Goal: Communication & Community: Answer question/provide support

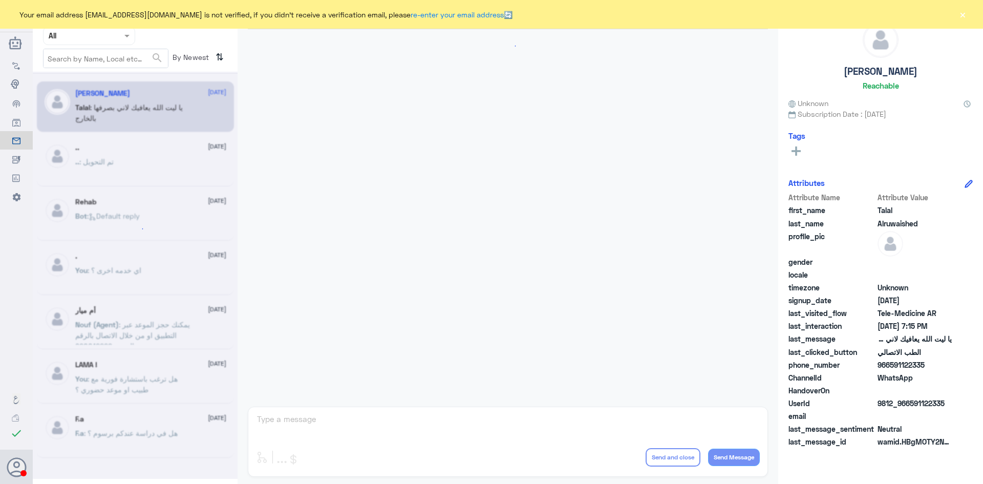
scroll to position [233, 0]
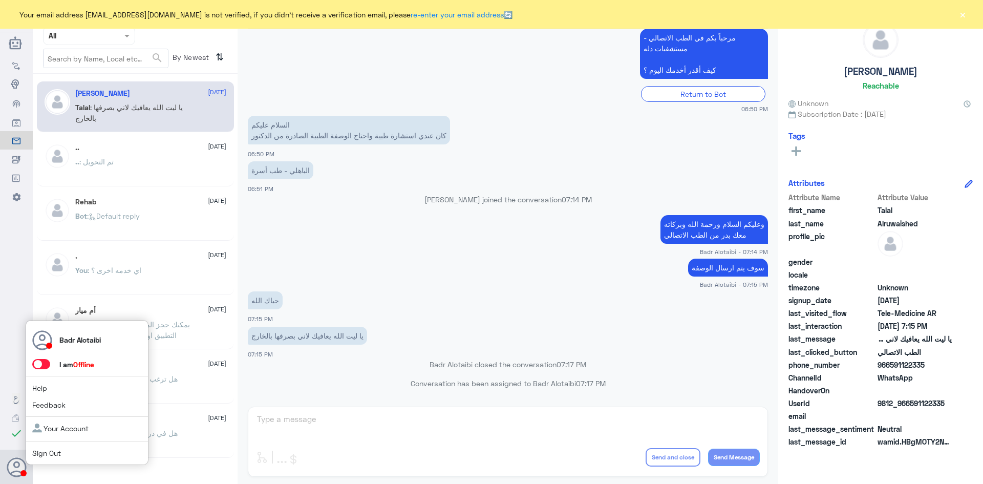
click at [47, 365] on span at bounding box center [41, 364] width 18 height 10
click at [0, 0] on input "checkbox" at bounding box center [0, 0] width 0 height 0
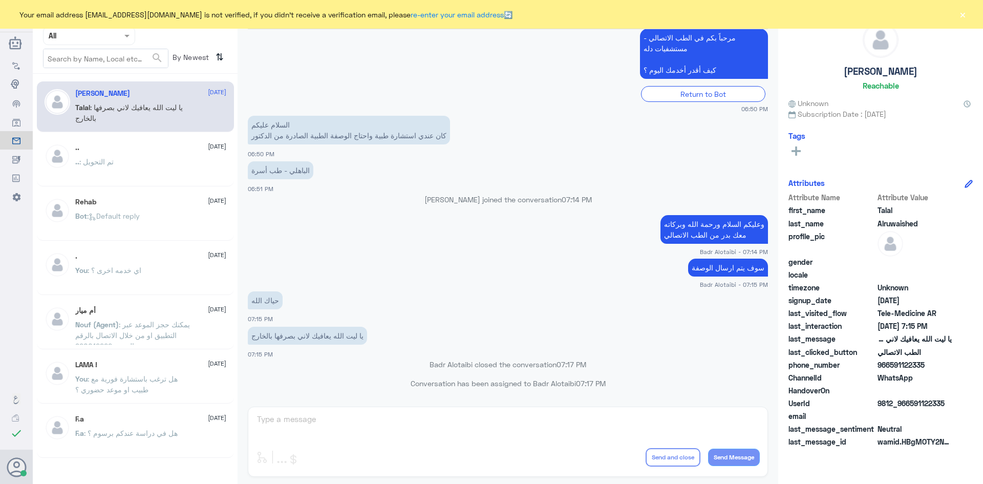
click at [962, 14] on button "×" at bounding box center [962, 14] width 10 height 10
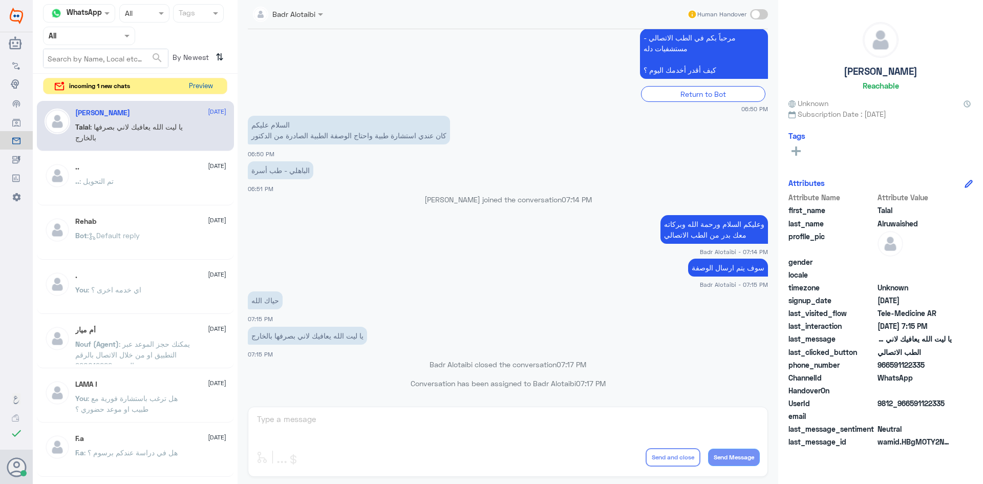
click at [200, 81] on button "Preview" at bounding box center [201, 86] width 32 height 16
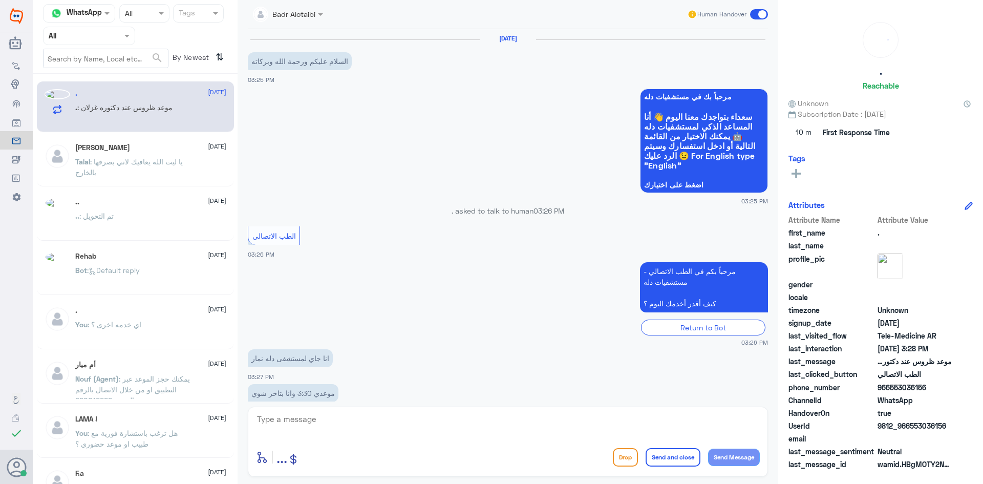
scroll to position [55, 0]
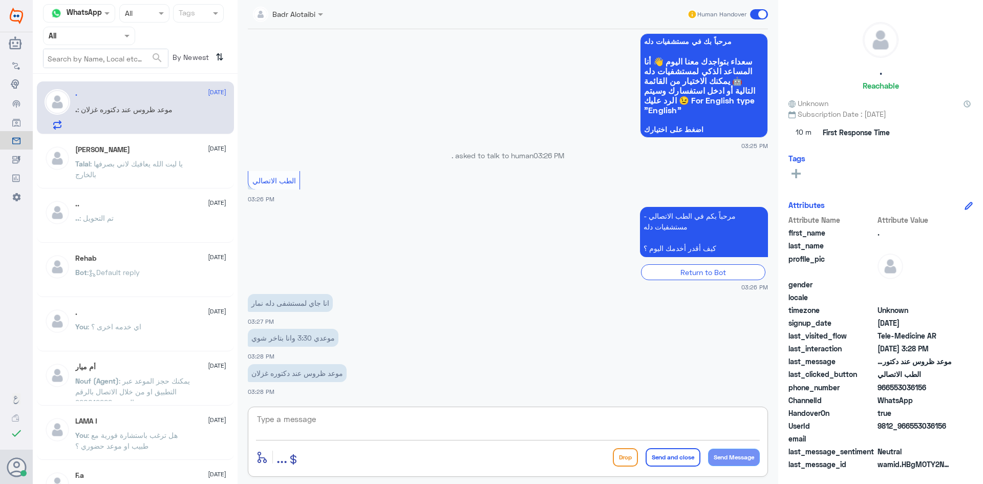
click at [369, 429] on textarea at bounding box center [508, 424] width 504 height 25
type textarea "مرحبا معك بدر من الطب الاتصالي"
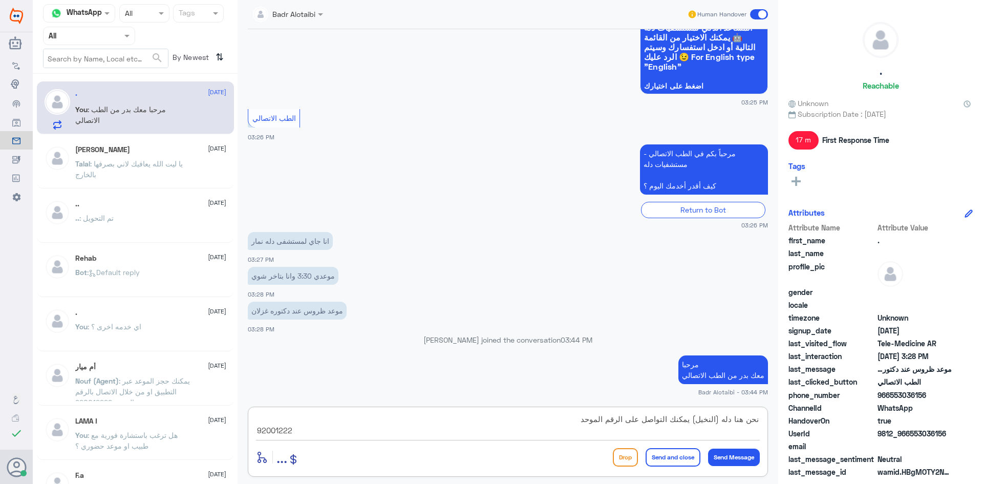
type textarea "نحن هنا دله (النخيل) يمكنك التواصل على الرقم الموحد 920012222"
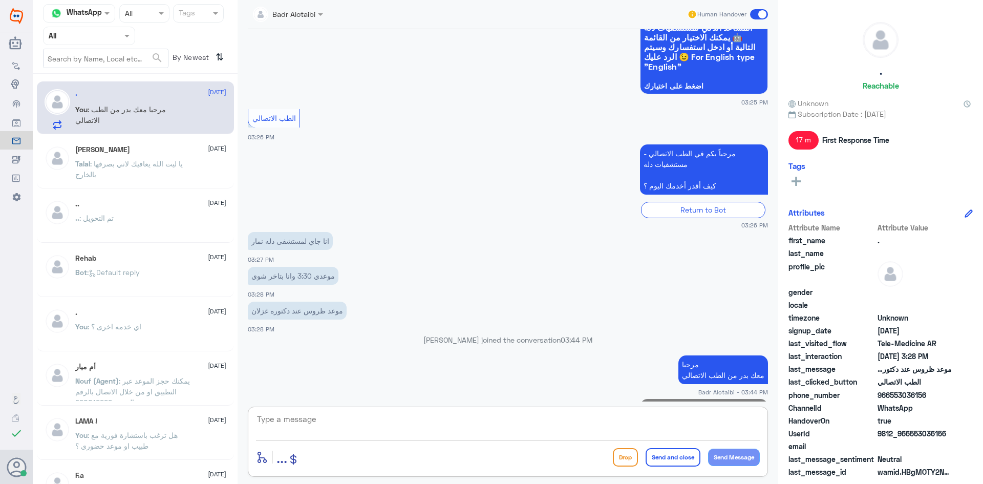
scroll to position [153, 0]
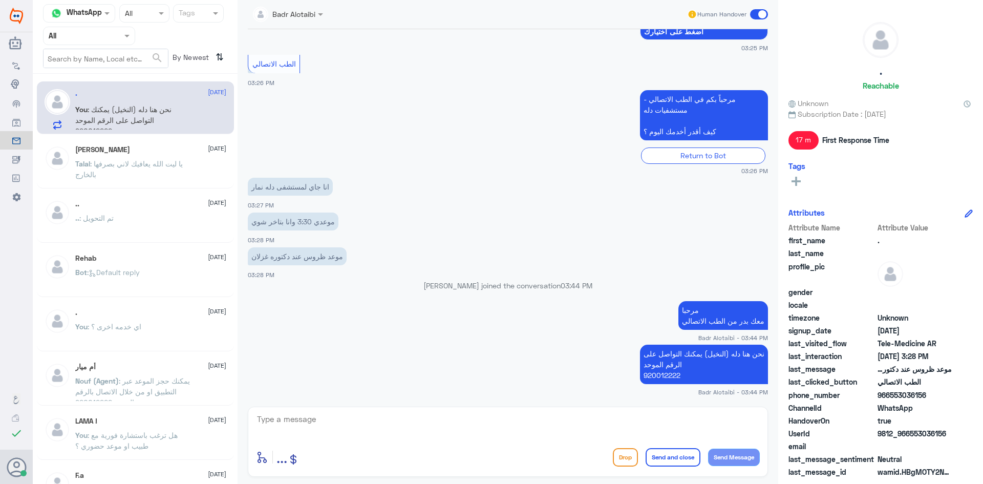
click at [758, 14] on span at bounding box center [759, 14] width 18 height 10
click at [0, 0] on input "checkbox" at bounding box center [0, 0] width 0 height 0
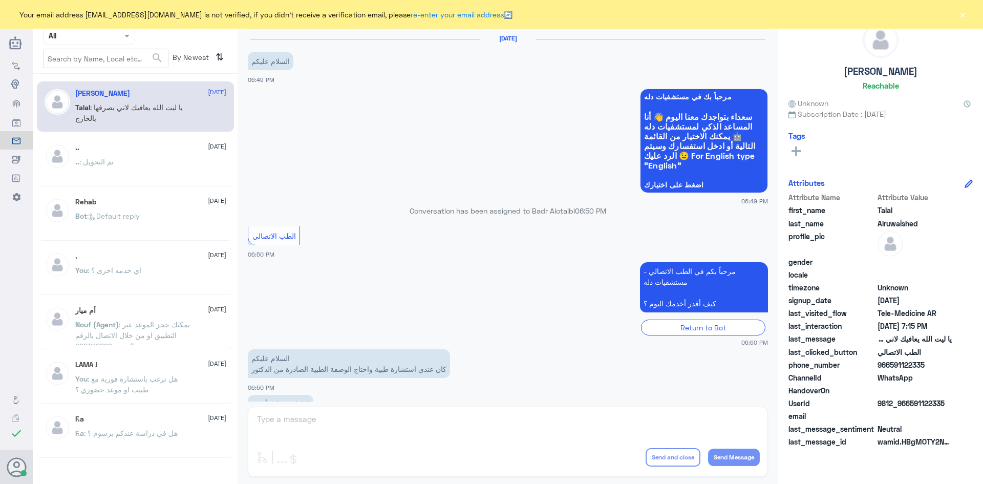
scroll to position [233, 0]
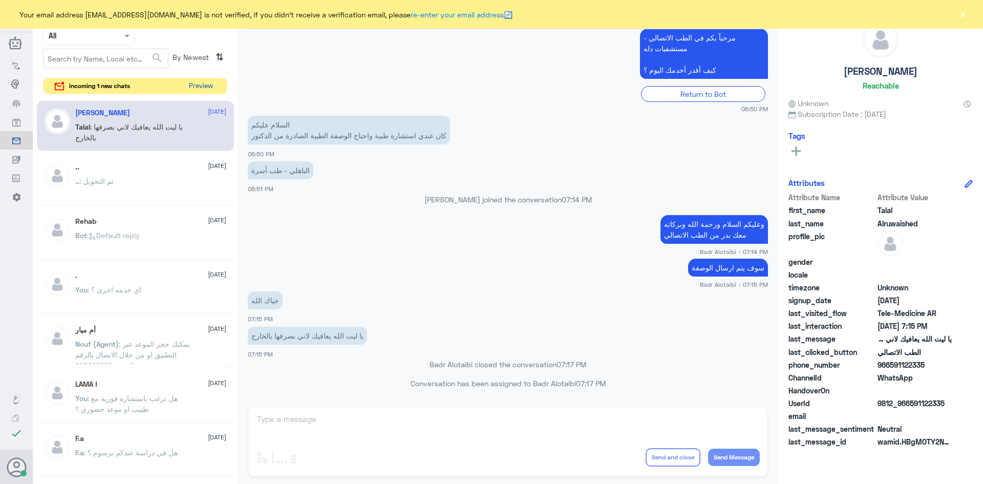
click at [215, 92] on button "Preview" at bounding box center [201, 86] width 32 height 16
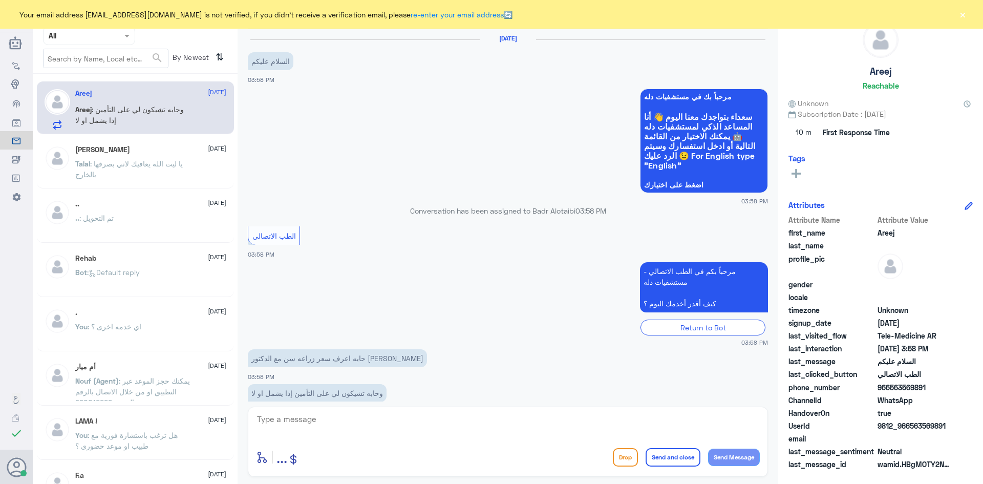
scroll to position [20, 0]
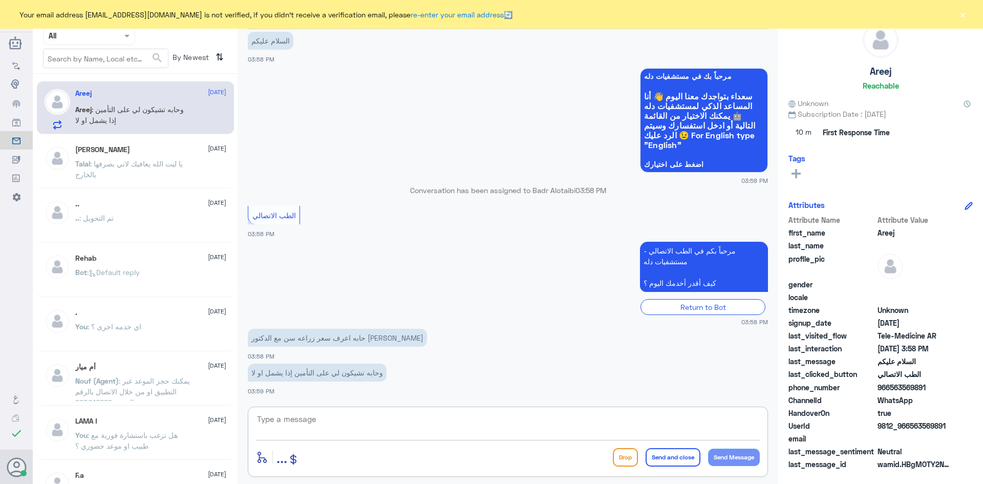
click at [563, 436] on textarea at bounding box center [508, 424] width 504 height 25
click at [558, 435] on textarea at bounding box center [508, 424] width 504 height 25
type textarea "مرحبا معك بدر من الطب الاتصالي"
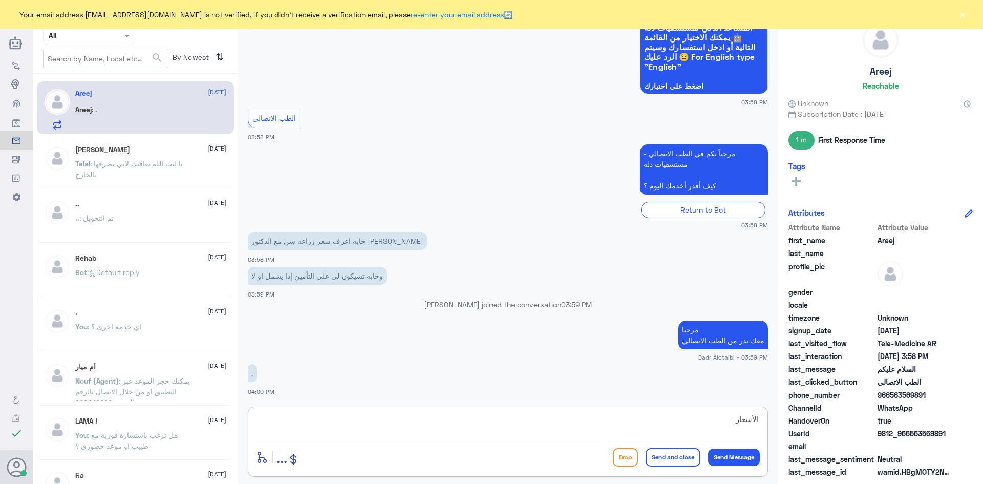
scroll to position [134, 0]
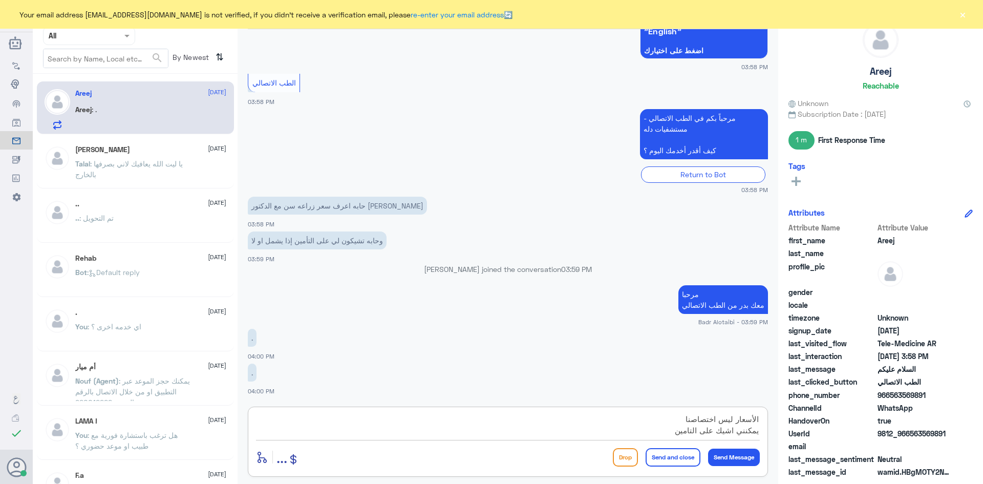
type textarea "الأسعار ليس اختصاصنا يمكنني اشيك على التامين"
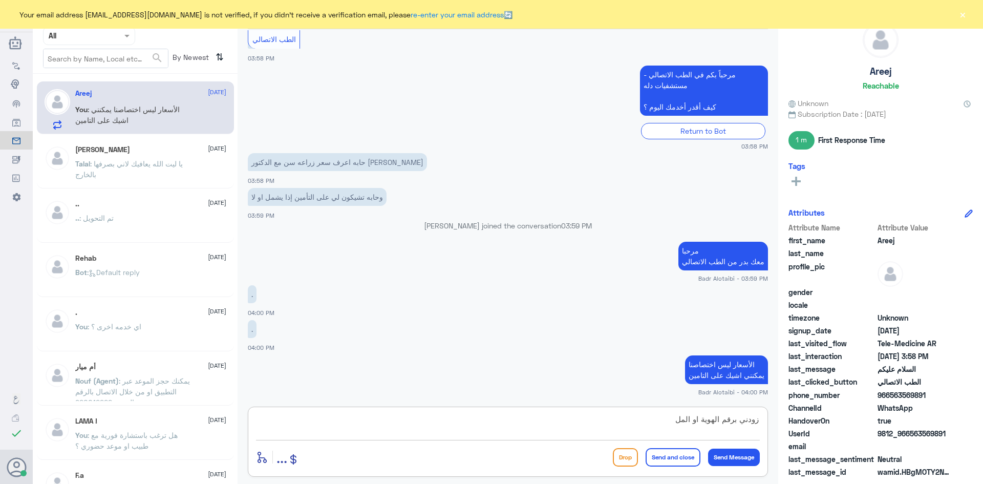
type textarea "زودني برقم الهوية او الملف"
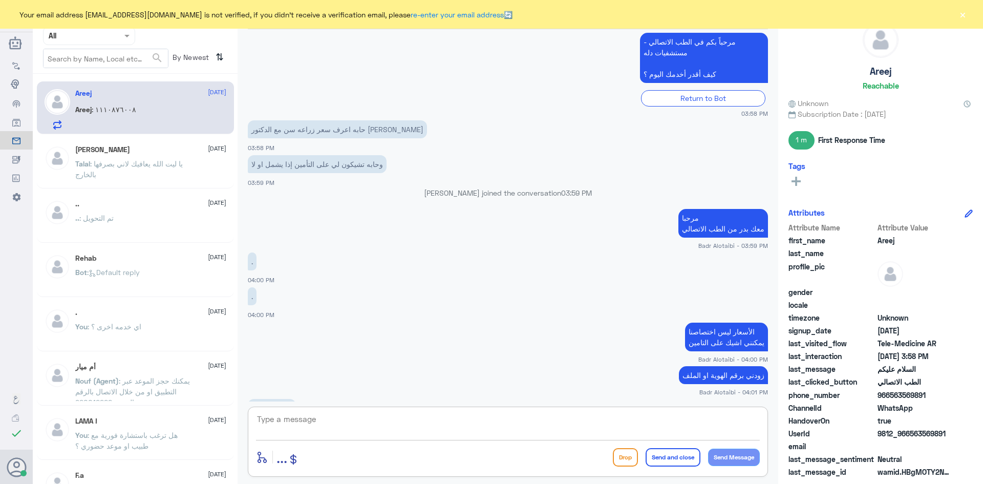
scroll to position [245, 0]
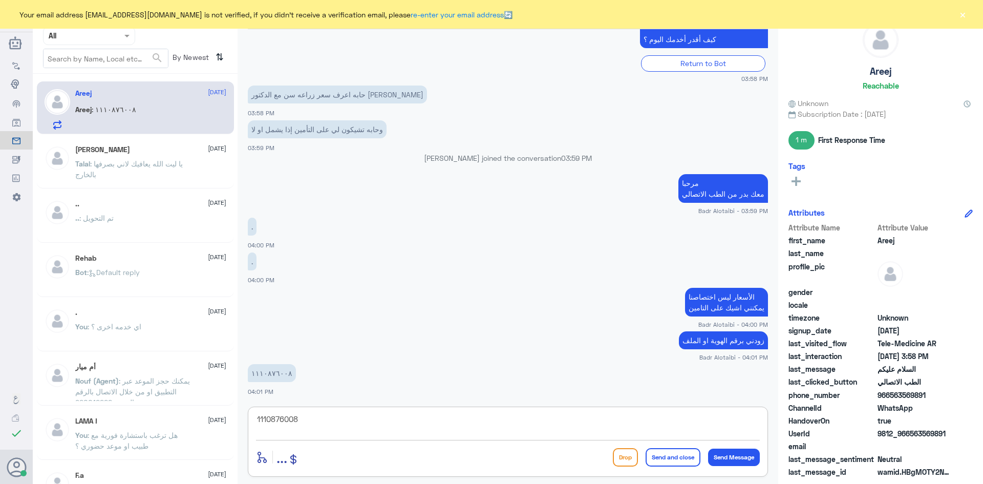
click at [305, 421] on textarea "1110876008" at bounding box center [508, 424] width 504 height 25
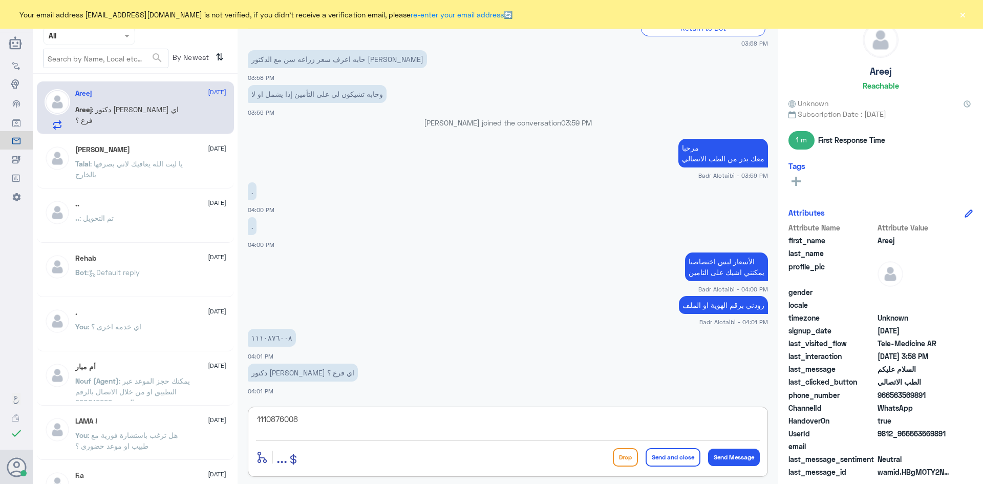
click at [346, 418] on textarea "1110876008" at bounding box center [508, 424] width 504 height 25
click at [448, 436] on textarea "1110876008" at bounding box center [508, 424] width 504 height 25
type textarea "1"
type textarea "لا يوجد تغطية"
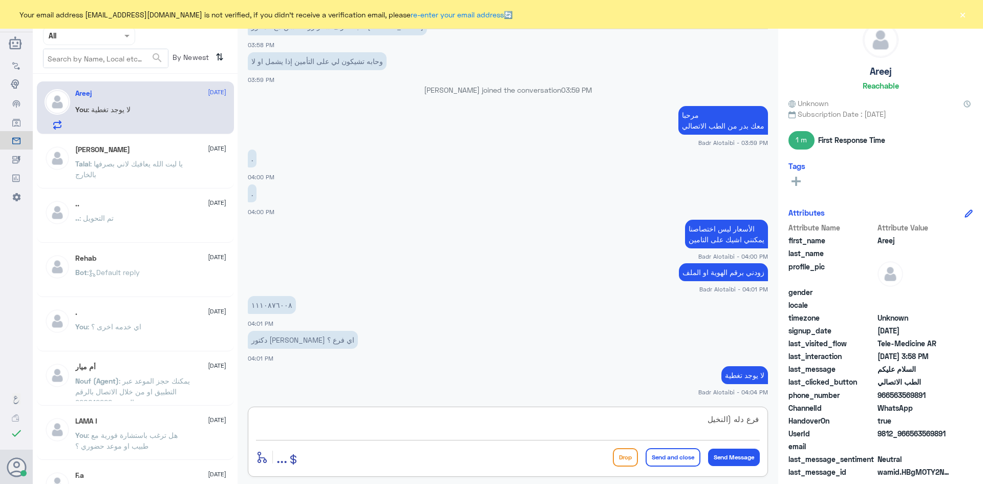
type textarea "فرع دله (النخيل)"
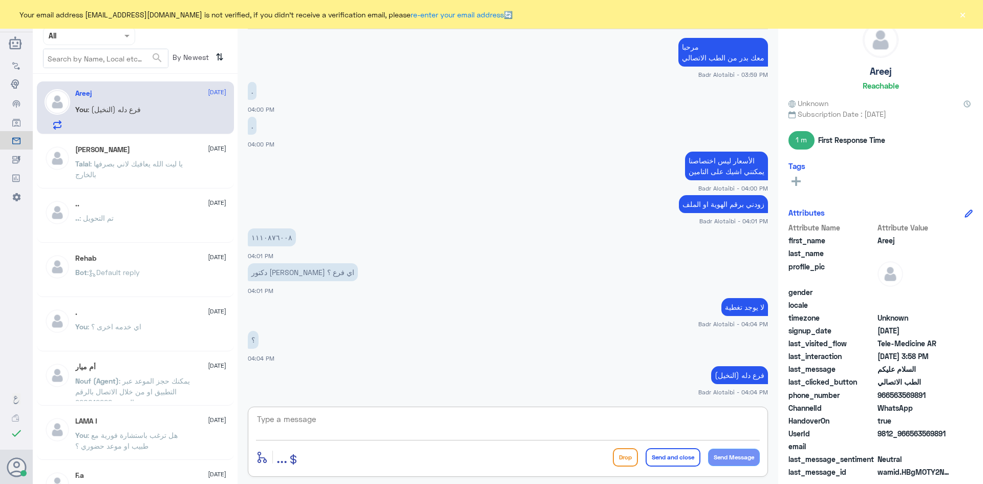
click at [965, 17] on button "×" at bounding box center [962, 14] width 10 height 10
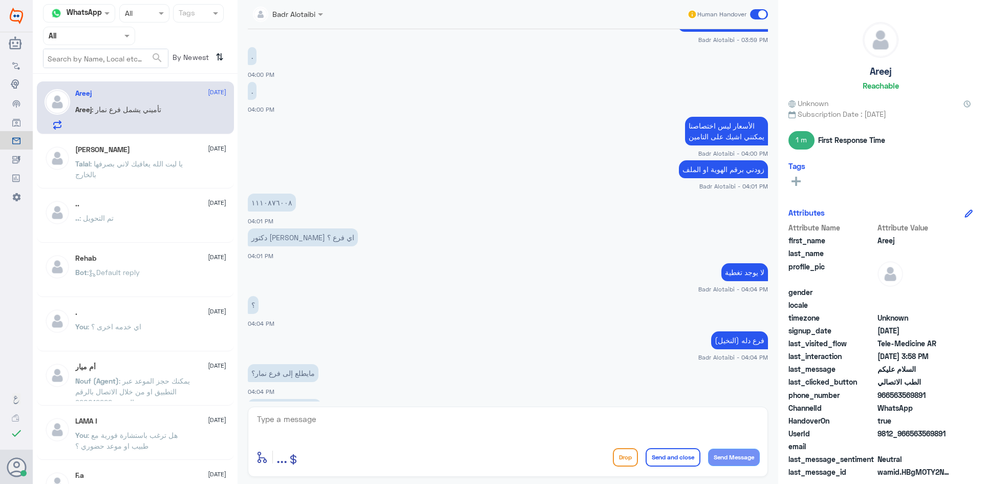
scroll to position [416, 0]
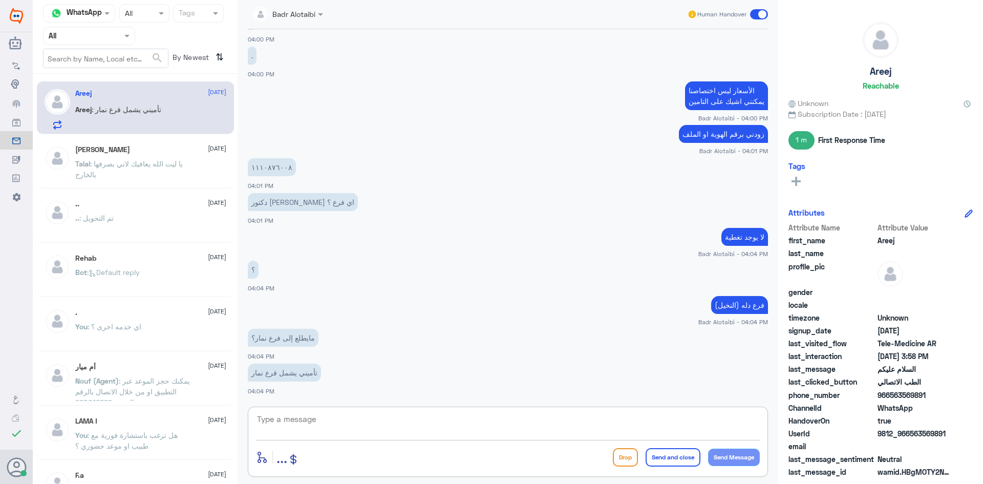
click at [361, 427] on textarea at bounding box center [508, 424] width 504 height 25
type textarea "ت"
type textarea "ل"
type textarea "يظهر لفرع النخيل فقط"
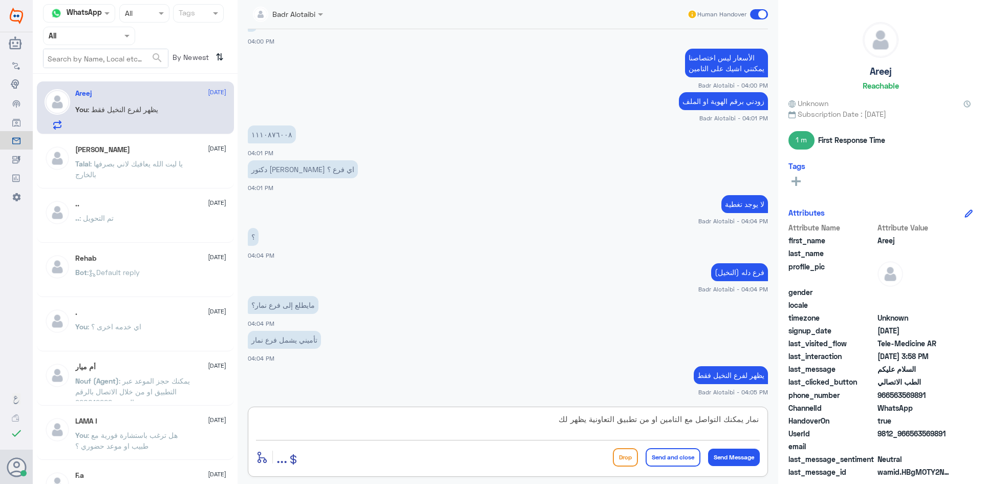
type textarea "نمار يمكنك التواصل مع التامين او من تطبيق التعاونية يظهر لك"
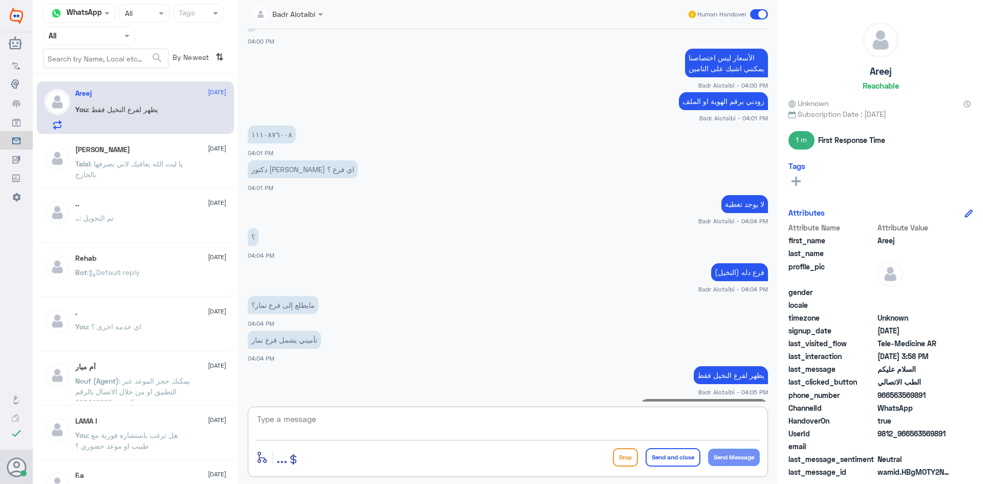
scroll to position [492, 0]
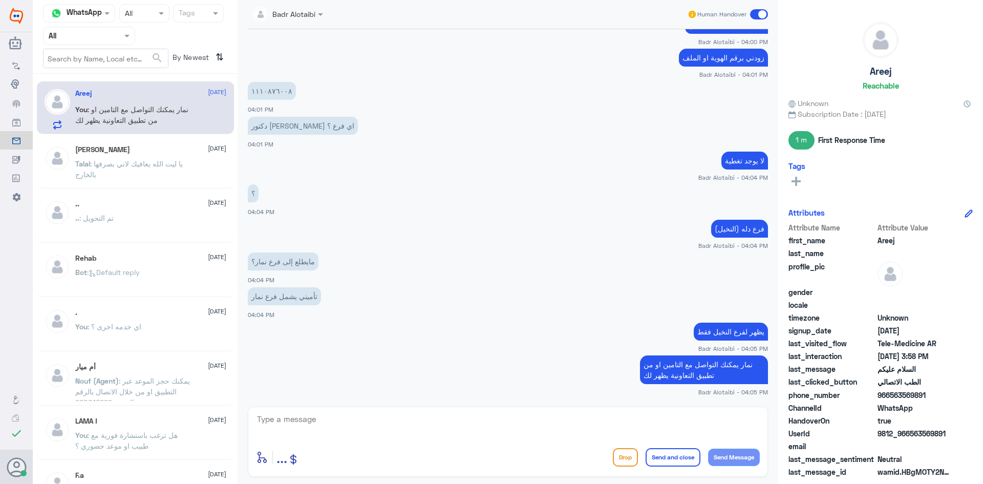
click at [762, 16] on span at bounding box center [759, 14] width 18 height 10
click at [0, 0] on input "checkbox" at bounding box center [0, 0] width 0 height 0
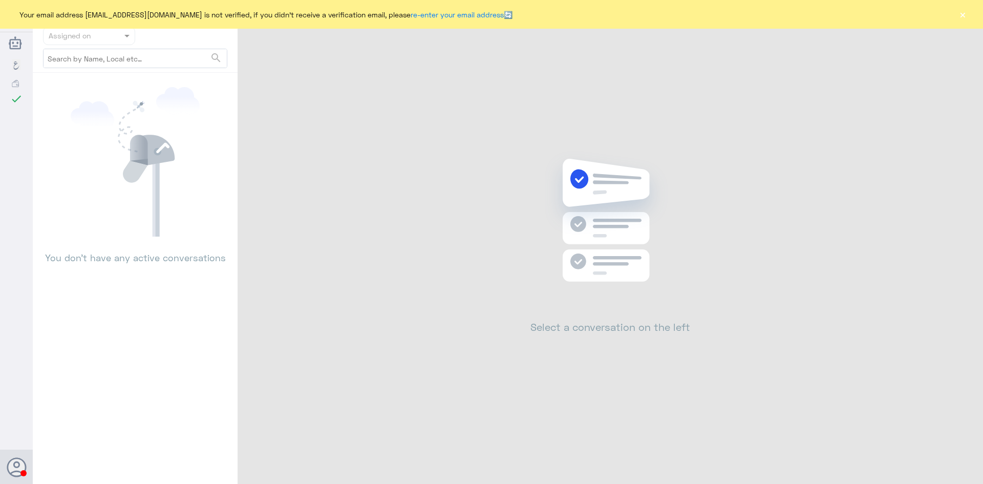
click at [958, 14] on button "×" at bounding box center [962, 14] width 10 height 10
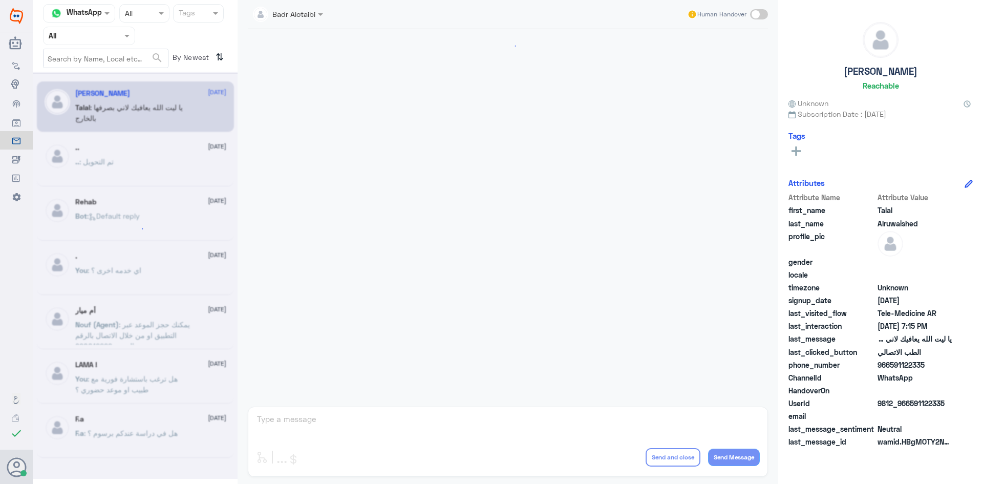
scroll to position [233, 0]
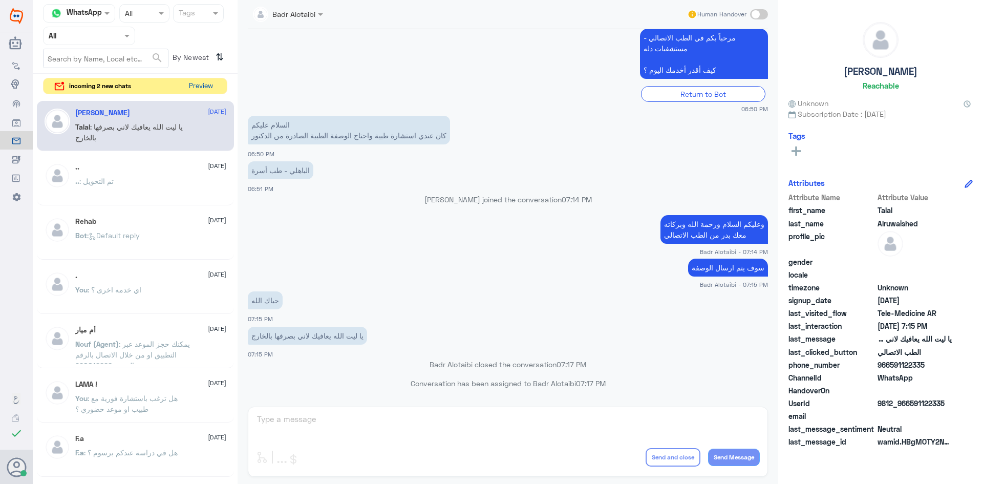
click at [197, 79] on button "Preview" at bounding box center [201, 86] width 32 height 16
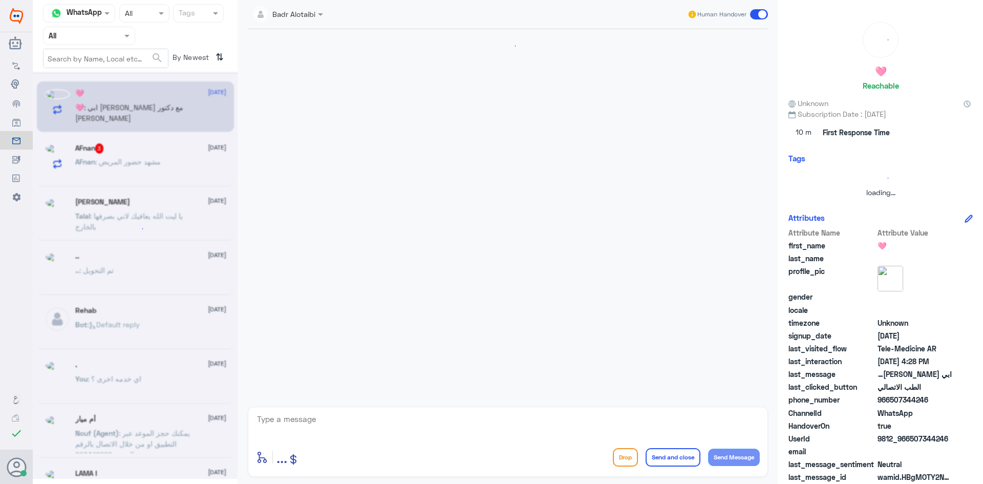
scroll to position [0, 0]
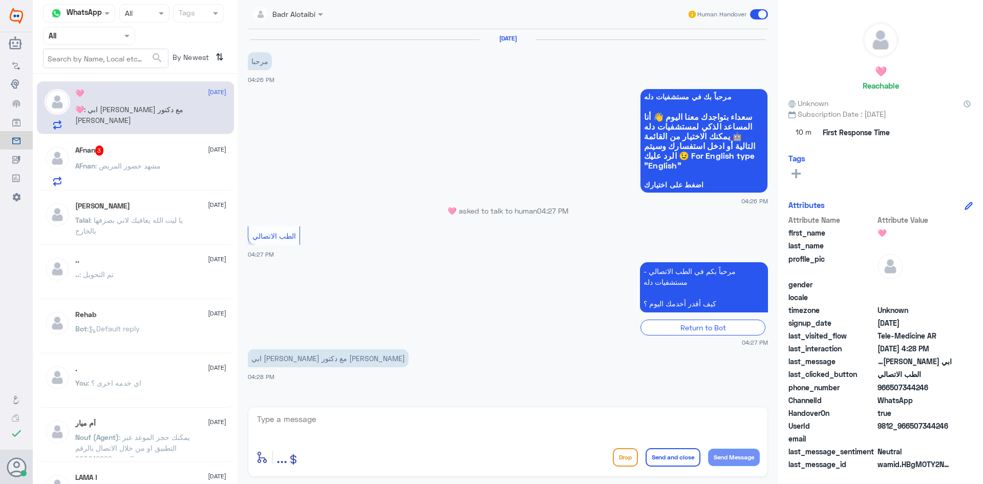
click at [158, 166] on span ": مشهد حضور المريض" at bounding box center [128, 165] width 66 height 9
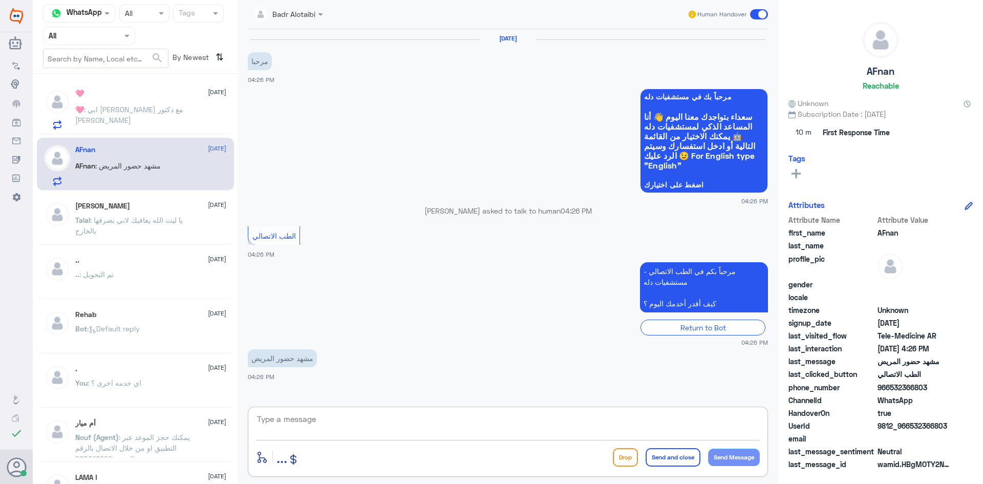
click at [351, 422] on textarea at bounding box center [508, 424] width 504 height 25
type textarea "ه"
type textarea "مرحبا معك بدر من الطب الاتصالي"
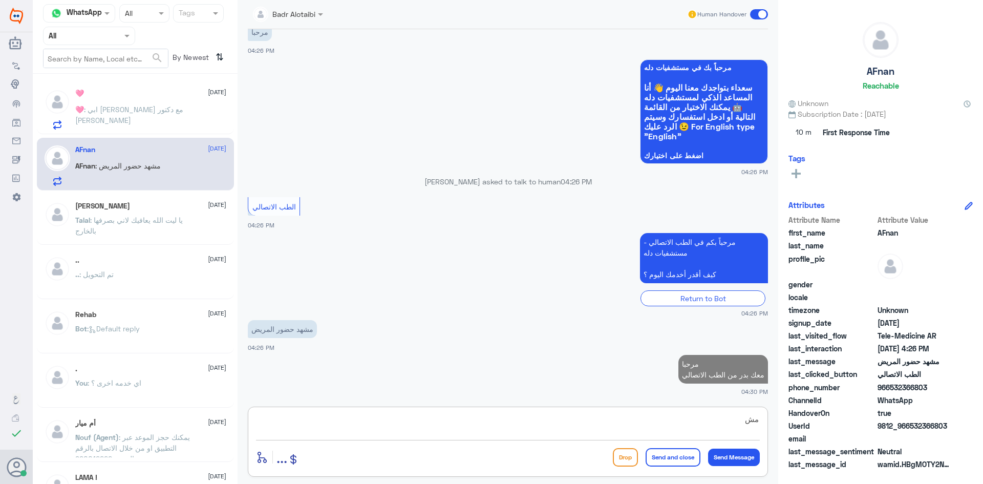
type textarea "م"
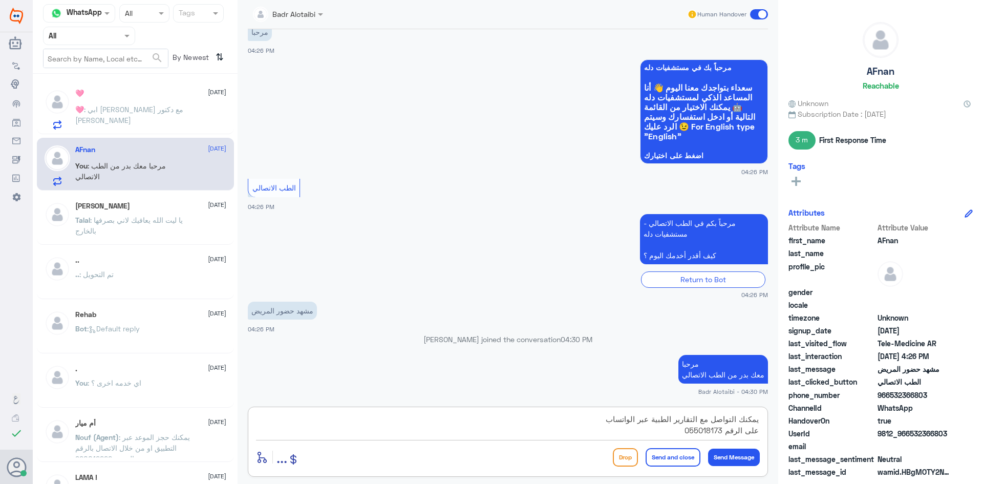
type textarea "يمكنك التواصل مع التقارير الطبية عبر الواتساب على الرقم 0550181732"
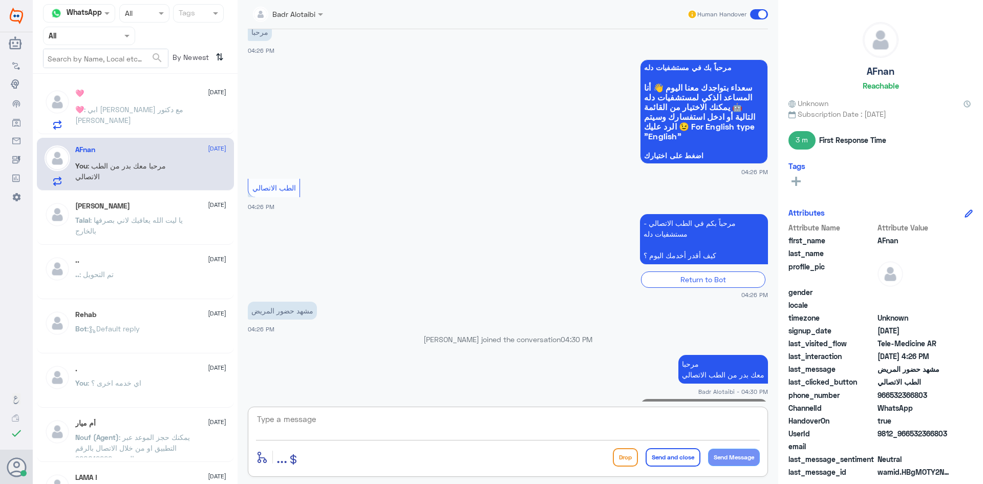
scroll to position [83, 0]
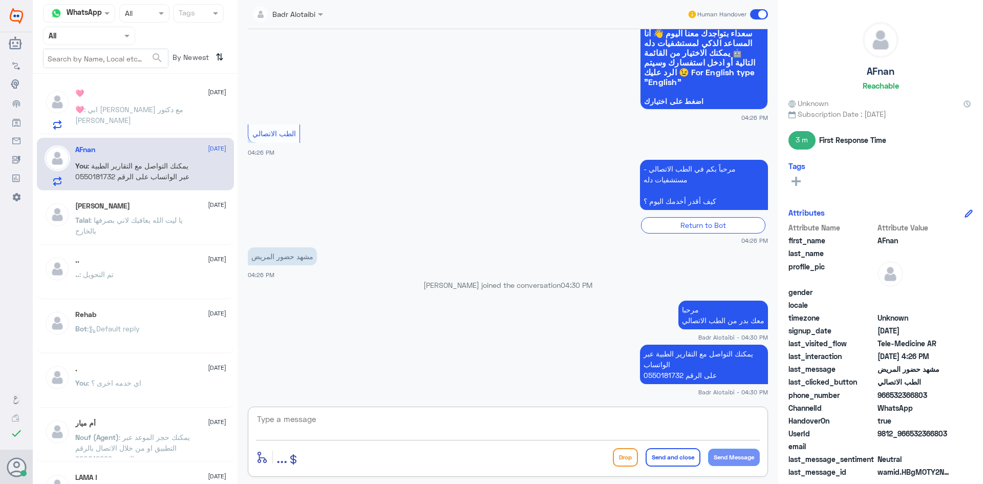
click at [760, 10] on span at bounding box center [759, 14] width 18 height 10
click at [0, 0] on input "checkbox" at bounding box center [0, 0] width 0 height 0
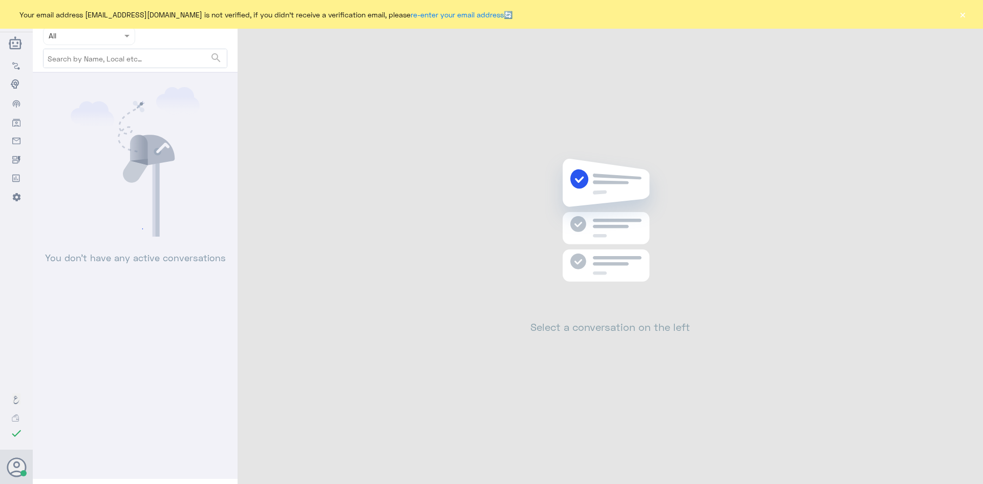
click at [960, 17] on button "×" at bounding box center [962, 14] width 10 height 10
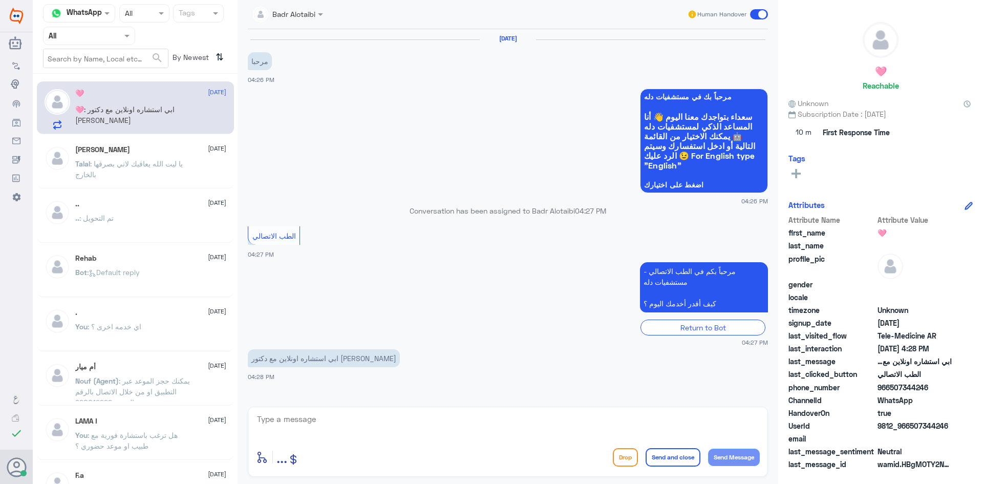
drag, startPoint x: 948, startPoint y: 424, endPoint x: 911, endPoint y: 427, distance: 37.0
click at [911, 427] on span "9812_966507344246" at bounding box center [914, 425] width 74 height 11
copy span "507344246"
click at [484, 432] on textarea at bounding box center [508, 424] width 504 height 25
type textarea "مرحبا معك بدر من الطب الاتصالي"
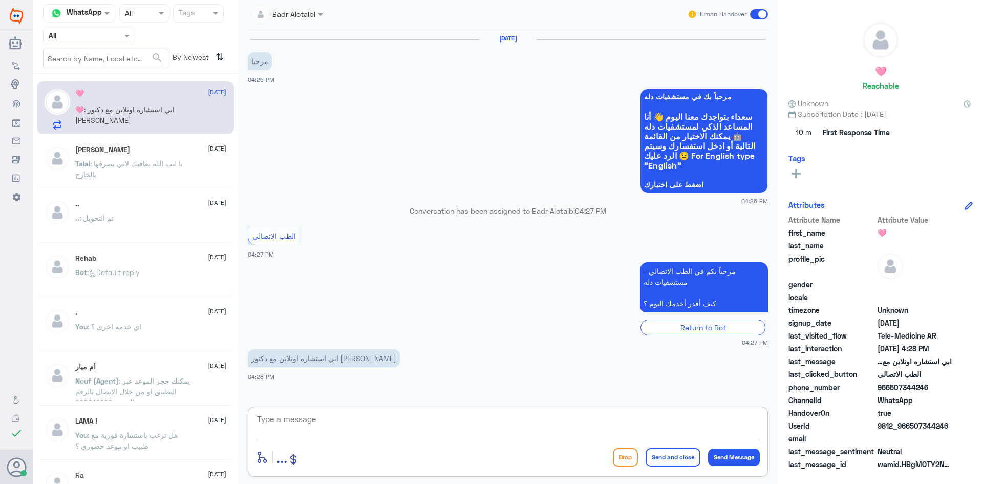
scroll to position [29, 0]
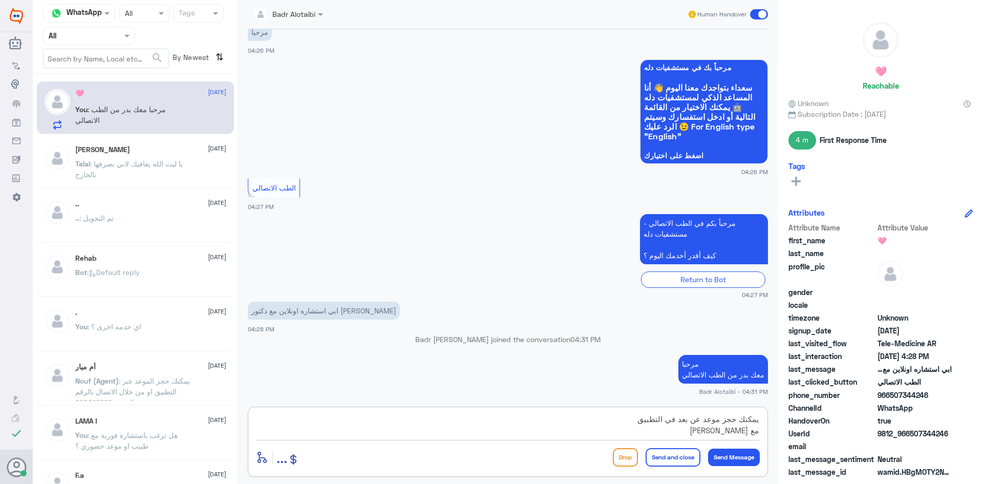
type textarea "يمكنك حجز موعد عن بعد في التطبيق مع الدكتور عبدالواحد أبو جازية"
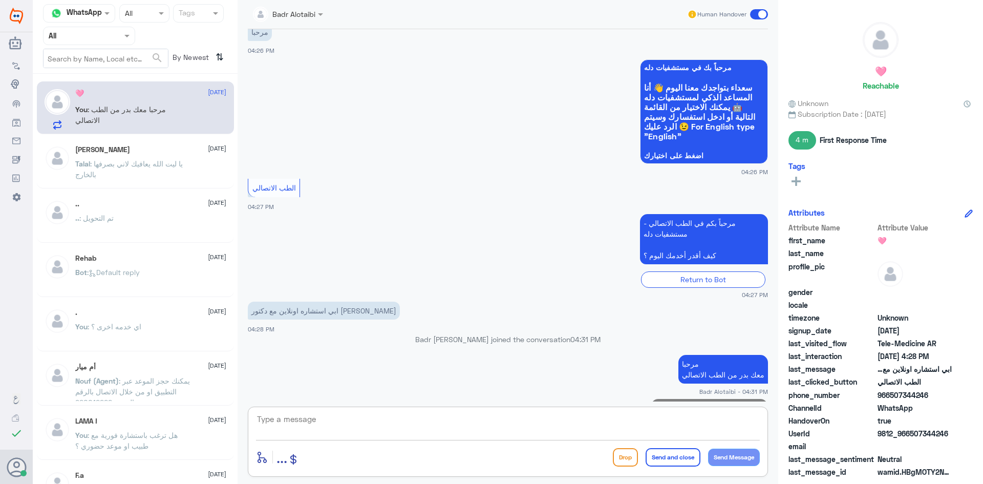
scroll to position [73, 0]
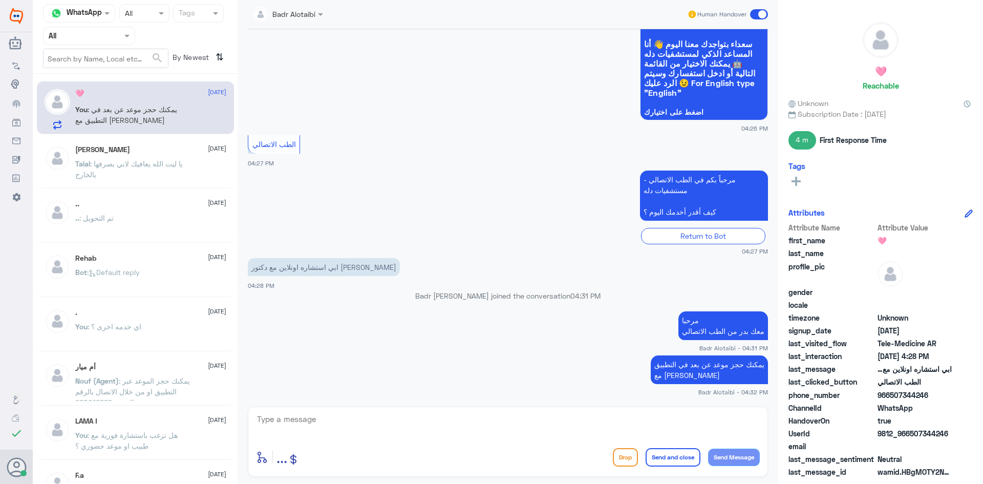
click at [753, 13] on span at bounding box center [759, 14] width 18 height 10
click at [0, 0] on input "checkbox" at bounding box center [0, 0] width 0 height 0
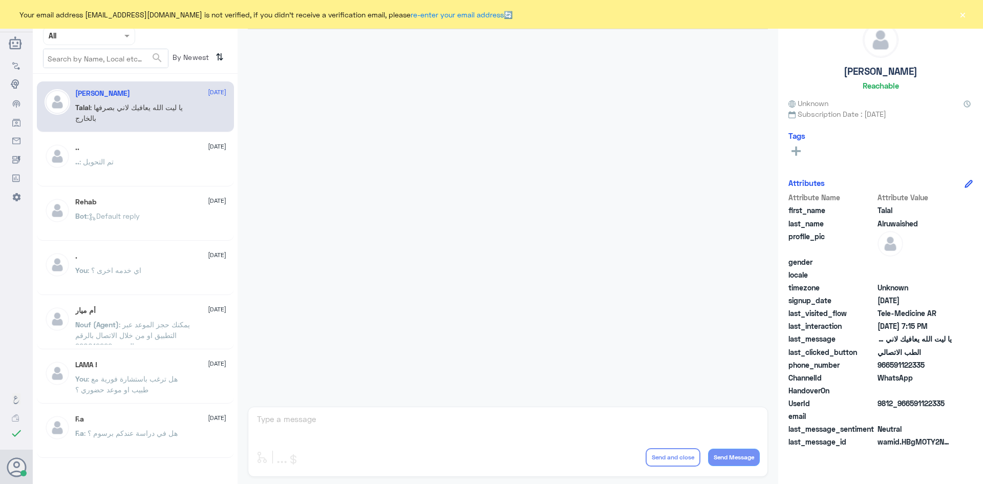
click at [964, 18] on button "×" at bounding box center [962, 14] width 10 height 10
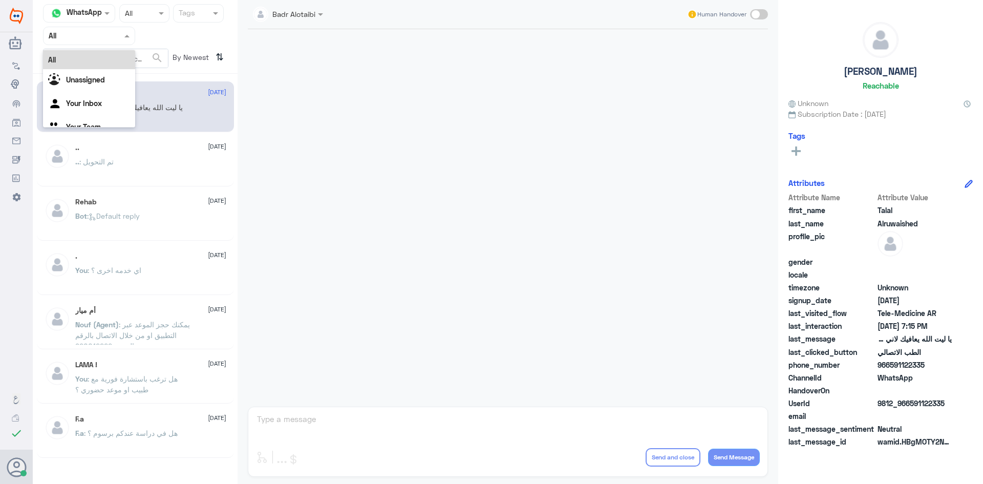
click at [109, 36] on div at bounding box center [89, 36] width 91 height 12
click at [94, 76] on b "Unassigned" at bounding box center [85, 79] width 39 height 9
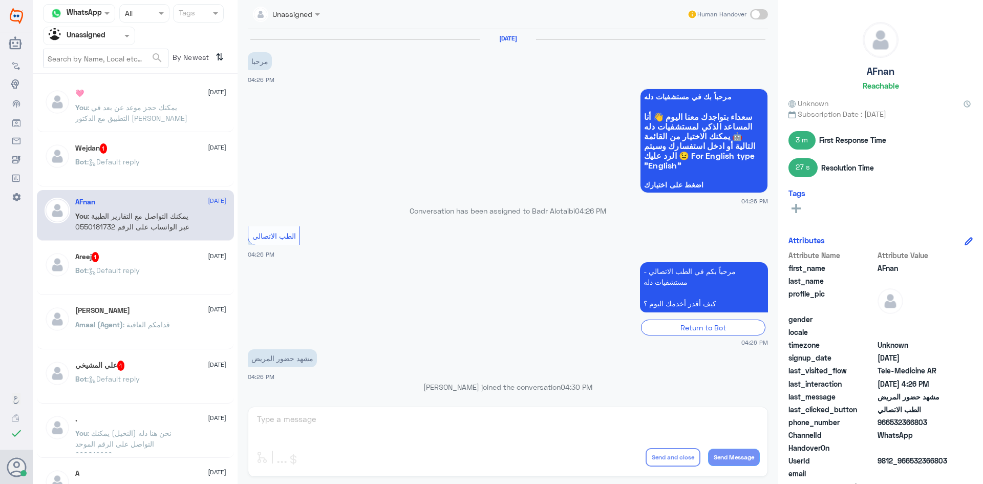
scroll to position [120, 0]
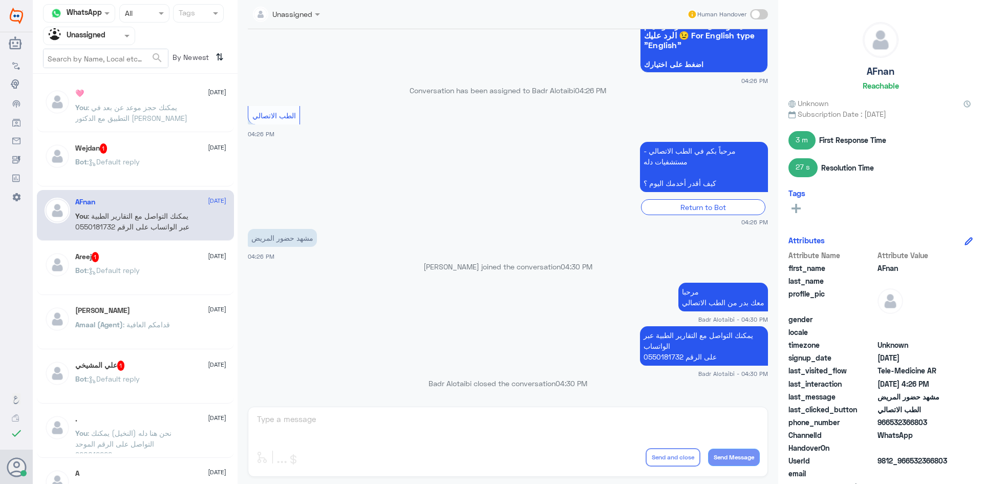
click at [144, 161] on div "Bot : Default reply" at bounding box center [150, 170] width 151 height 23
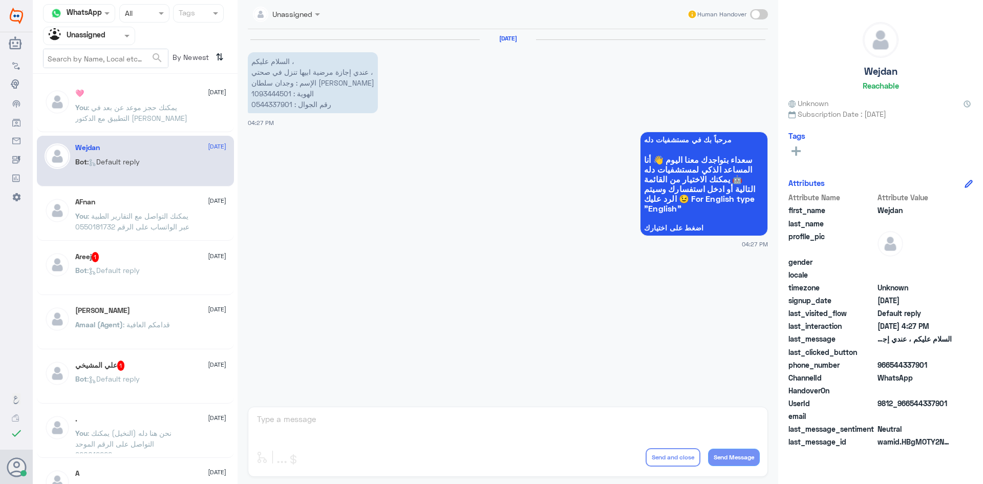
click at [147, 119] on span ": يمكنك حجز موعد عن بعد في التطبيق مع الدكتور عبدالواحد أبو جازية" at bounding box center [126, 112] width 102 height 19
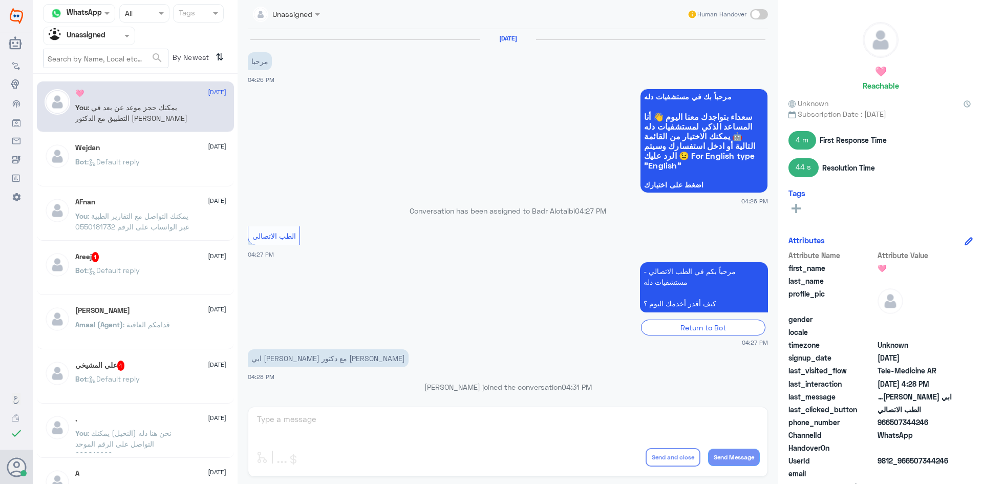
scroll to position [110, 0]
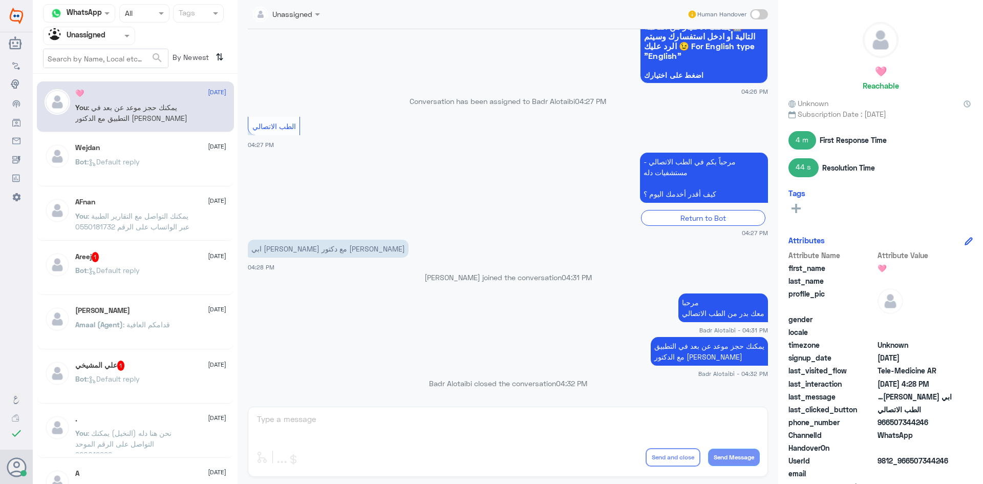
click at [143, 151] on div "Wejdan 20 August" at bounding box center [150, 147] width 151 height 9
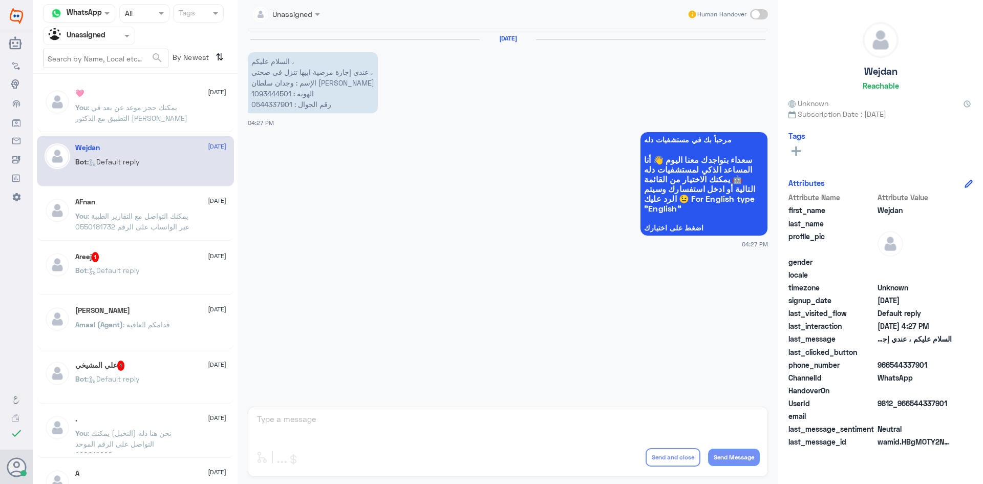
click at [758, 15] on span at bounding box center [759, 14] width 18 height 10
click at [0, 0] on input "checkbox" at bounding box center [0, 0] width 0 height 0
click at [531, 425] on textarea at bounding box center [508, 424] width 504 height 25
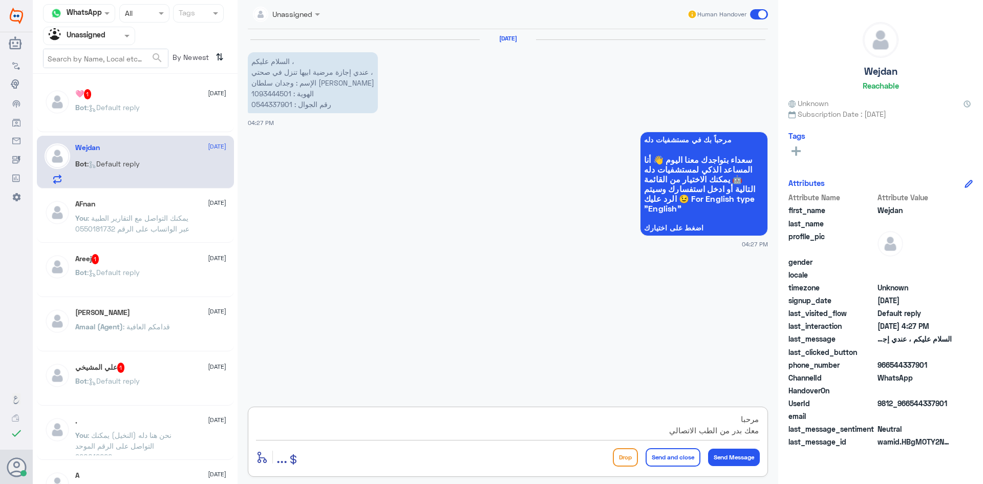
type textarea "مرحبا معك بدر من الطب الاتصالي"
type textarea "يمكنك الت"
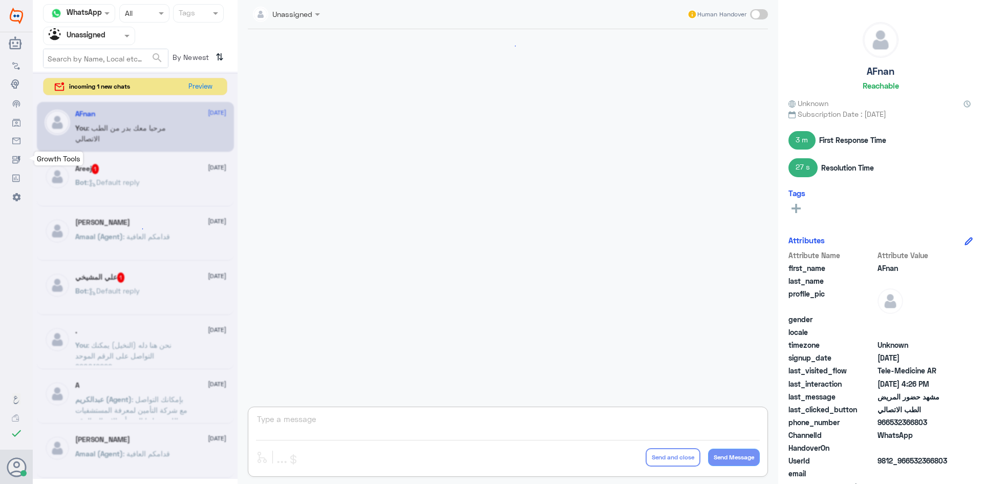
scroll to position [120, 0]
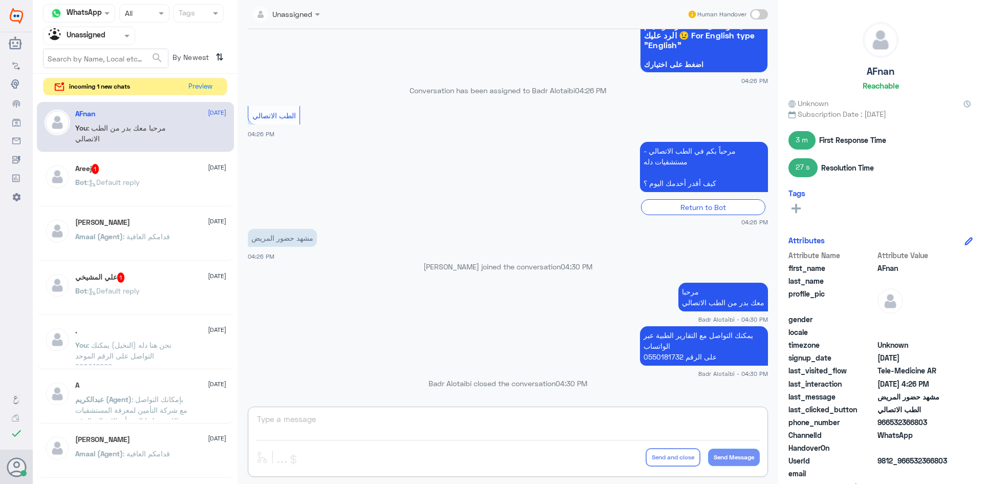
drag, startPoint x: 114, startPoint y: 30, endPoint x: 124, endPoint y: 48, distance: 20.4
click at [114, 30] on div at bounding box center [89, 36] width 91 height 12
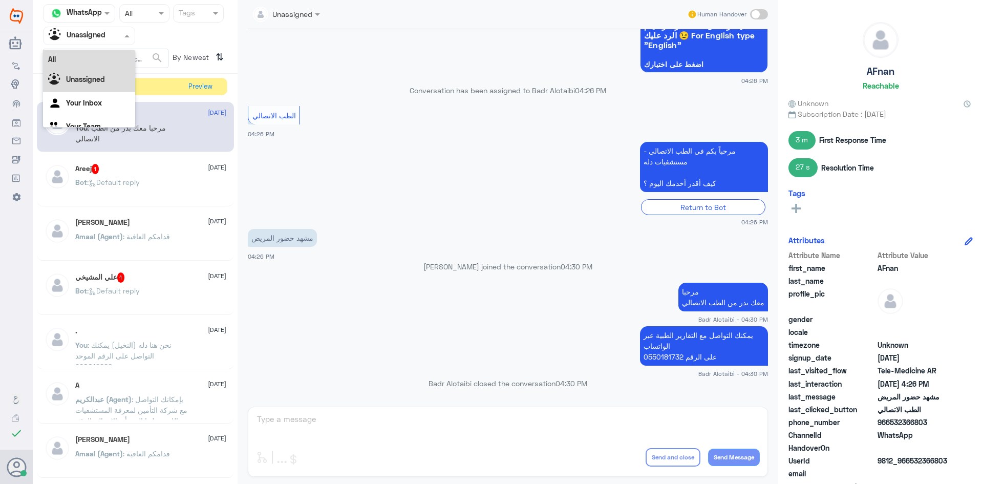
scroll to position [0, 0]
click at [111, 55] on div "All" at bounding box center [89, 59] width 92 height 19
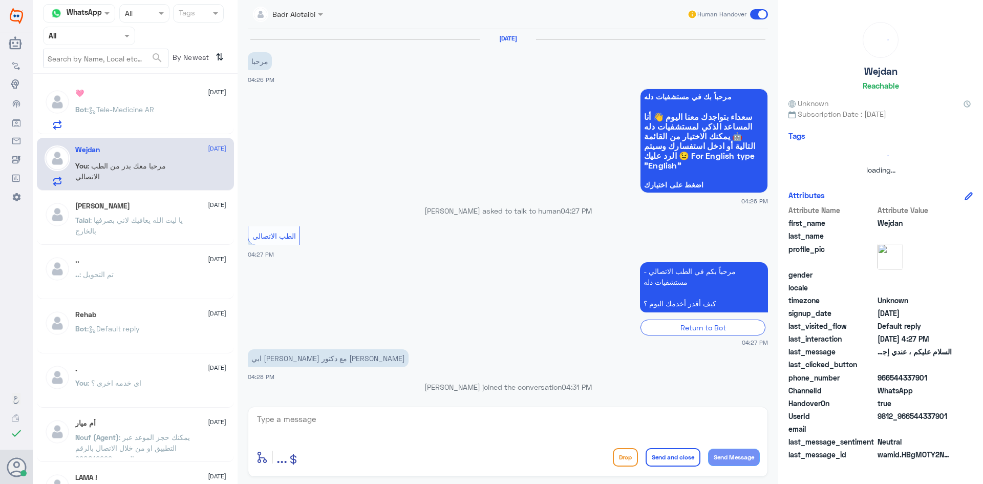
scroll to position [406, 0]
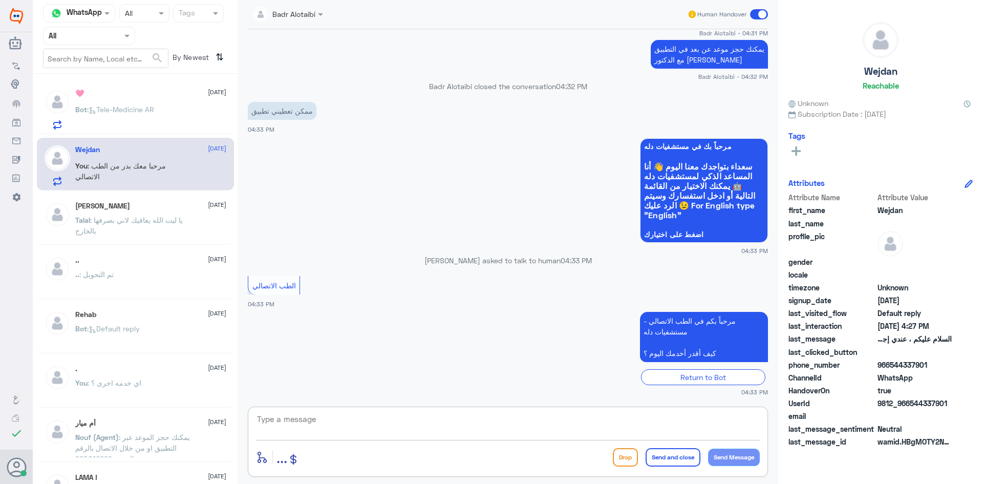
click at [458, 434] on textarea at bounding box center [508, 424] width 504 height 25
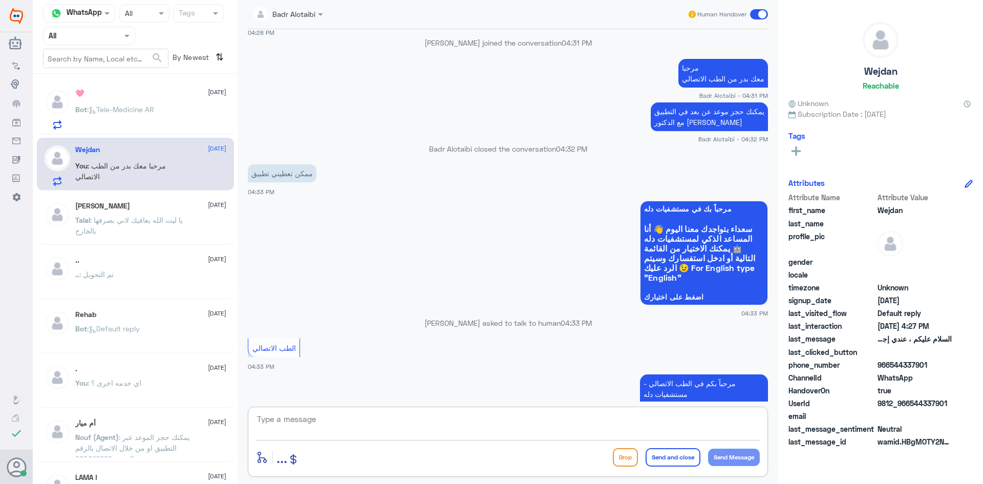
scroll to position [253, 0]
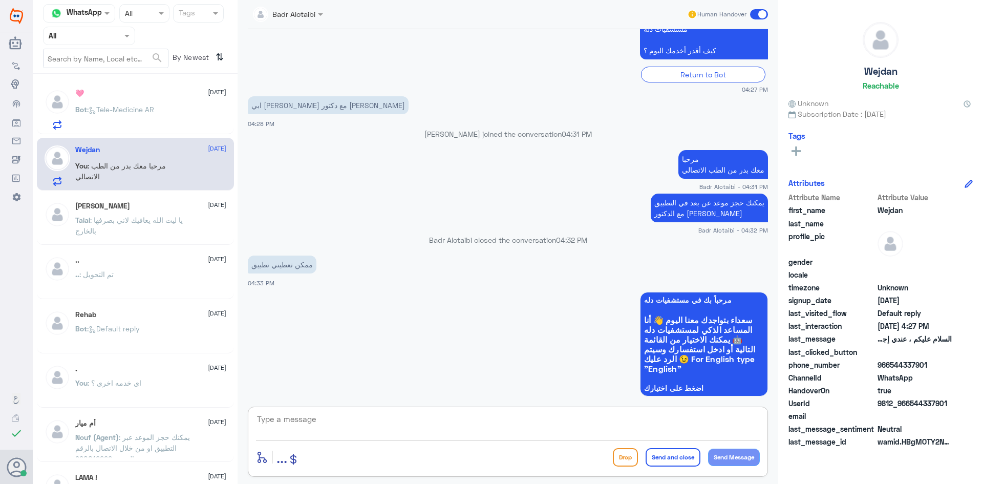
click at [161, 110] on div "Bot : Tele-Medicine AR" at bounding box center [150, 117] width 151 height 23
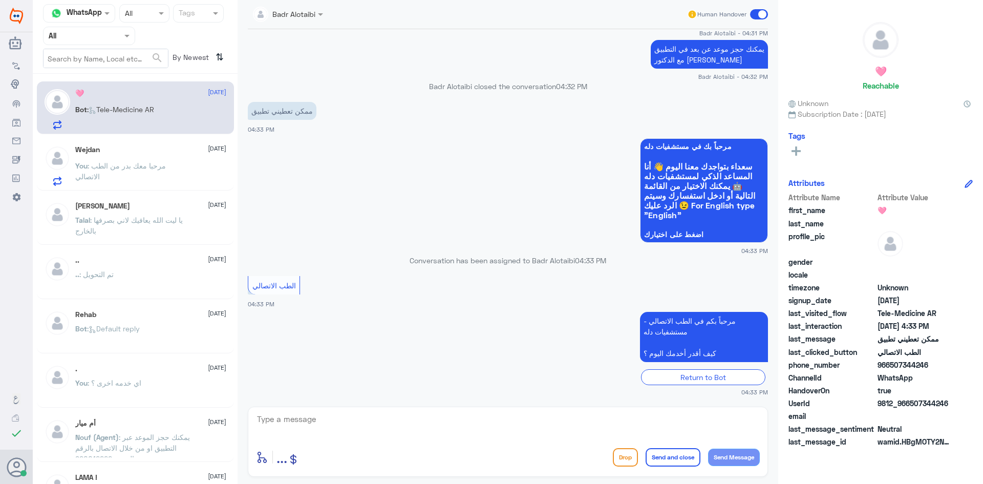
scroll to position [442, 0]
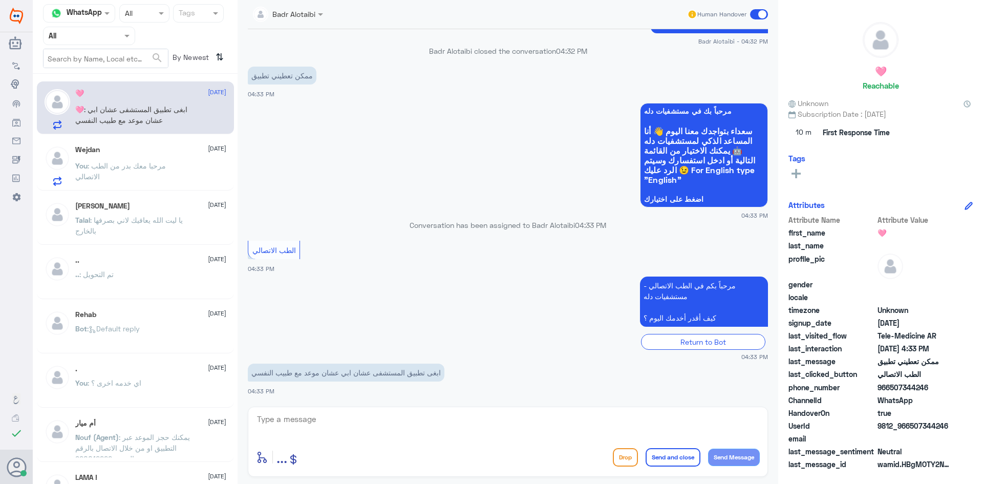
click at [166, 163] on span ": مرحبا معك بدر من الطب الاتصالي" at bounding box center [120, 170] width 91 height 19
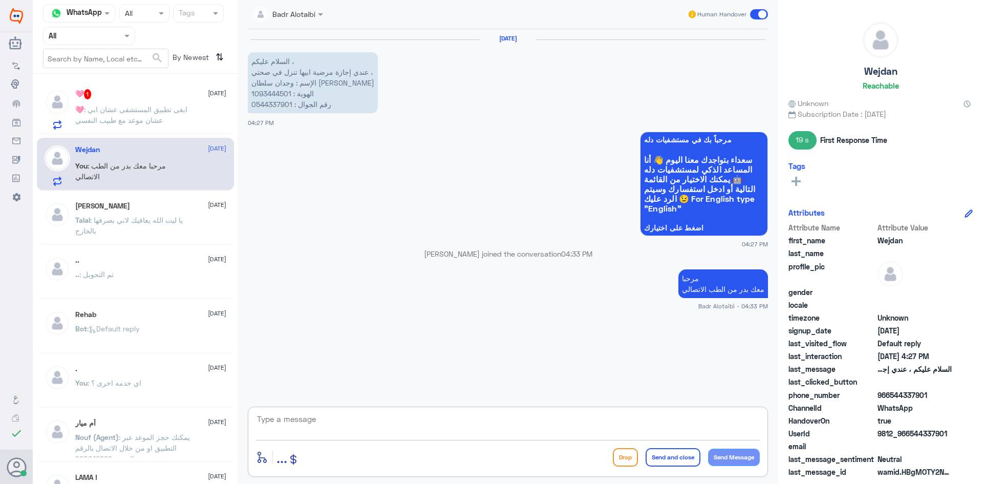
click at [459, 431] on textarea at bounding box center [508, 424] width 504 height 25
type textarea "يمكنك التواصل مع التقارير الطبية عبر الواتساب على الرقم 0550181732"
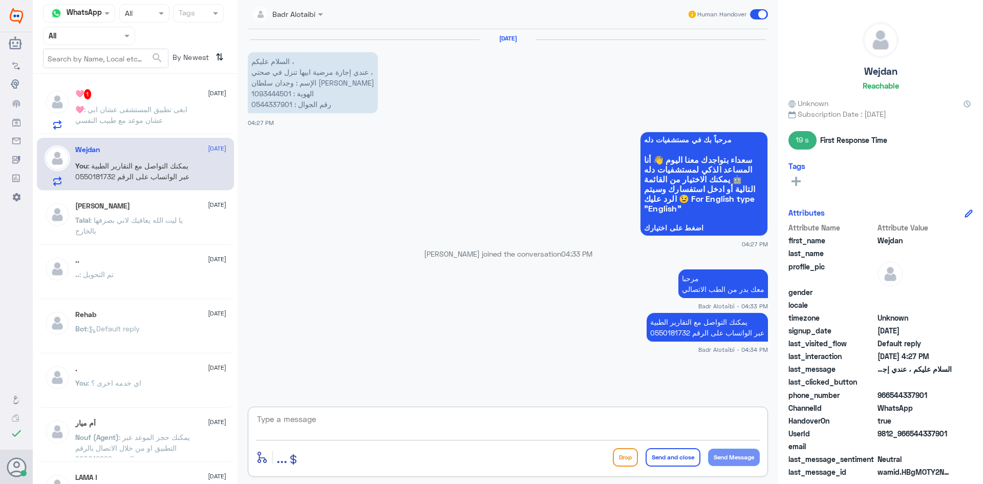
click at [753, 13] on span at bounding box center [759, 14] width 18 height 10
click at [0, 0] on input "checkbox" at bounding box center [0, 0] width 0 height 0
click at [127, 93] on div "🩷 1 20 August" at bounding box center [150, 94] width 151 height 10
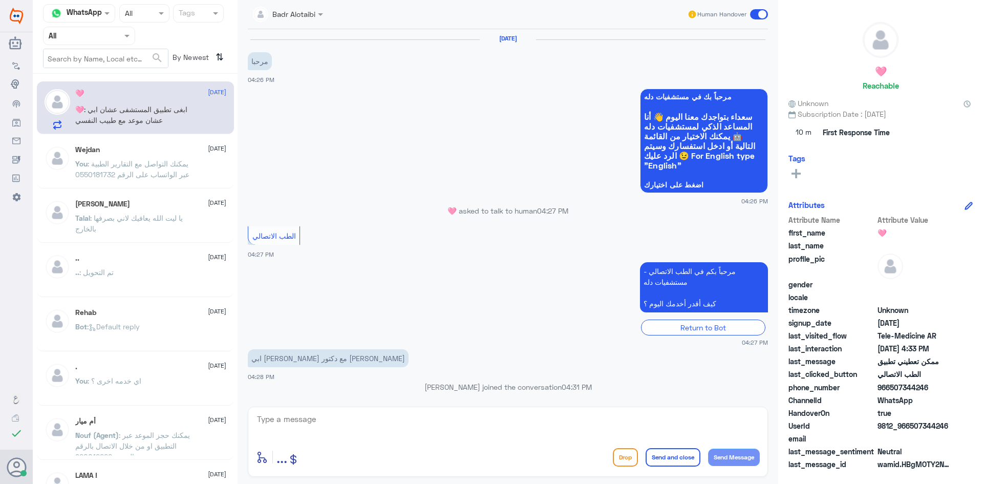
scroll to position [442, 0]
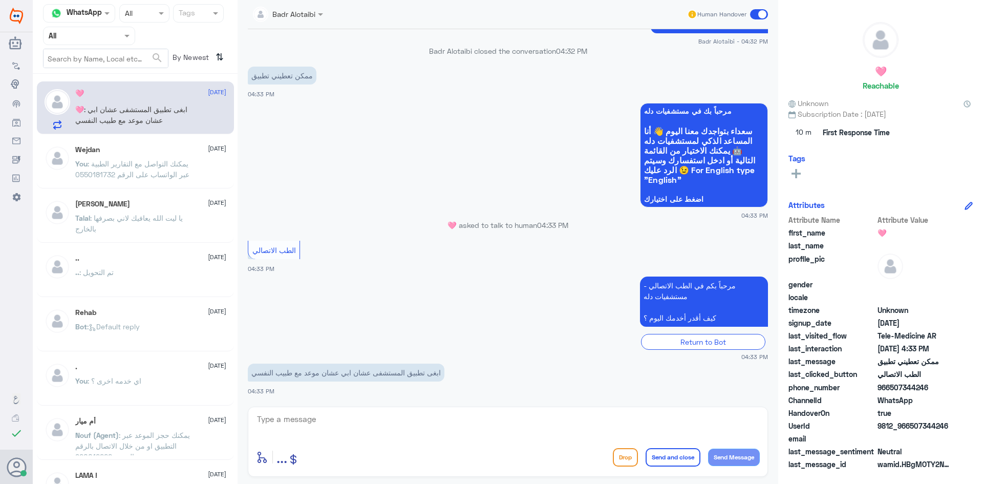
click at [122, 166] on span ": يمكنك التواصل مع التقارير الطبية عبر الواتساب على الرقم 0550181732" at bounding box center [132, 168] width 114 height 19
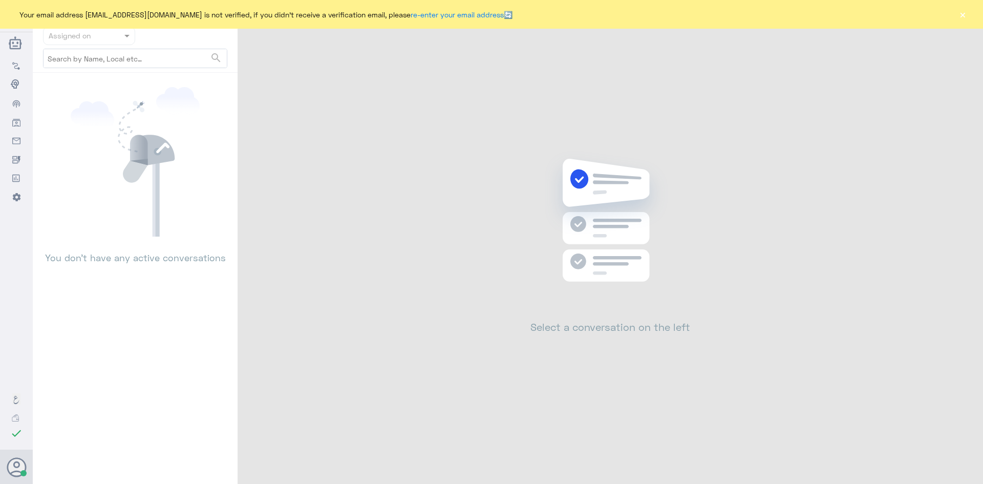
click at [961, 13] on button "×" at bounding box center [962, 14] width 10 height 10
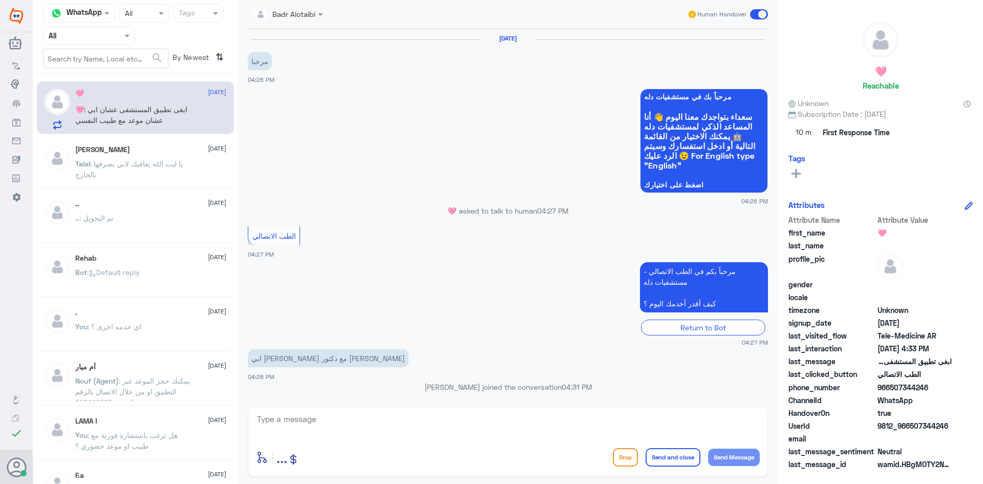
scroll to position [442, 0]
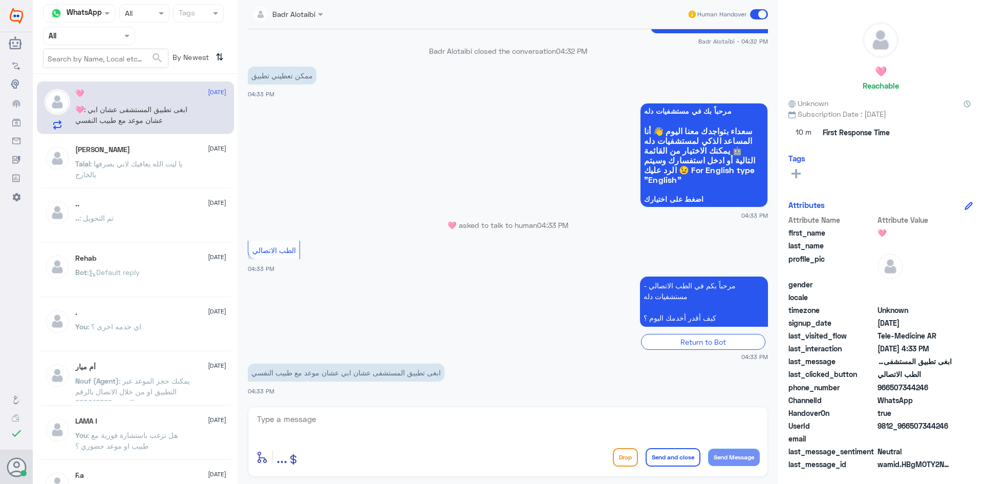
click at [448, 415] on textarea at bounding box center [508, 424] width 504 height 25
click at [548, 429] on textarea at bounding box center [508, 424] width 504 height 25
paste textarea "https://apps.apple.com/kw/developer/dallah-hospital/id1287449373?l=ar"
type textarea "https://apps.apple.com/kw/developer/dallah-hospital/id1287449373?l=ar"
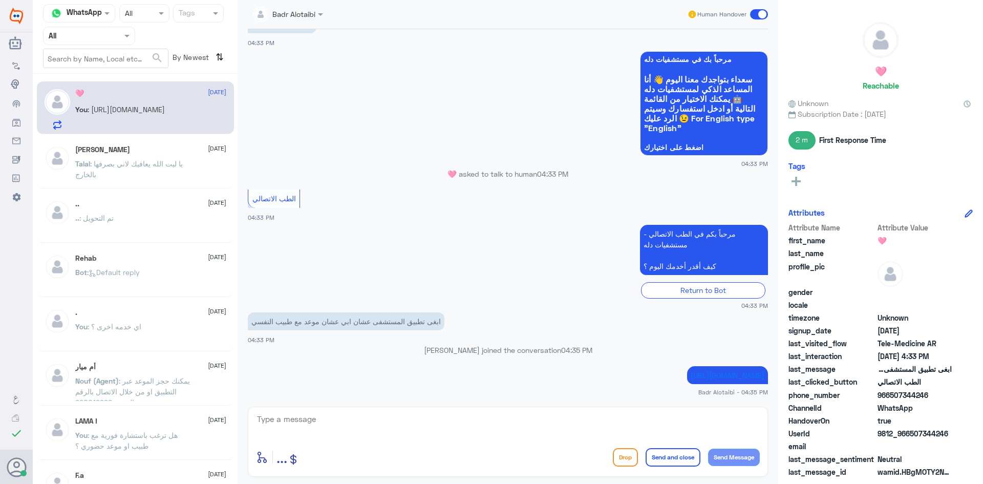
click at [751, 16] on span at bounding box center [759, 14] width 18 height 10
click at [0, 0] on input "checkbox" at bounding box center [0, 0] width 0 height 0
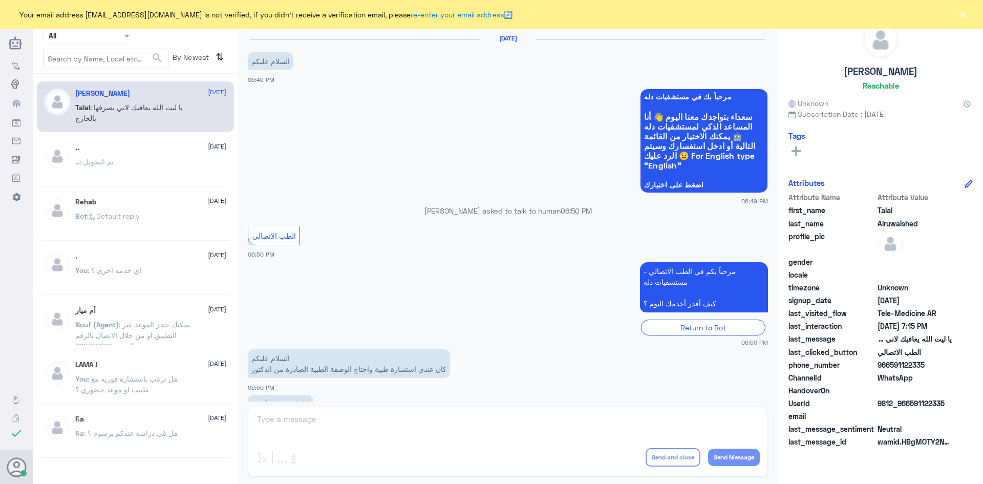
scroll to position [233, 0]
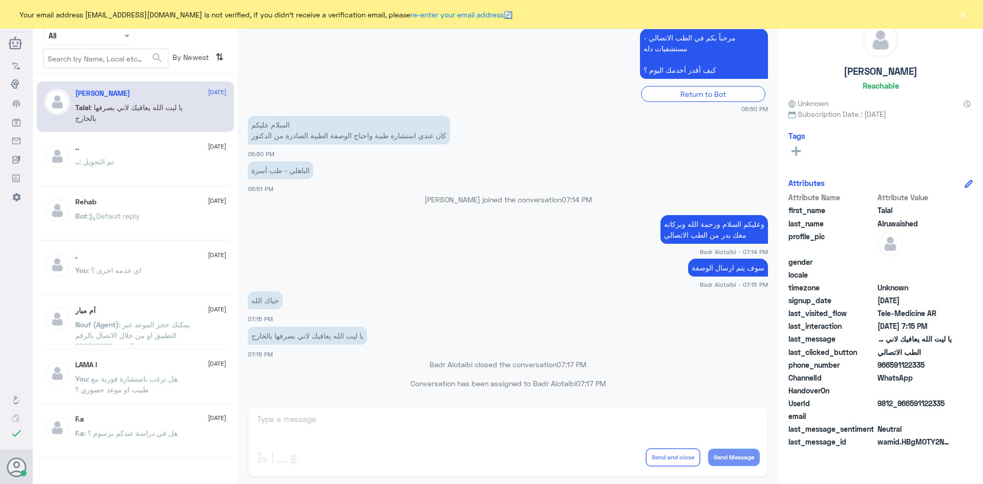
click at [961, 9] on button "×" at bounding box center [962, 14] width 10 height 10
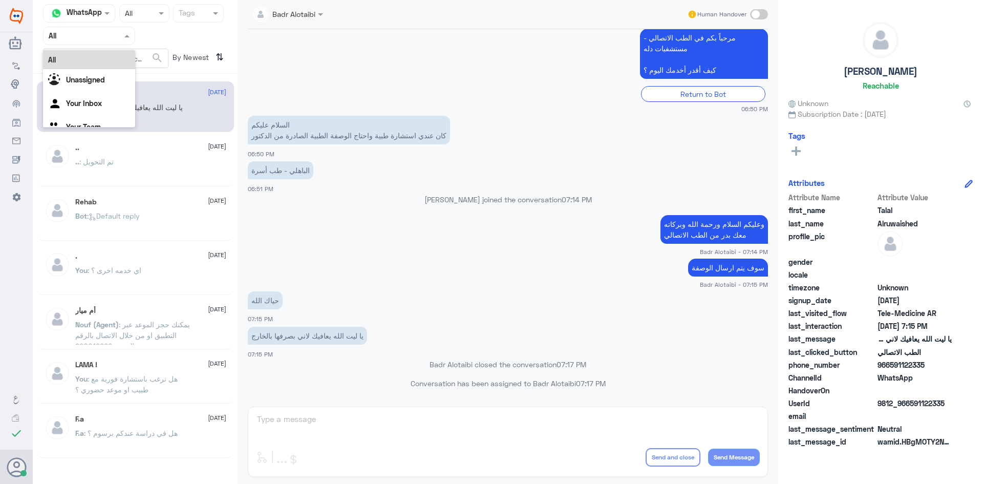
click at [120, 33] on div at bounding box center [89, 36] width 91 height 12
click at [107, 77] on div "Unassigned" at bounding box center [89, 81] width 92 height 24
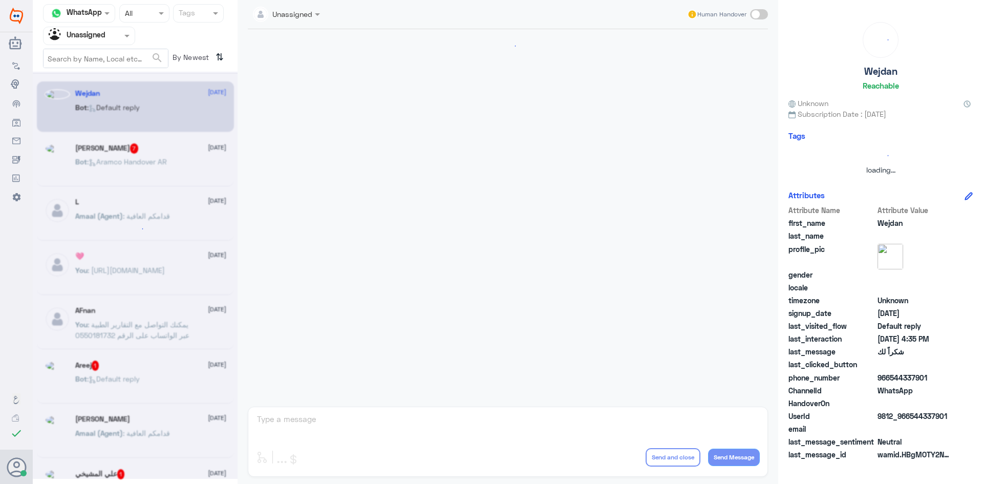
scroll to position [132, 0]
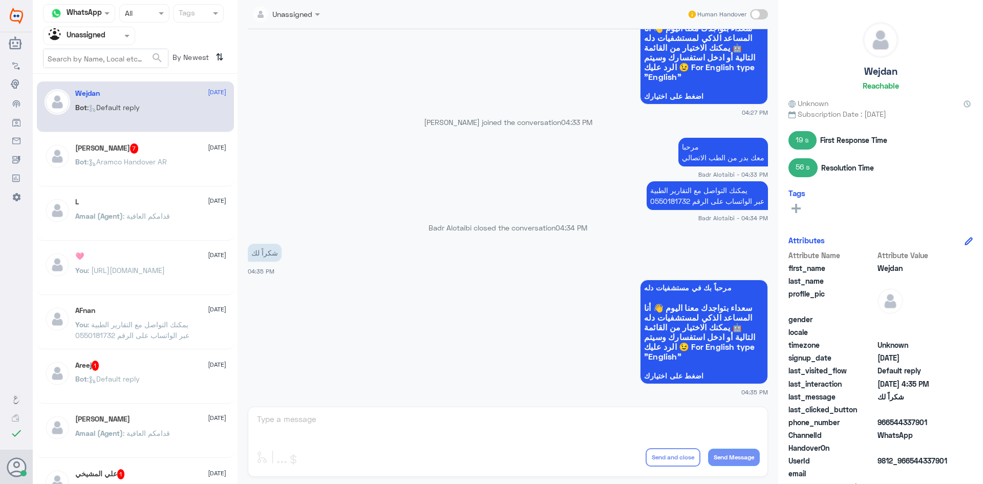
click at [756, 15] on span at bounding box center [759, 14] width 18 height 10
click at [0, 0] on input "checkbox" at bounding box center [0, 0] width 0 height 0
click at [421, 432] on textarea at bounding box center [508, 424] width 504 height 25
type textarea "العفو سعدنا بخدمتك"
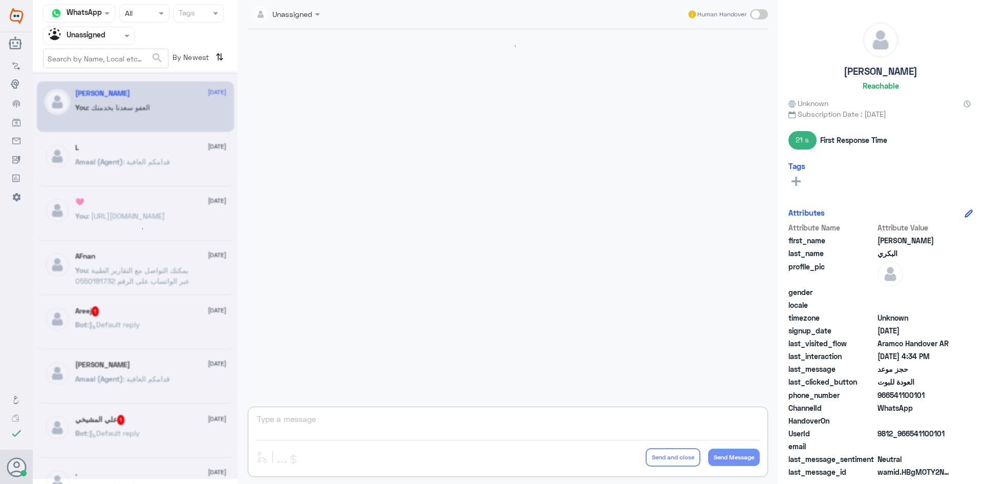
scroll to position [689, 0]
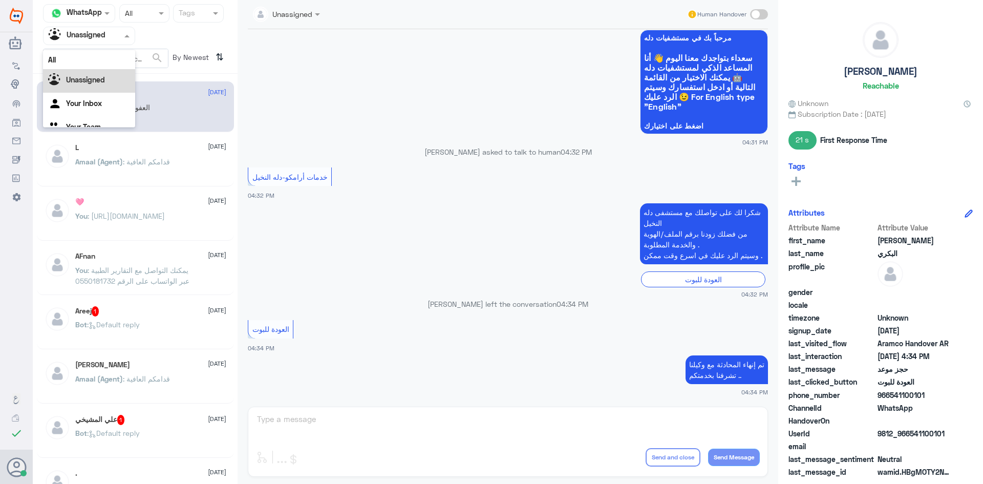
click at [119, 36] on div at bounding box center [89, 36] width 91 height 12
click at [98, 59] on div "All" at bounding box center [89, 59] width 92 height 19
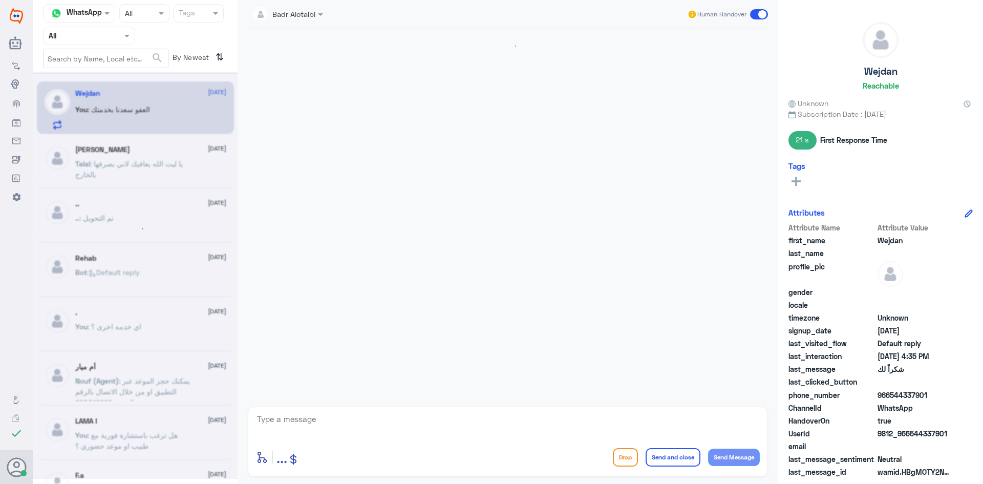
scroll to position [183, 0]
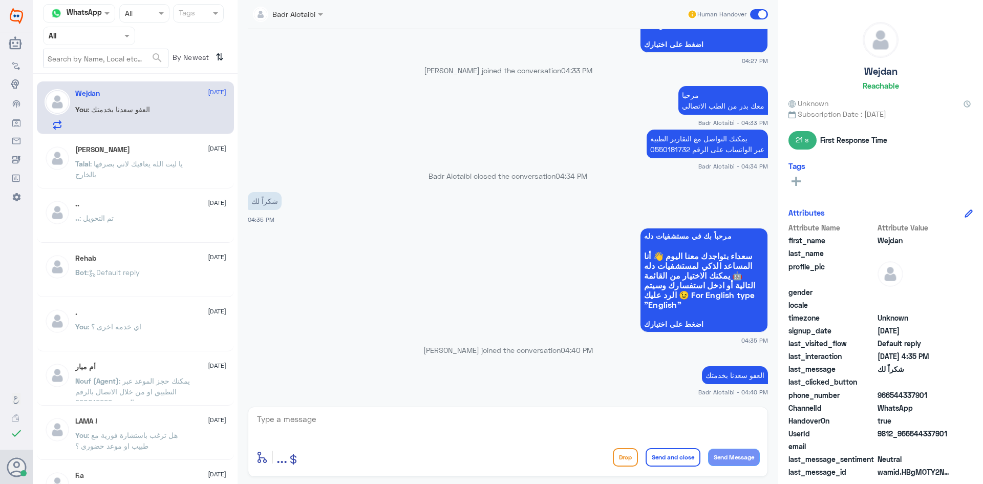
click at [765, 19] on label at bounding box center [759, 14] width 18 height 10
click at [0, 0] on input "checkbox" at bounding box center [0, 0] width 0 height 0
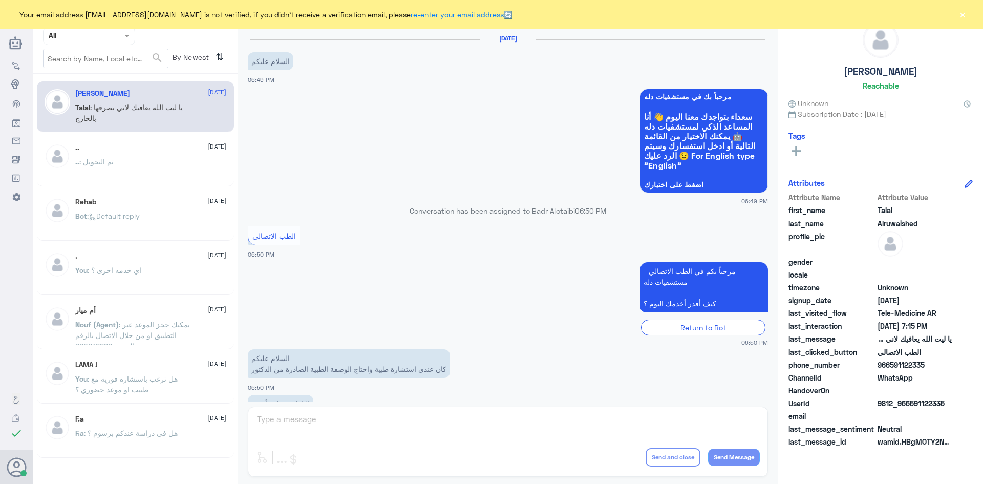
scroll to position [233, 0]
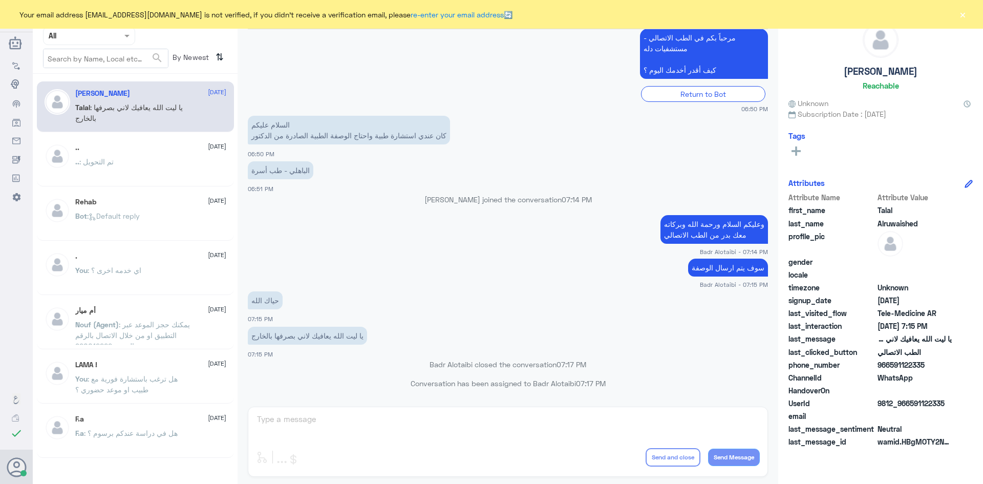
click at [964, 15] on button "×" at bounding box center [962, 14] width 10 height 10
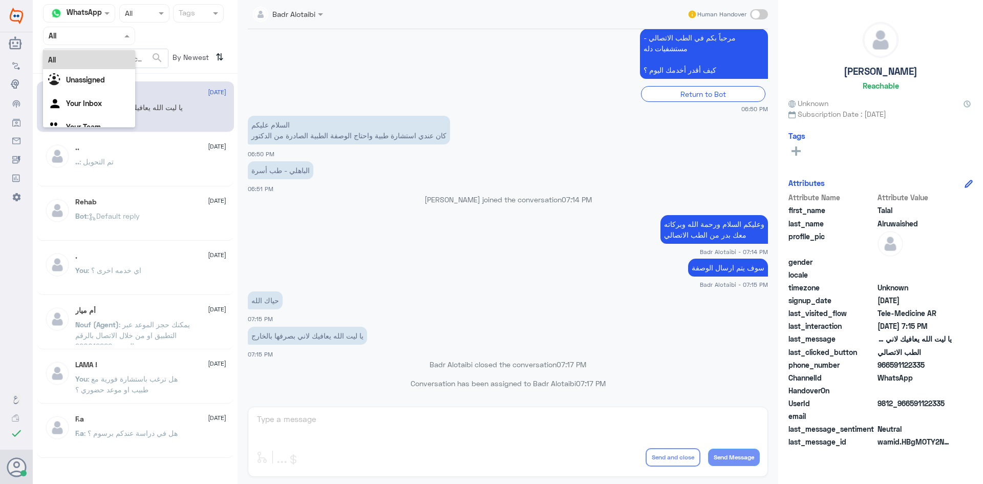
click at [96, 34] on input "text" at bounding box center [77, 36] width 56 height 12
click at [82, 76] on b "Unassigned" at bounding box center [85, 79] width 39 height 9
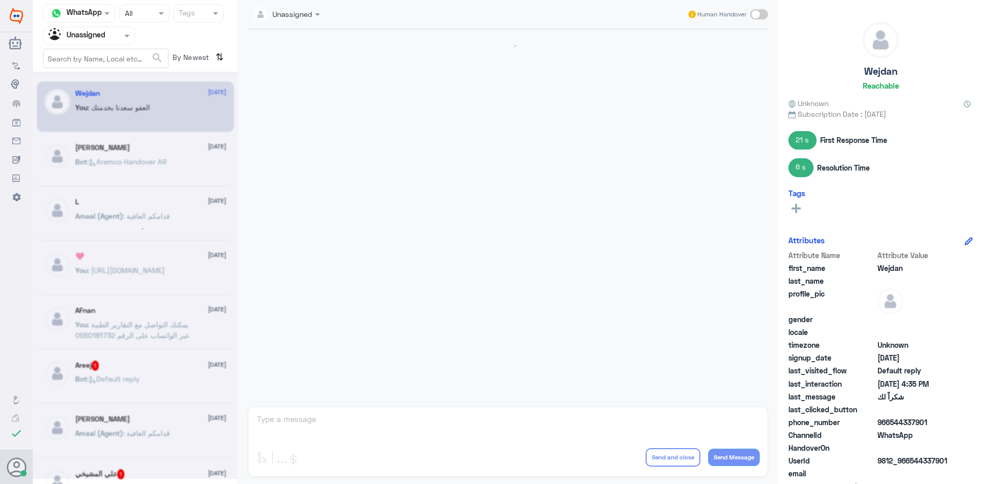
scroll to position [202, 0]
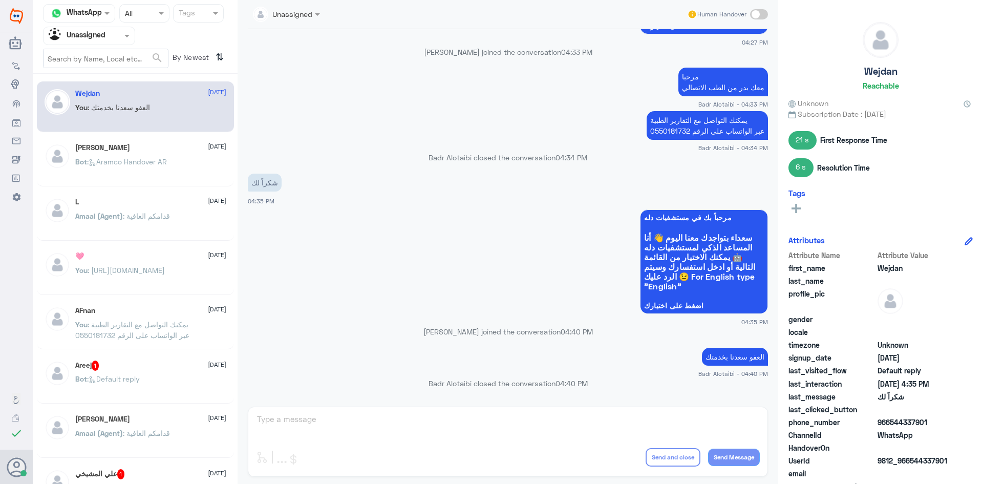
click at [125, 145] on h5 "[PERSON_NAME]" at bounding box center [102, 147] width 55 height 9
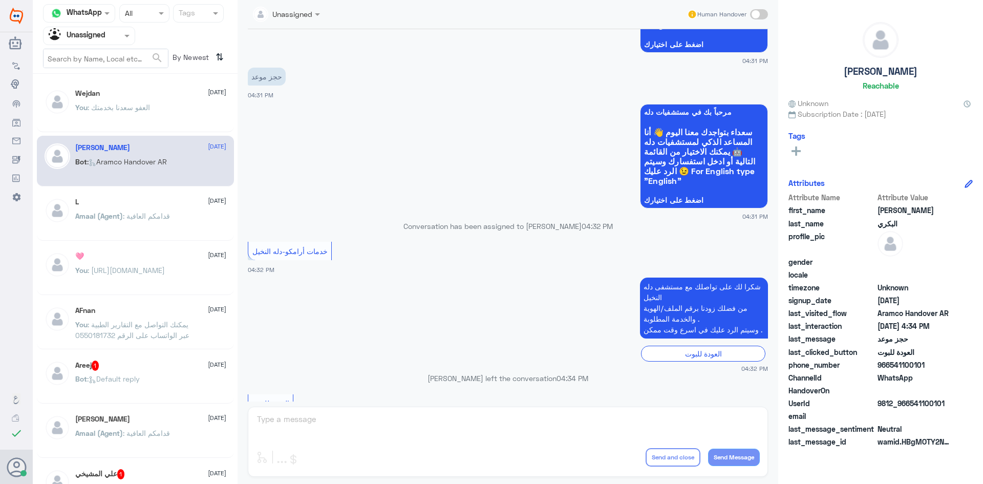
scroll to position [665, 0]
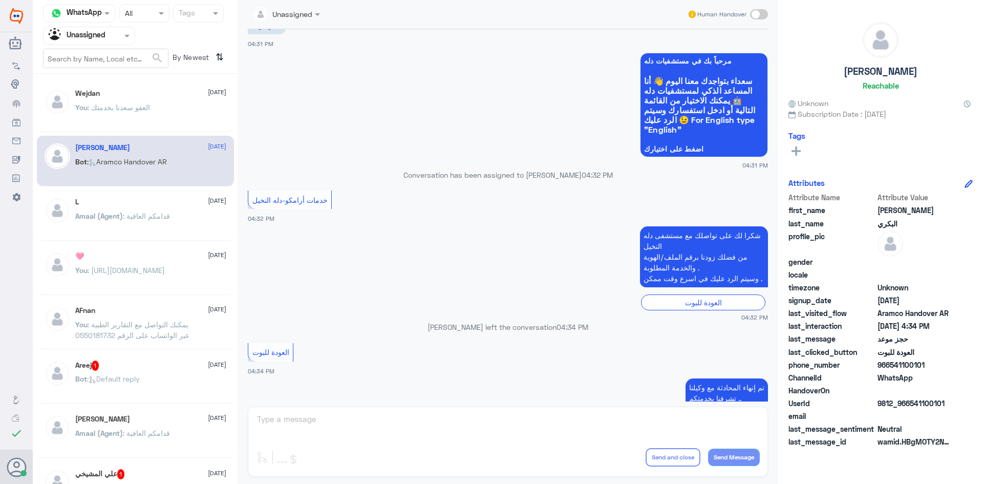
drag, startPoint x: 937, startPoint y: 405, endPoint x: 909, endPoint y: 410, distance: 28.5
click at [909, 410] on div "UserId 9812_966541100101" at bounding box center [880, 404] width 184 height 13
copy span "541100101"
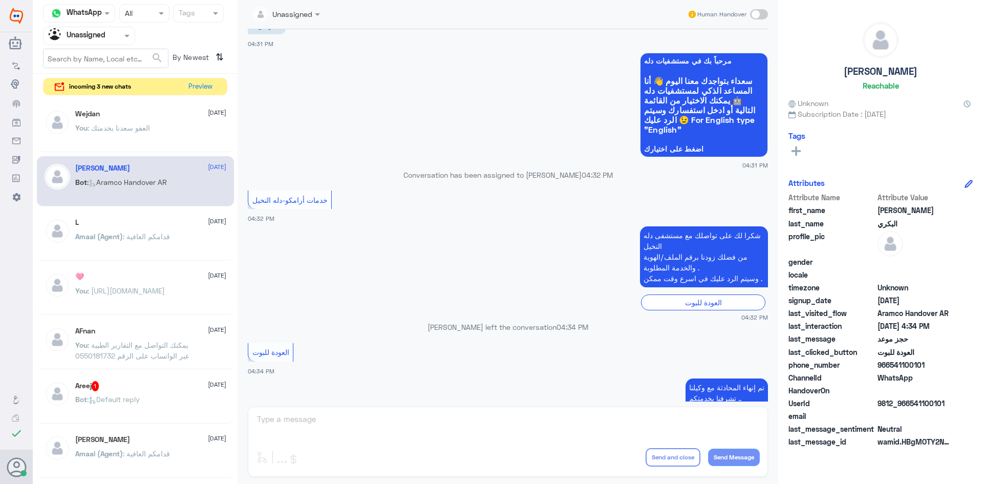
click at [105, 38] on input "text" at bounding box center [77, 36] width 56 height 12
click at [103, 57] on div "All" at bounding box center [89, 59] width 92 height 19
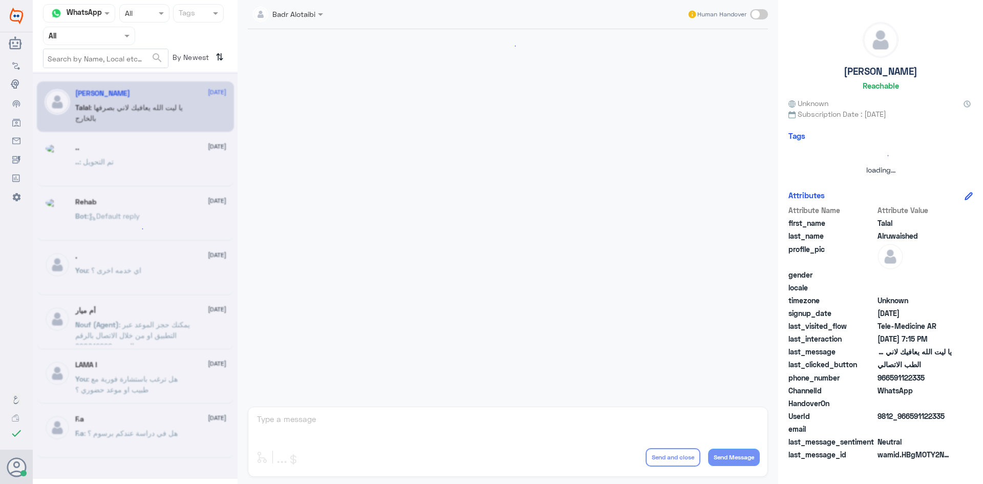
scroll to position [233, 0]
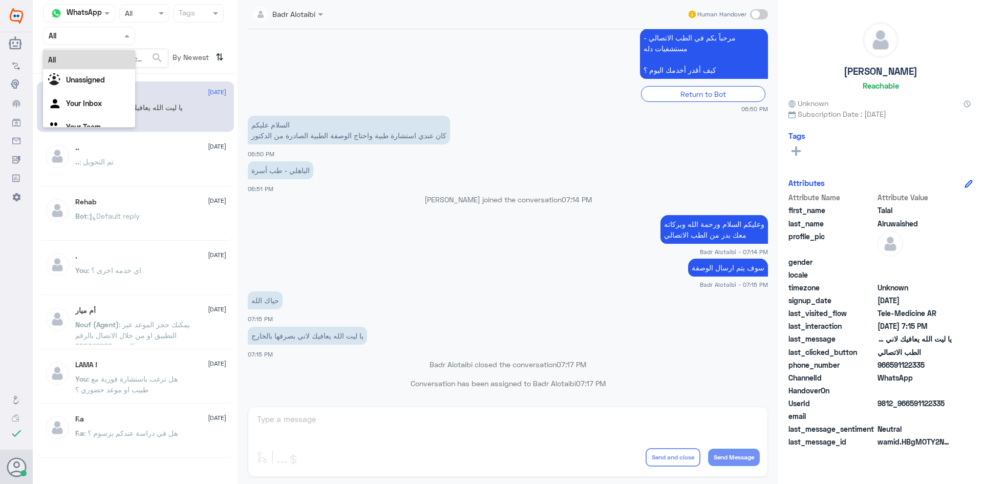
click at [134, 39] on span at bounding box center [128, 35] width 13 height 11
click at [109, 71] on div "Unassigned" at bounding box center [89, 81] width 92 height 24
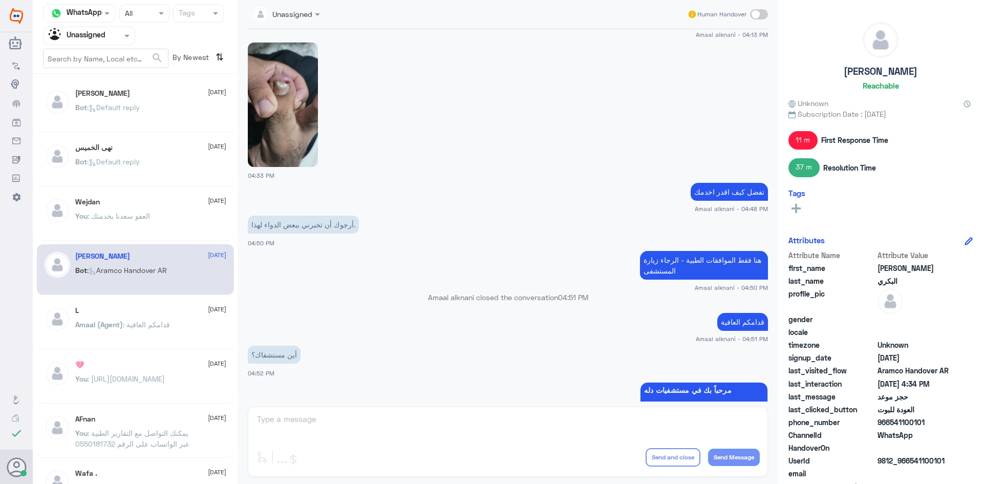
scroll to position [1034, 0]
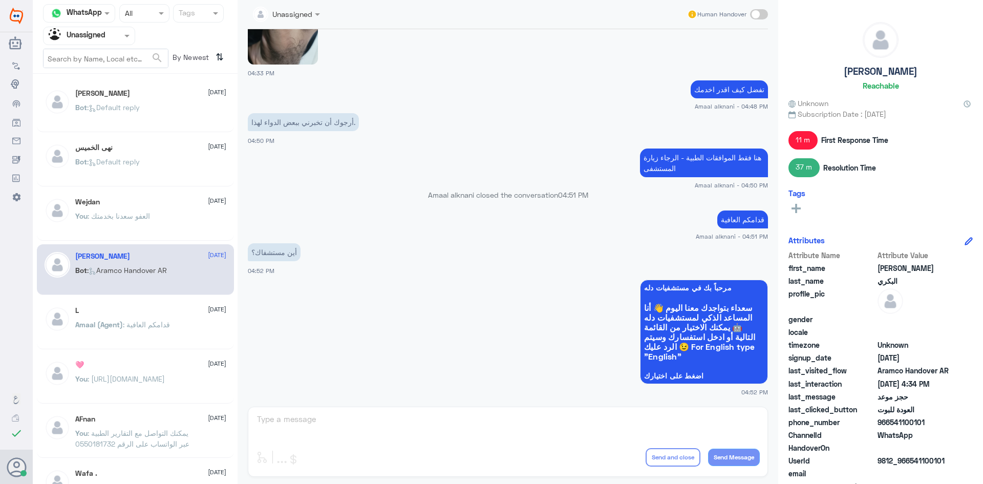
drag, startPoint x: 106, startPoint y: 38, endPoint x: 106, endPoint y: 47, distance: 8.7
click at [106, 38] on div at bounding box center [89, 36] width 91 height 12
click at [95, 63] on div "All" at bounding box center [89, 59] width 92 height 19
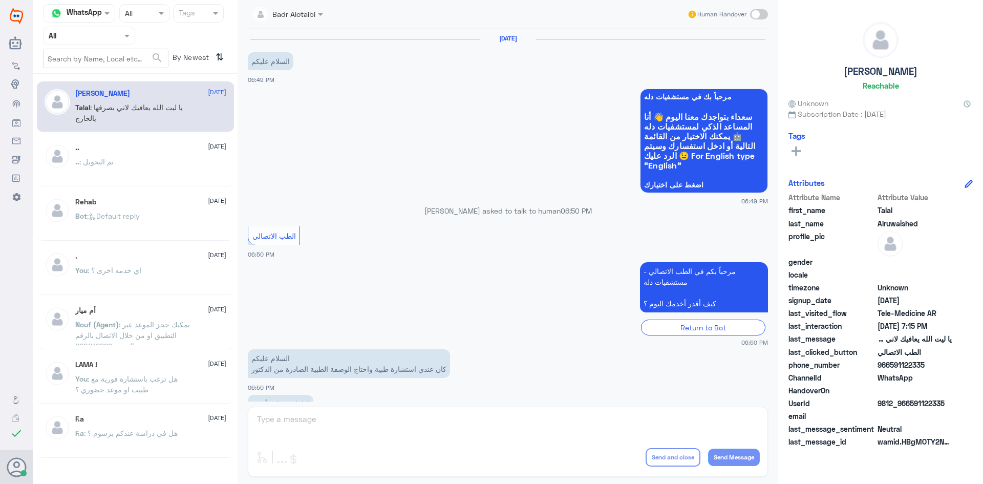
scroll to position [233, 0]
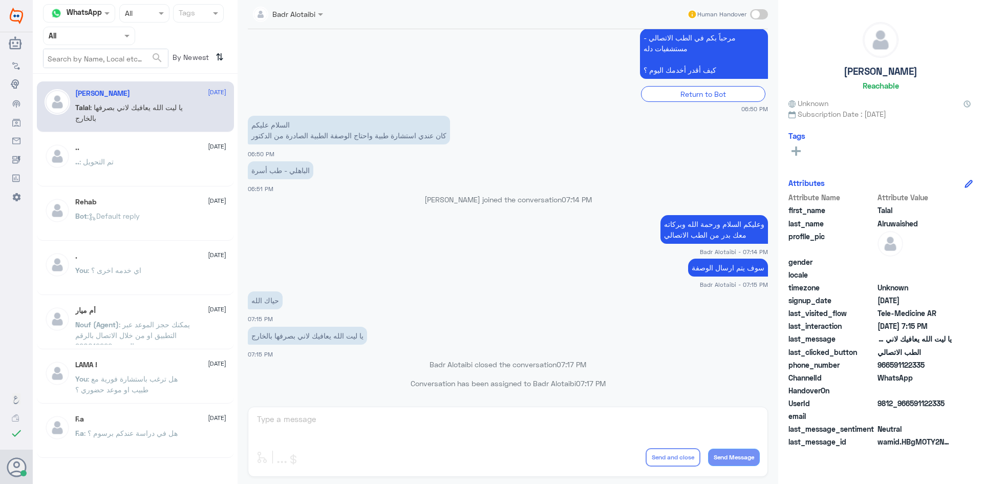
drag, startPoint x: 96, startPoint y: 37, endPoint x: 96, endPoint y: 47, distance: 9.2
click at [96, 40] on input "text" at bounding box center [77, 36] width 56 height 12
click at [97, 76] on b "Unassigned" at bounding box center [85, 79] width 39 height 9
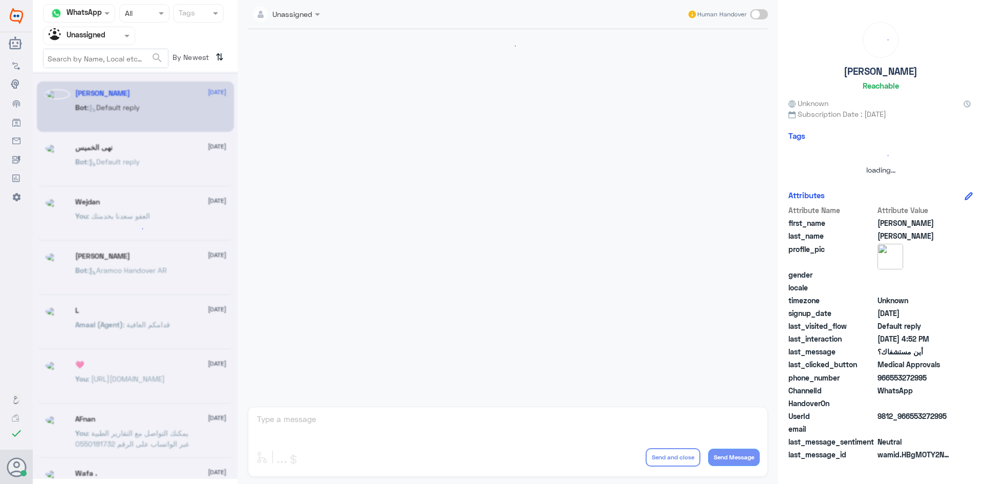
scroll to position [0, 0]
click at [97, 40] on input "text" at bounding box center [77, 36] width 56 height 12
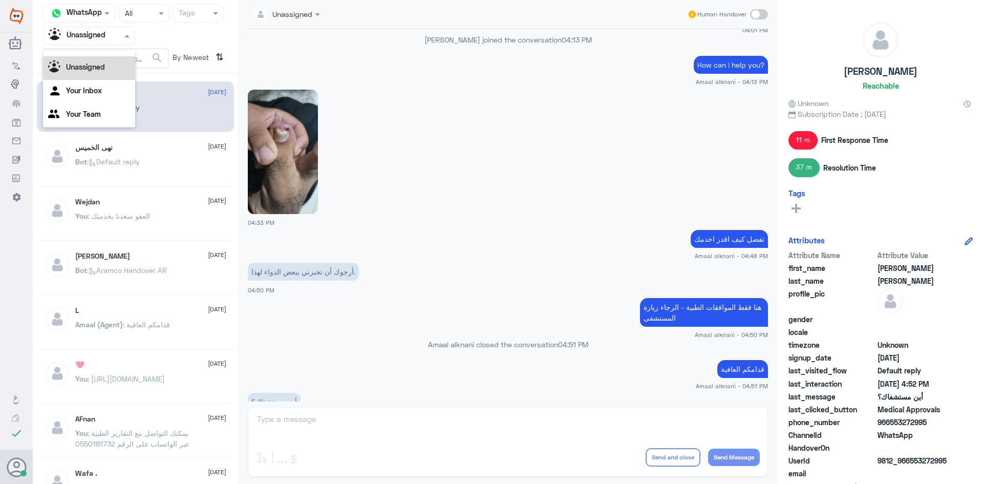
scroll to position [880, 0]
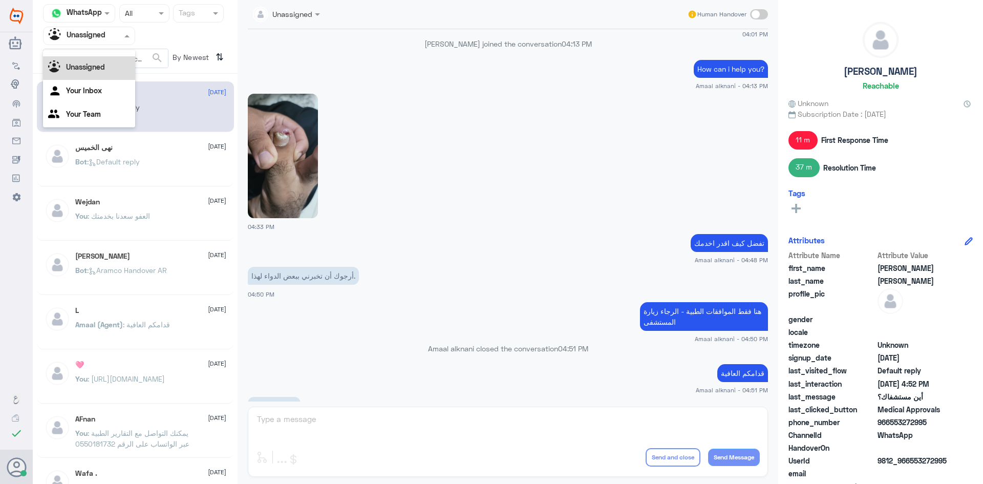
click at [472, 168] on div at bounding box center [508, 155] width 520 height 125
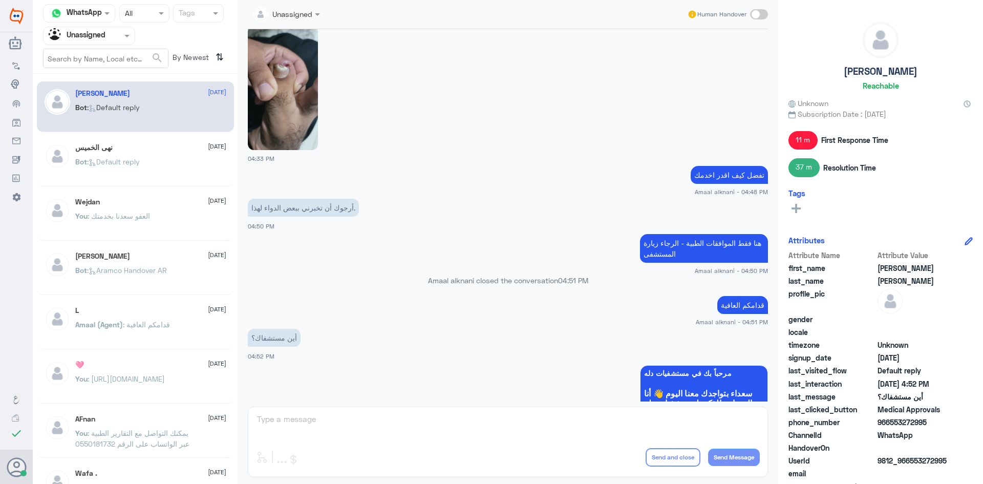
scroll to position [1034, 0]
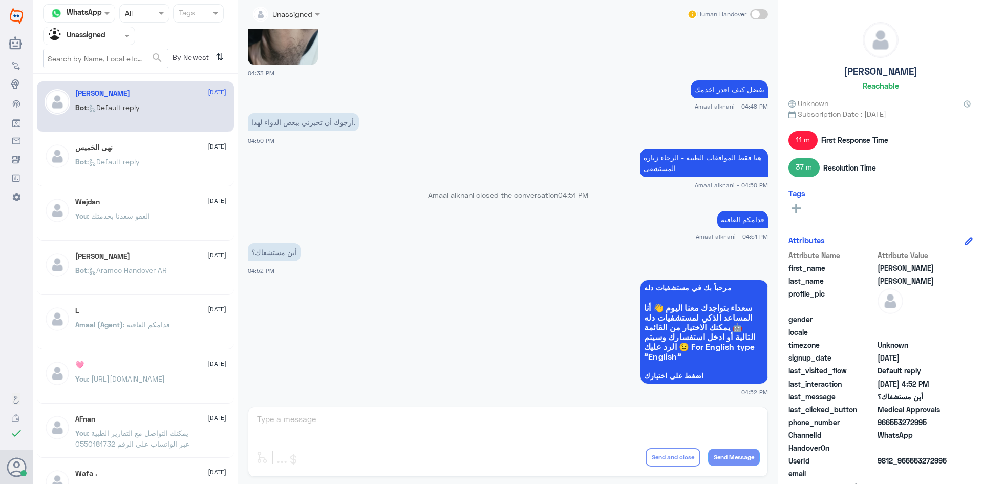
drag, startPoint x: 929, startPoint y: 422, endPoint x: 891, endPoint y: 423, distance: 38.4
click at [891, 423] on span "966553272995" at bounding box center [914, 422] width 74 height 11
copy span "553272995"
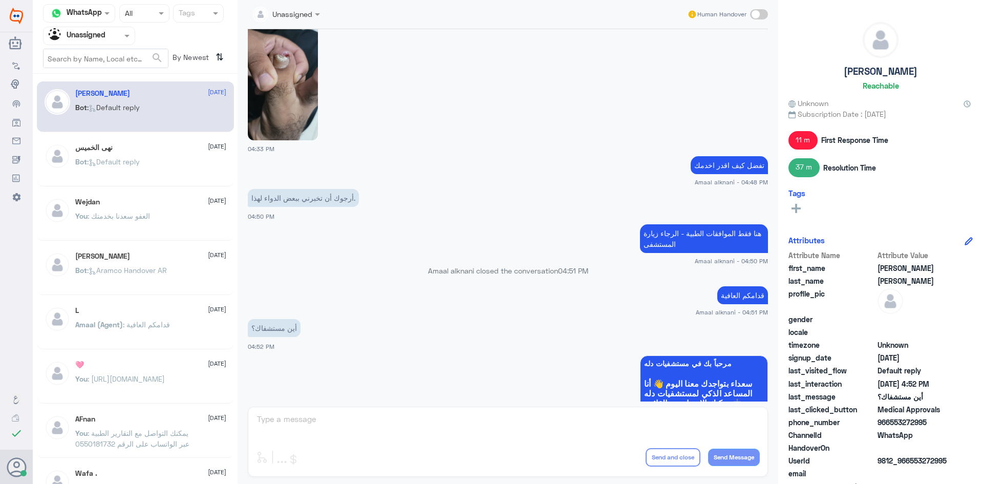
scroll to position [880, 0]
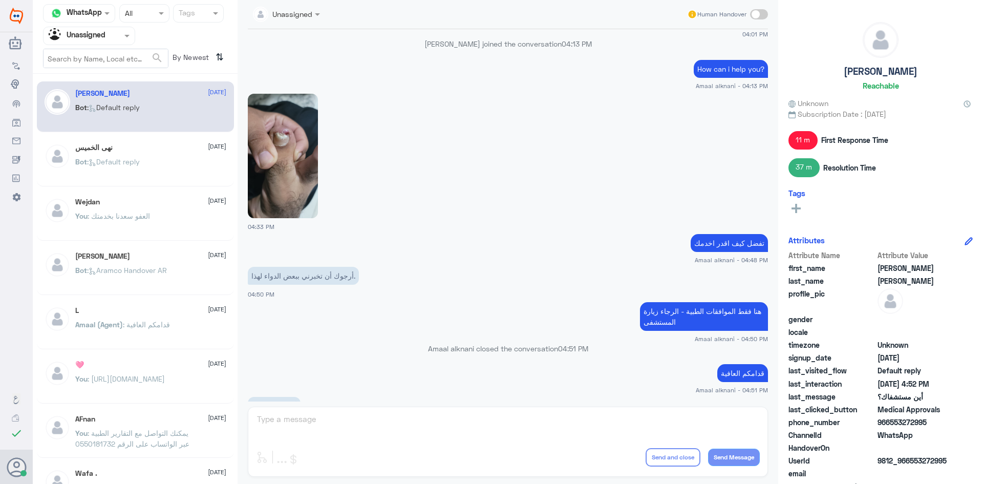
click at [295, 197] on img at bounding box center [283, 156] width 70 height 124
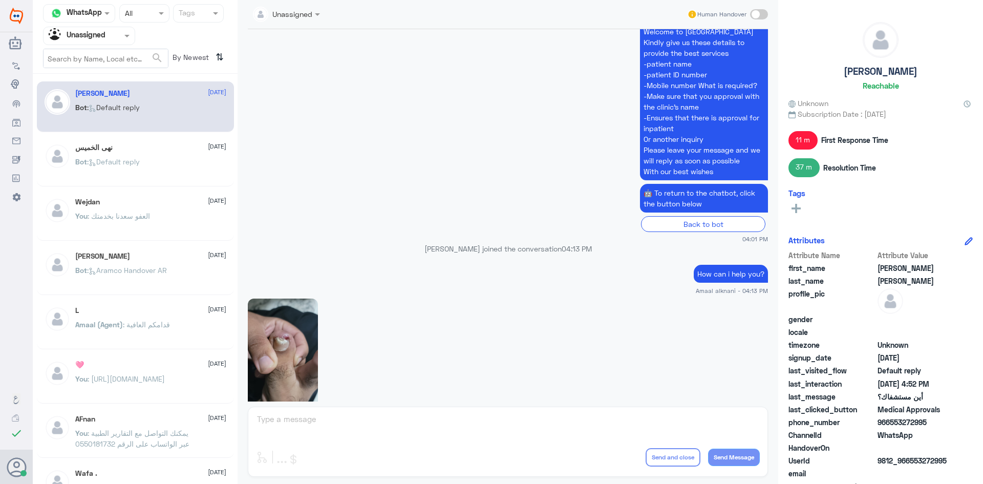
scroll to position [829, 0]
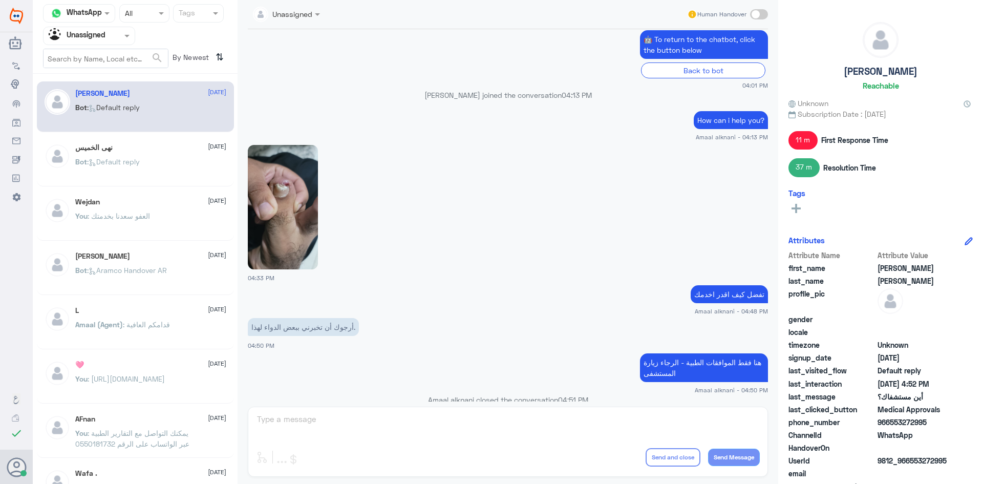
click at [116, 155] on div "نهى الخميس 20 August Bot : Default reply" at bounding box center [150, 162] width 151 height 38
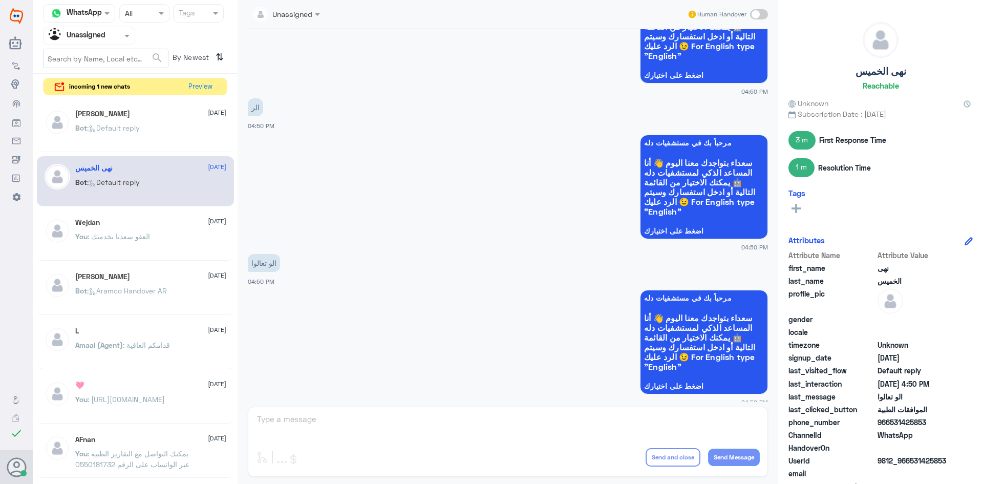
scroll to position [822, 0]
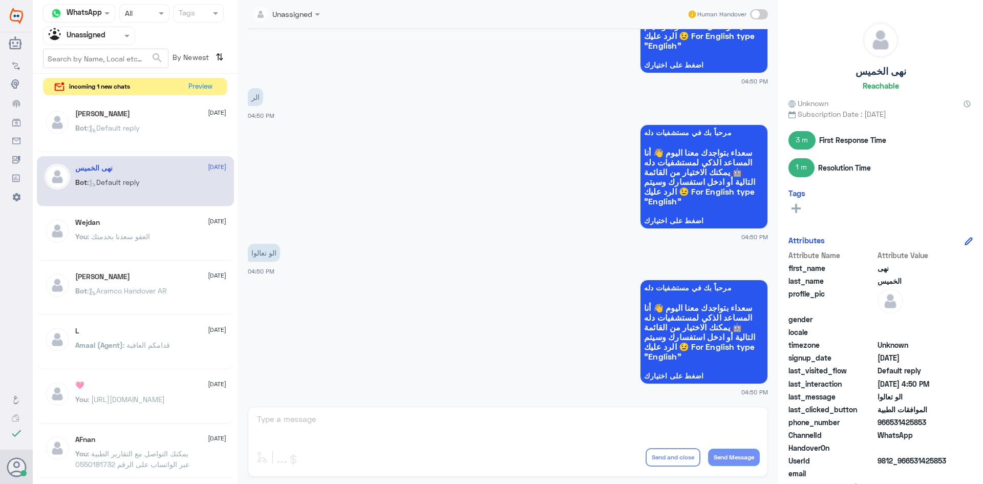
click at [746, 14] on span "Human Handover" at bounding box center [721, 14] width 49 height 9
click at [750, 14] on span at bounding box center [759, 14] width 18 height 10
click at [0, 0] on input "checkbox" at bounding box center [0, 0] width 0 height 0
click at [478, 426] on textarea at bounding box center [508, 424] width 504 height 25
click at [470, 415] on textarea at bounding box center [508, 424] width 504 height 25
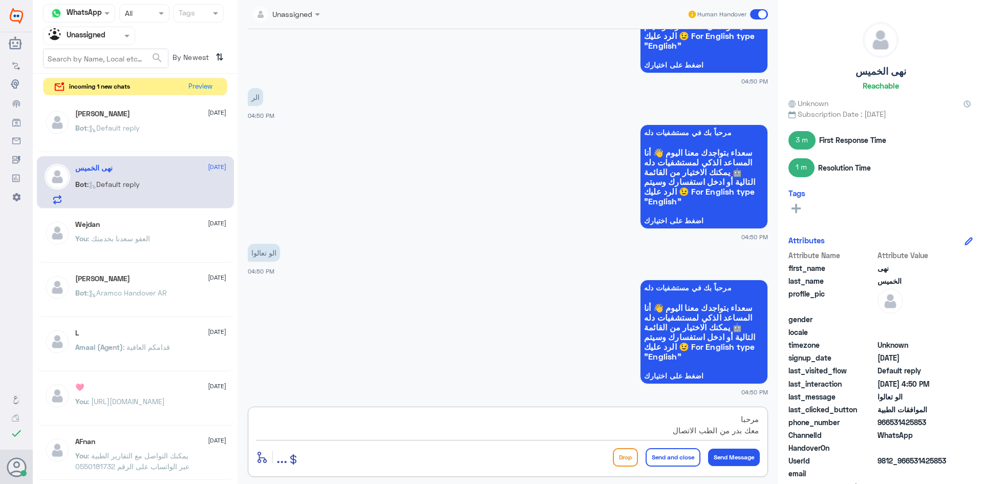
type textarea "مرحبا معك بدر من الطب الاتصالي"
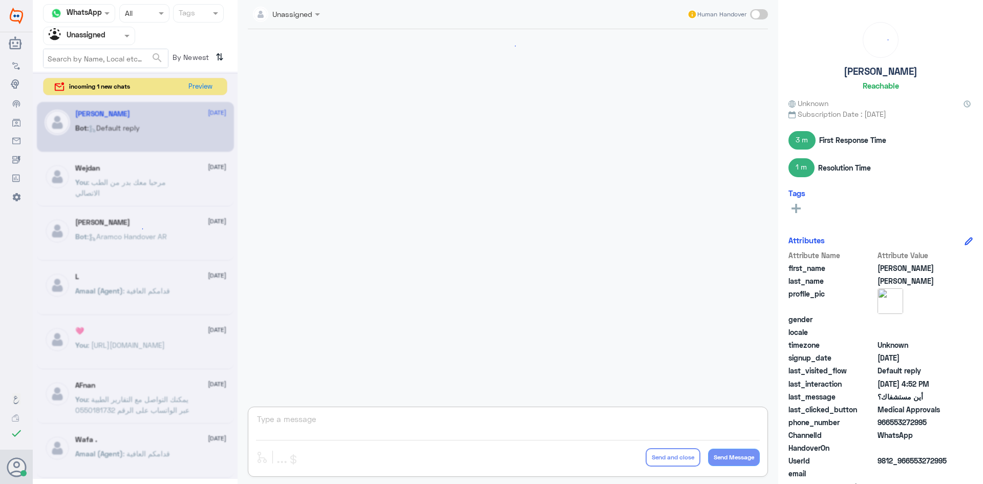
scroll to position [1034, 0]
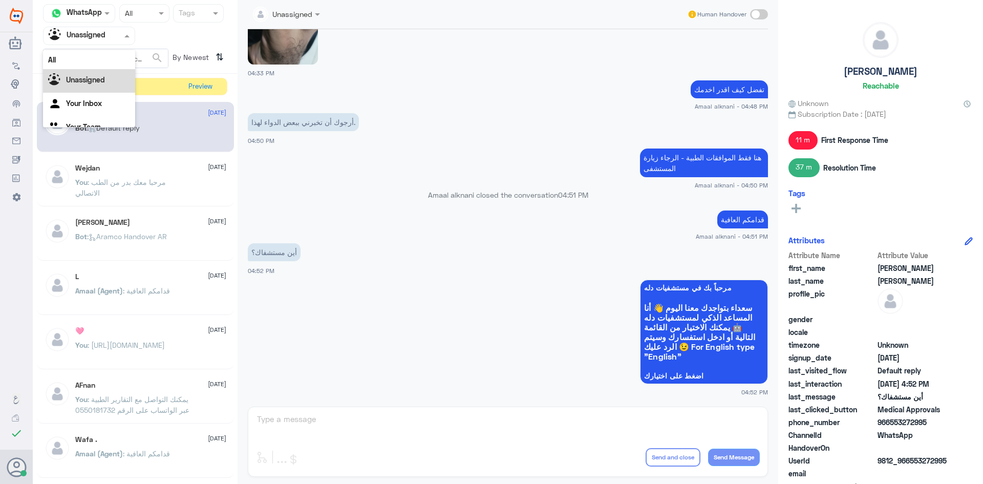
click at [120, 40] on div at bounding box center [89, 36] width 91 height 12
click at [105, 55] on div "All" at bounding box center [89, 59] width 92 height 19
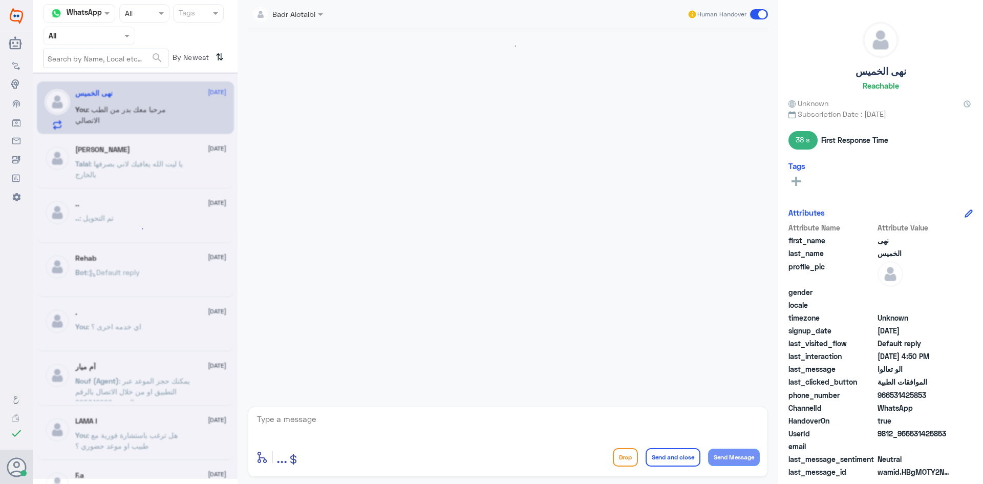
scroll to position [582, 0]
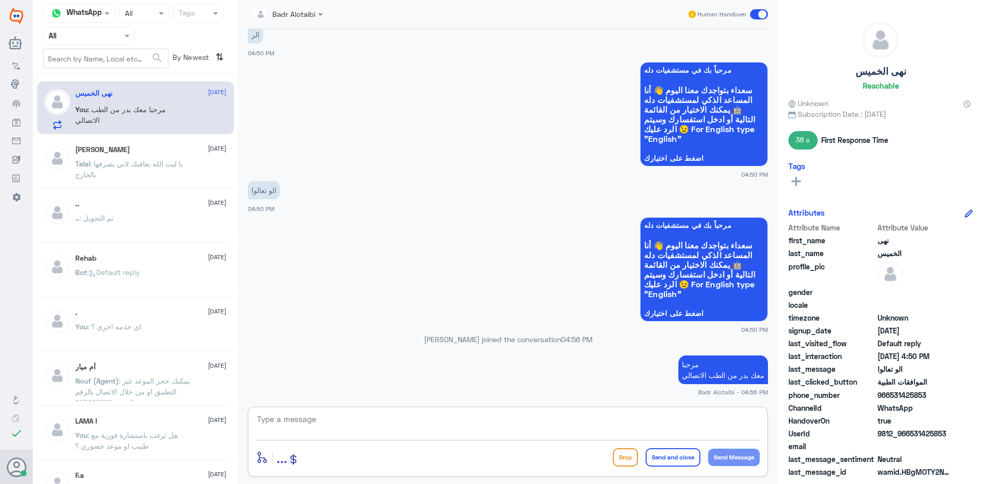
click at [518, 415] on textarea at bounding box center [508, 424] width 504 height 25
click at [530, 428] on textarea at bounding box center [508, 424] width 504 height 25
type textarea "يمك"
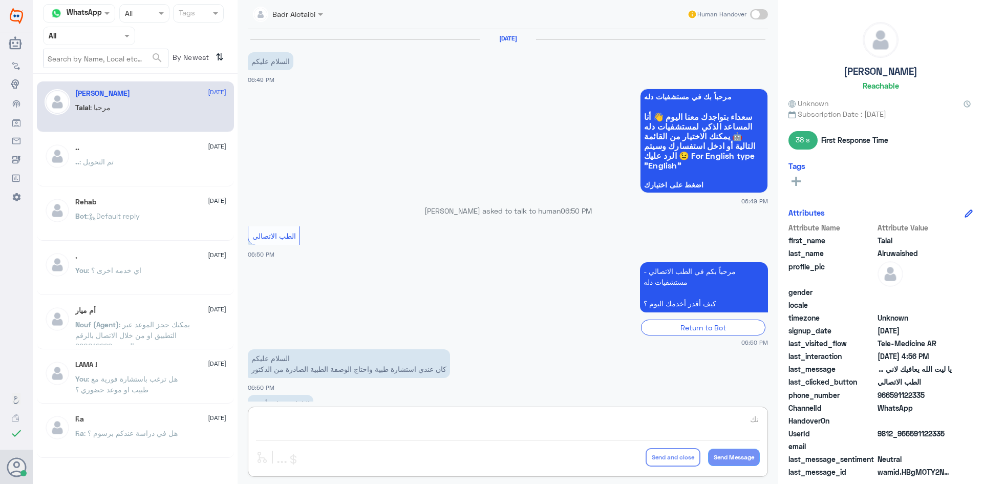
scroll to position [233, 0]
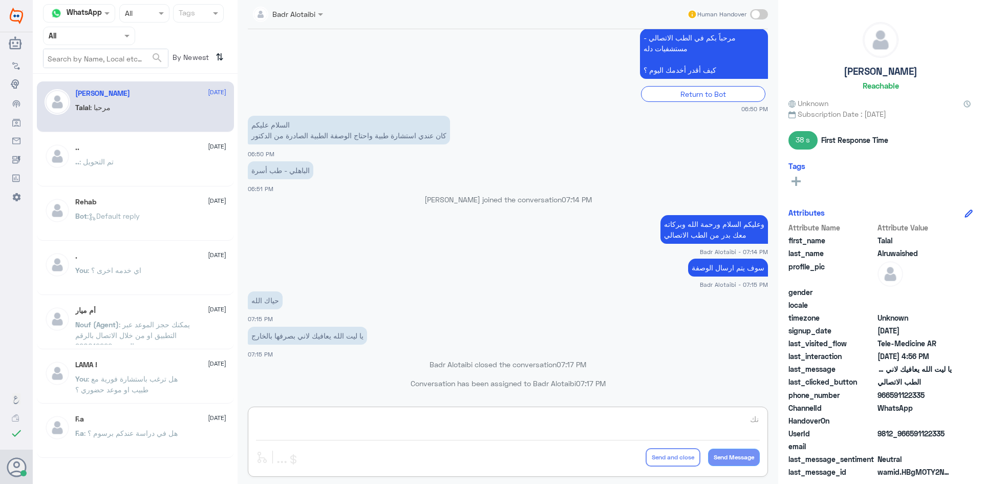
type textarea "نك"
click at [113, 38] on div at bounding box center [89, 36] width 91 height 12
click at [97, 74] on div "Unassigned" at bounding box center [89, 81] width 92 height 24
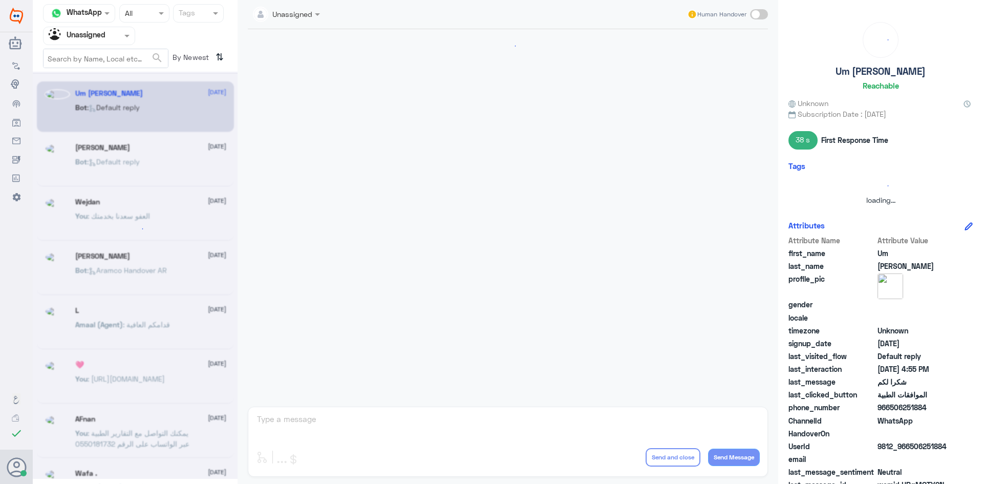
scroll to position [0, 0]
click at [108, 38] on div at bounding box center [89, 36] width 91 height 12
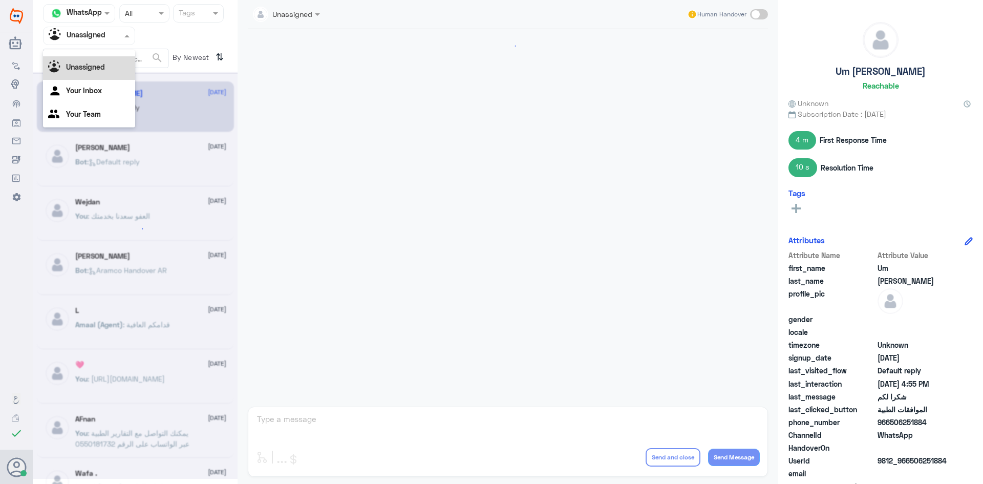
scroll to position [914, 0]
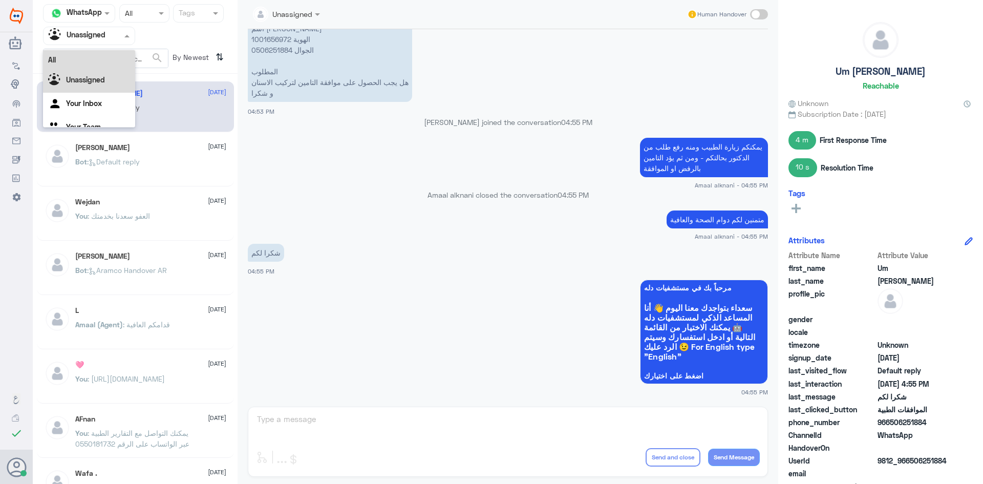
click at [95, 60] on div "All" at bounding box center [89, 59] width 92 height 19
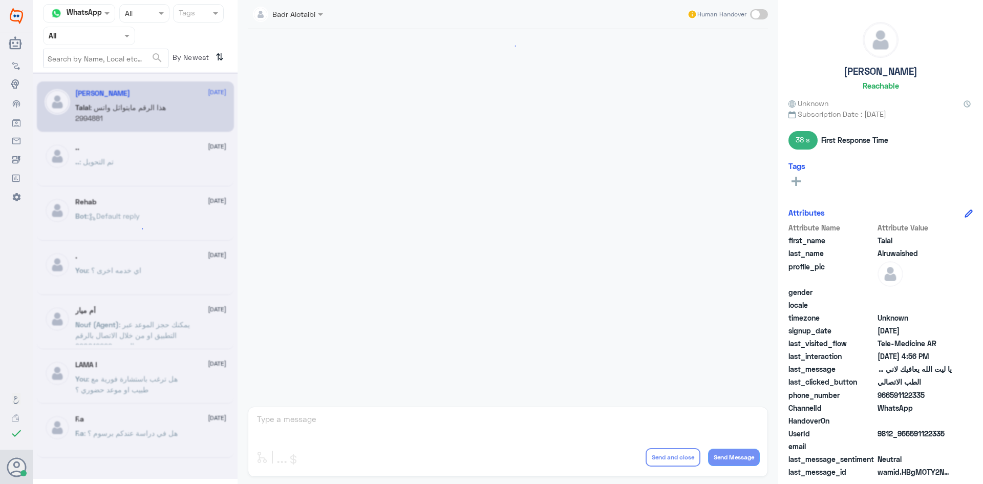
scroll to position [233, 0]
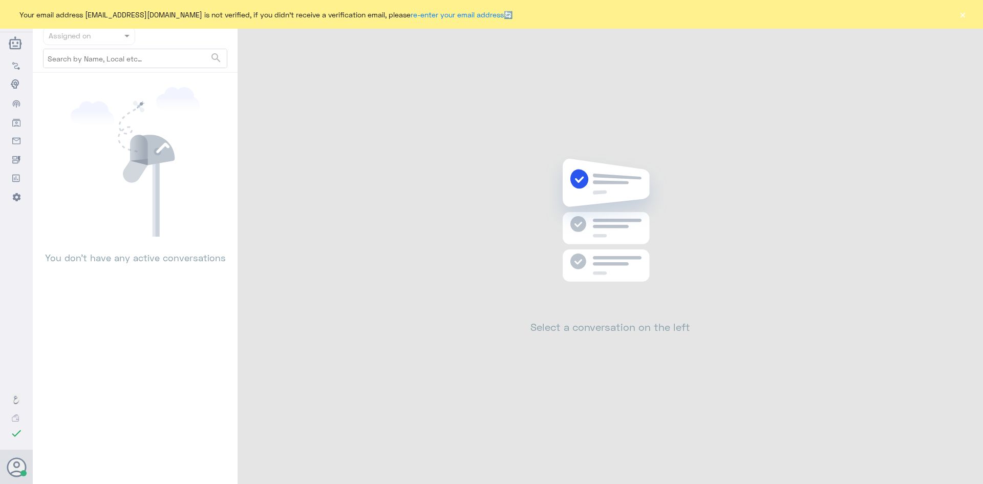
click at [964, 18] on button "×" at bounding box center [962, 14] width 10 height 10
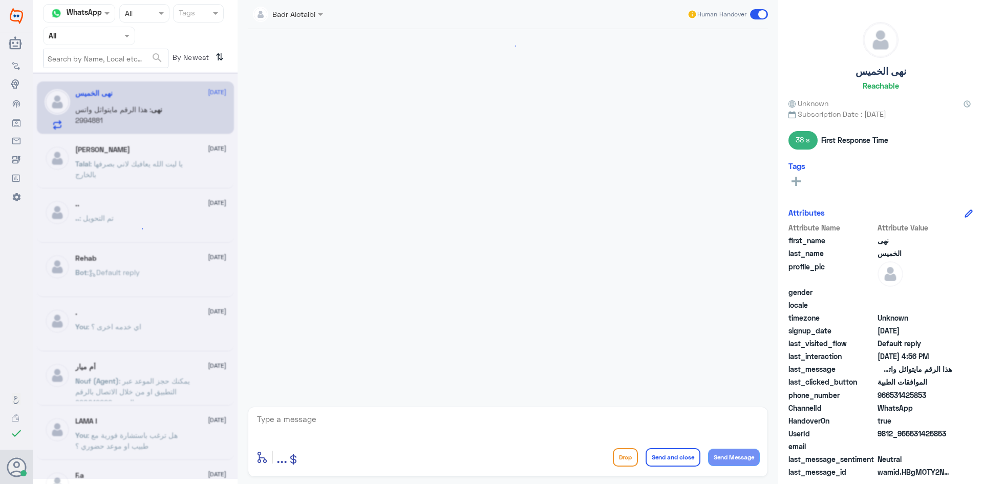
scroll to position [577, 0]
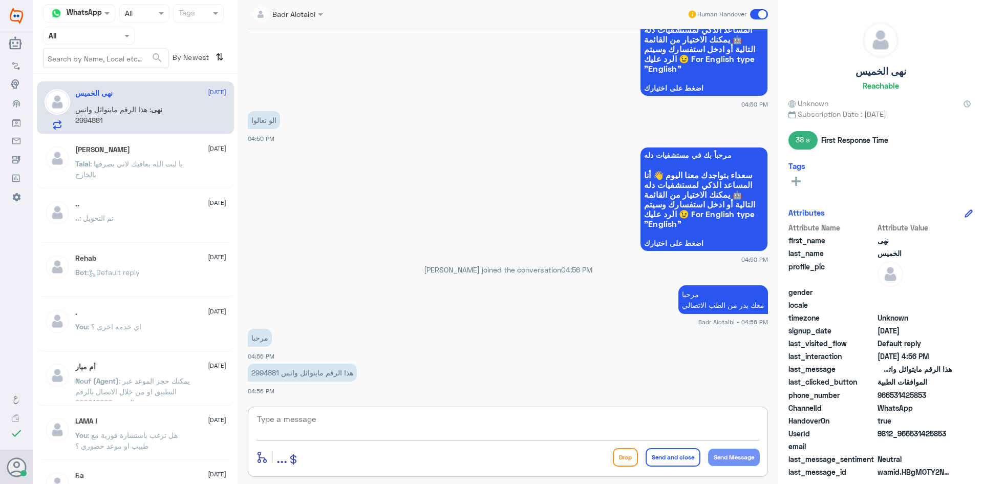
click at [390, 426] on textarea at bounding box center [508, 424] width 504 height 25
type textarea "يمكنك التواصل مع التقارير الطبية عبر الواتساب على الرقم 0550181732"
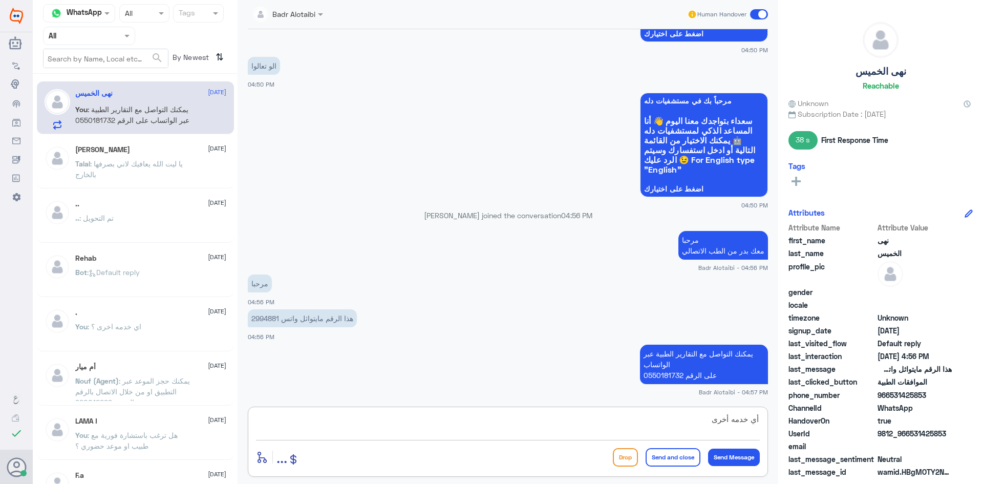
type textarea "أي خدمه أخرى"
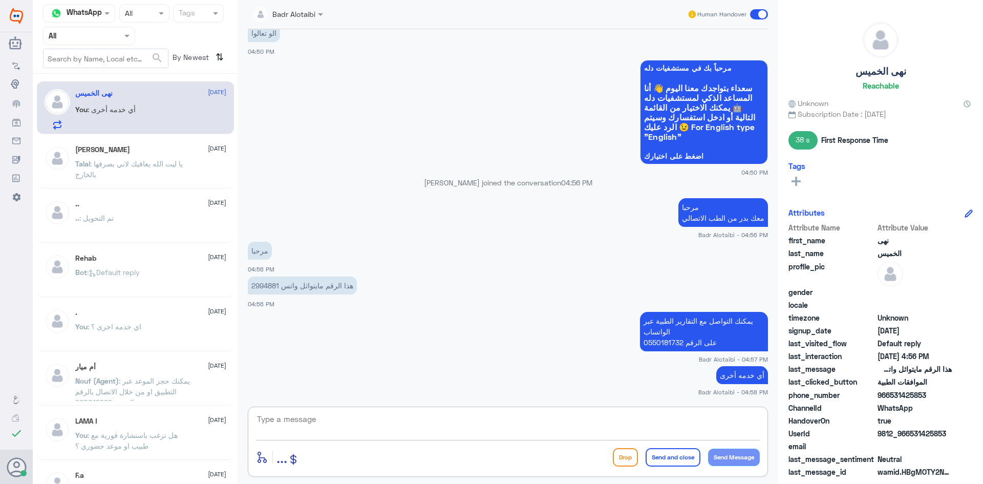
scroll to position [699, 0]
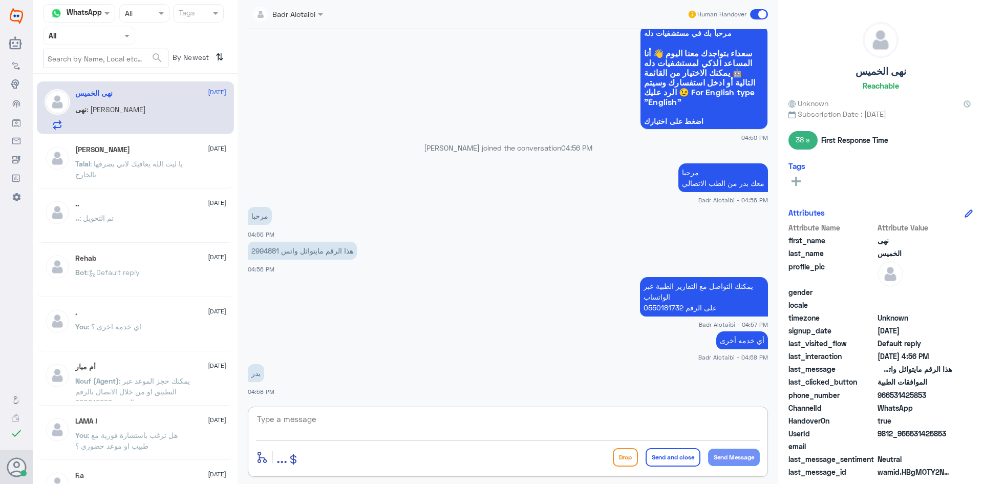
click at [320, 418] on textarea at bounding box center [508, 424] width 504 height 25
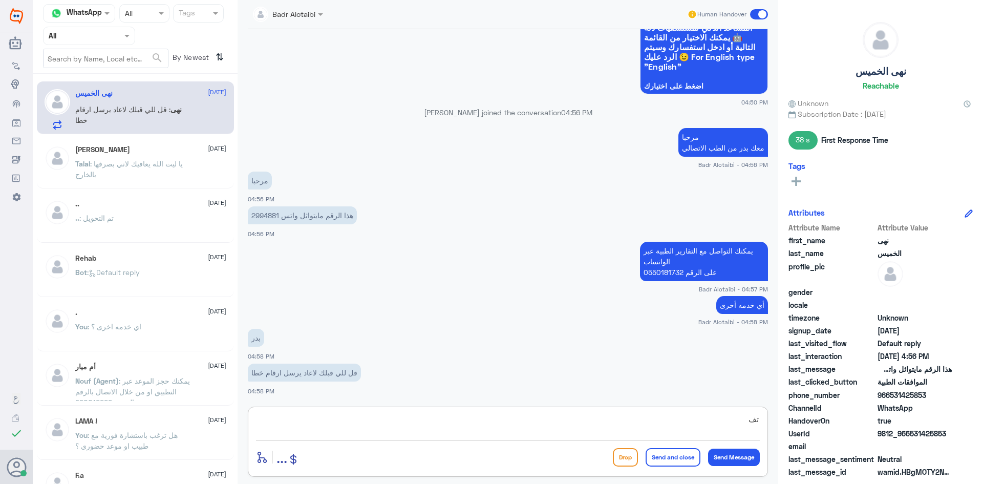
type textarea "ت"
type textarea "ان شاء [DEMOGRAPHIC_DATA]"
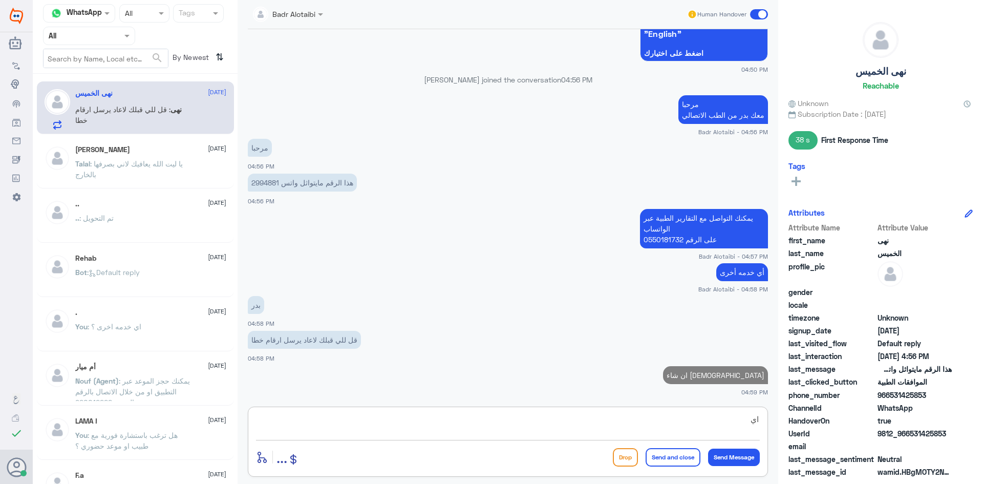
type textarea "ا"
type textarea "أ"
click at [759, 14] on span at bounding box center [759, 14] width 18 height 10
click at [0, 0] on input "checkbox" at bounding box center [0, 0] width 0 height 0
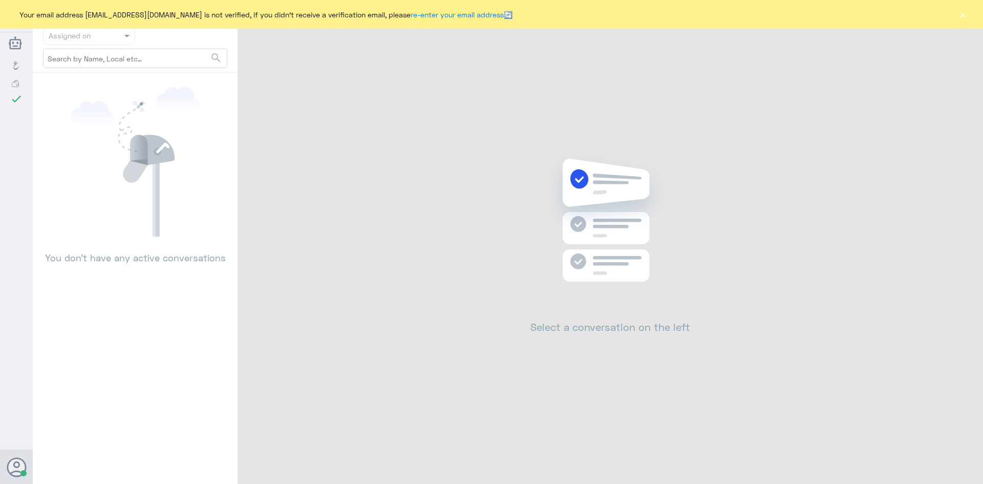
click at [965, 14] on button "×" at bounding box center [962, 14] width 10 height 10
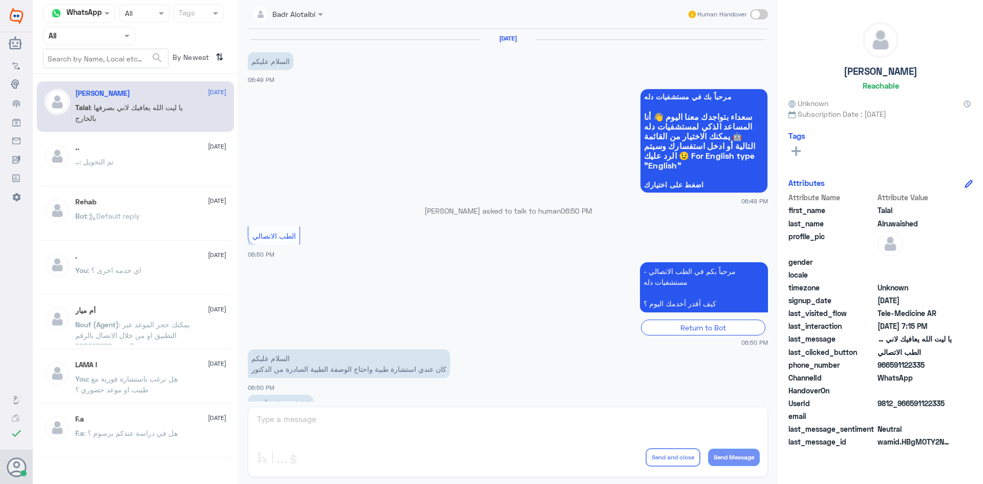
scroll to position [233, 0]
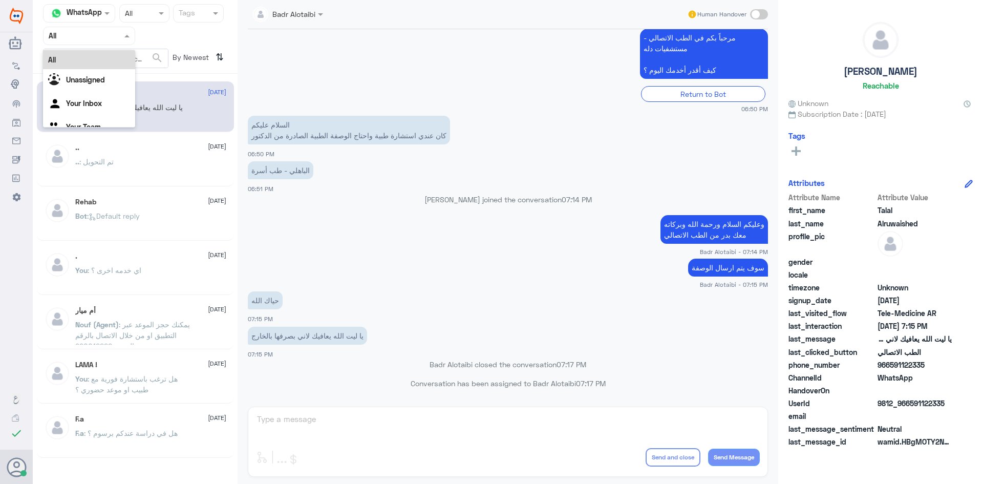
click at [119, 38] on div at bounding box center [89, 36] width 91 height 12
click at [106, 75] on div "Unassigned" at bounding box center [89, 81] width 92 height 24
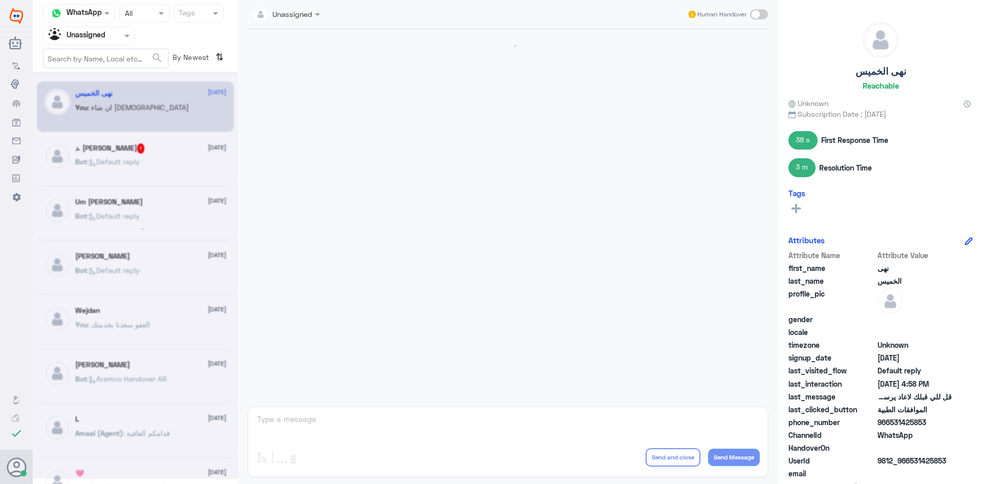
scroll to position [582, 0]
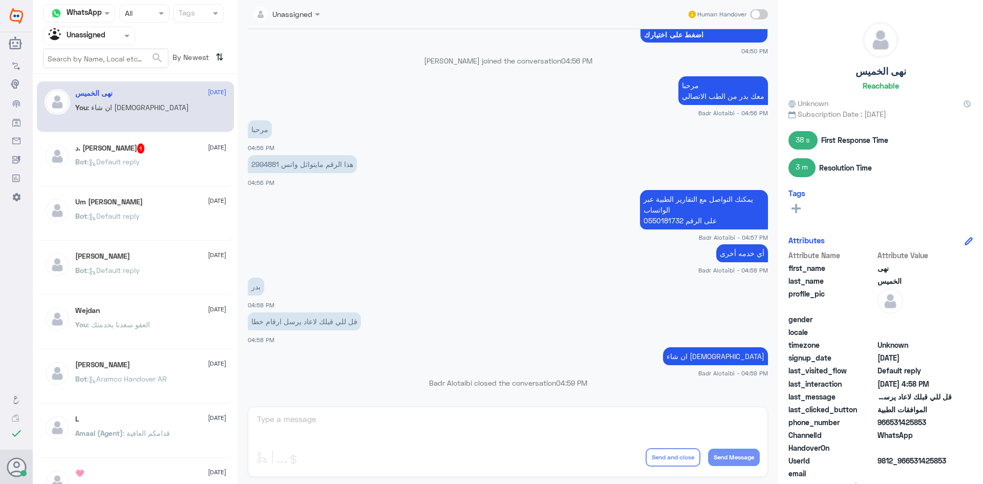
click at [140, 145] on div "د. [PERSON_NAME] 1 [DATE]" at bounding box center [150, 148] width 151 height 10
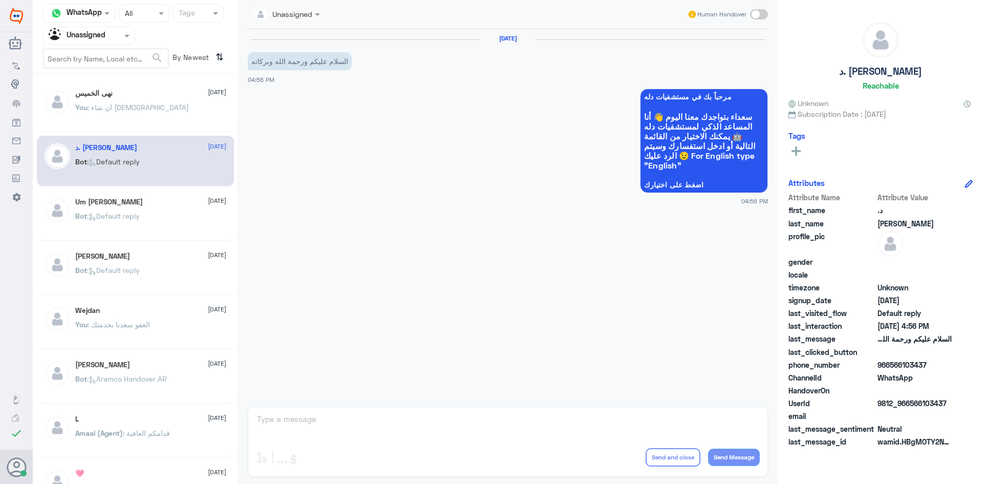
drag, startPoint x: 947, startPoint y: 401, endPoint x: 911, endPoint y: 405, distance: 36.1
click at [911, 405] on span "9812_966566103437" at bounding box center [914, 403] width 74 height 11
copy span "566103437"
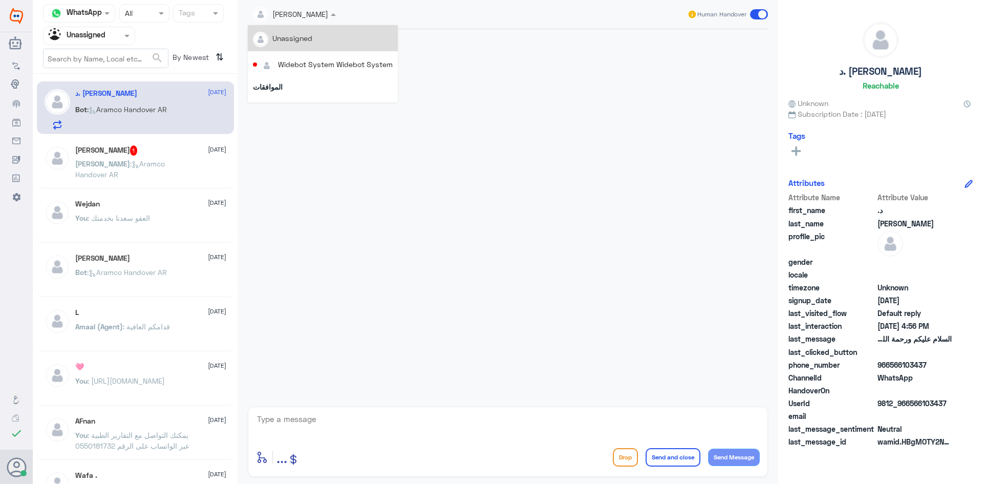
click at [340, 18] on span at bounding box center [334, 14] width 13 height 11
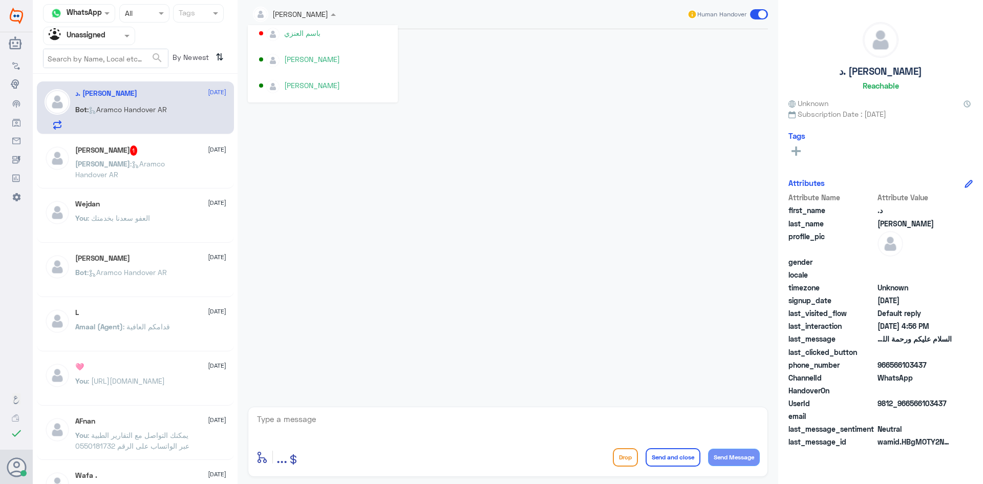
scroll to position [426, 0]
click at [628, 111] on div at bounding box center [508, 215] width 530 height 372
click at [115, 141] on div "میاں سفیان علی 1 20 August میاں : Aramco Handover AR" at bounding box center [135, 163] width 197 height 51
click at [120, 151] on h5 "میاں سفیان علی 1" at bounding box center [106, 150] width 62 height 10
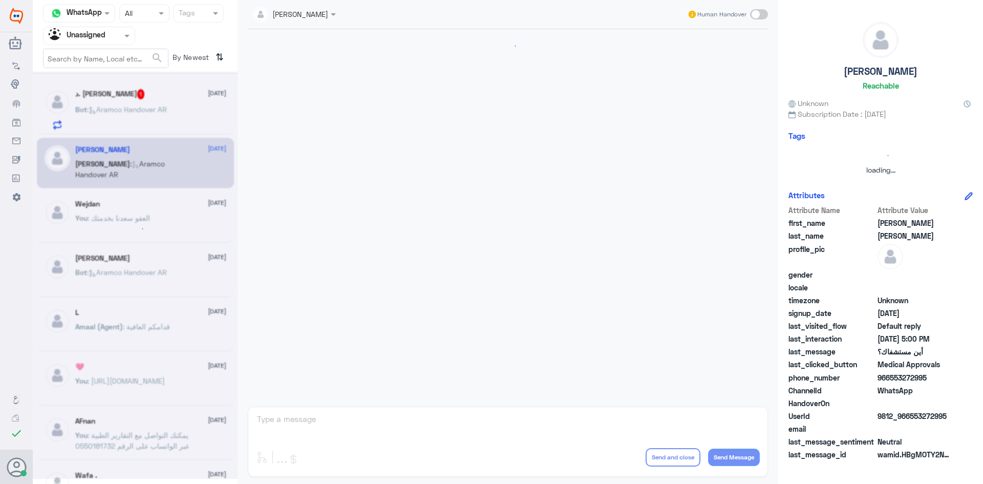
click at [328, 21] on div "Mubarak Alqahtani" at bounding box center [290, 14] width 75 height 20
click at [451, 268] on div at bounding box center [508, 215] width 530 height 372
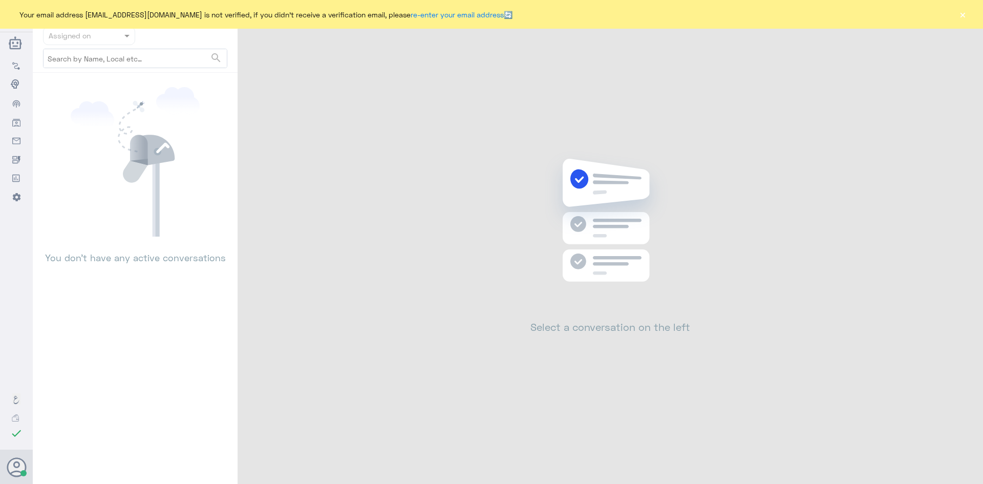
click at [961, 15] on button "×" at bounding box center [962, 14] width 10 height 10
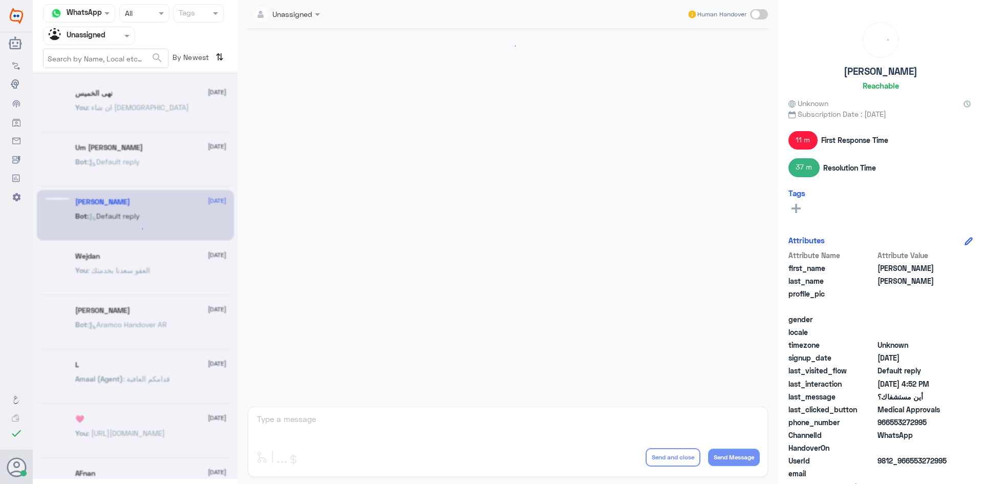
scroll to position [582, 0]
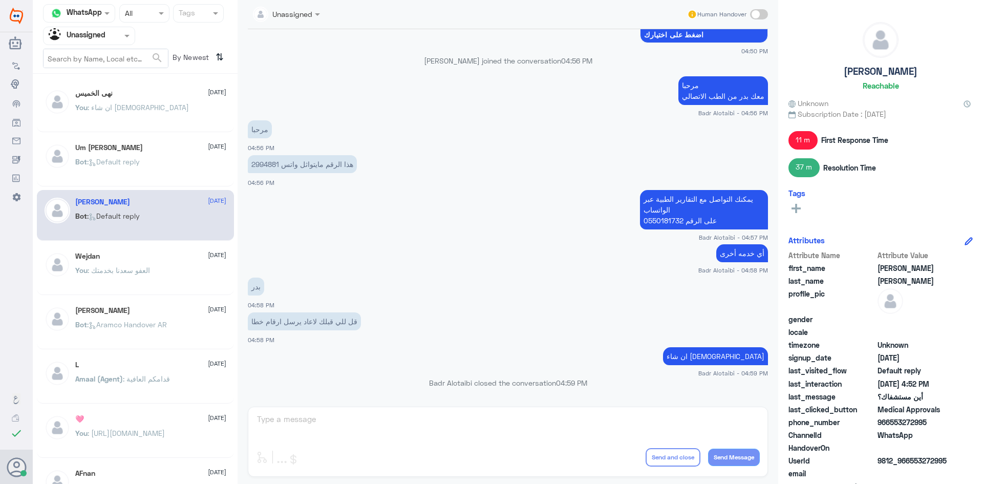
click at [120, 180] on p "Bot : Default reply" at bounding box center [107, 169] width 65 height 26
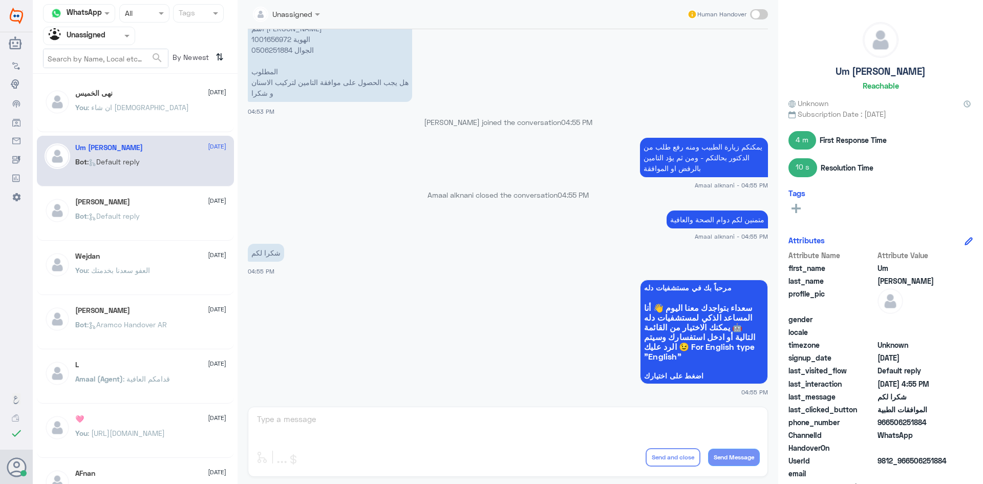
scroll to position [51, 0]
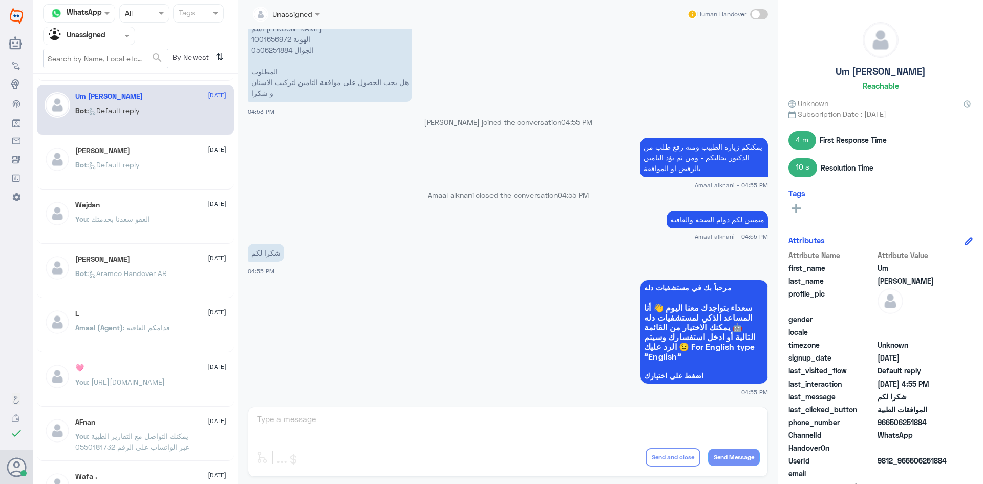
click at [137, 217] on span ": العفو سعدنا بخدمتك" at bounding box center [119, 218] width 62 height 9
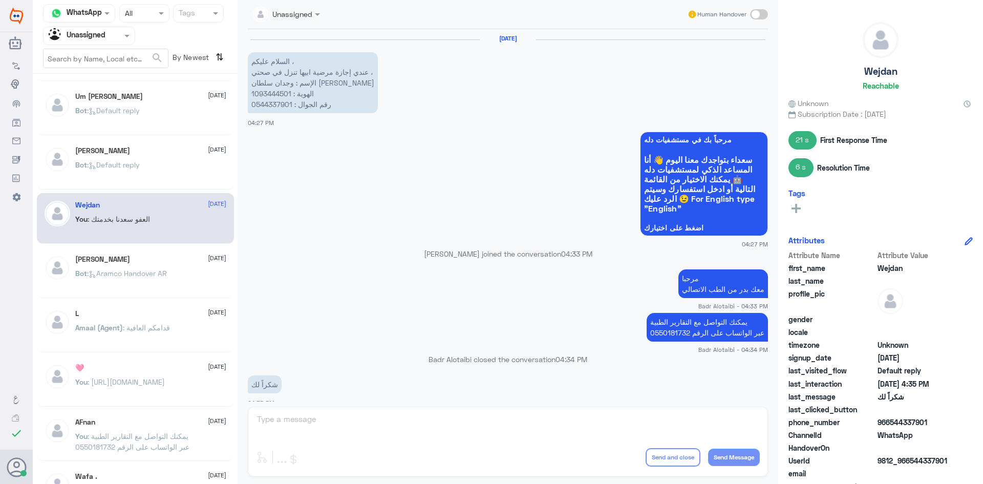
scroll to position [202, 0]
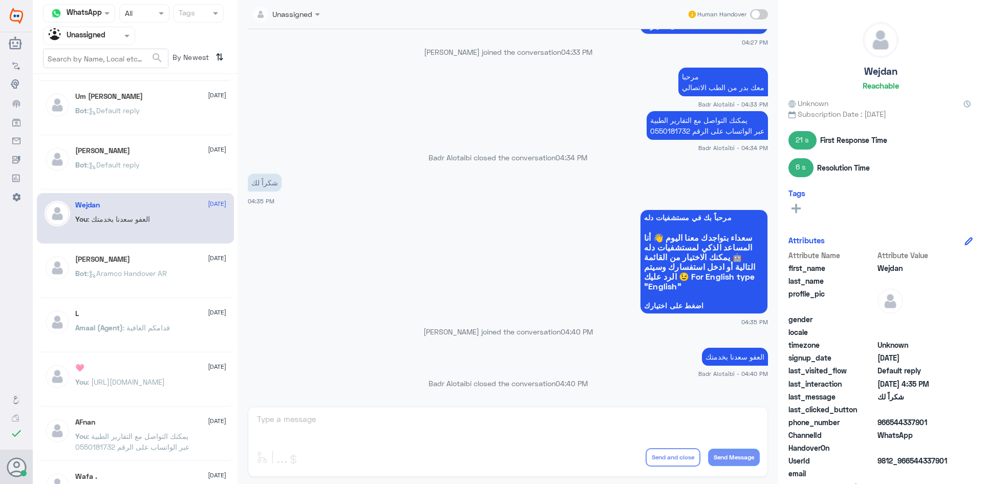
click at [139, 244] on div "نهى [DATE] You : ان شاء [DEMOGRAPHIC_DATA] Um [PERSON_NAME] [DATE] Bot : Defaul…" at bounding box center [135, 283] width 205 height 410
click at [139, 253] on div "[PERSON_NAME] [DATE] Bot : Aramco Handover AR" at bounding box center [135, 272] width 197 height 51
click at [139, 253] on div "عبدالرحمن البكري 20 August Bot : Aramco Handover AR" at bounding box center [135, 272] width 197 height 51
drag, startPoint x: 96, startPoint y: 13, endPoint x: 84, endPoint y: 53, distance: 41.8
click at [97, 17] on div at bounding box center [79, 13] width 71 height 12
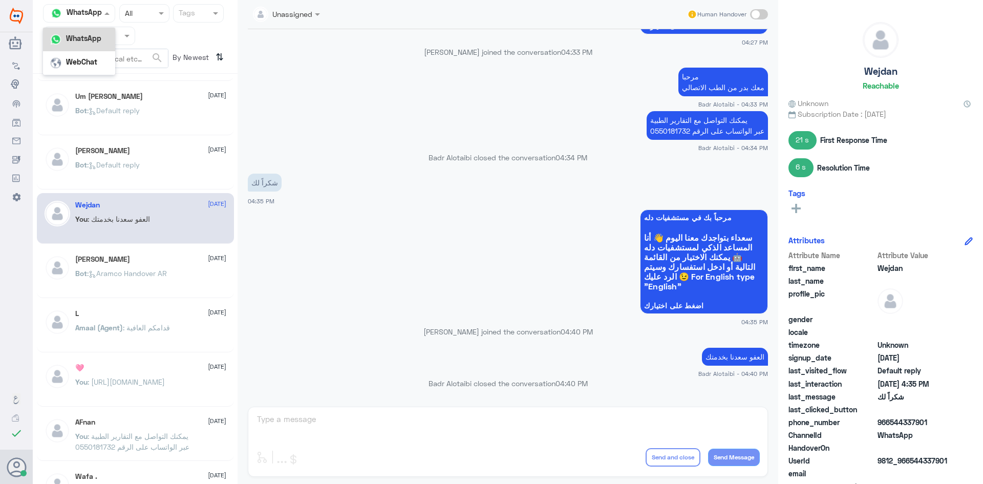
click at [96, 15] on div at bounding box center [79, 13] width 71 height 12
click at [18, 120] on icon at bounding box center [16, 122] width 8 height 8
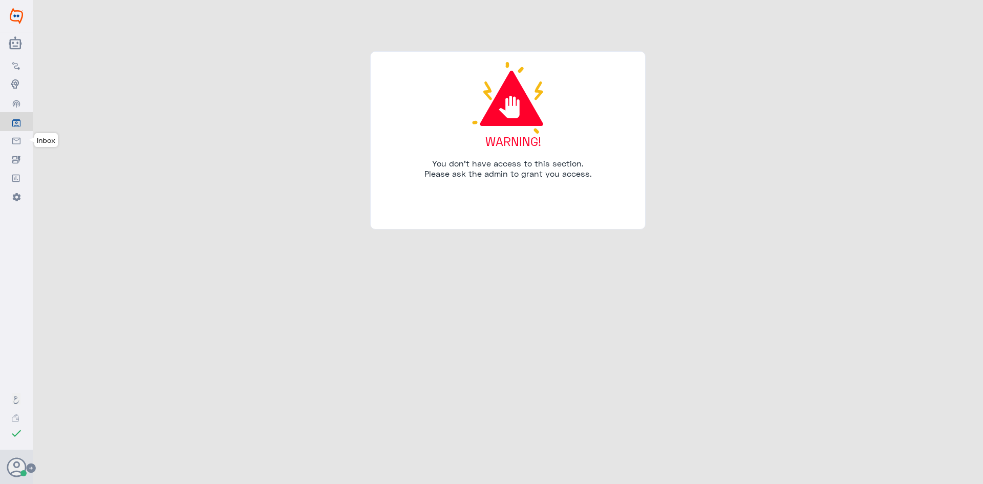
click at [22, 141] on link "Inbox" at bounding box center [16, 140] width 33 height 18
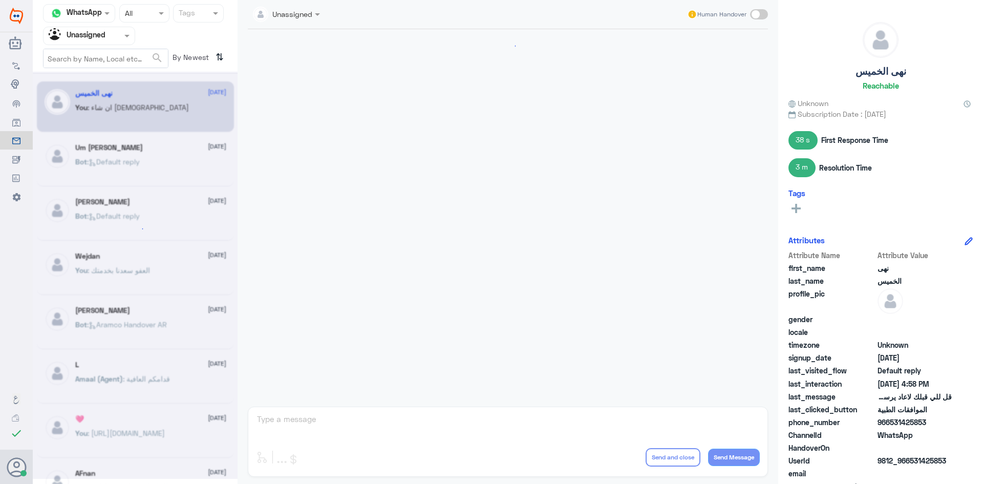
scroll to position [582, 0]
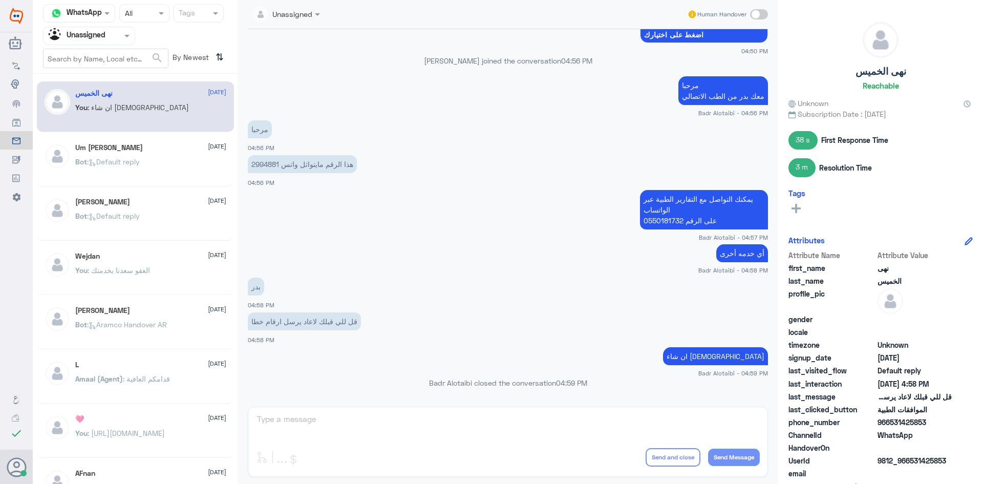
click at [95, 37] on input "text" at bounding box center [77, 36] width 56 height 12
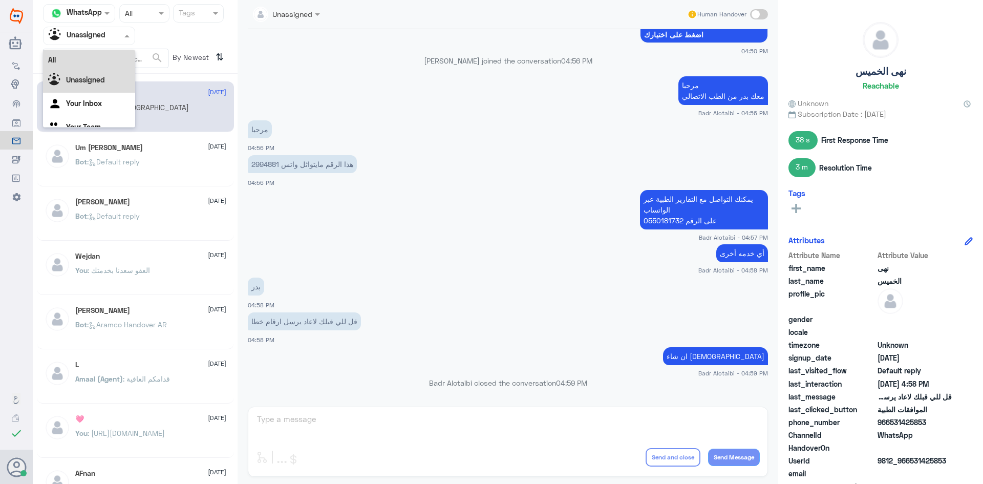
click at [85, 52] on div "All" at bounding box center [89, 59] width 92 height 19
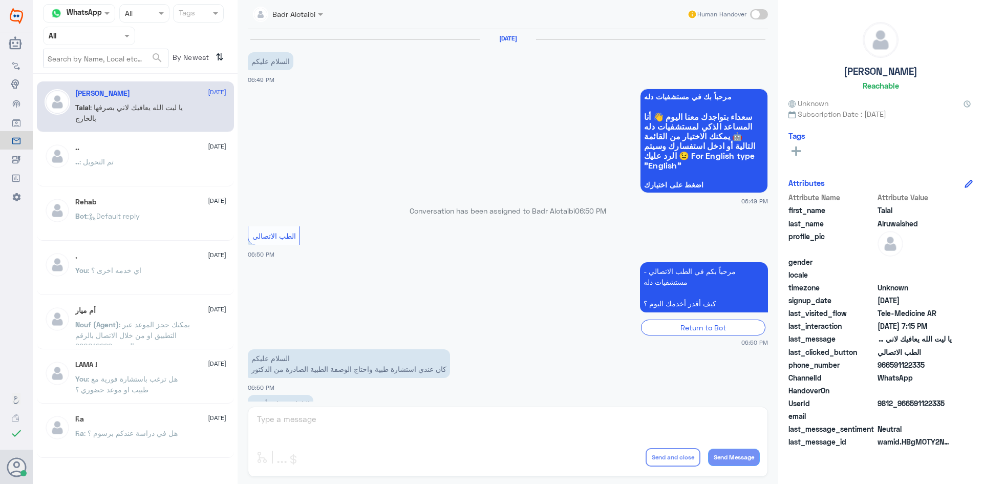
scroll to position [233, 0]
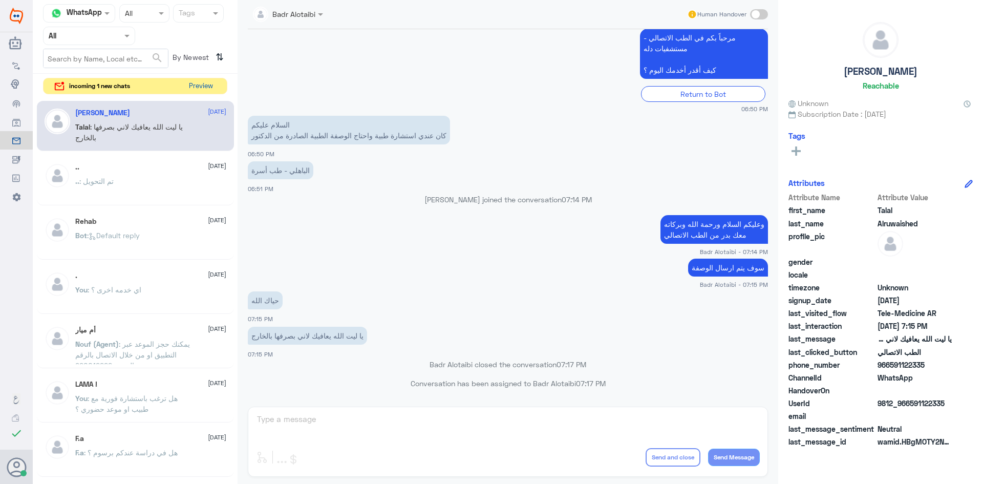
click at [204, 79] on button "Preview" at bounding box center [201, 86] width 32 height 16
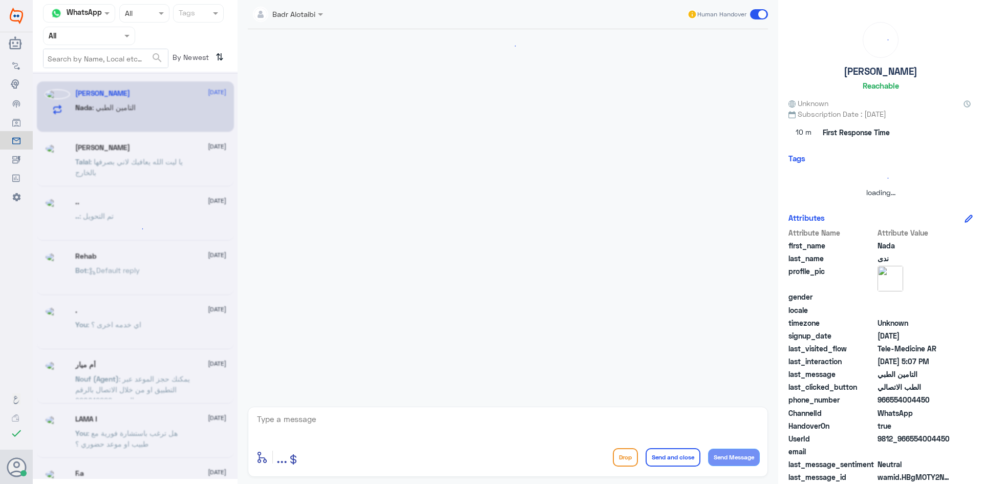
scroll to position [0, 0]
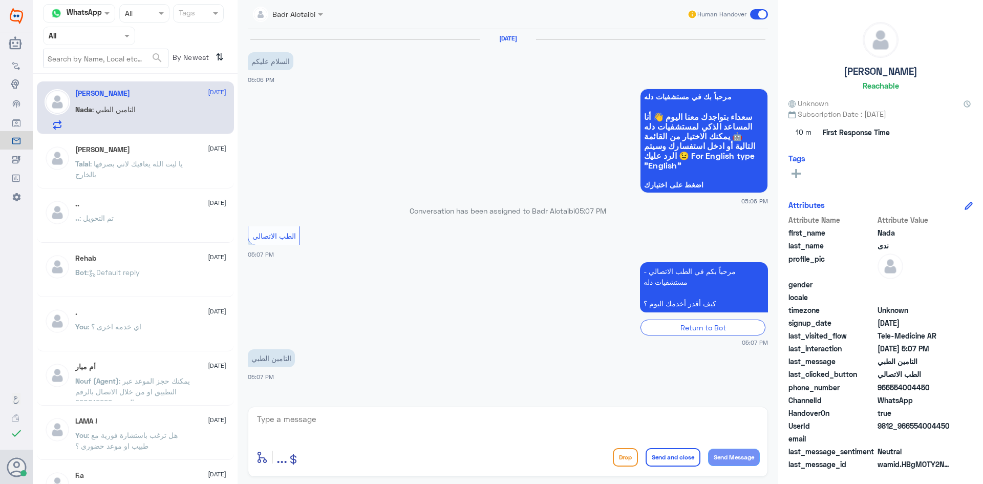
click at [353, 426] on textarea at bounding box center [508, 424] width 504 height 25
type textarea "l"
type textarea "مرحبا معك بدر من الطب الاتصالي"
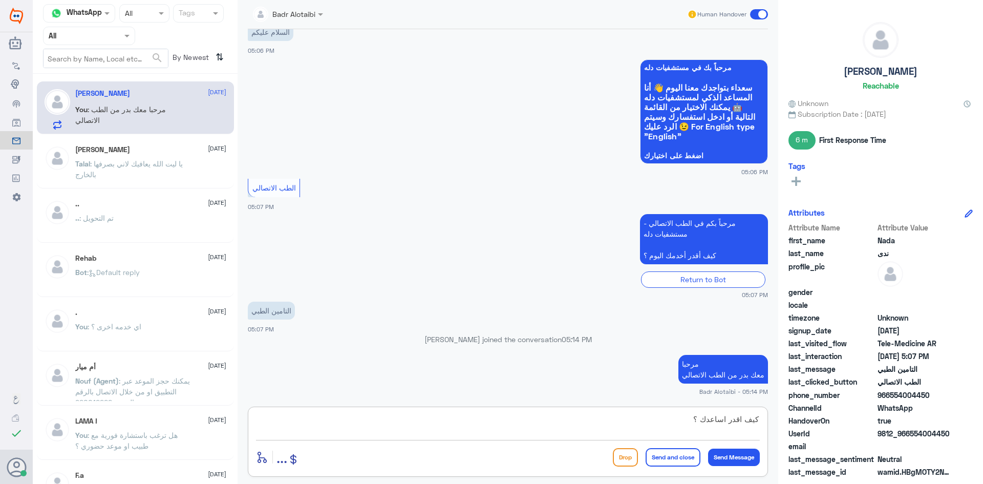
type textarea "كيف اقدر اساعدك ؟"
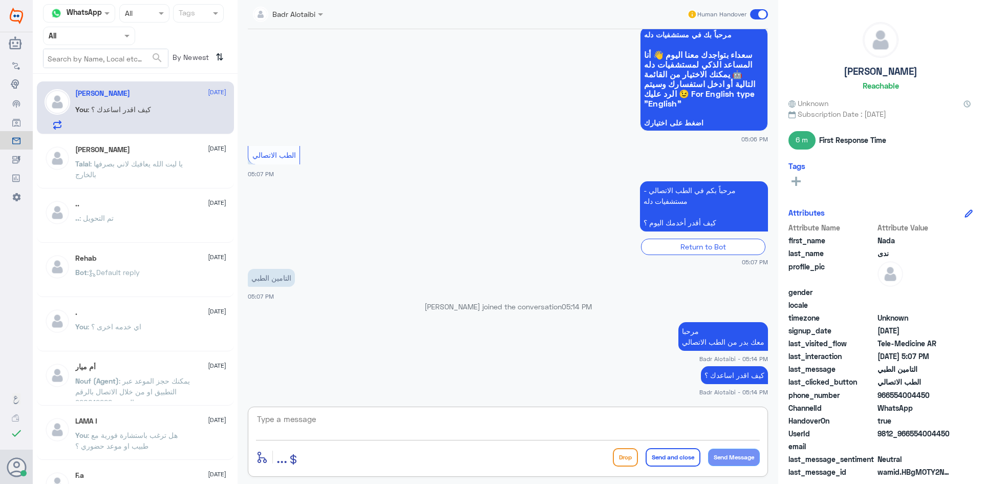
click at [368, 426] on textarea at bounding box center [508, 424] width 504 height 25
click at [169, 30] on div "Agent Filter All" at bounding box center [135, 36] width 184 height 18
click at [126, 32] on span at bounding box center [128, 35] width 13 height 11
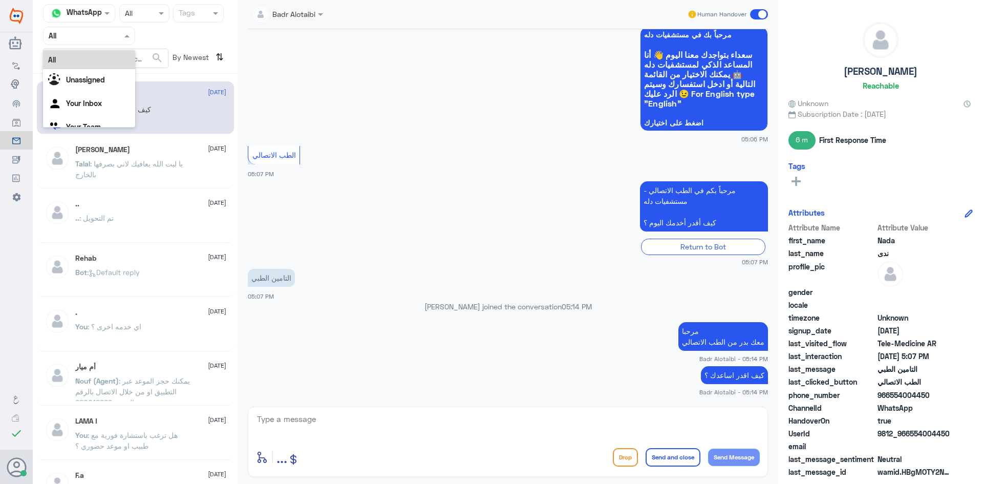
click at [111, 64] on div "All" at bounding box center [89, 59] width 92 height 19
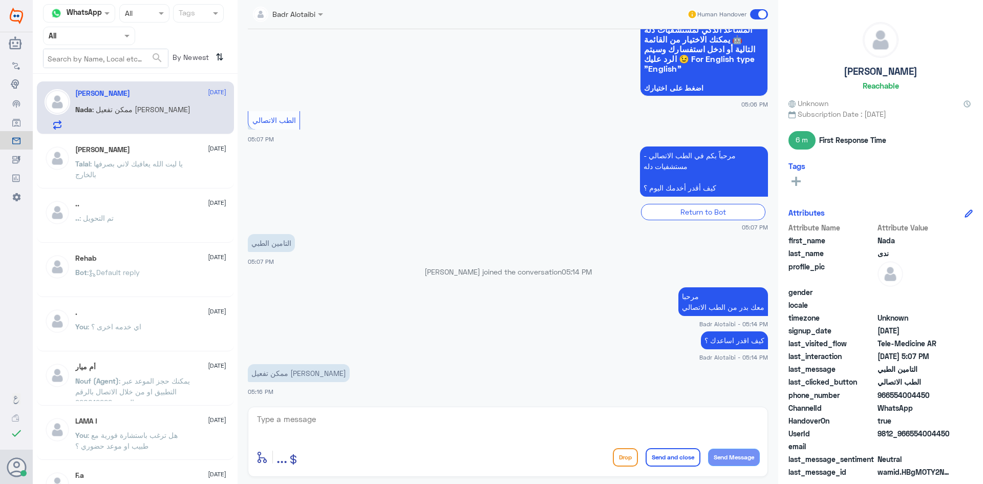
scroll to position [132, 0]
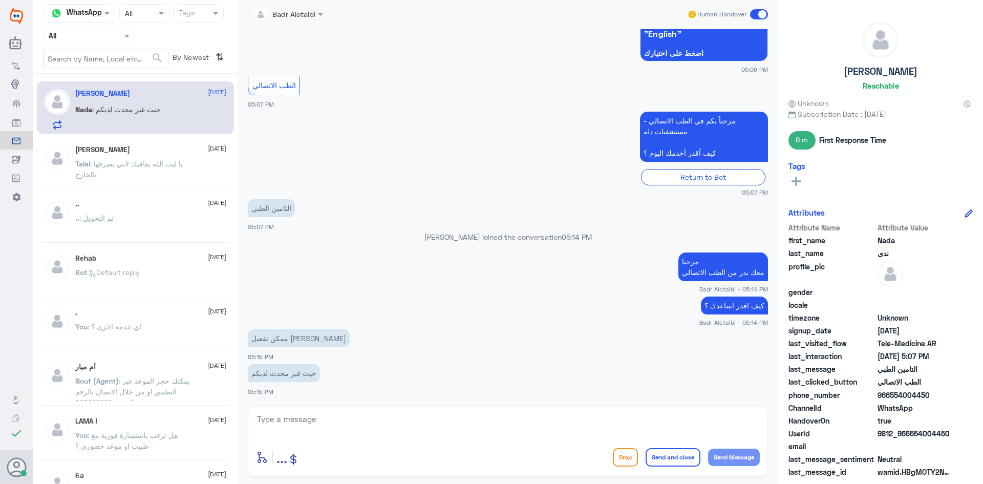
drag, startPoint x: 947, startPoint y: 434, endPoint x: 930, endPoint y: 434, distance: 16.9
click at [930, 434] on span "9812_966554004450" at bounding box center [914, 433] width 74 height 11
click at [358, 417] on textarea at bounding box center [508, 424] width 504 height 25
type textarea "ممكن تزودنا برقم الهوية او الملف"
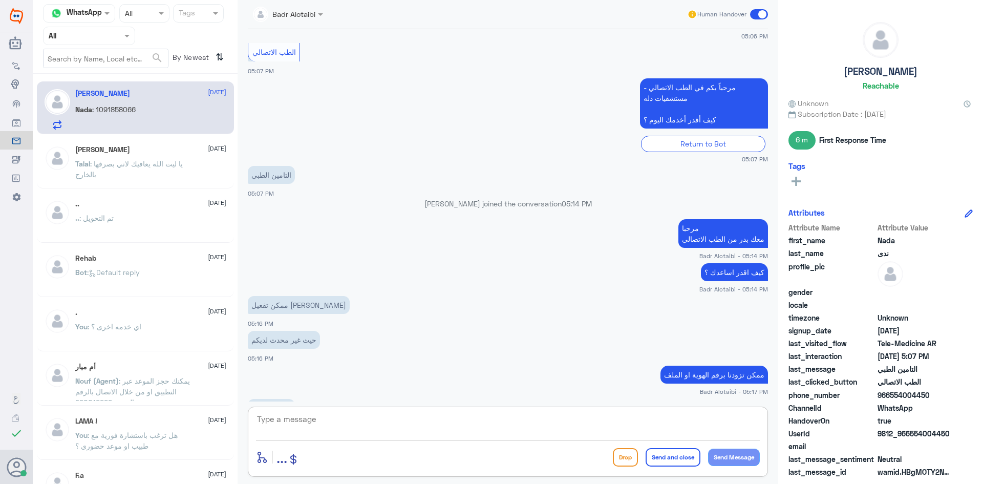
scroll to position [200, 0]
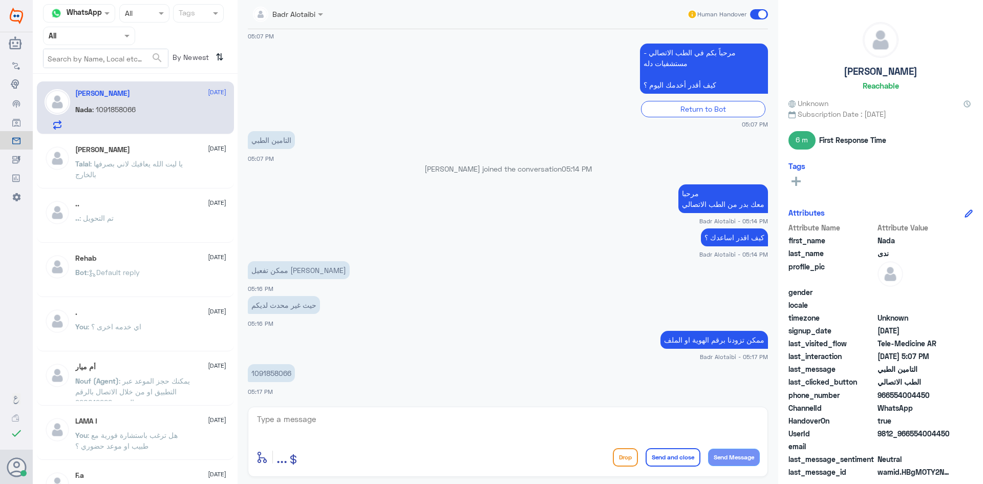
drag, startPoint x: 954, startPoint y: 434, endPoint x: 947, endPoint y: 434, distance: 7.7
click at [947, 434] on div "UserId 9812_966554004450" at bounding box center [880, 434] width 184 height 13
click at [283, 375] on p "1091858066" at bounding box center [271, 373] width 47 height 18
copy p "1091858066"
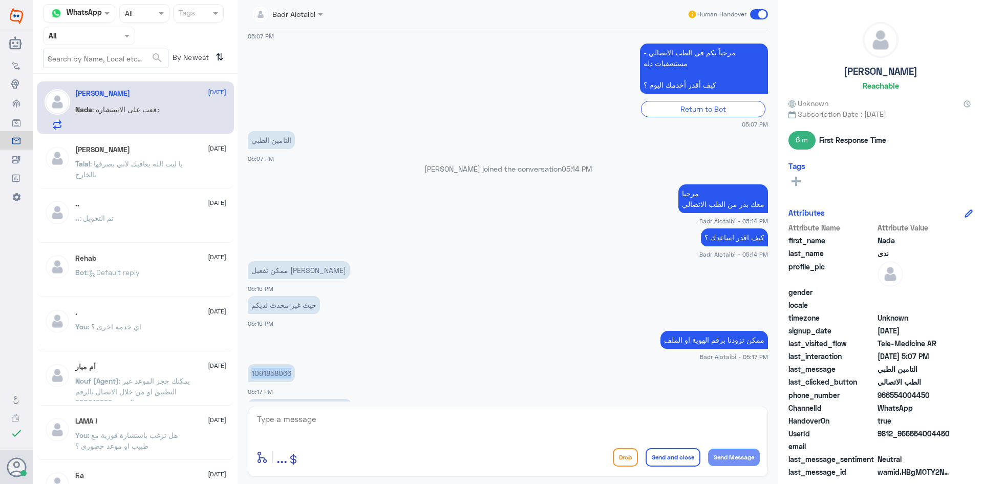
scroll to position [305, 0]
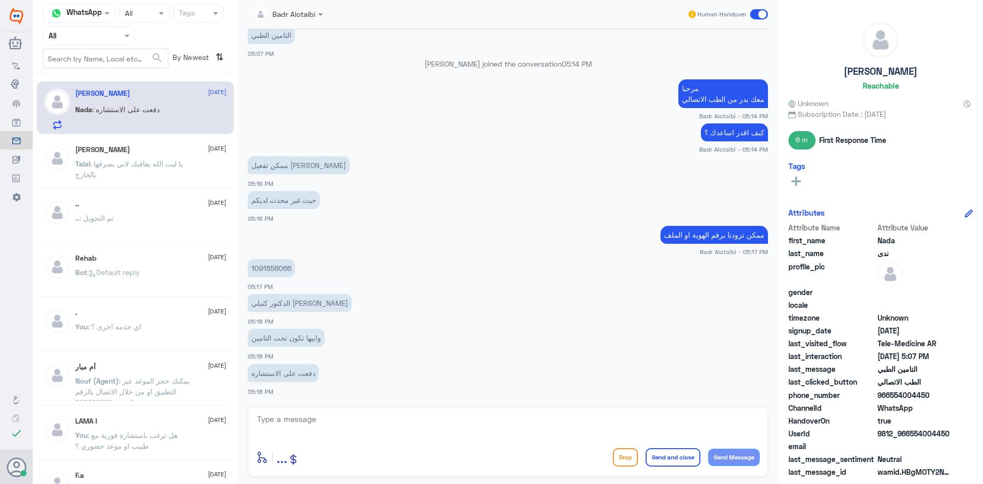
drag, startPoint x: 371, startPoint y: 424, endPoint x: 369, endPoint y: 435, distance: 10.9
click at [370, 428] on textarea at bounding box center [508, 424] width 504 height 25
click at [369, 435] on textarea at bounding box center [508, 424] width 504 height 25
click at [480, 421] on textarea at bounding box center [508, 424] width 504 height 25
click at [322, 421] on textarea at bounding box center [508, 424] width 504 height 25
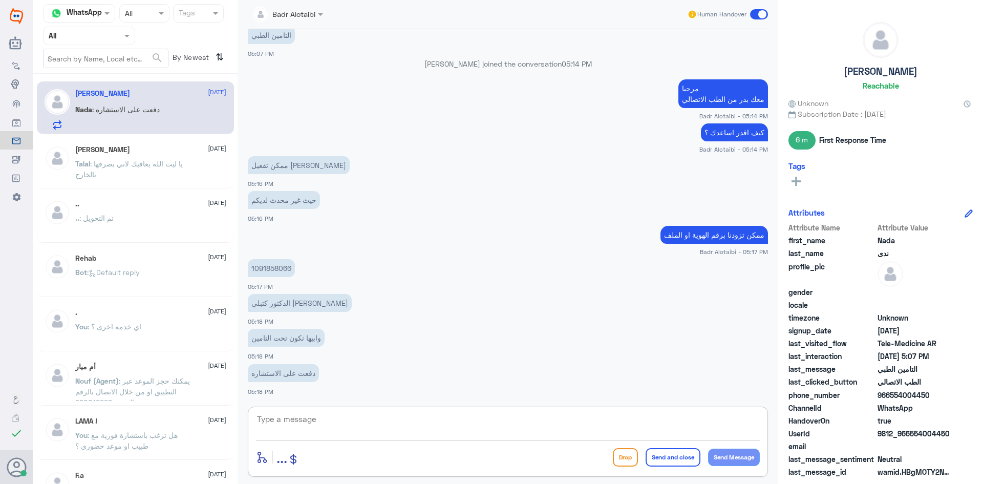
click at [277, 372] on p "دفعت على الاستشاره" at bounding box center [283, 373] width 71 height 18
click at [272, 374] on p "دفعت على الاستشاره" at bounding box center [283, 373] width 71 height 18
click at [280, 372] on p "دفعت على الاستشاره" at bounding box center [283, 373] width 71 height 18
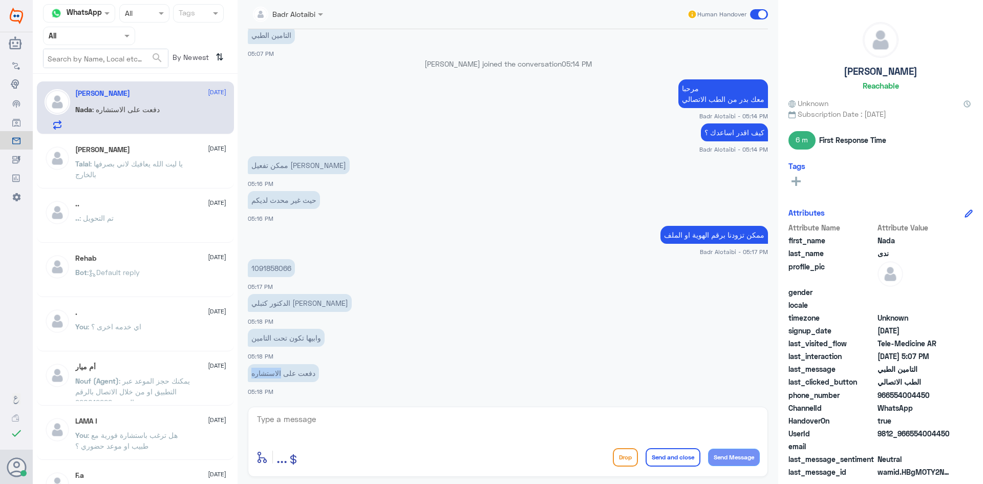
click at [263, 372] on p "دفعت على الاستشاره" at bounding box center [283, 373] width 71 height 18
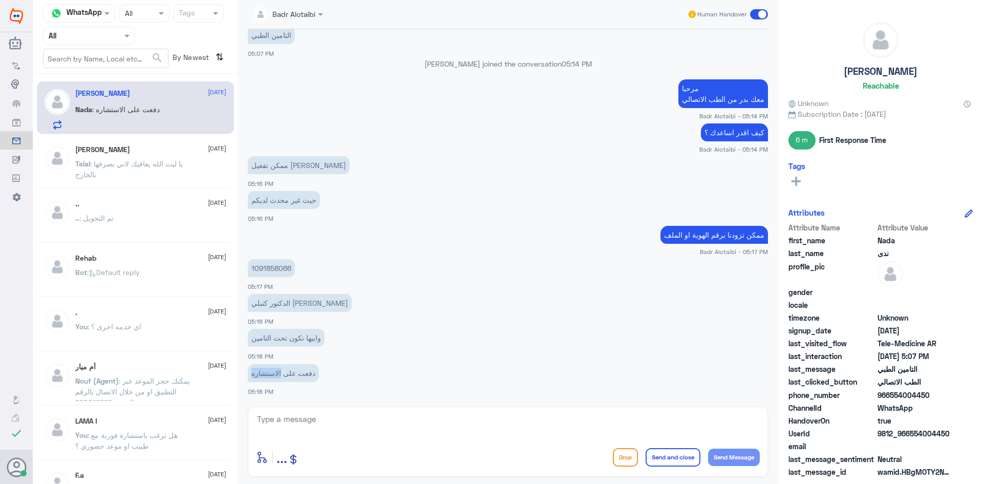
click at [263, 372] on p "دفعت على الاستشاره" at bounding box center [283, 373] width 71 height 18
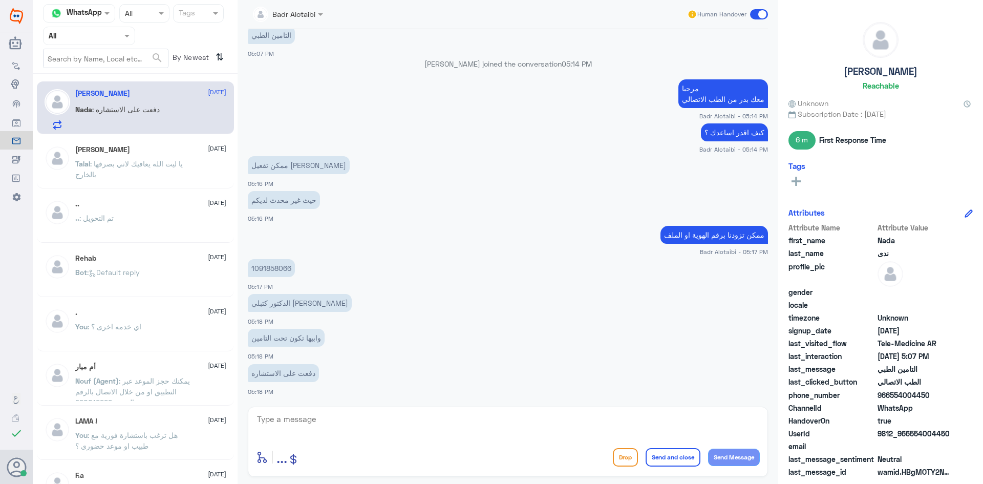
click at [263, 372] on p "دفعت على الاستشاره" at bounding box center [283, 373] width 71 height 18
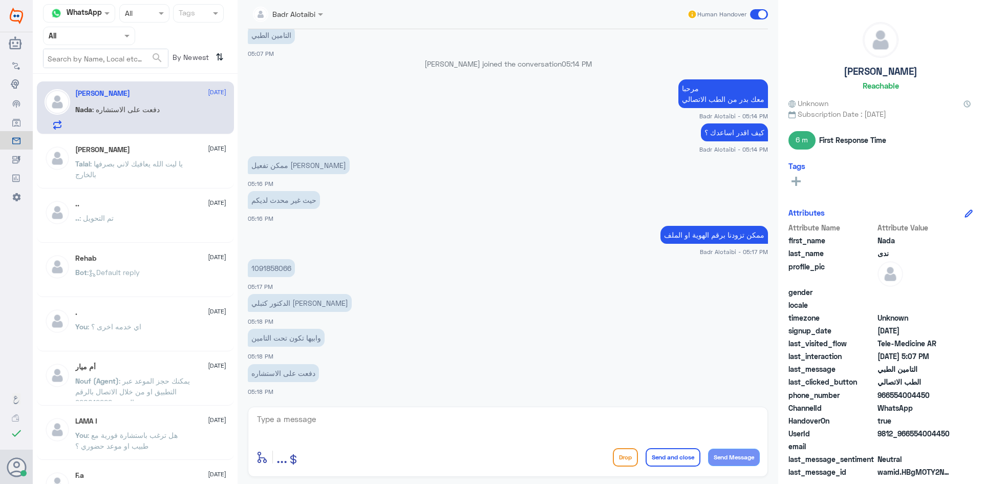
click at [278, 340] on p "وابيها تكون تحت التامين" at bounding box center [286, 338] width 77 height 18
click at [264, 335] on p "وابيها تكون تحت التامين" at bounding box center [286, 338] width 77 height 18
click at [310, 423] on textarea at bounding box center [508, 424] width 504 height 25
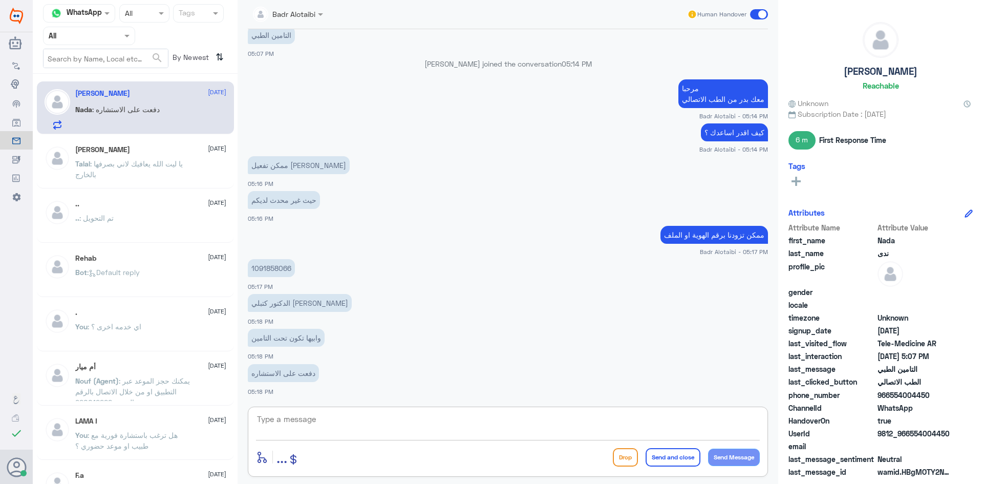
click at [303, 416] on textarea at bounding box center [508, 424] width 504 height 25
click at [538, 431] on textarea at bounding box center [508, 424] width 504 height 25
type textarea "ممكن من فضلك تزودنا بـ الايميل المرتبط بالتطبيق"
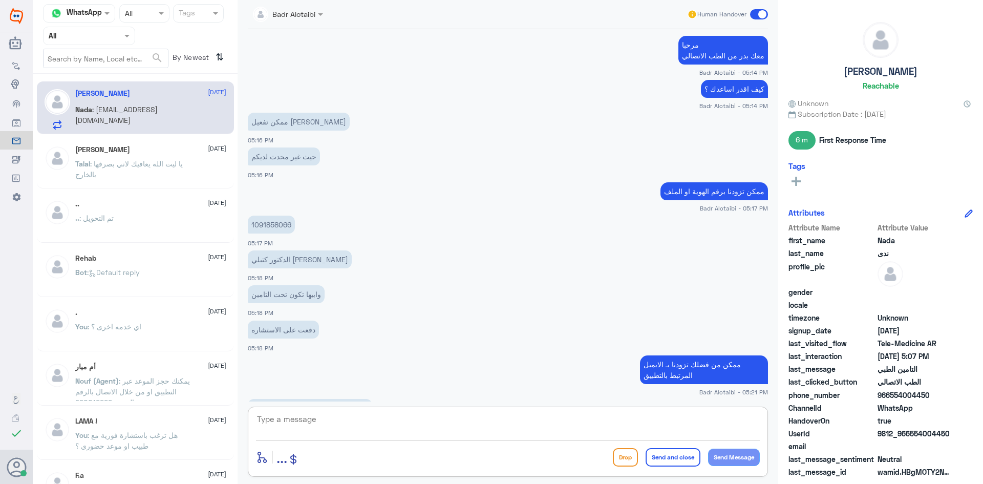
scroll to position [383, 0]
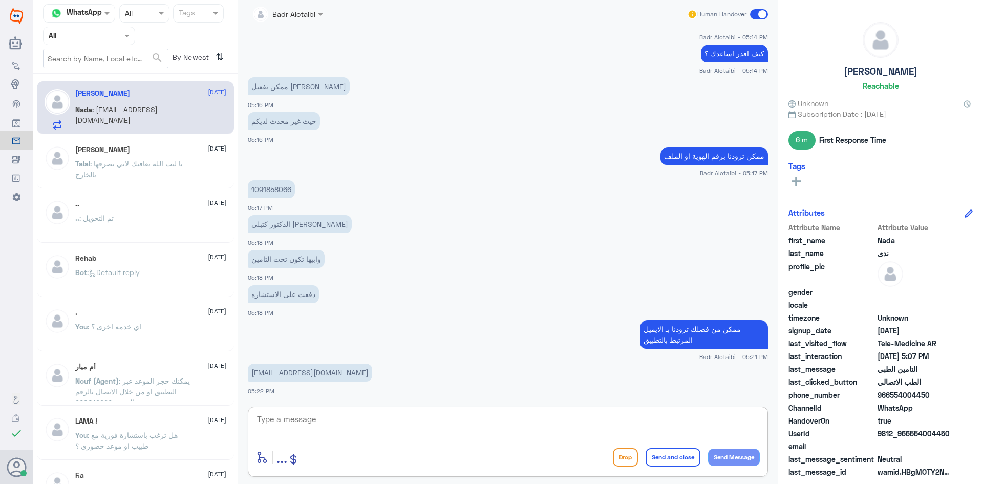
click at [607, 425] on textarea at bounding box center [508, 424] width 504 height 25
type textarea "سيت"
click at [508, 423] on textarea "سيت" at bounding box center [508, 424] width 504 height 25
click at [589, 434] on textarea "سيت" at bounding box center [508, 424] width 504 height 25
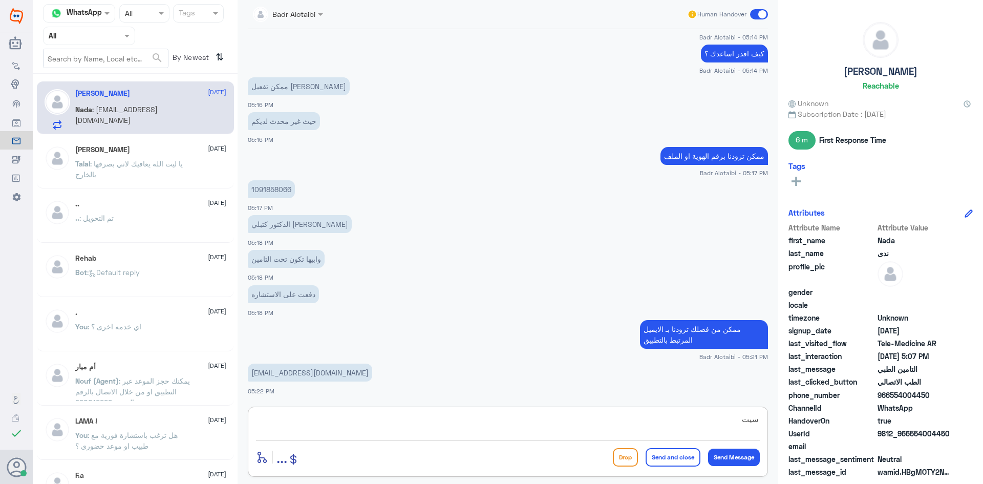
click at [593, 430] on textarea "سيت" at bounding box center [508, 424] width 504 height 25
click at [501, 428] on textarea at bounding box center [508, 424] width 504 height 25
click at [500, 427] on textarea at bounding box center [508, 424] width 504 height 25
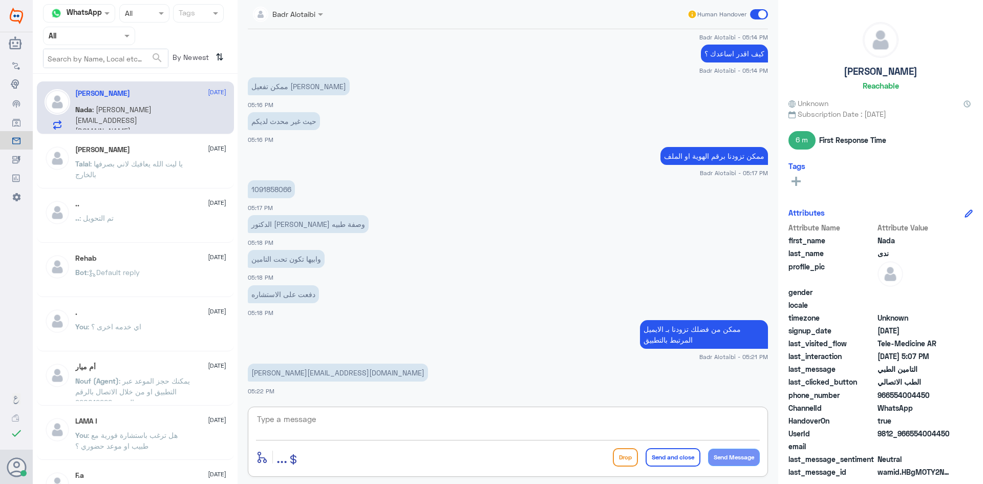
click at [518, 417] on textarea at bounding box center [508, 424] width 504 height 25
click at [255, 372] on p "Nada.Alfadley@gmail.com" at bounding box center [338, 372] width 180 height 18
click at [273, 373] on p "Nada.Alfadley@gmail.com" at bounding box center [338, 372] width 180 height 18
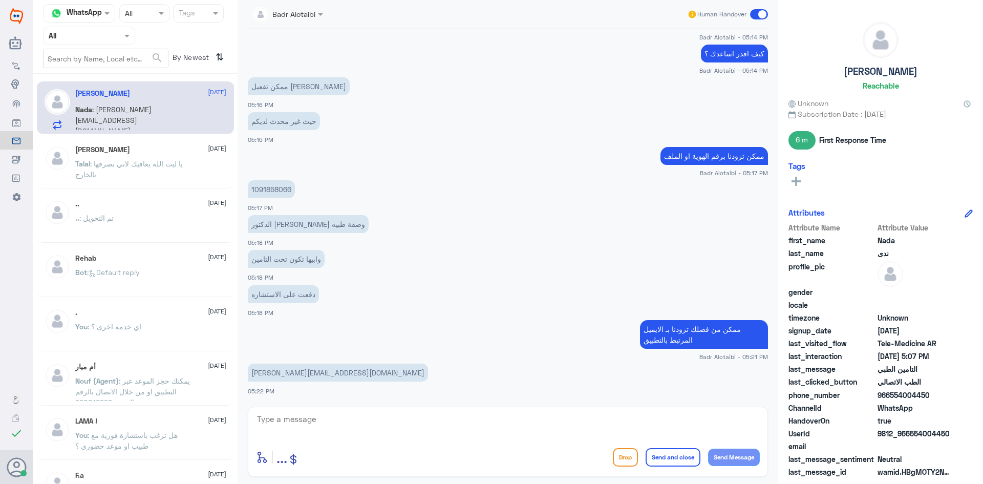
click at [305, 372] on p "Nada.Alfadley@gmail.com" at bounding box center [338, 372] width 180 height 18
click at [300, 375] on p "Nada.Alfadley@gmail.com" at bounding box center [338, 372] width 180 height 18
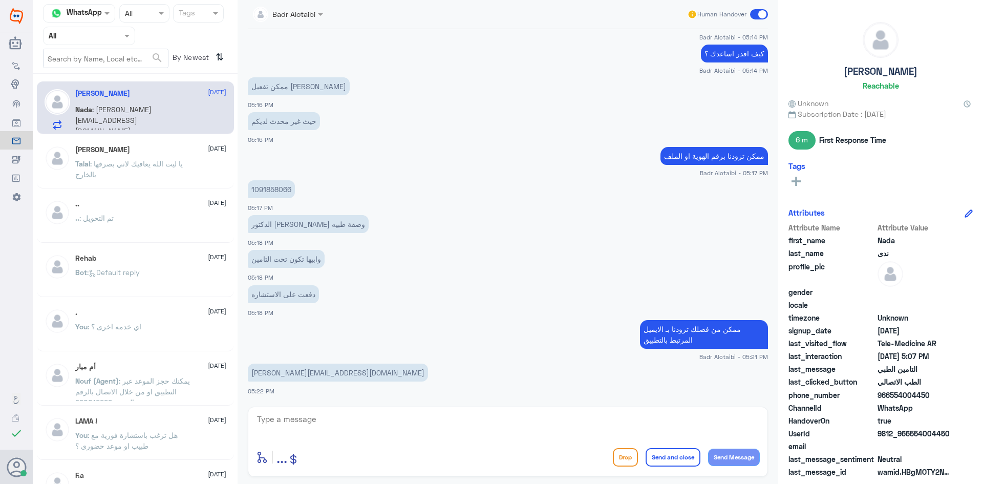
click at [310, 375] on p "Nada.Alfadley@gmail.com" at bounding box center [338, 372] width 180 height 18
click at [326, 375] on p "Nada.Alfadley@gmail.com" at bounding box center [338, 372] width 180 height 18
click at [327, 375] on p "Nada.Alfadley@gmail.com" at bounding box center [338, 372] width 180 height 18
click at [493, 439] on div at bounding box center [508, 426] width 504 height 28
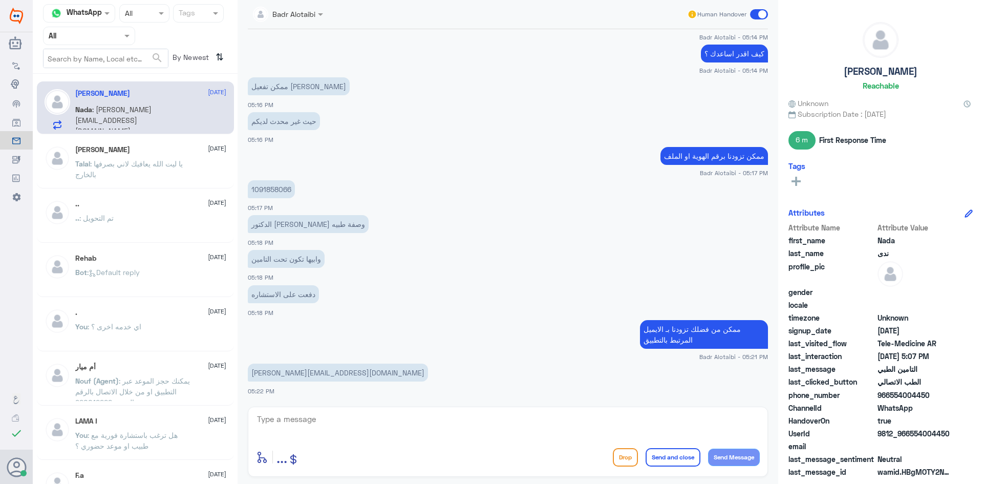
click at [476, 432] on textarea at bounding box center [508, 424] width 504 height 25
click at [413, 421] on textarea at bounding box center [508, 424] width 504 height 25
click at [413, 422] on textarea at bounding box center [508, 424] width 504 height 25
type textarea "يمكنك التواصل مع التقارير الطبية لرفع الاجازة في صحتي على الرقم 0550181732"
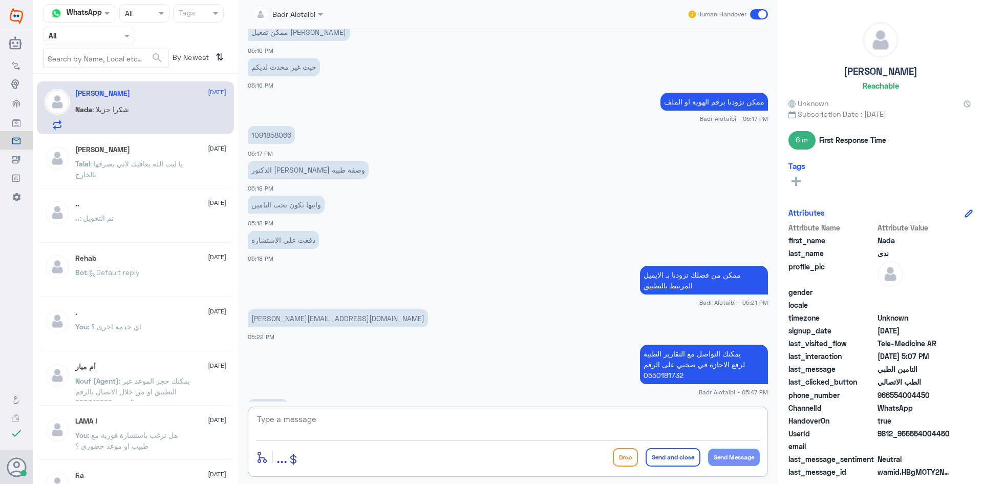
scroll to position [473, 0]
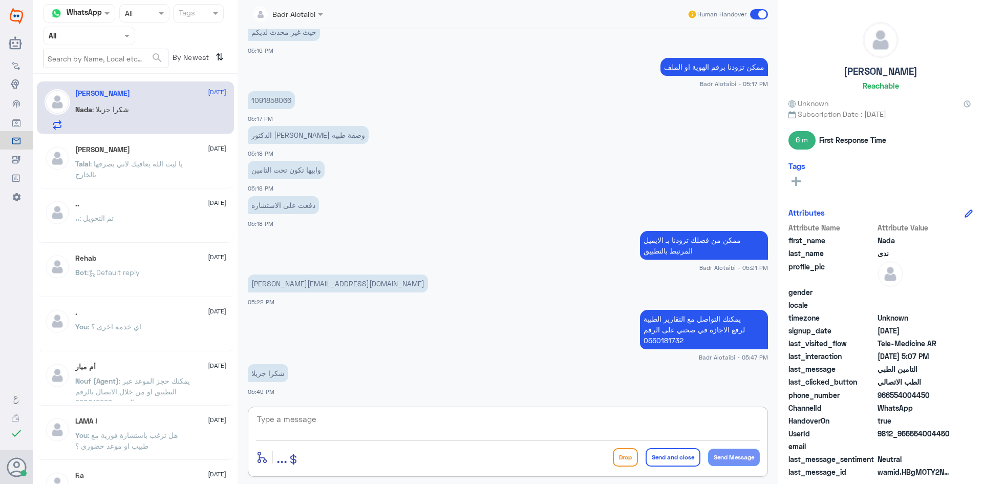
click at [275, 423] on textarea at bounding box center [508, 424] width 504 height 25
type textarea "ل"
type textarea "العفو سعدنا بخدمتك"
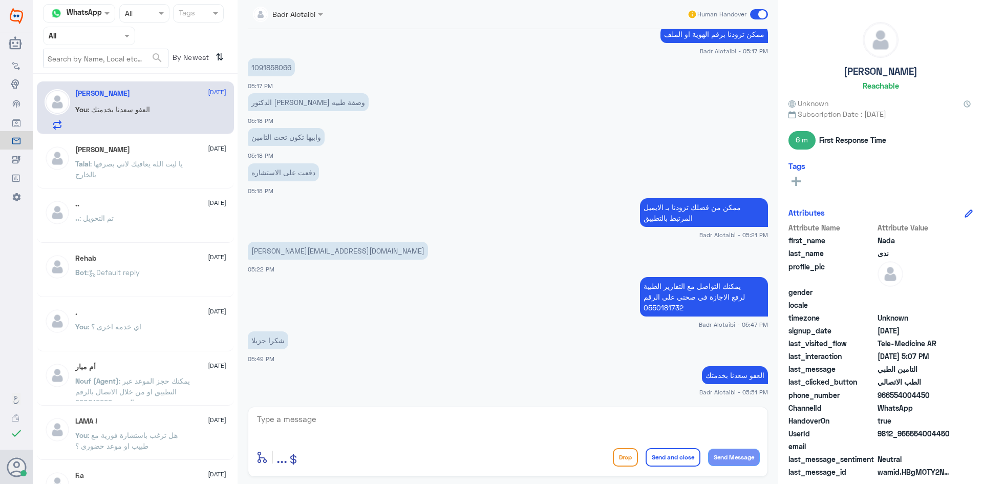
click at [765, 16] on span at bounding box center [759, 14] width 18 height 10
click at [0, 0] on input "checkbox" at bounding box center [0, 0] width 0 height 0
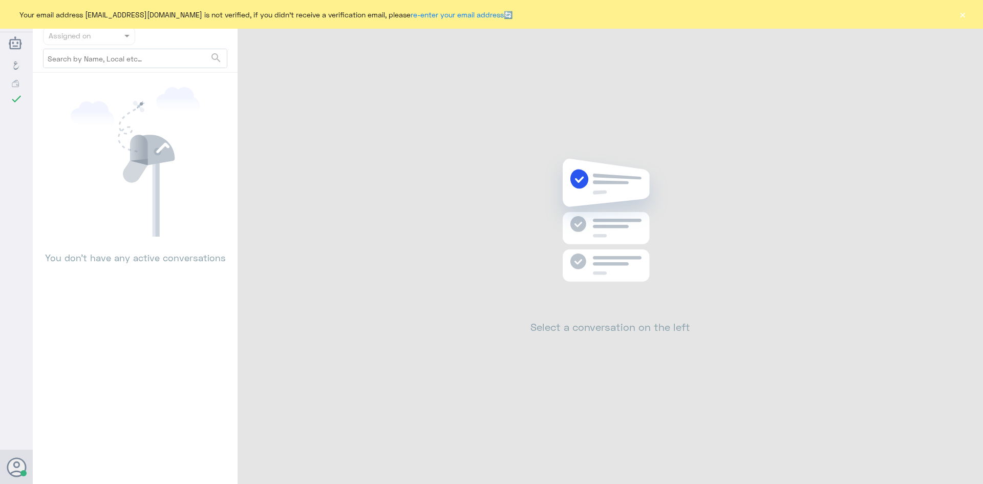
click at [964, 9] on button "×" at bounding box center [962, 14] width 10 height 10
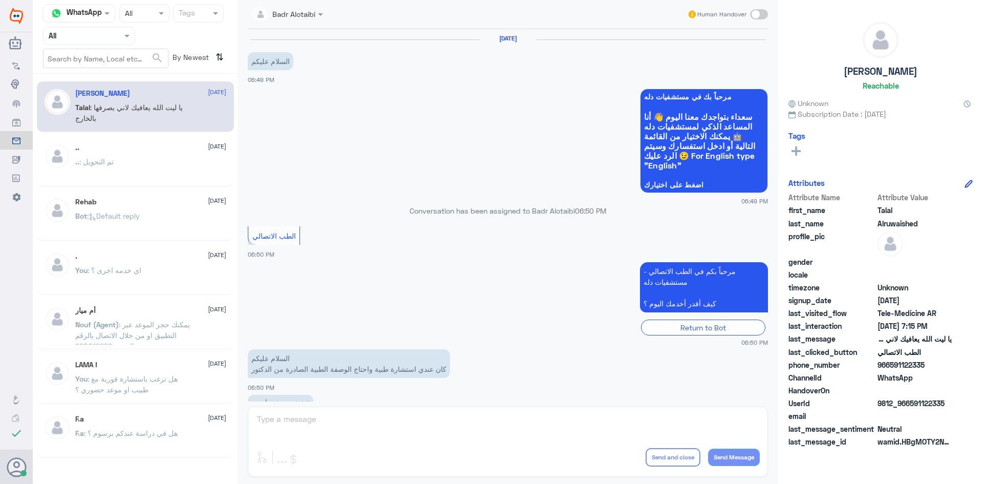
scroll to position [233, 0]
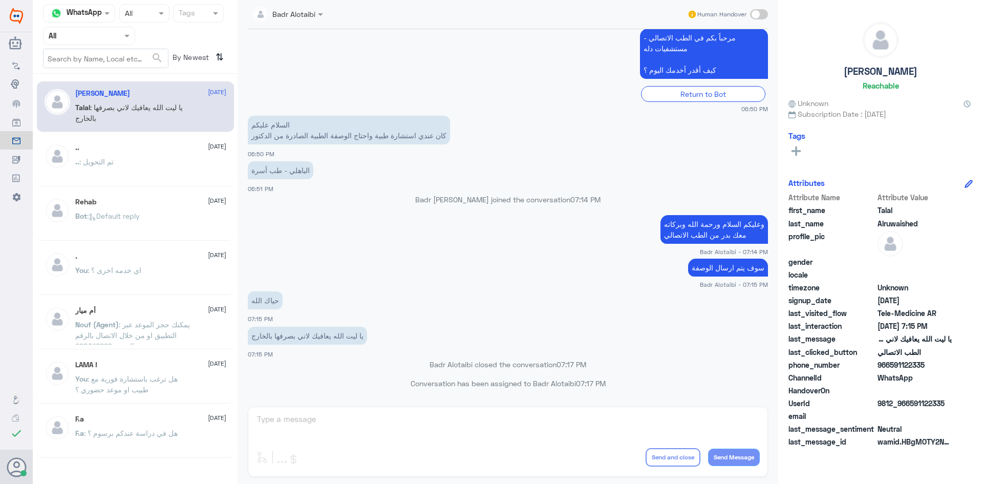
click at [433, 362] on p "Badr Alotaibi closed the conversation 07:17 PM" at bounding box center [508, 364] width 520 height 11
click at [459, 364] on p "Badr Alotaibi closed the conversation 07:17 PM" at bounding box center [508, 364] width 520 height 11
click at [486, 364] on p "Badr Alotaibi closed the conversation 07:17 PM" at bounding box center [508, 364] width 520 height 11
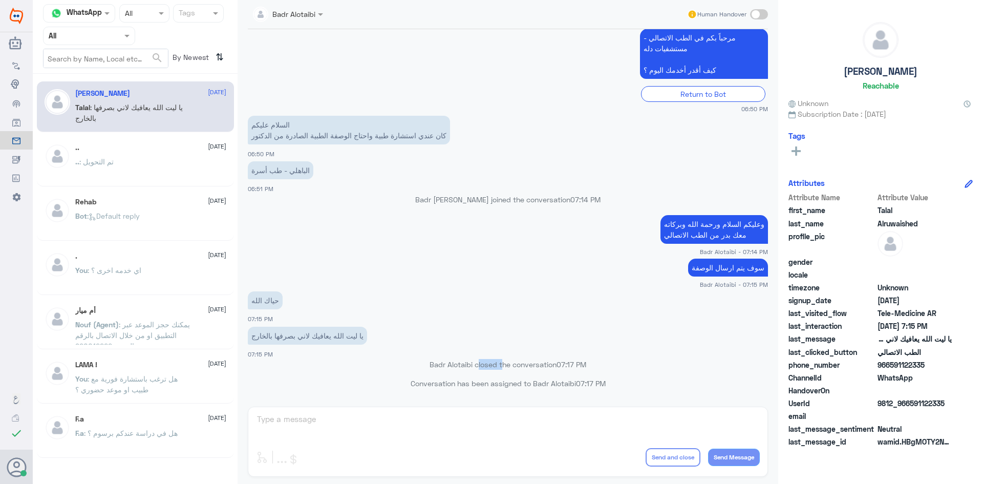
click at [486, 364] on p "Badr Alotaibi closed the conversation 07:17 PM" at bounding box center [508, 364] width 520 height 11
click at [509, 364] on p "Badr Alotaibi closed the conversation 07:17 PM" at bounding box center [508, 364] width 520 height 11
click at [504, 364] on p "Badr Alotaibi closed the conversation 07:17 PM" at bounding box center [508, 364] width 520 height 11
click at [503, 364] on p "Badr Alotaibi closed the conversation 07:17 PM" at bounding box center [508, 364] width 520 height 11
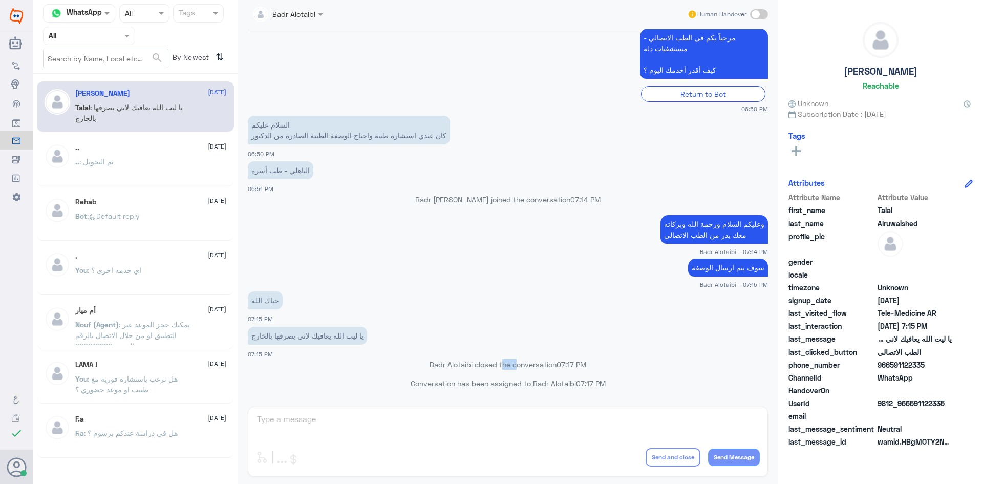
click at [503, 364] on p "Badr Alotaibi closed the conversation 07:17 PM" at bounding box center [508, 364] width 520 height 11
click at [481, 367] on p "Badr Alotaibi closed the conversation 07:17 PM" at bounding box center [508, 364] width 520 height 11
click at [469, 367] on p "Badr Alotaibi closed the conversation 07:17 PM" at bounding box center [508, 364] width 520 height 11
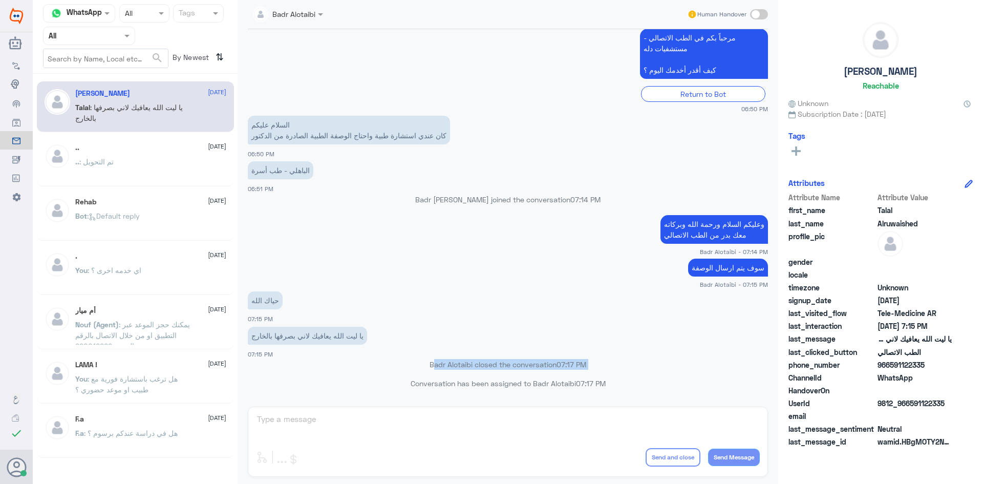
click at [468, 367] on p "Badr Alotaibi closed the conversation 07:17 PM" at bounding box center [508, 364] width 520 height 11
click at [419, 385] on p "Conversation has been assigned to Badr Alotaibi 07:17 PM" at bounding box center [508, 383] width 520 height 11
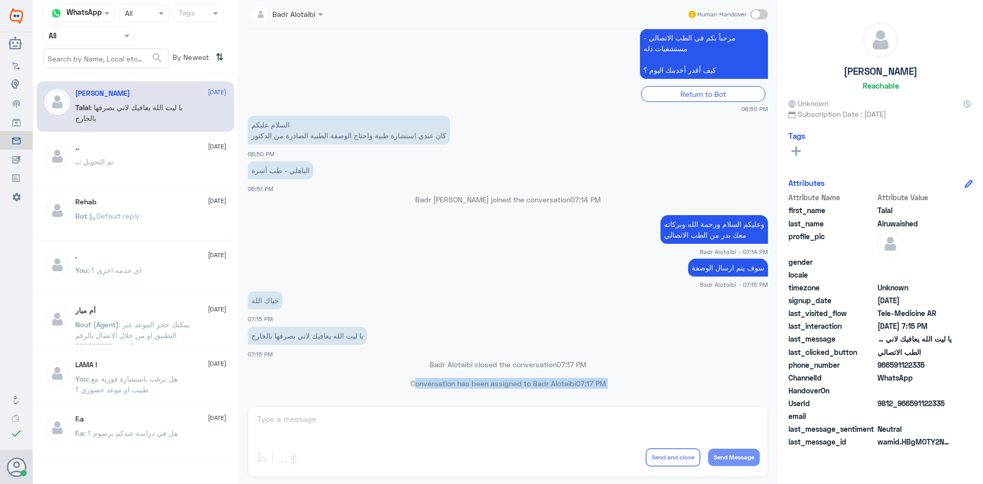
click at [419, 385] on p "Conversation has been assigned to Badr Alotaibi 07:17 PM" at bounding box center [508, 383] width 520 height 11
click at [498, 385] on p "Conversation has been assigned to Badr Alotaibi 07:17 PM" at bounding box center [508, 383] width 520 height 11
click at [408, 356] on div "يا ليت الله يعافيك لاني بصرفها بالخارج 07:15 PM" at bounding box center [508, 341] width 520 height 35
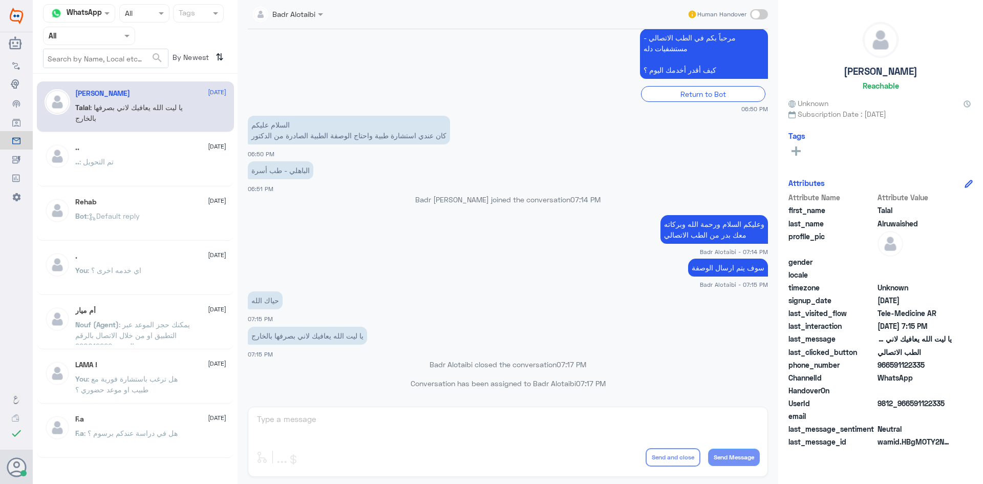
click at [429, 363] on p "Badr Alotaibi closed the conversation 07:17 PM" at bounding box center [508, 364] width 520 height 11
click at [430, 363] on p "Badr Alotaibi closed the conversation 07:17 PM" at bounding box center [508, 364] width 520 height 11
click at [471, 363] on p "Badr Alotaibi closed the conversation 07:17 PM" at bounding box center [508, 364] width 520 height 11
click at [463, 364] on p "Badr Alotaibi closed the conversation 07:17 PM" at bounding box center [508, 364] width 520 height 11
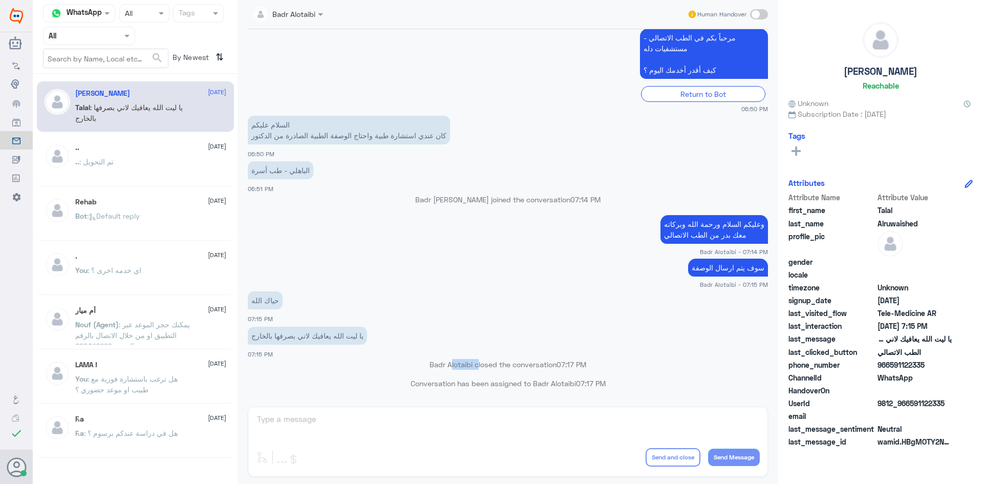
click at [463, 364] on p "Badr Alotaibi closed the conversation 07:17 PM" at bounding box center [508, 364] width 520 height 11
click at [434, 368] on p "Badr Alotaibi closed the conversation 07:17 PM" at bounding box center [508, 364] width 520 height 11
click at [513, 363] on p "Badr Alotaibi closed the conversation 07:17 PM" at bounding box center [508, 364] width 520 height 11
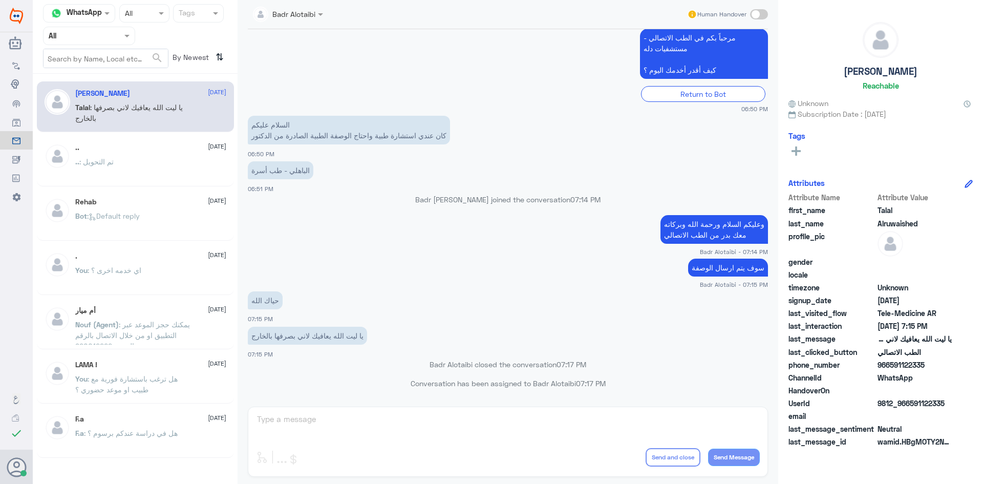
click at [561, 367] on span "07:17 PM" at bounding box center [571, 364] width 30 height 9
click at [575, 366] on span "07:17 PM" at bounding box center [571, 364] width 30 height 9
click at [569, 365] on span "07:17 PM" at bounding box center [571, 364] width 30 height 9
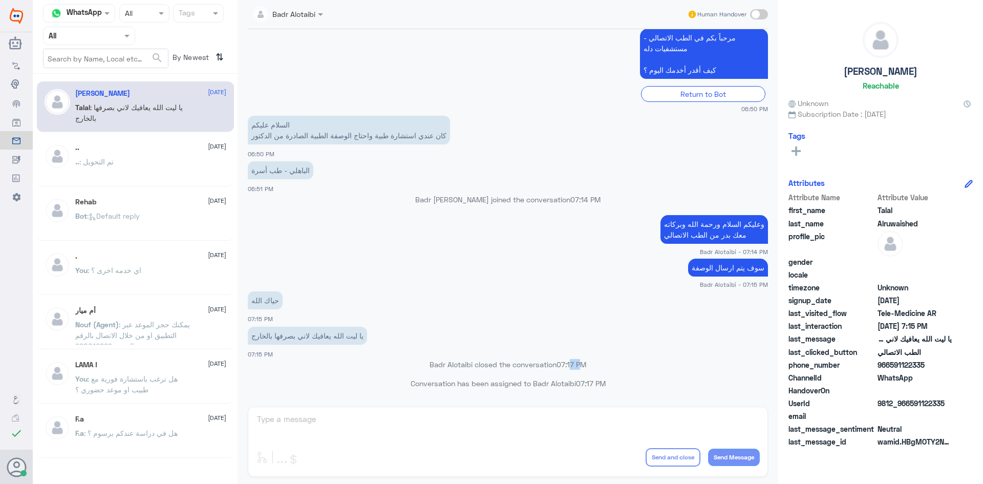
click at [569, 365] on span "07:17 PM" at bounding box center [571, 364] width 30 height 9
click at [456, 366] on p "Badr Alotaibi closed the conversation 07:17 PM" at bounding box center [508, 364] width 520 height 11
click at [530, 387] on p "Conversation has been assigned to Badr Alotaibi 07:17 PM" at bounding box center [508, 383] width 520 height 11
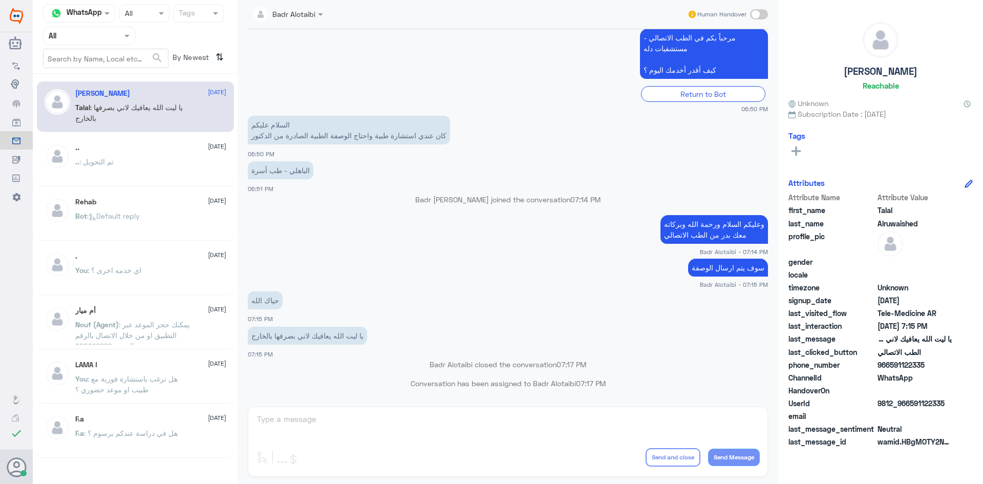
click at [455, 380] on p "Conversation has been assigned to Badr Alotaibi 07:17 PM" at bounding box center [508, 383] width 520 height 11
click at [130, 38] on span at bounding box center [128, 35] width 13 height 11
click at [118, 72] on div "Unassigned" at bounding box center [89, 81] width 92 height 24
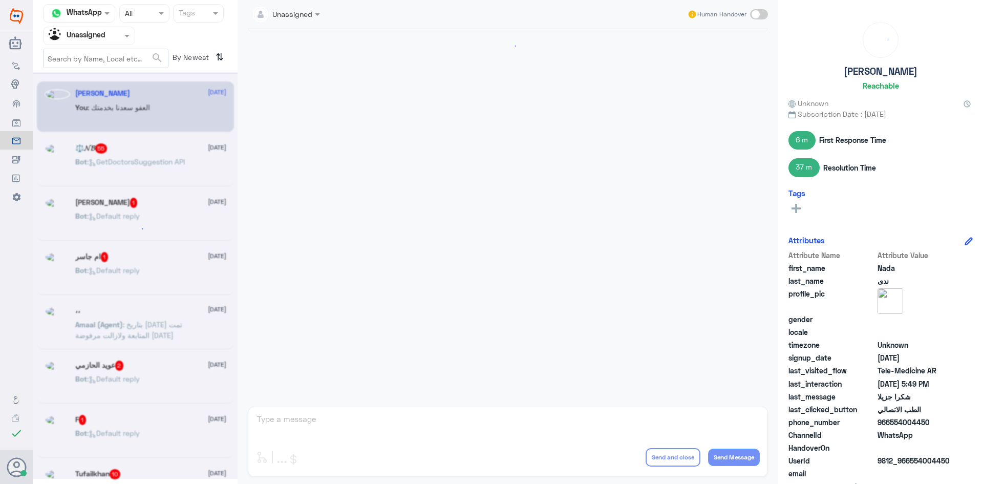
scroll to position [390, 0]
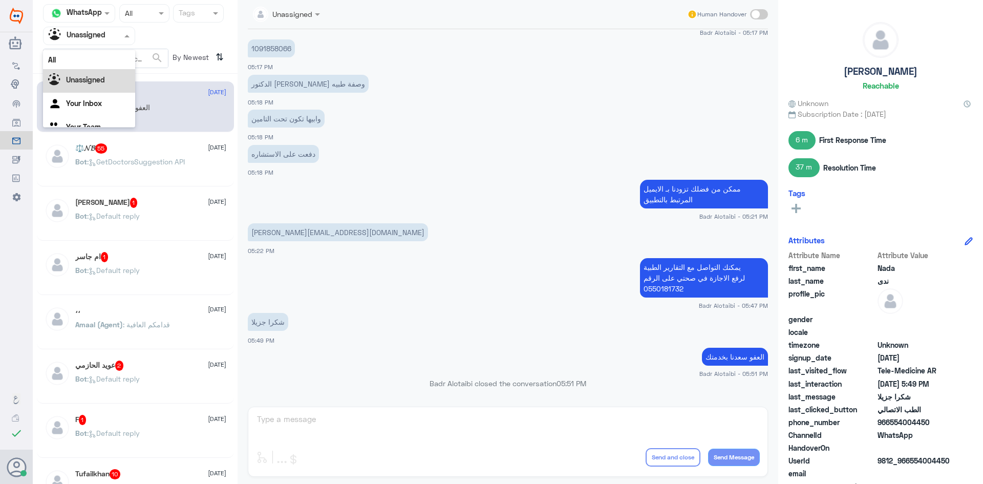
click at [114, 40] on div at bounding box center [89, 36] width 91 height 12
click at [104, 60] on div "All" at bounding box center [89, 59] width 92 height 19
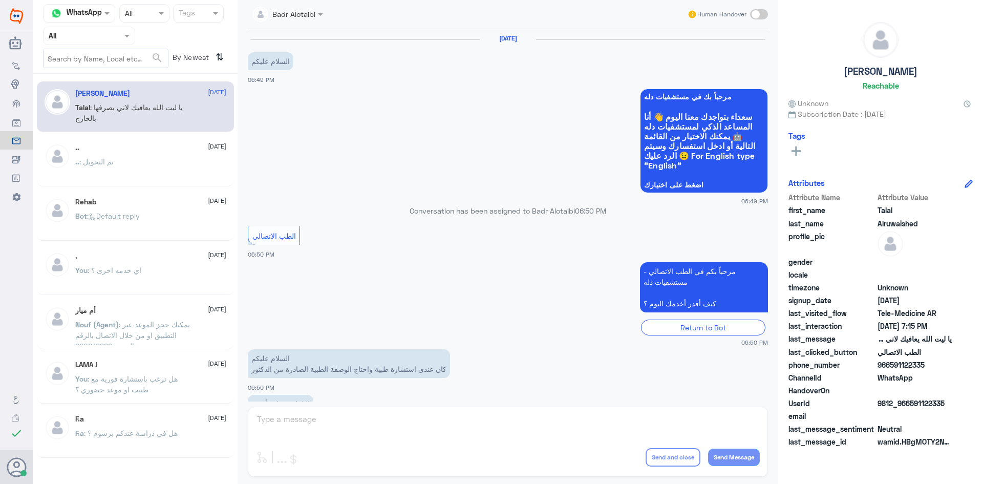
scroll to position [233, 0]
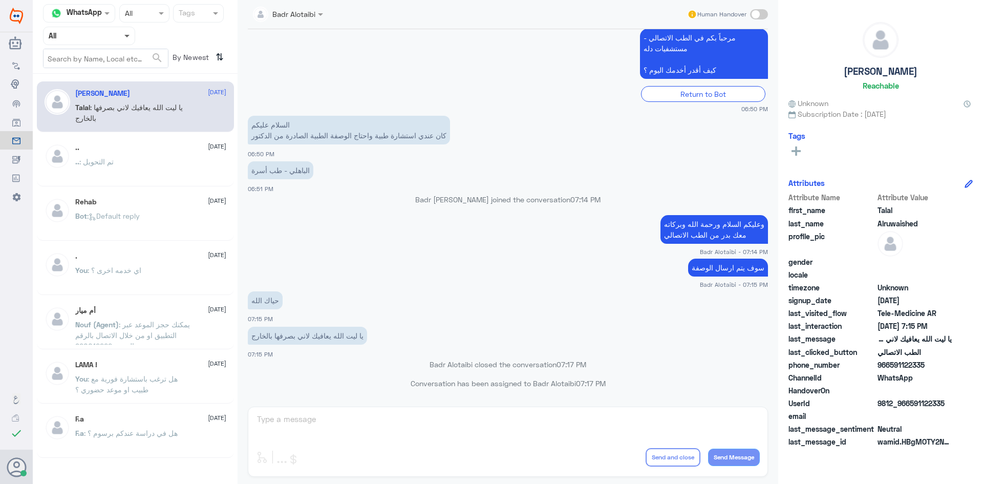
click at [125, 36] on span at bounding box center [126, 37] width 5 height 4
click at [103, 82] on b "Unassigned" at bounding box center [85, 79] width 39 height 9
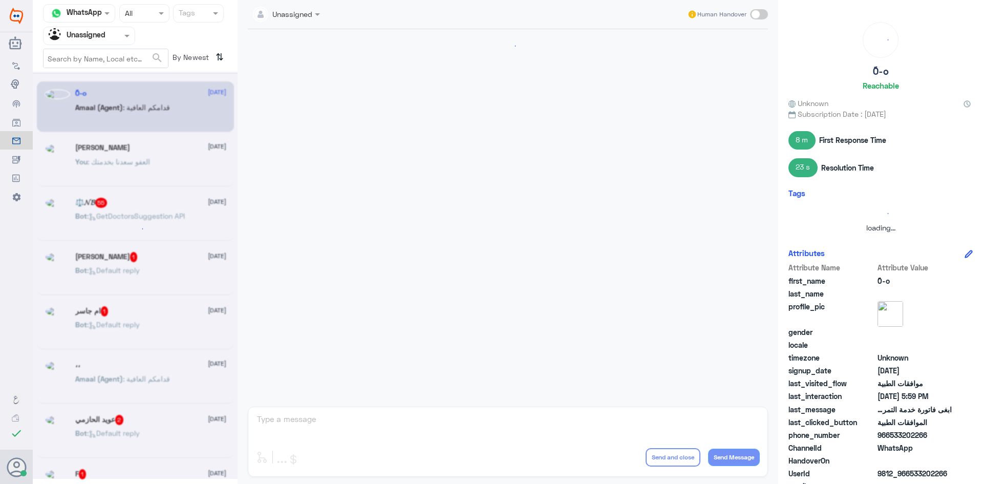
scroll to position [663, 0]
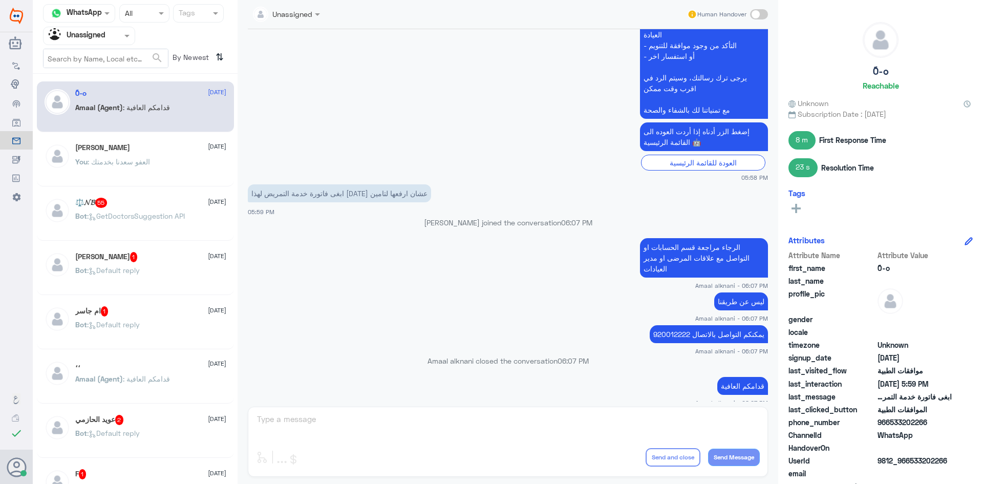
click at [145, 148] on div "Nada ندى 20 August" at bounding box center [150, 147] width 151 height 9
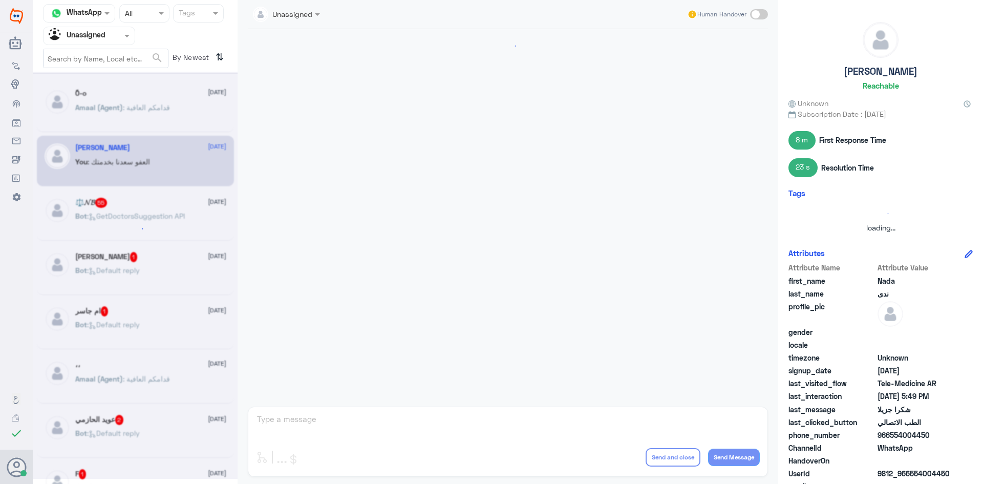
scroll to position [390, 0]
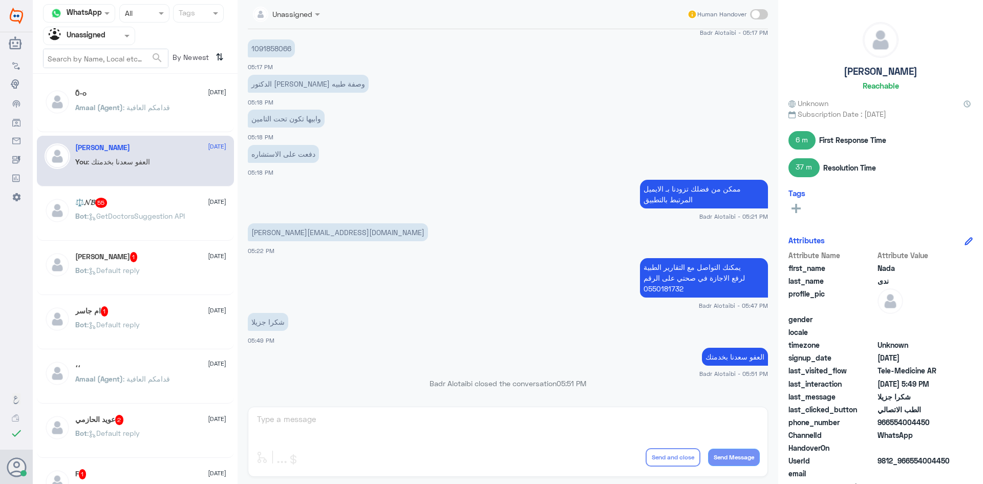
click at [308, 234] on p "Nada.Alfadley@gmail.com" at bounding box center [338, 232] width 180 height 18
drag, startPoint x: 252, startPoint y: 232, endPoint x: 341, endPoint y: 238, distance: 89.8
click at [341, 238] on p "Nada.Alfadley@gmail.com" at bounding box center [338, 232] width 180 height 18
copy p "Nada.Alfadley@gmail.com"
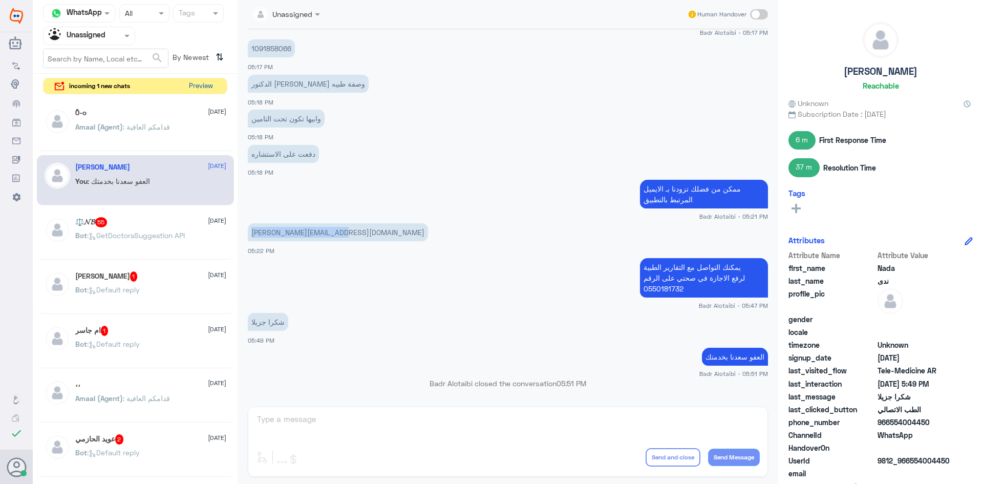
click at [185, 87] on button "Preview" at bounding box center [201, 86] width 32 height 16
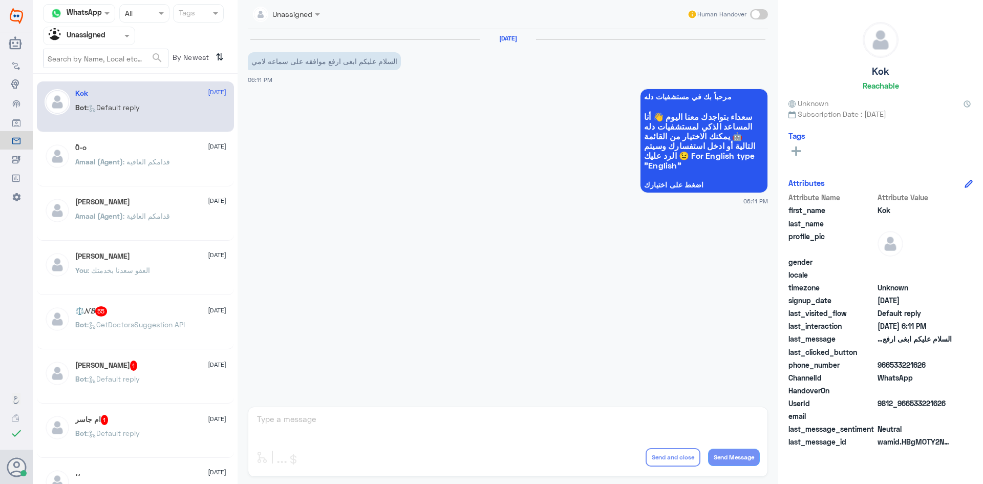
click at [109, 41] on div "Agent Filter Unassigned" at bounding box center [83, 35] width 78 height 15
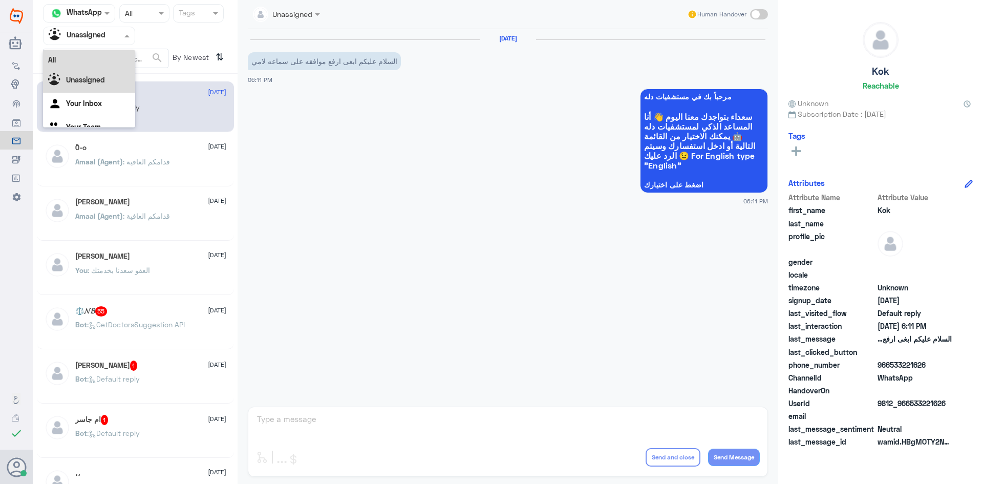
click at [103, 60] on div "All" at bounding box center [89, 59] width 92 height 19
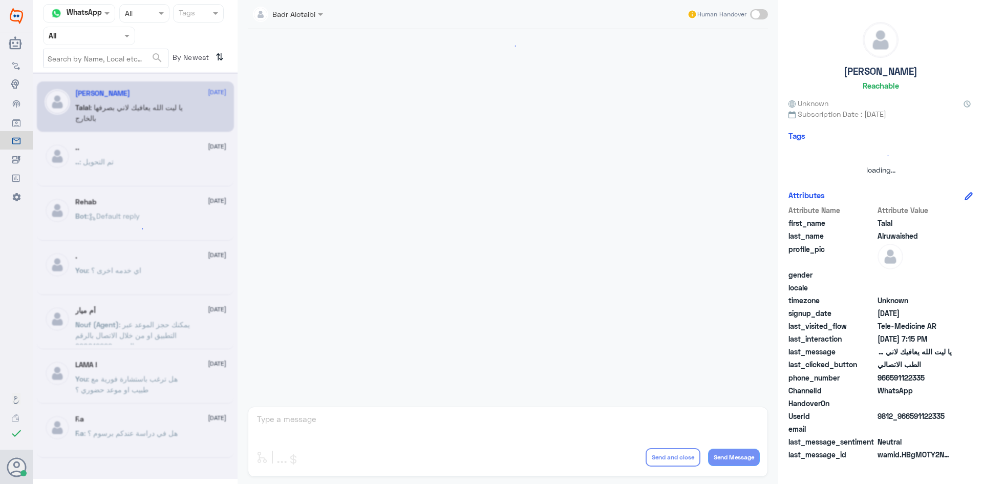
scroll to position [233, 0]
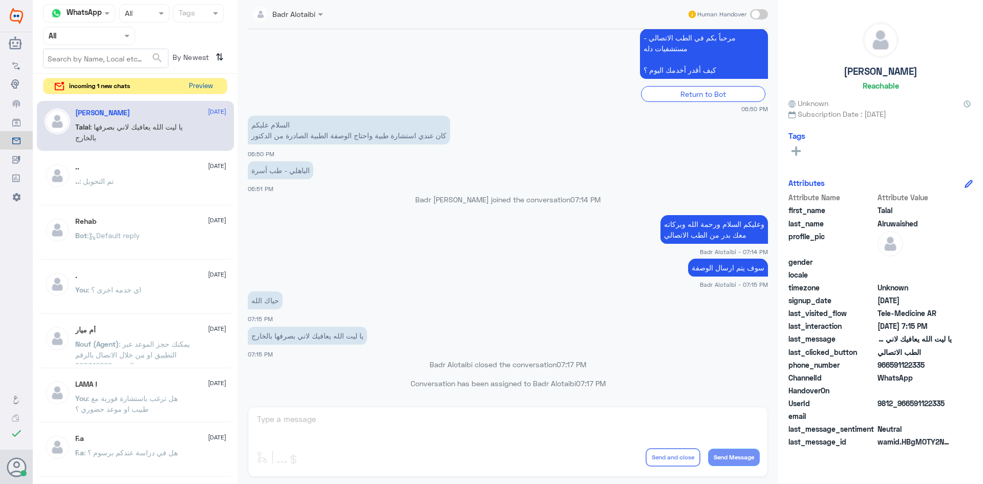
click at [200, 86] on button "Preview" at bounding box center [201, 86] width 32 height 16
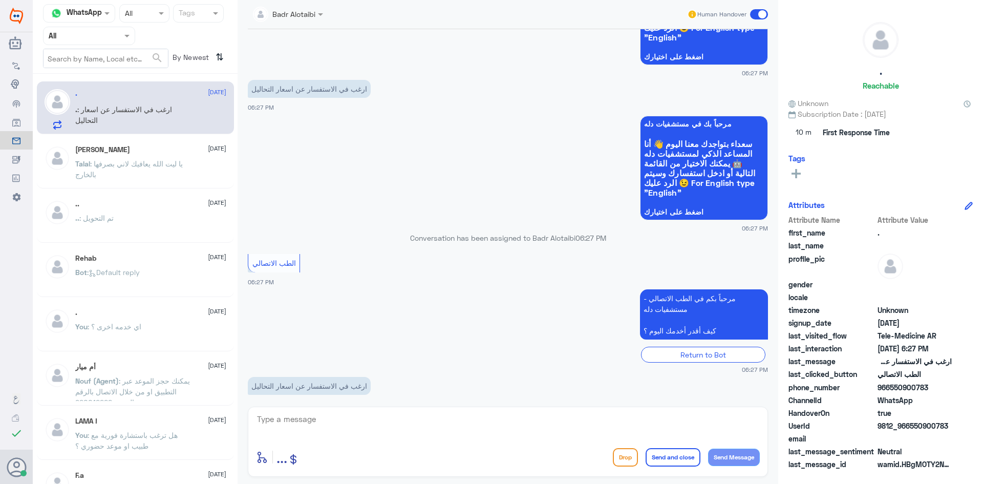
scroll to position [141, 0]
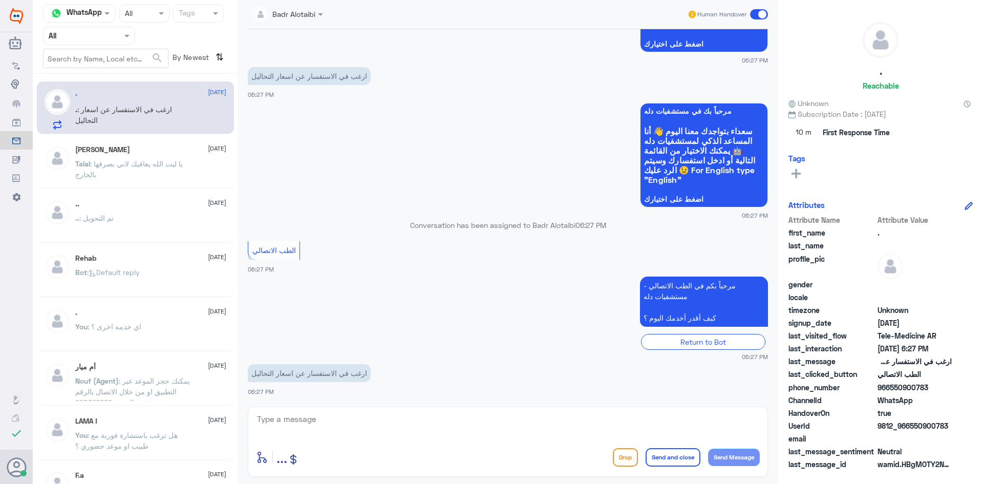
click at [318, 423] on textarea at bounding box center [508, 424] width 504 height 25
click at [430, 420] on textarea at bounding box center [508, 424] width 504 height 25
click at [441, 411] on div "enter flow name ... Drop Send and close Send Message" at bounding box center [508, 441] width 520 height 70
click at [460, 433] on textarea at bounding box center [508, 424] width 504 height 25
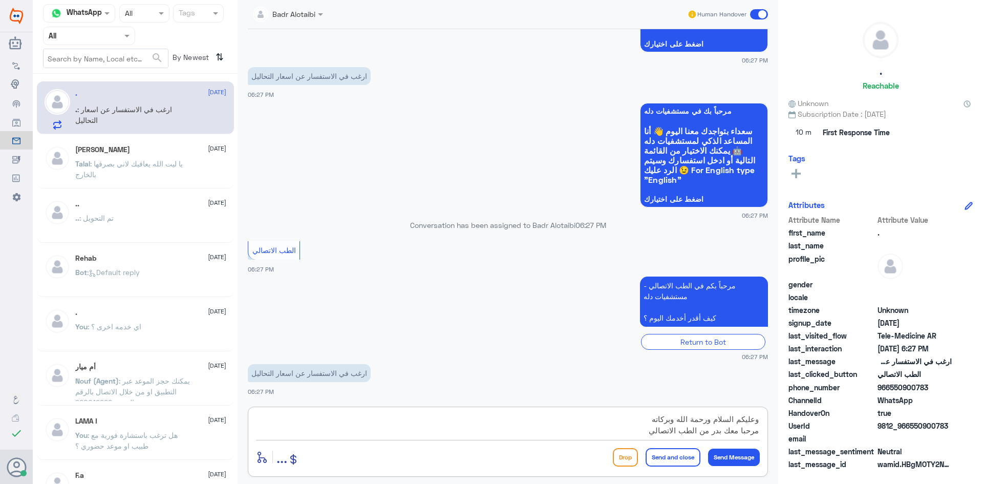
type textarea "وعليكم السلام ورحمة الله وبركاته مرحبا معك بدر من الطب الاتصالي"
drag, startPoint x: 944, startPoint y: 426, endPoint x: 908, endPoint y: 425, distance: 35.8
click at [908, 425] on div "UserId 9812_966550900783" at bounding box center [880, 426] width 184 height 13
copy span "550900783"
click at [617, 433] on textarea "وعليكم السلام ورحمة الله وبركاته مرحبا معك بدر من الطب الاتصالي" at bounding box center [508, 424] width 504 height 25
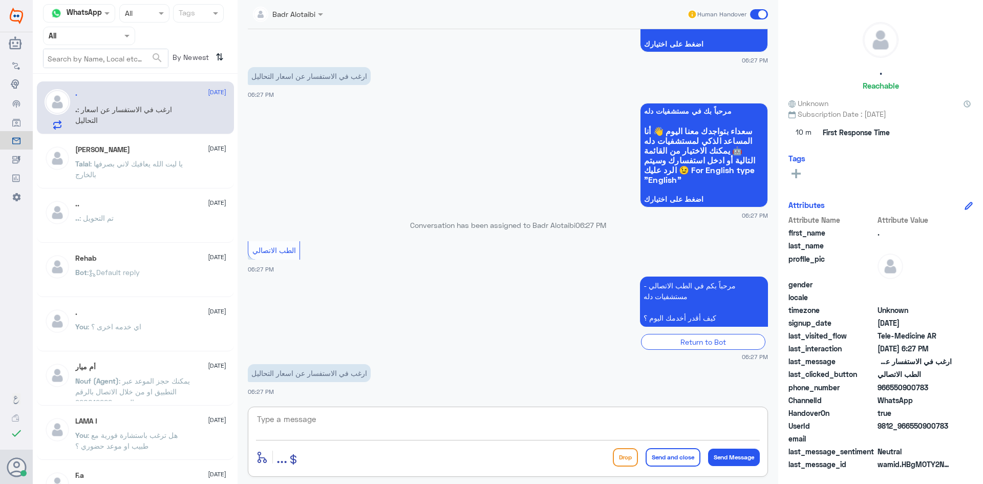
scroll to position [184, 0]
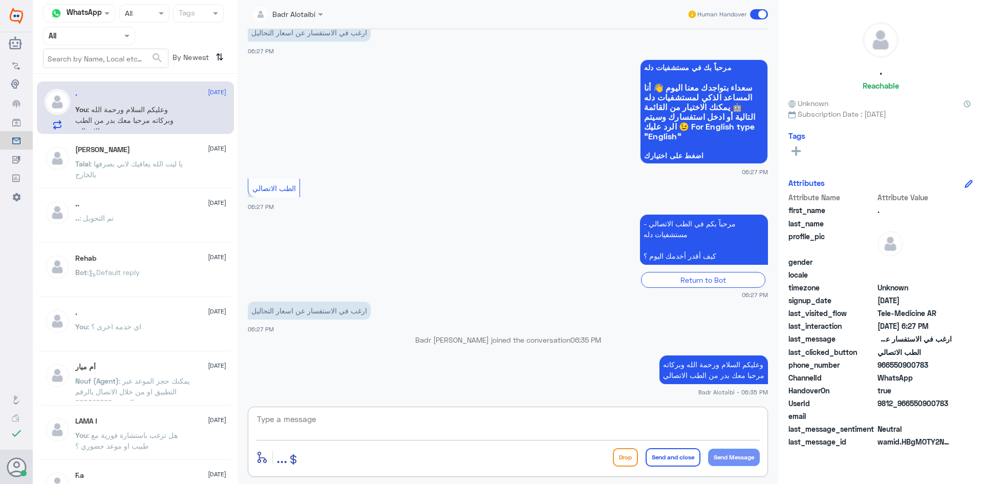
click at [544, 423] on textarea at bounding box center [508, 424] width 504 height 25
type textarea "تفضل كيف اقدر اساعدك"
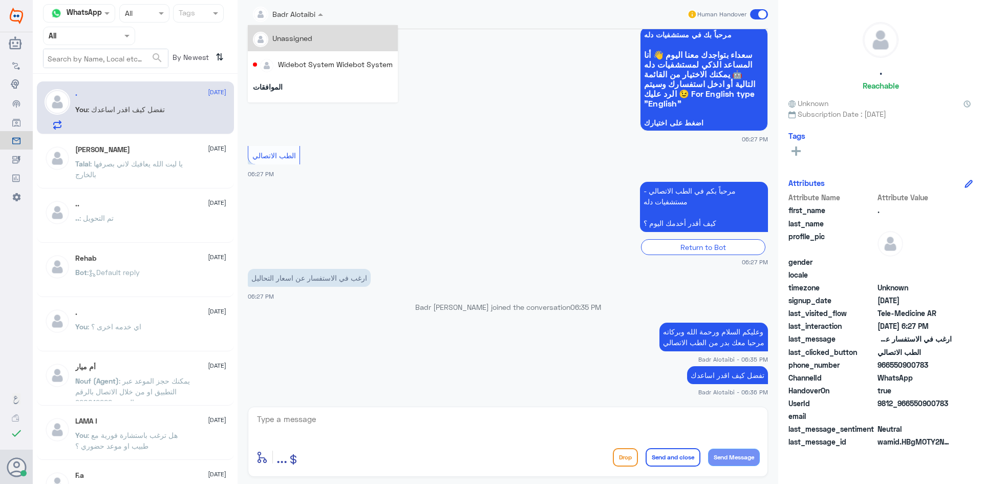
click at [287, 9] on input "text" at bounding box center [276, 14] width 47 height 12
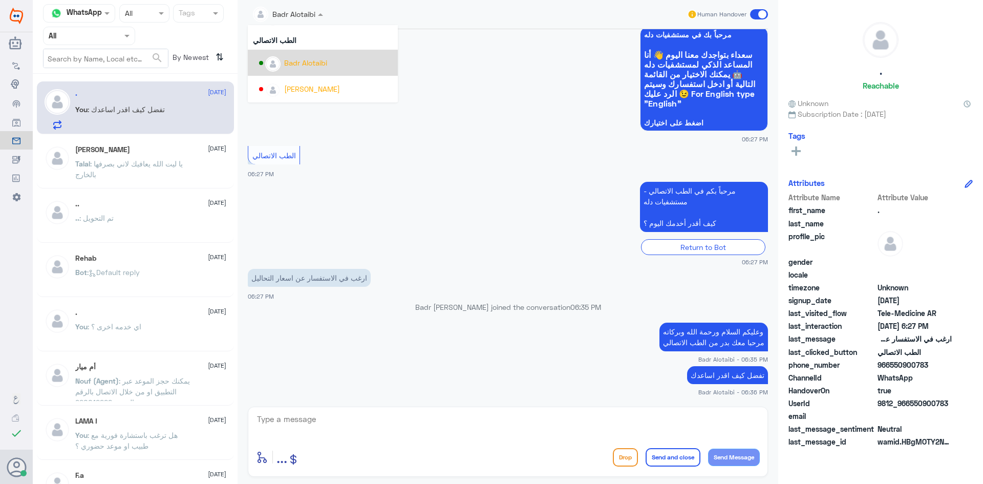
scroll to position [528, 0]
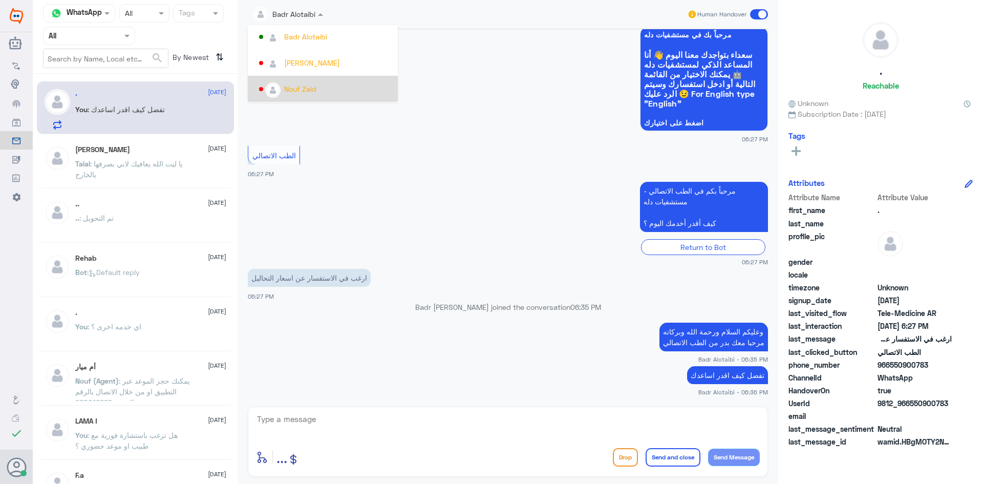
click at [554, 120] on app-msgs-whats-app-list "مرحباً بك في مستشفيات دله سعداء بتواجدك معنا اليوم 👋 أنا المساعد الذكي لمستشفيا…" at bounding box center [508, 79] width 520 height 105
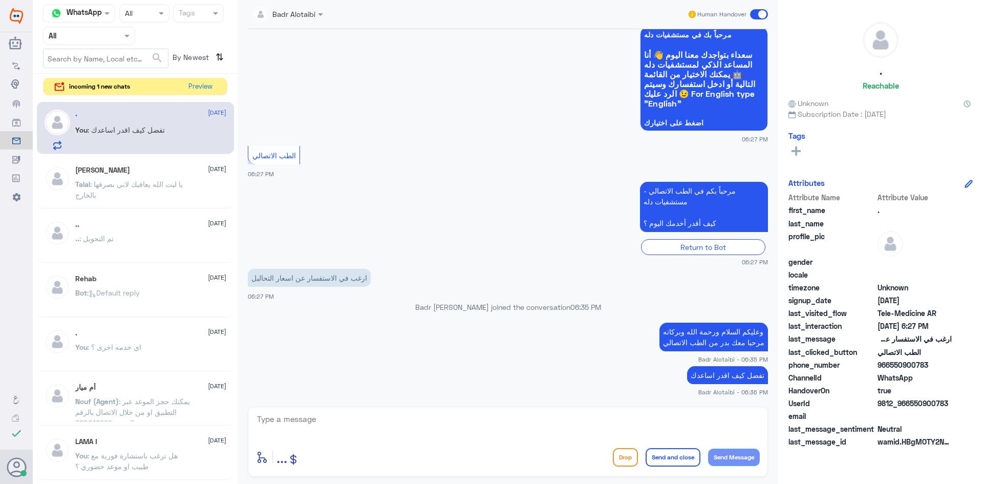
click at [340, 329] on div "Dallah Hospitals Flow Builder Conversational Skills Broadcast Audience Inbox Gr…" at bounding box center [491, 242] width 983 height 484
drag, startPoint x: 533, startPoint y: 92, endPoint x: 540, endPoint y: 92, distance: 6.1
click at [533, 92] on app-msgs-whats-app-list "مرحباً بك في مستشفيات دله سعداء بتواجدك معنا اليوم 👋 أنا المساعد الذكي لمستشفيا…" at bounding box center [508, 79] width 520 height 105
click at [767, 11] on span at bounding box center [759, 14] width 18 height 10
click at [0, 0] on input "checkbox" at bounding box center [0, 0] width 0 height 0
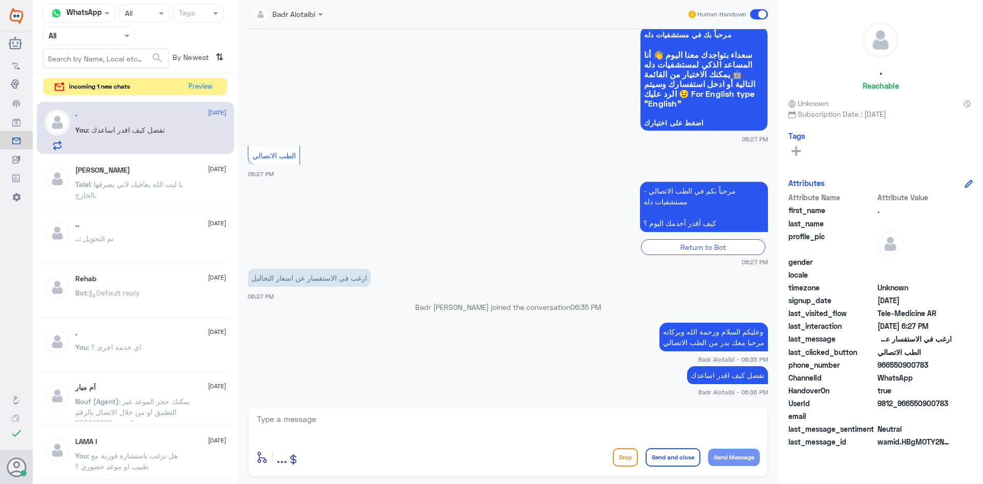
scroll to position [236, 0]
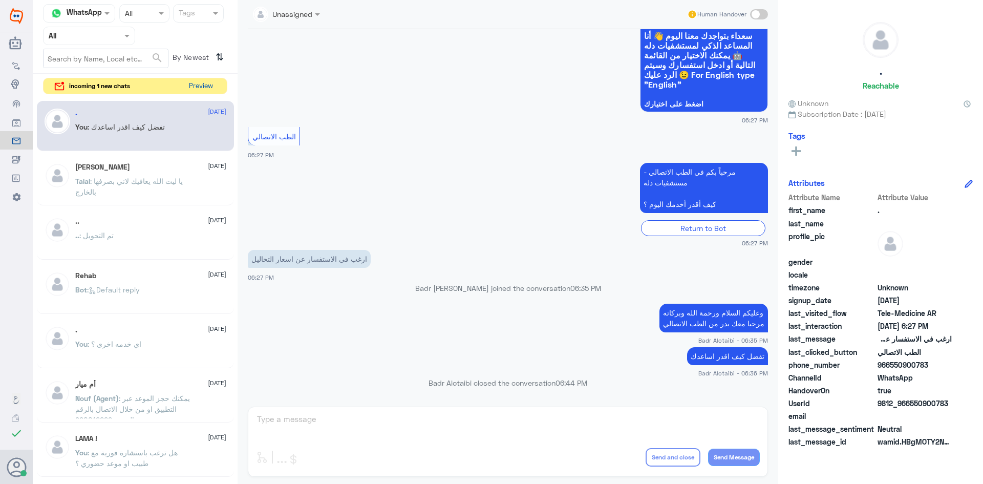
click at [200, 88] on button "Preview" at bounding box center [201, 86] width 32 height 16
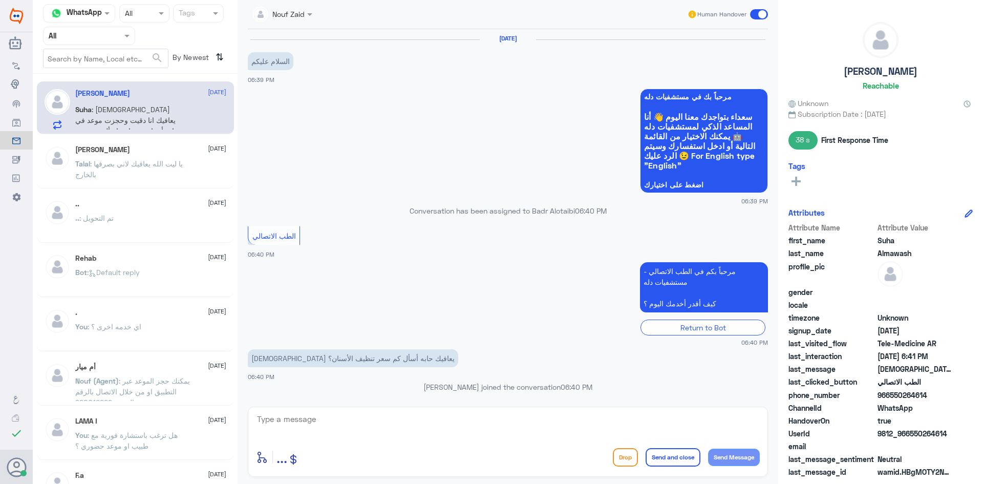
scroll to position [72, 0]
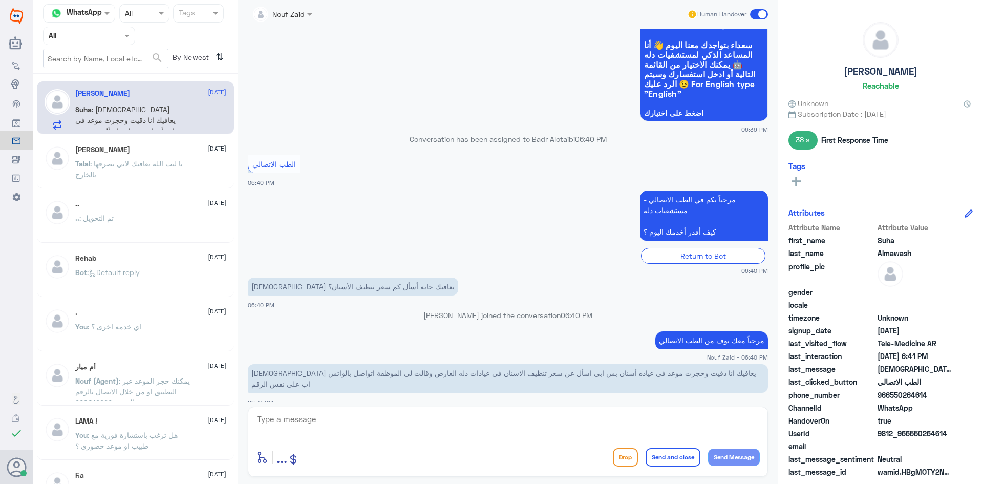
click at [151, 58] on input "text" at bounding box center [106, 58] width 124 height 18
click at [120, 45] on nav "Channel WhatsApp Status × All Tags Agent Filter All search By Newest ⇅" at bounding box center [135, 39] width 205 height 70
click at [116, 40] on div at bounding box center [89, 36] width 91 height 12
click at [335, 94] on app-msgs-whats-app-list "مرحباً بك في مستشفيات دله سعداء بتواجدك معنا اليوم 👋 أنا المساعد الذكي لمستشفيا…" at bounding box center [508, 69] width 520 height 105
click at [296, 6] on div "Nouf Zaid" at bounding box center [279, 14] width 52 height 20
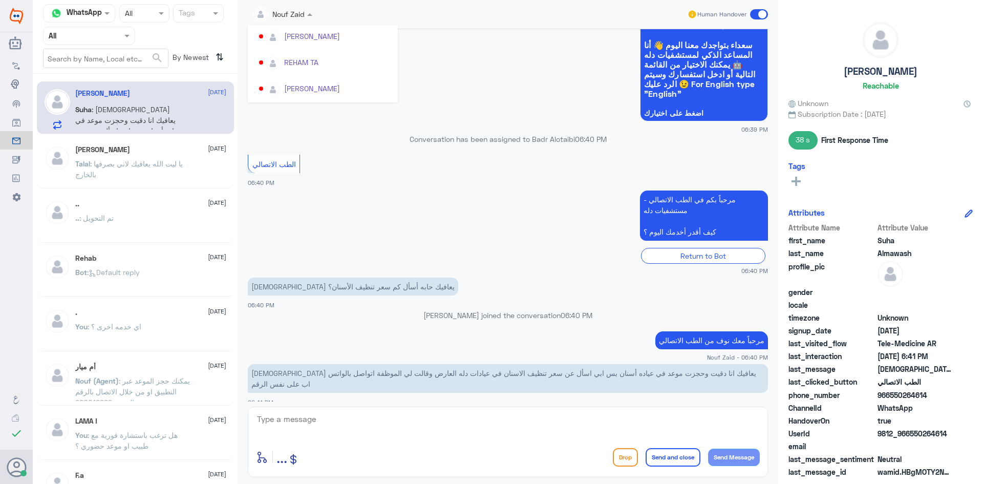
scroll to position [528, 0]
click at [305, 93] on div "Nouf Zaid" at bounding box center [300, 88] width 32 height 11
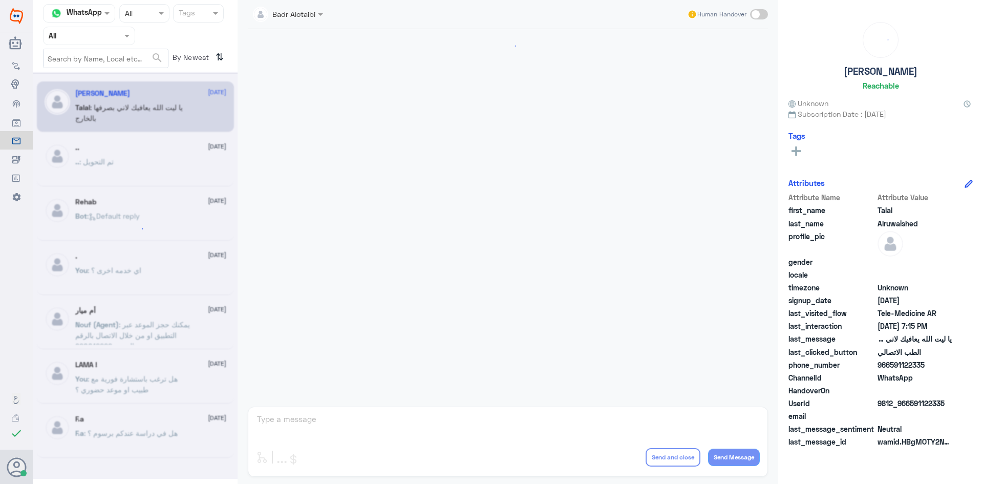
scroll to position [233, 0]
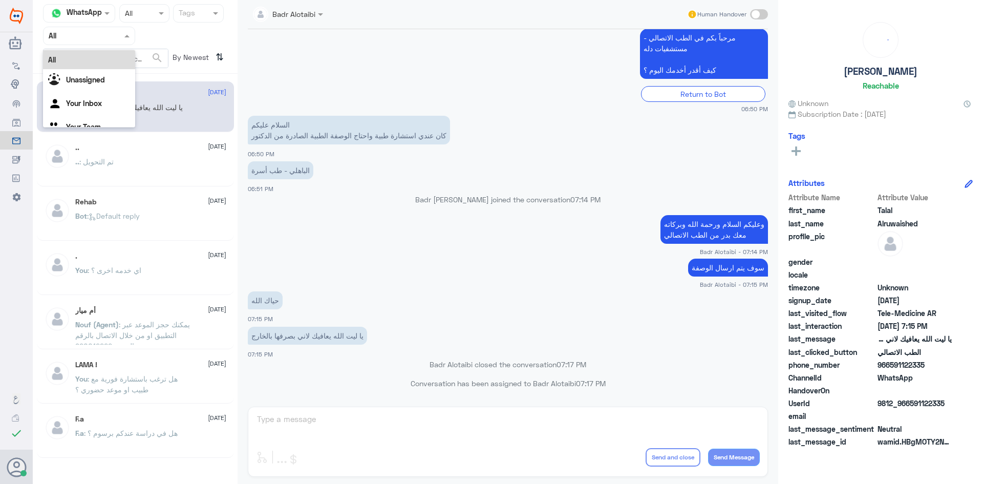
click at [118, 41] on div "Agent Filter All" at bounding box center [89, 36] width 92 height 18
click at [334, 52] on app-msgs-text "مرحباً بكم في الطب الاتصالي - مستشفيات دله كيف أقدر أخدمك اليوم ؟" at bounding box center [508, 54] width 520 height 51
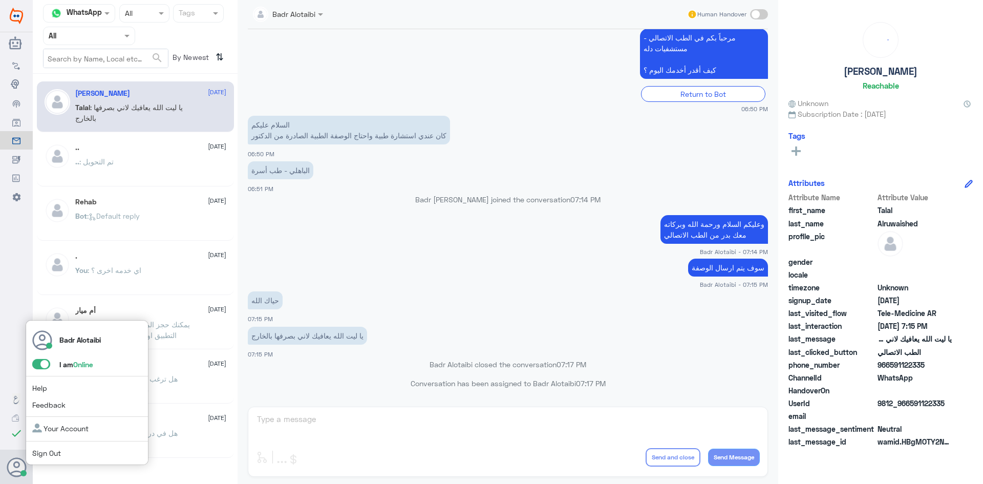
click at [43, 367] on span at bounding box center [41, 364] width 18 height 10
click at [0, 0] on input "checkbox" at bounding box center [0, 0] width 0 height 0
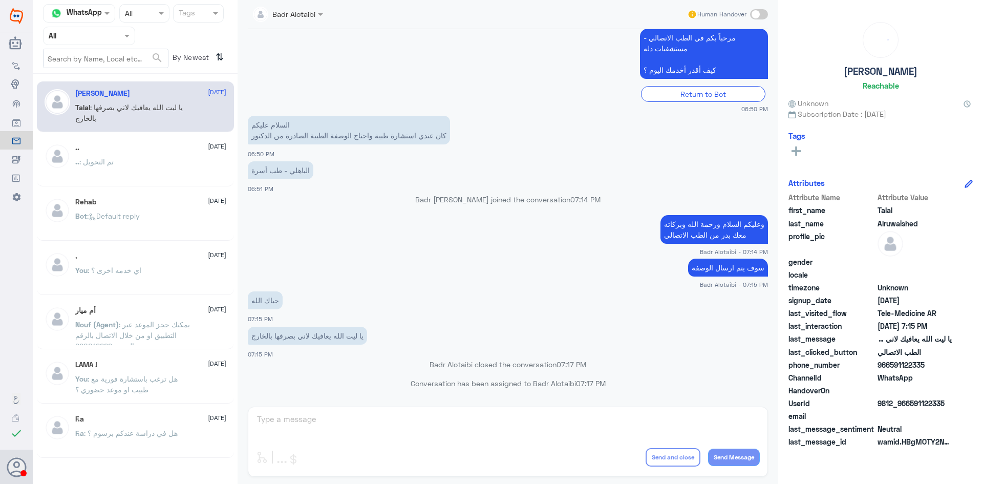
click at [120, 34] on div at bounding box center [89, 36] width 91 height 12
click at [104, 80] on b "Unassigned" at bounding box center [85, 79] width 39 height 9
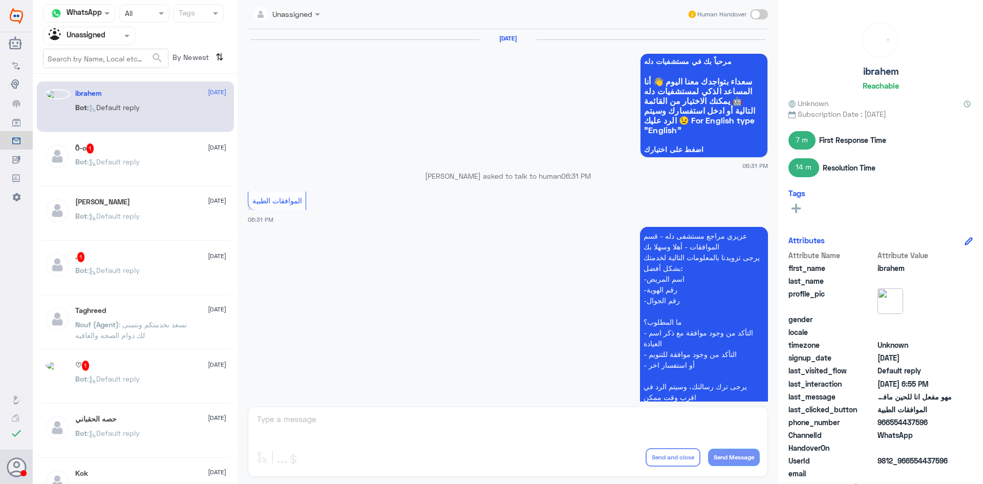
scroll to position [825, 0]
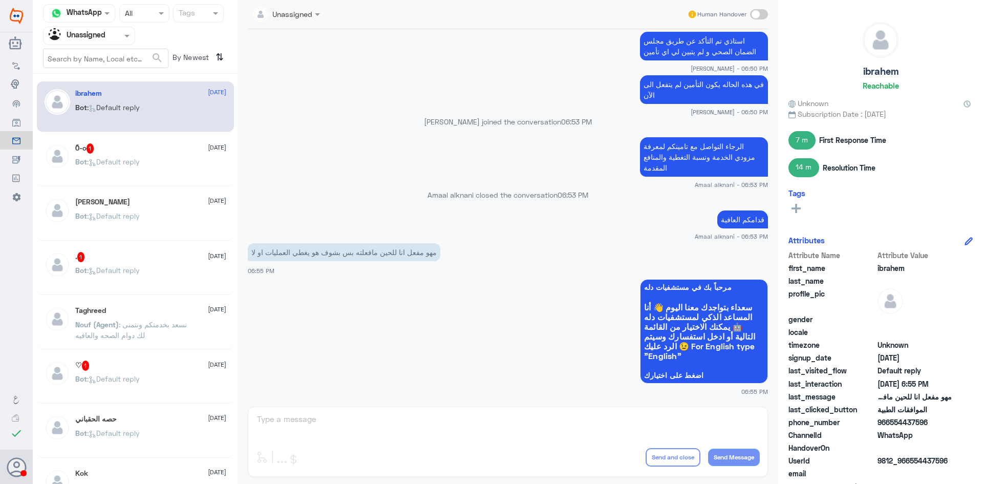
click at [112, 190] on div "Suha Almawash 20 August Bot : Default reply" at bounding box center [135, 215] width 197 height 51
click at [115, 211] on span ": Default reply" at bounding box center [113, 215] width 53 height 9
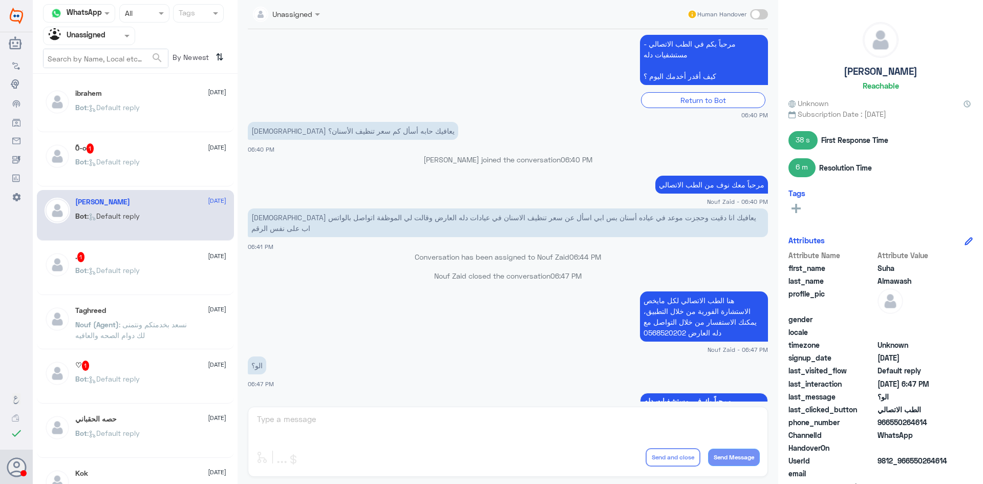
scroll to position [51, 0]
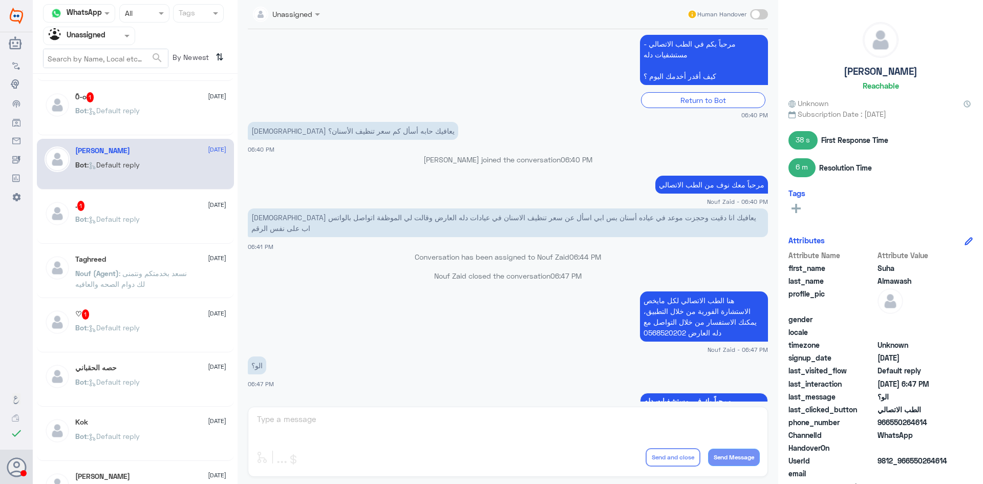
click at [143, 285] on span ": نسعد بخدمتكم ونتمنى لك دوام الصحه والعافيه" at bounding box center [131, 278] width 112 height 19
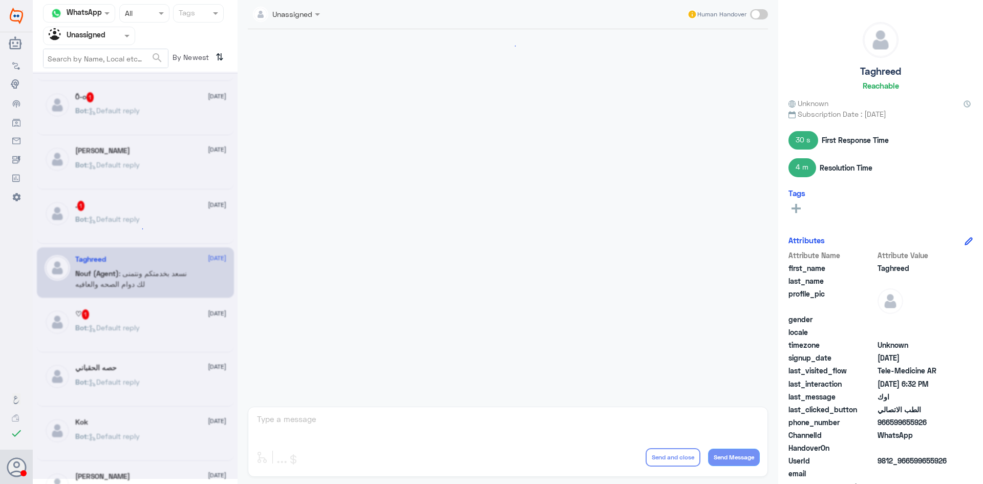
scroll to position [439, 0]
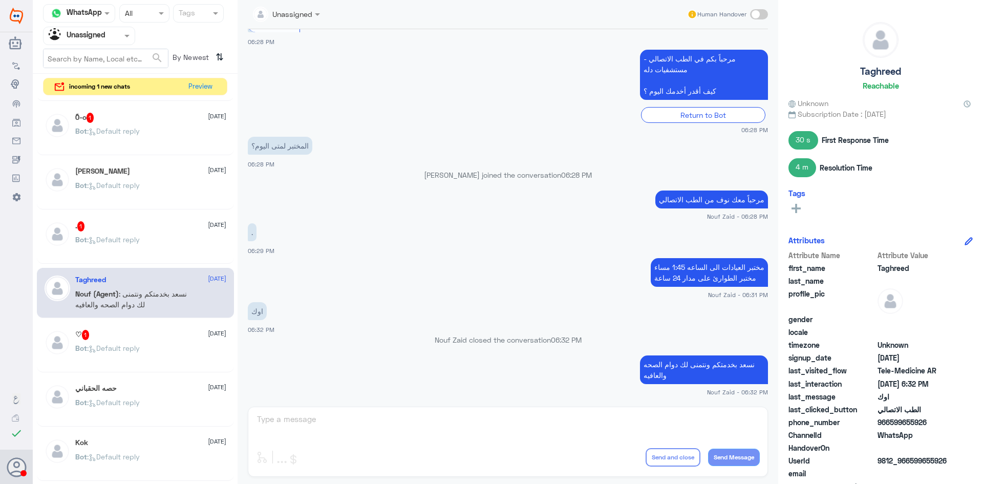
click at [179, 123] on div "ً0-o 1 20 August Bot : Default reply" at bounding box center [150, 132] width 151 height 38
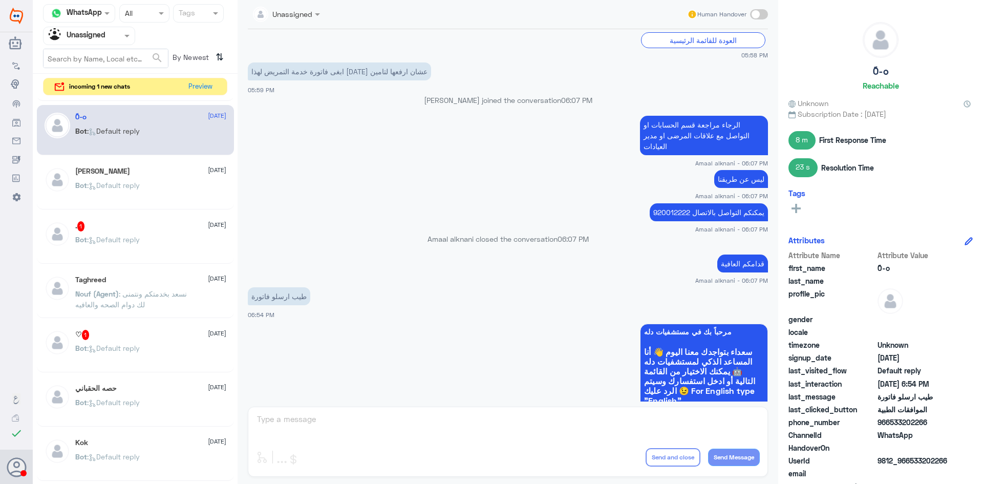
scroll to position [714, 0]
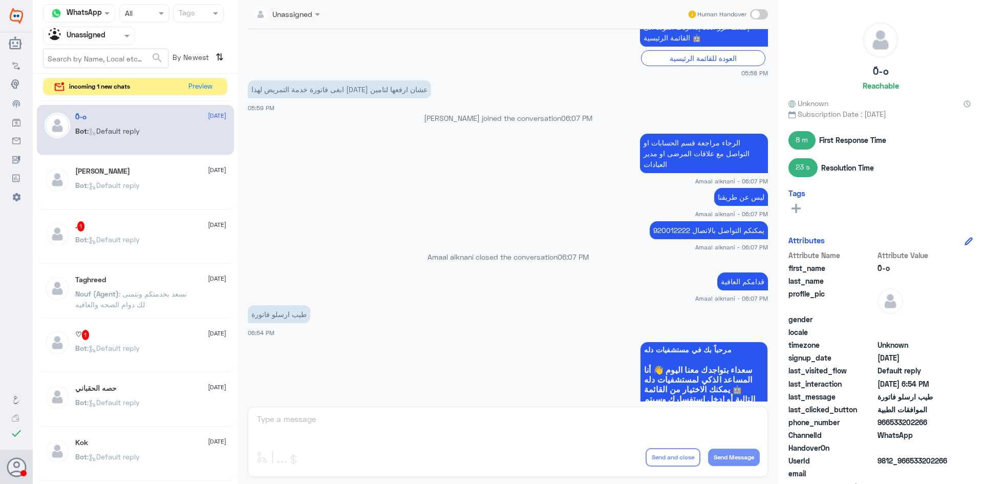
click at [115, 248] on p "Bot : Default reply" at bounding box center [107, 247] width 65 height 26
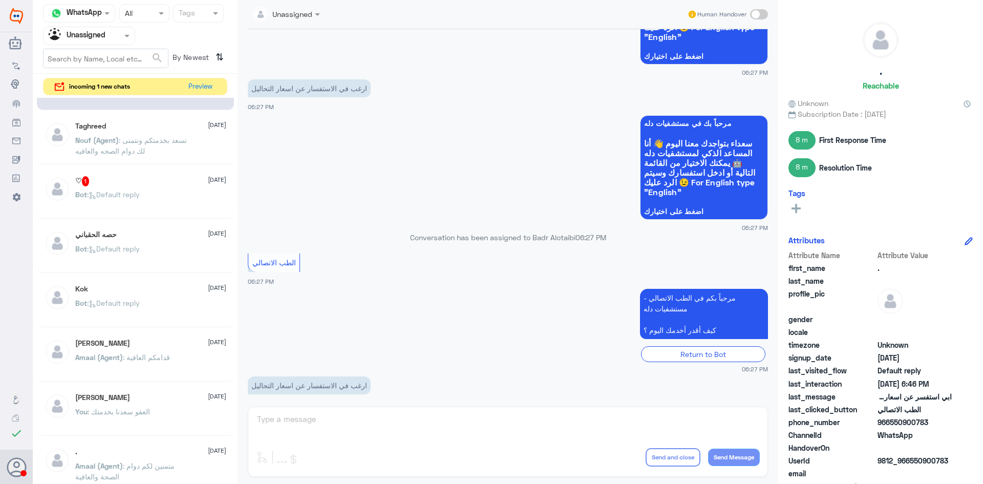
scroll to position [154, 0]
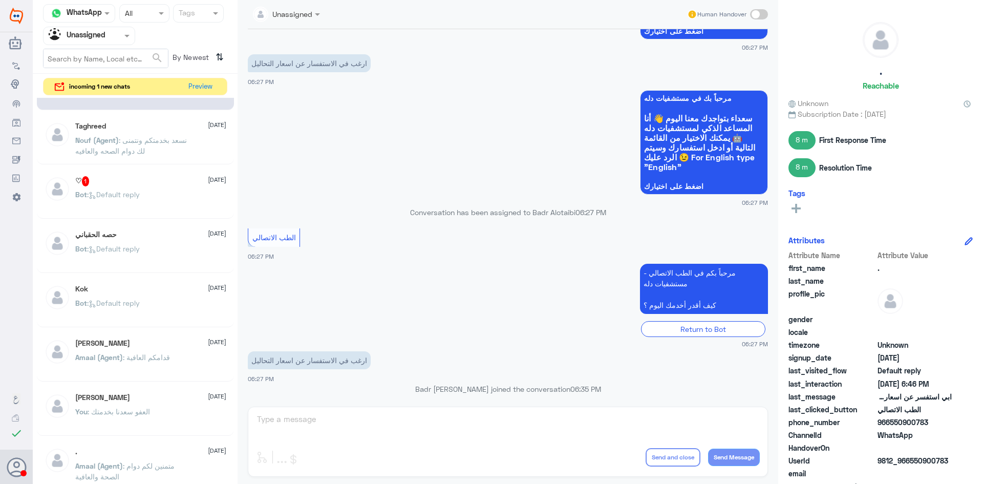
click at [166, 309] on div "Bot : Default reply" at bounding box center [150, 311] width 151 height 23
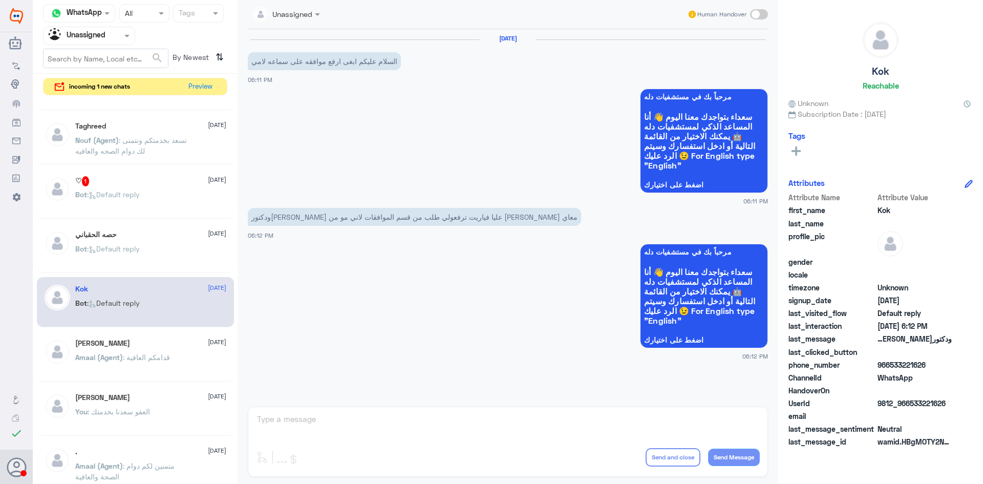
scroll to position [256, 0]
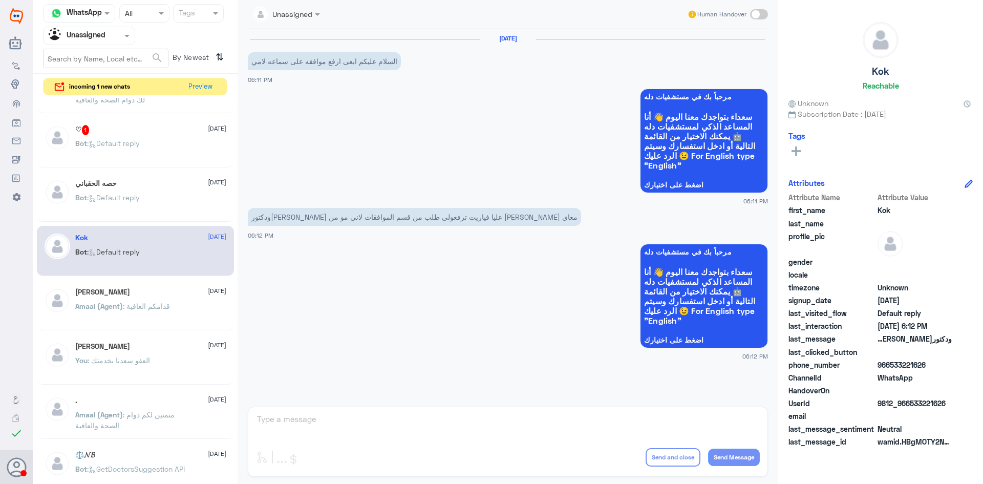
click at [144, 292] on div "Amr Eshra 20 August" at bounding box center [150, 292] width 151 height 9
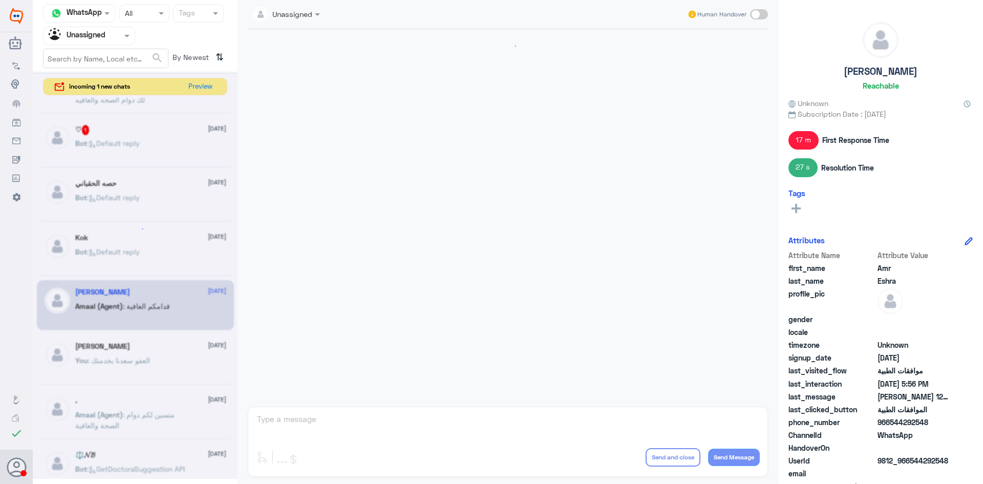
scroll to position [1170, 0]
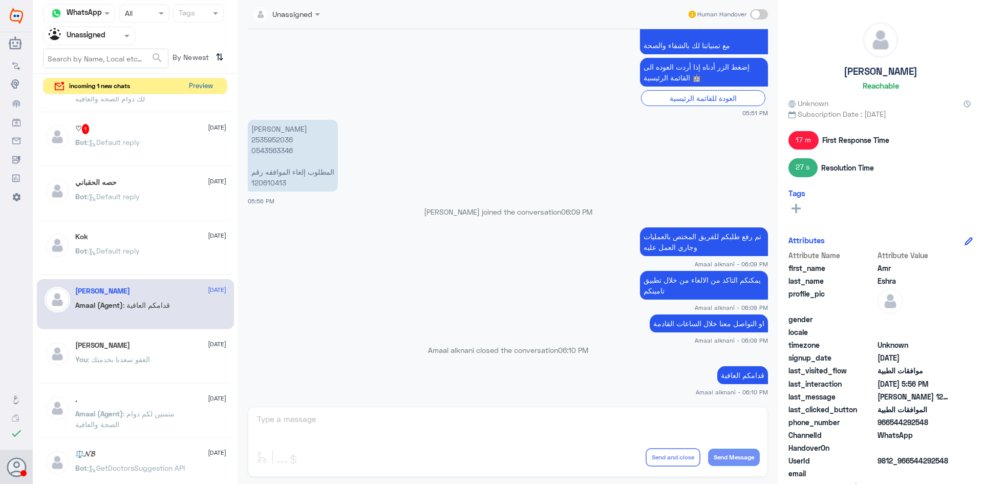
click at [195, 87] on button "Preview" at bounding box center [201, 86] width 32 height 16
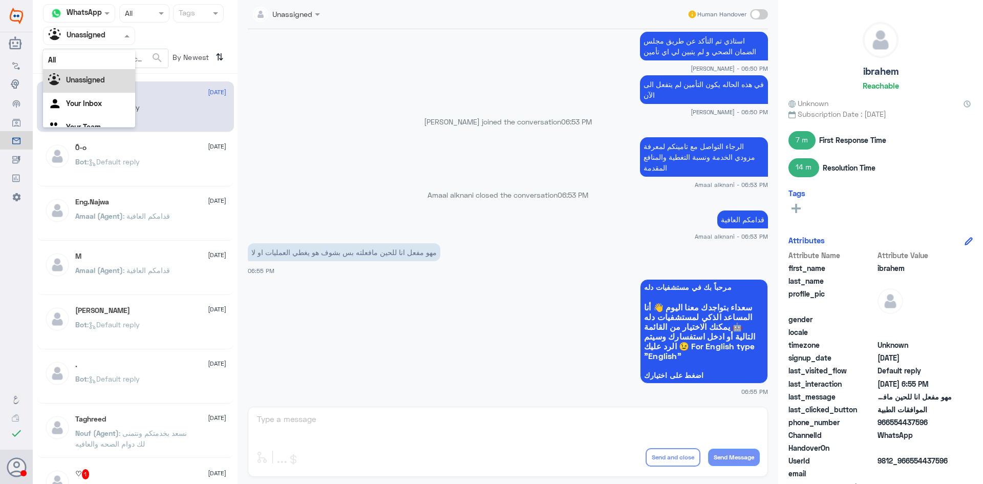
click at [82, 34] on input "text" at bounding box center [77, 36] width 56 height 12
click at [74, 59] on div "All" at bounding box center [89, 59] width 92 height 19
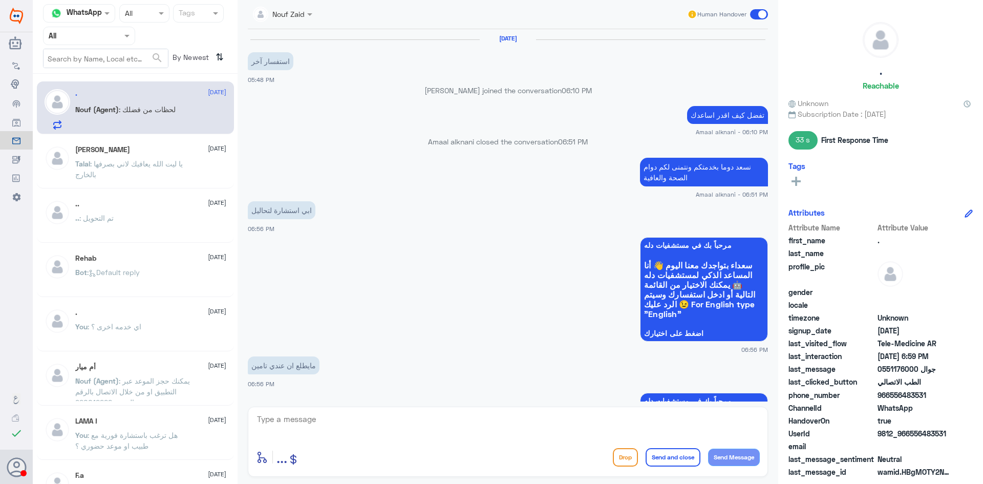
scroll to position [498, 0]
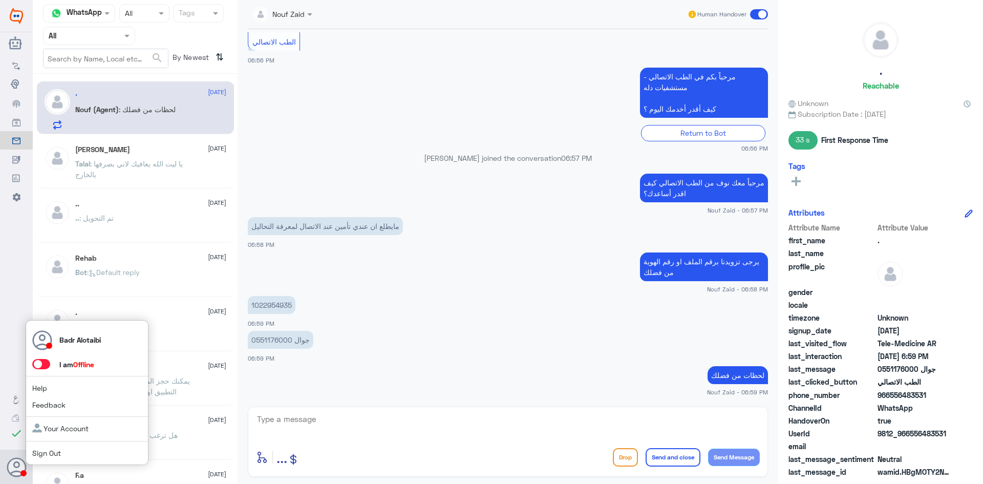
click at [38, 363] on span at bounding box center [41, 364] width 18 height 10
click at [0, 0] on input "checkbox" at bounding box center [0, 0] width 0 height 0
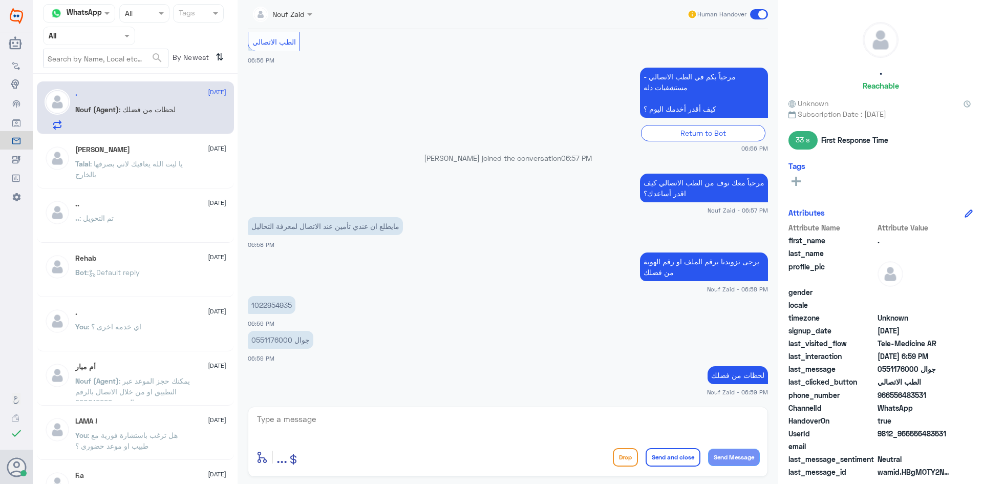
click at [295, 17] on div at bounding box center [283, 14] width 70 height 12
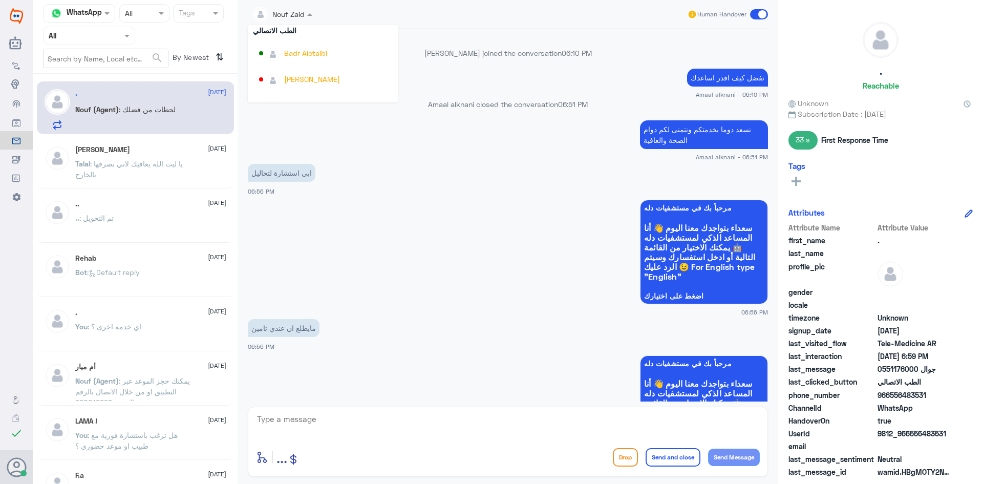
scroll to position [528, 0]
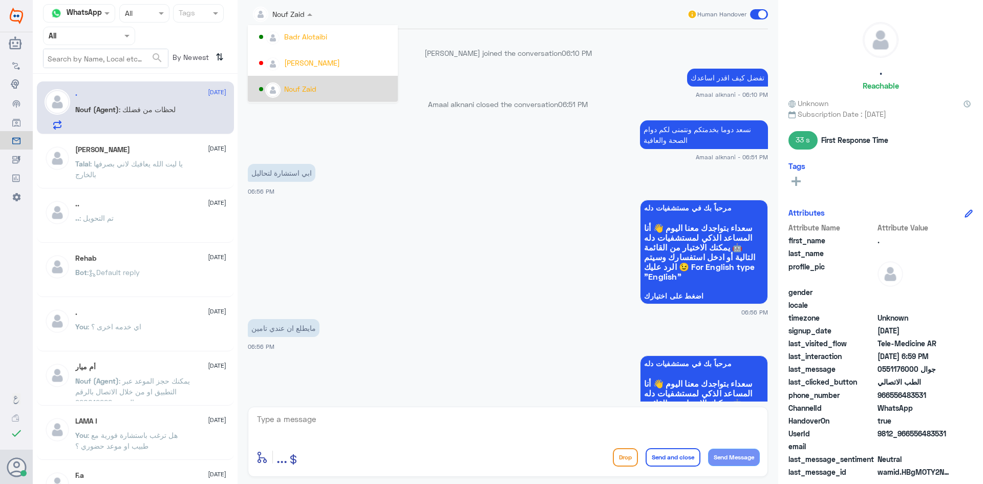
click at [300, 82] on div "Nouf Zaid" at bounding box center [326, 89] width 134 height 18
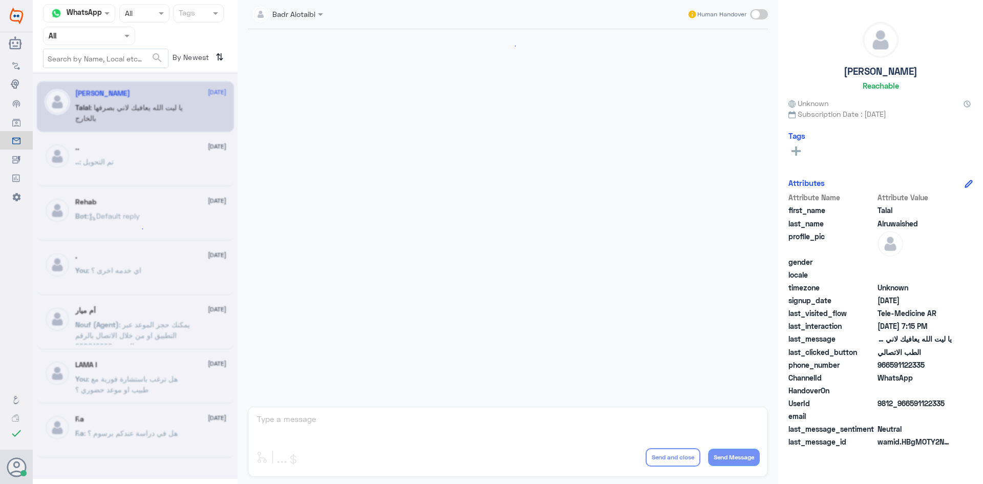
scroll to position [233, 0]
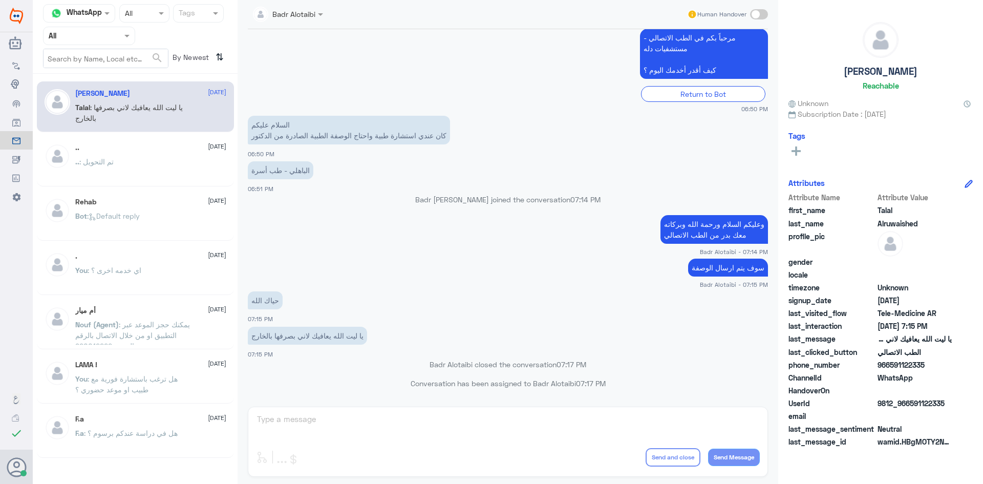
click at [116, 35] on div at bounding box center [89, 36] width 91 height 12
click at [102, 69] on div "Unassigned" at bounding box center [89, 81] width 92 height 24
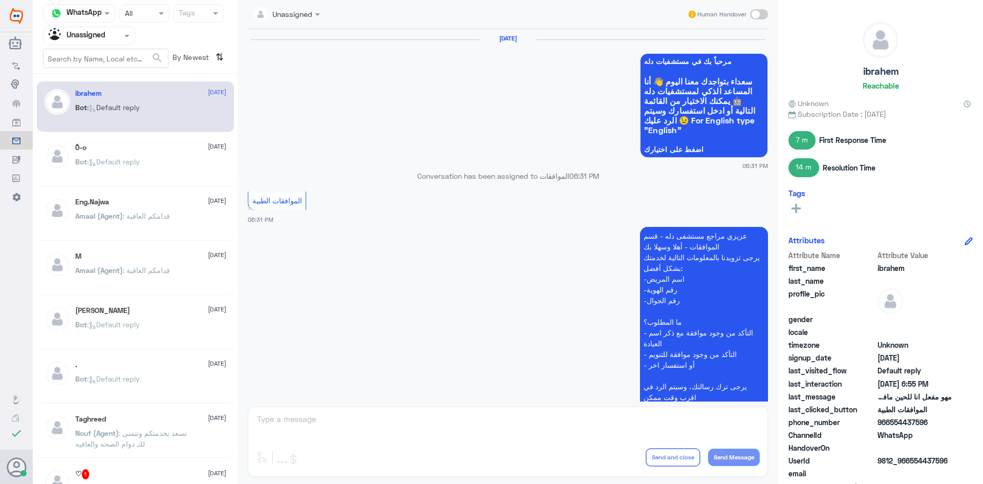
scroll to position [825, 0]
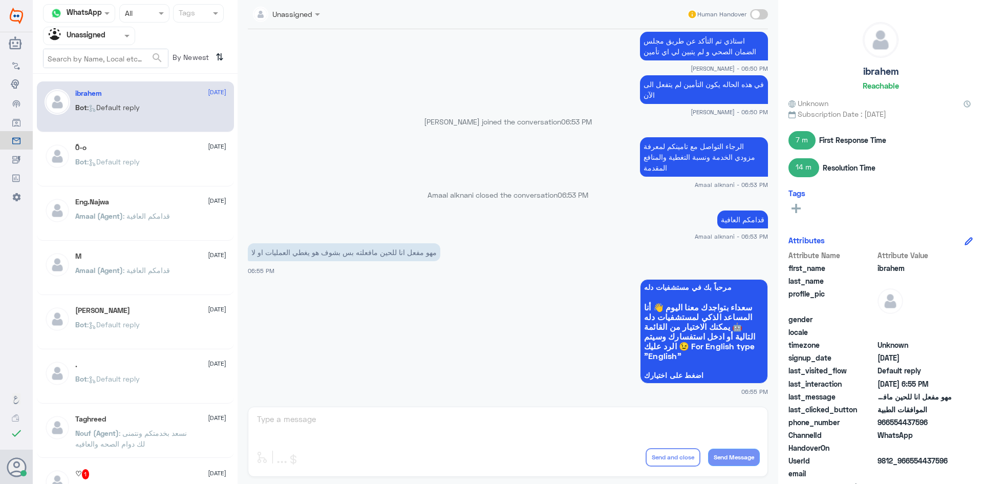
click at [121, 41] on div at bounding box center [89, 36] width 91 height 12
click at [105, 64] on div "All" at bounding box center [89, 59] width 92 height 19
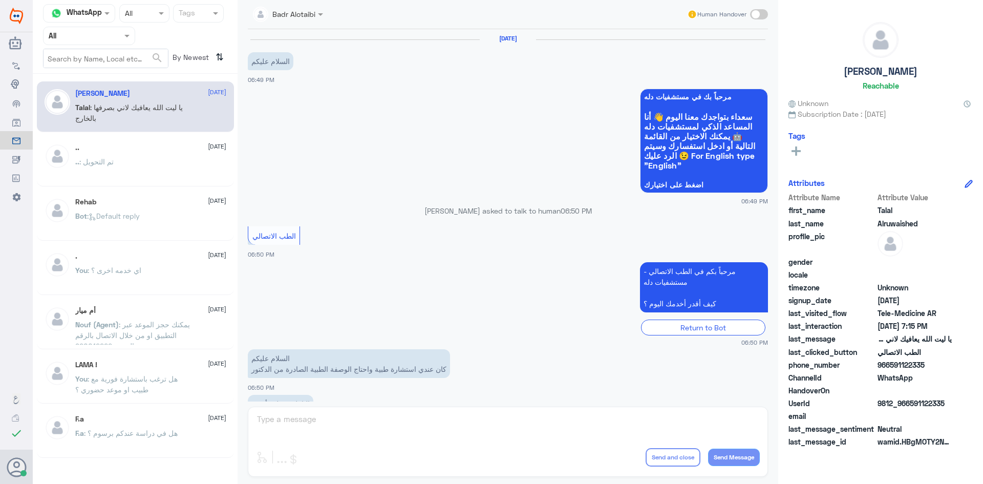
scroll to position [233, 0]
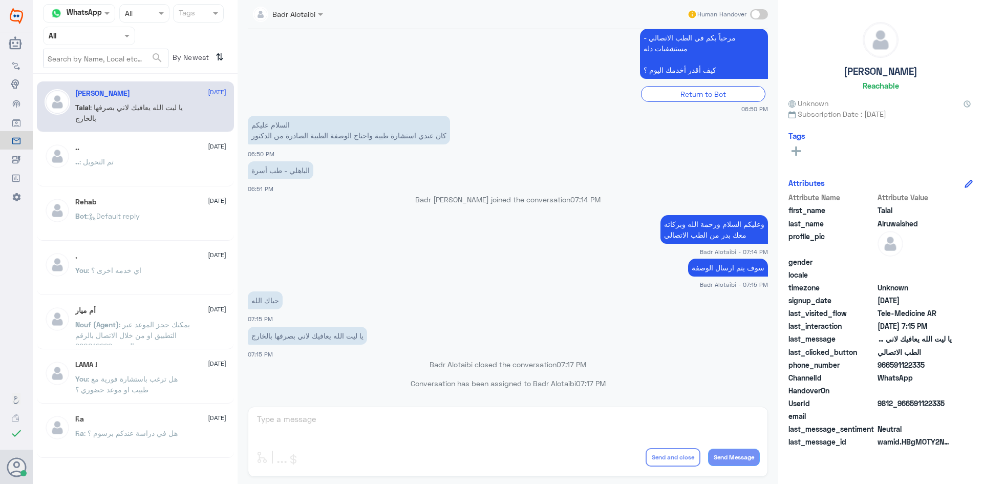
click at [102, 38] on input "text" at bounding box center [77, 36] width 56 height 12
click at [89, 82] on b "Unassigned" at bounding box center [85, 79] width 39 height 9
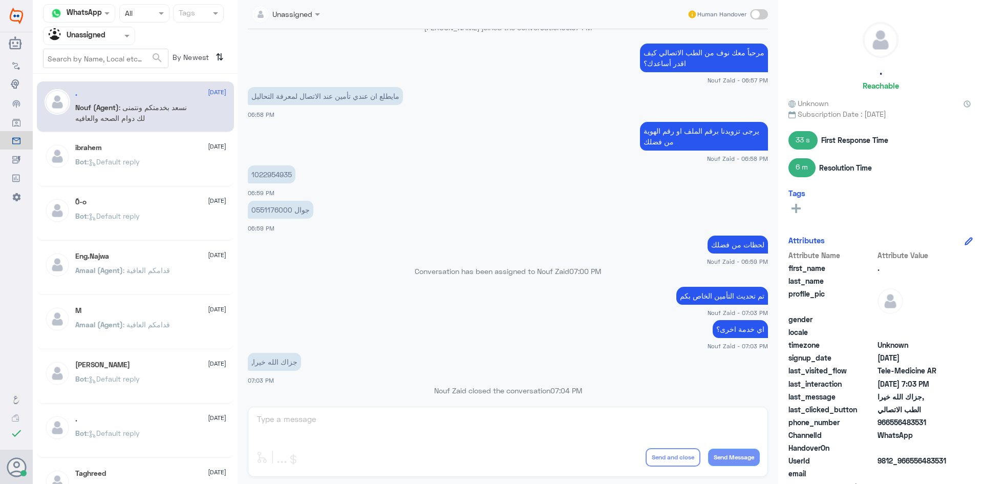
scroll to position [496, 0]
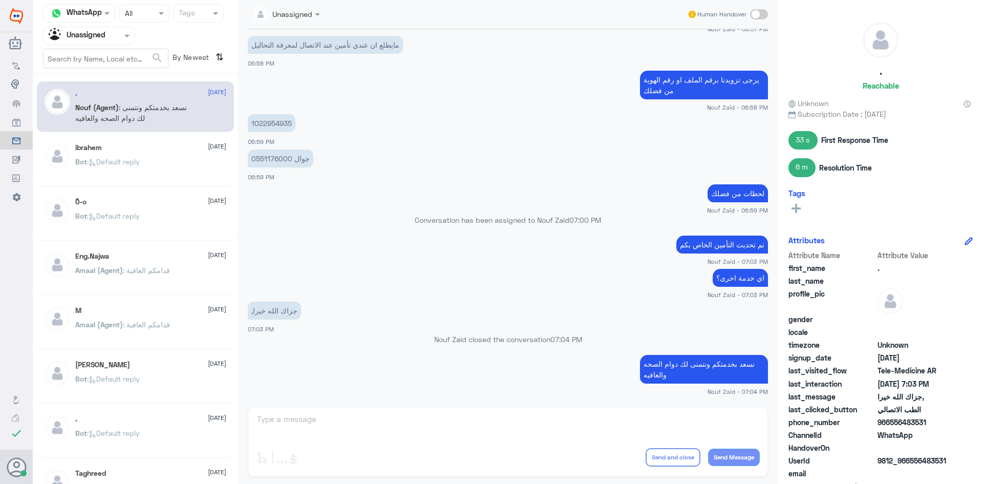
drag, startPoint x: 938, startPoint y: 422, endPoint x: 888, endPoint y: 426, distance: 49.8
click at [888, 426] on span "966556483531" at bounding box center [914, 422] width 74 height 11
copy span "556483531"
click at [114, 41] on div "Agent Filter Unassigned" at bounding box center [83, 35] width 78 height 15
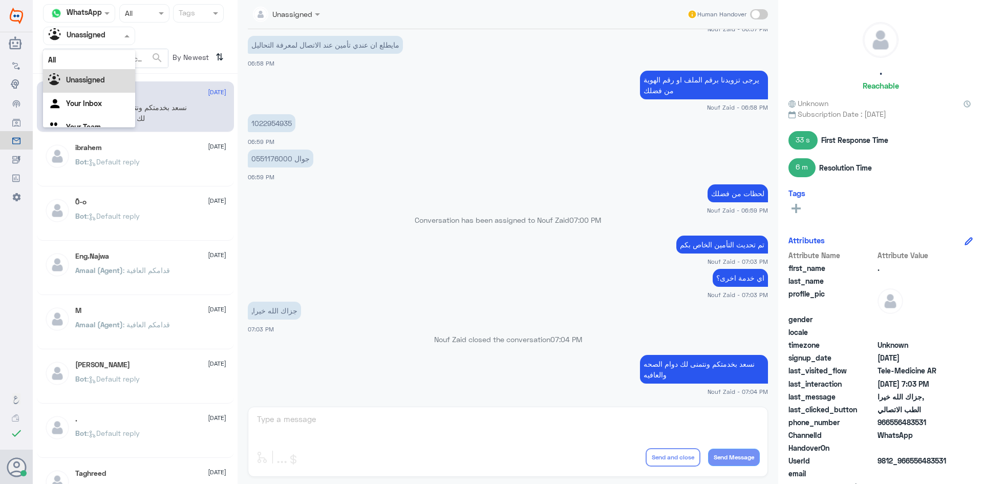
click at [109, 58] on div "All" at bounding box center [89, 59] width 92 height 19
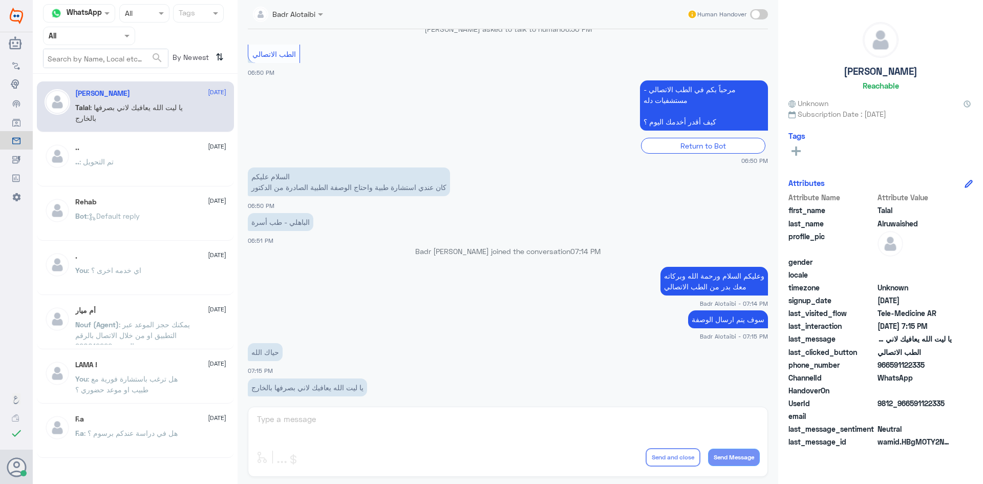
scroll to position [233, 0]
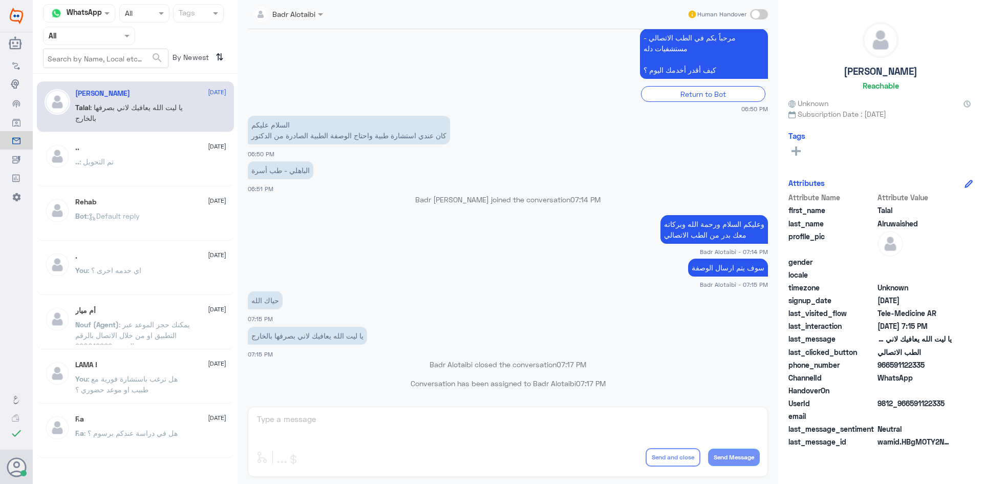
click at [95, 36] on input "text" at bounding box center [77, 36] width 56 height 12
click at [100, 71] on div "Unassigned" at bounding box center [89, 81] width 92 height 24
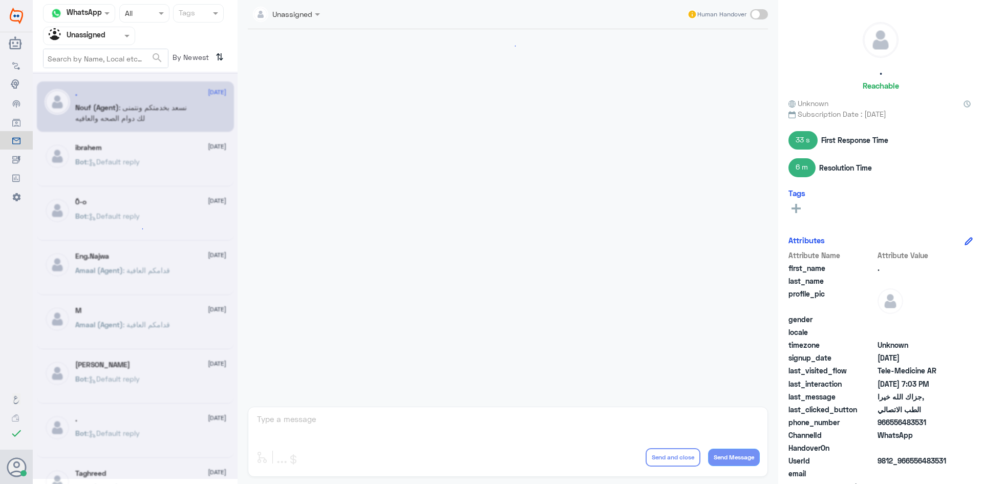
scroll to position [496, 0]
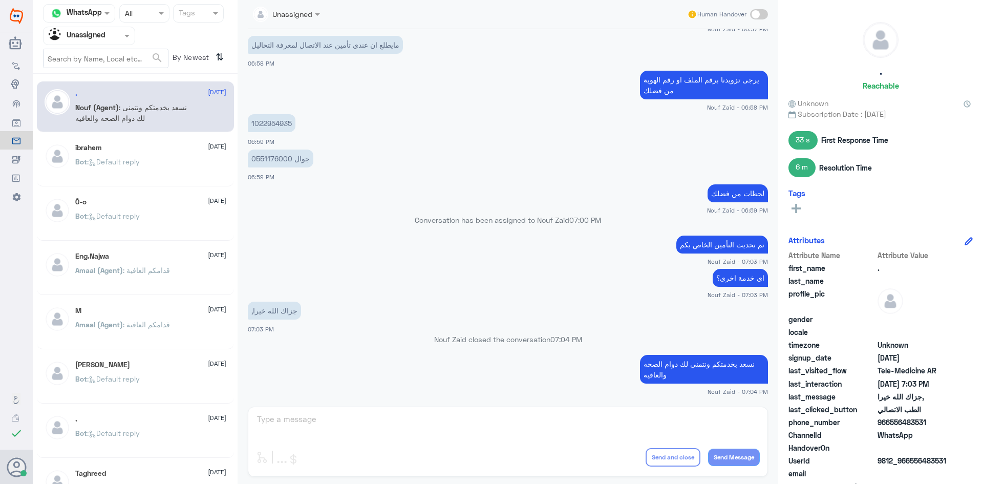
click at [266, 124] on p "1022954935" at bounding box center [272, 123] width 48 height 18
copy p "1022954935"
click at [124, 40] on span at bounding box center [128, 35] width 13 height 11
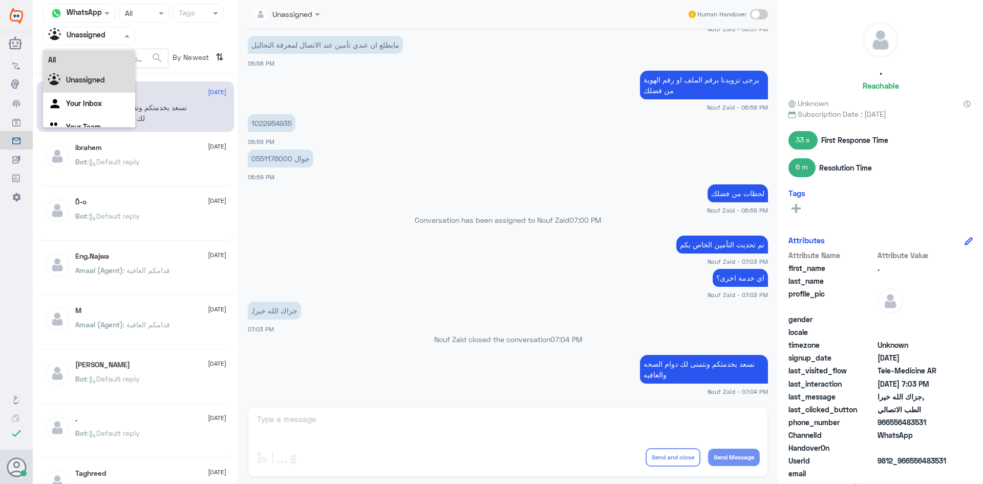
click at [113, 63] on div "All" at bounding box center [89, 59] width 92 height 19
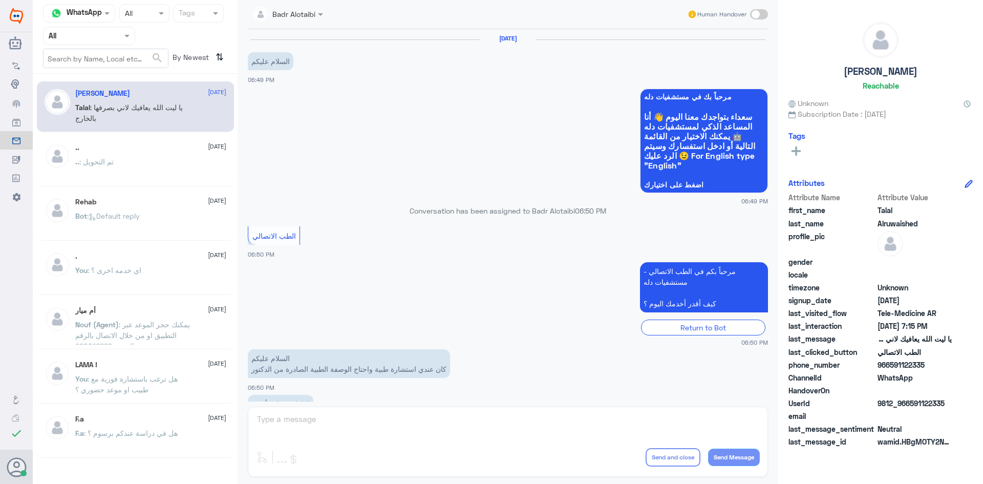
scroll to position [233, 0]
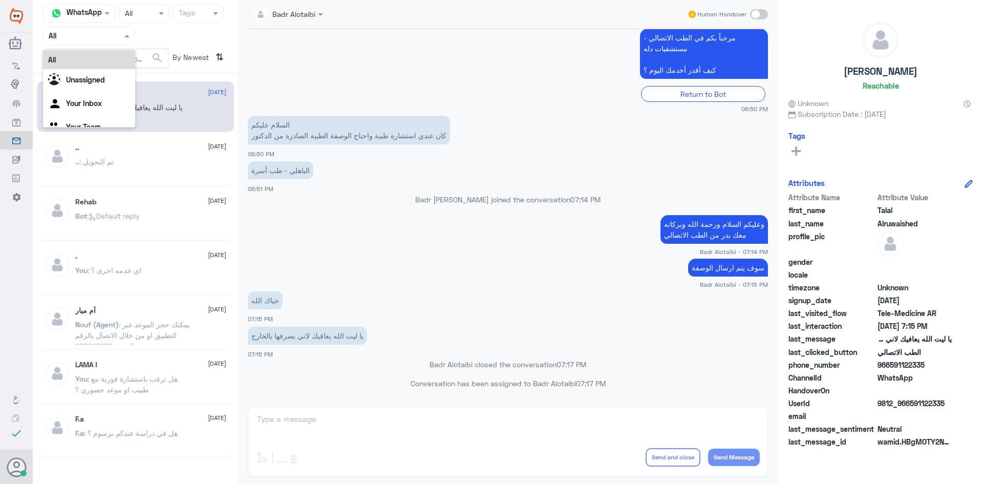
click at [102, 28] on div "Agent Filter All" at bounding box center [89, 36] width 92 height 18
click at [313, 59] on app-msgs-text "مرحباً بكم في الطب الاتصالي - مستشفيات دله كيف أقدر أخدمك اليوم ؟" at bounding box center [508, 54] width 520 height 51
click at [101, 31] on input "text" at bounding box center [77, 36] width 56 height 12
click at [99, 77] on b "Unassigned" at bounding box center [85, 79] width 39 height 9
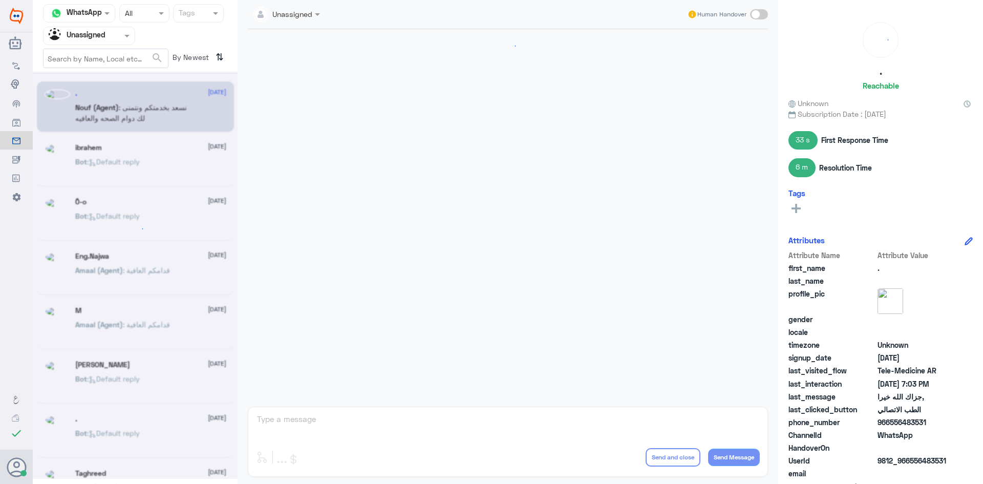
scroll to position [496, 0]
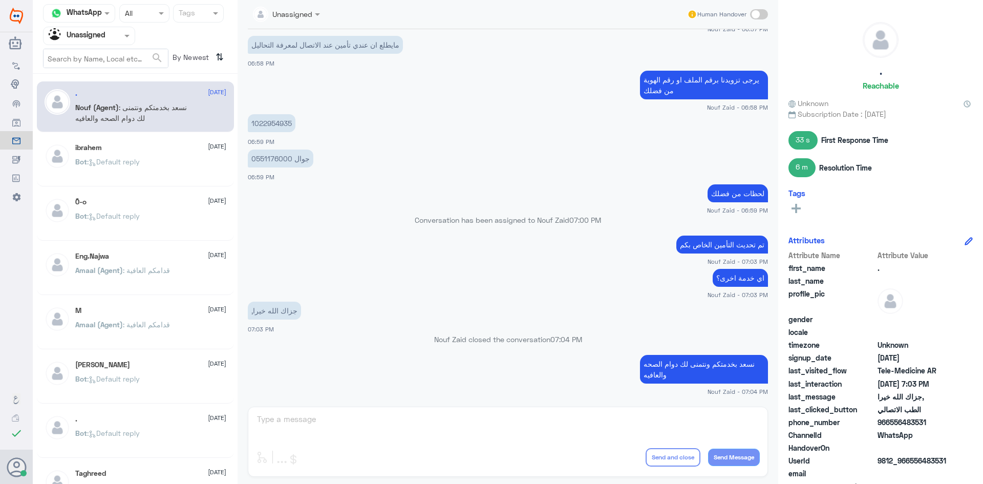
click at [111, 155] on div "ibrahem 20 August Bot : Default reply" at bounding box center [150, 162] width 151 height 38
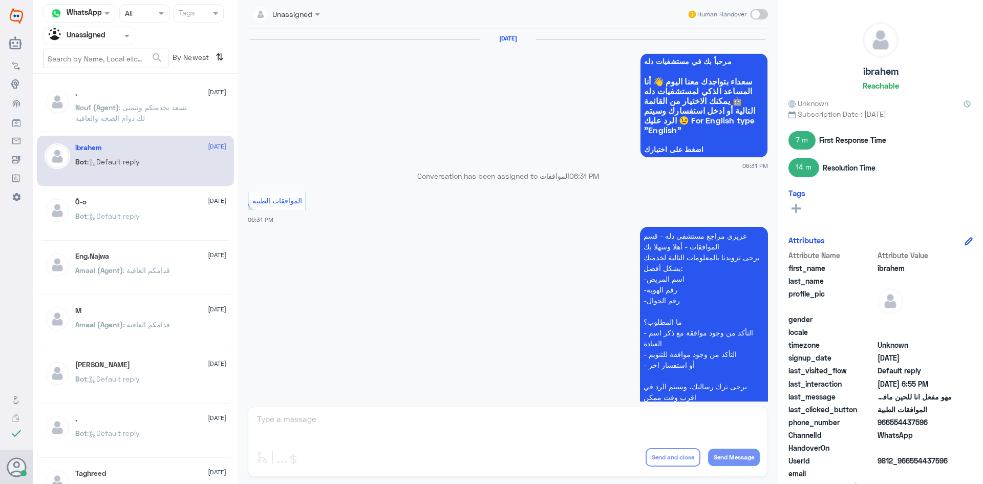
scroll to position [825, 0]
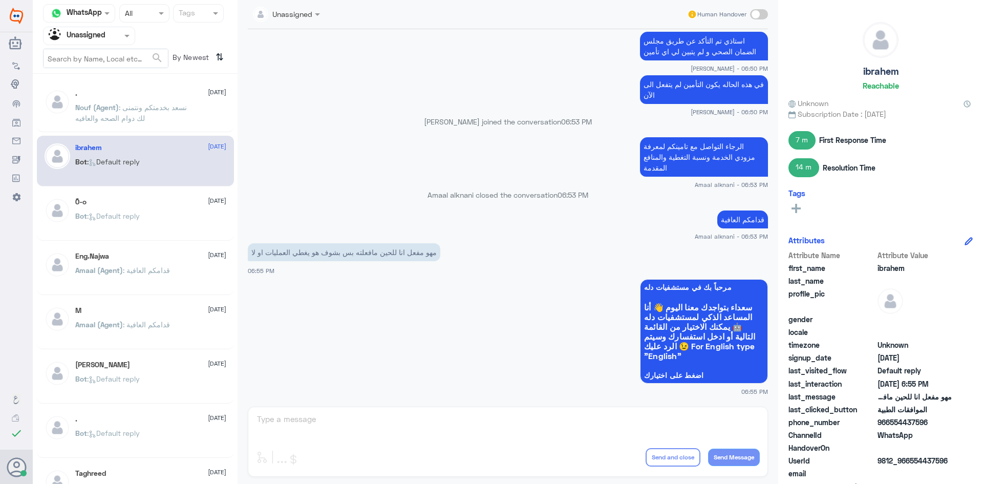
click at [119, 203] on div "ً0-o 20 August" at bounding box center [150, 202] width 151 height 9
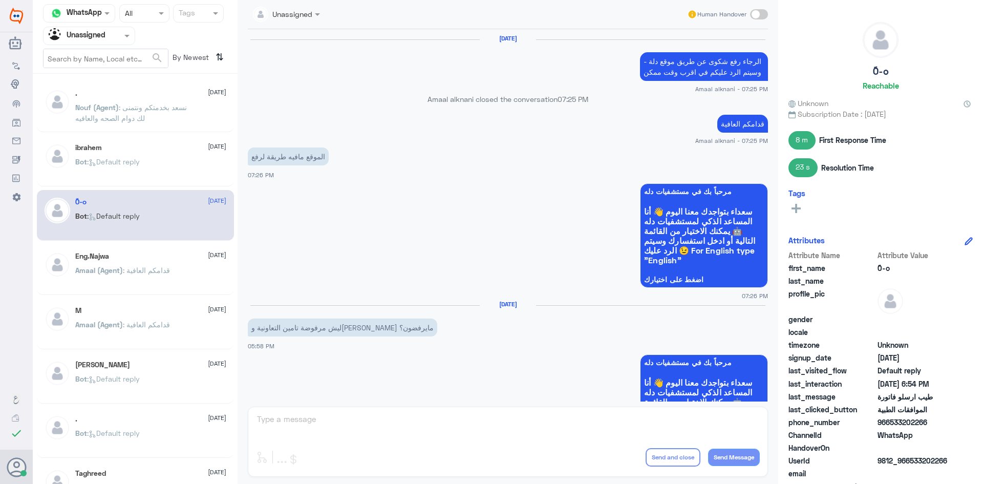
scroll to position [765, 0]
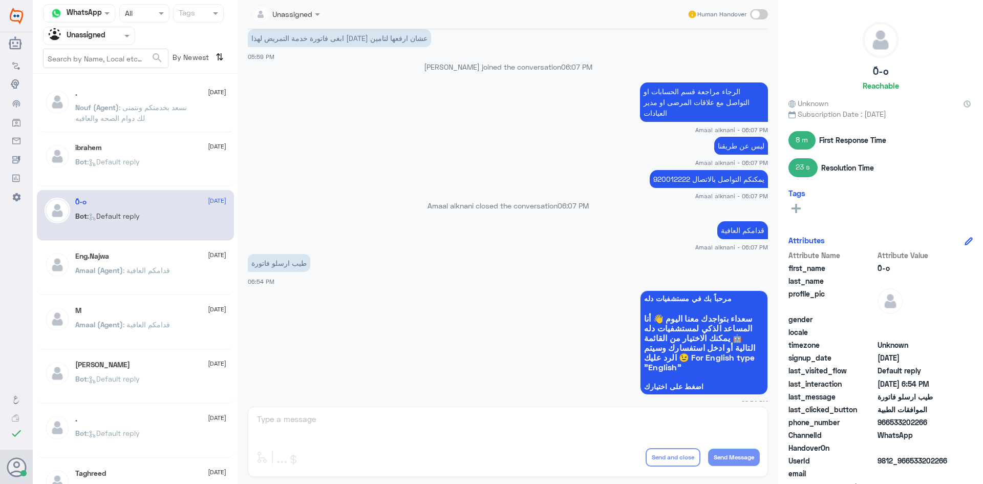
click at [122, 252] on div "Eng.Najwa 20 August" at bounding box center [150, 256] width 151 height 9
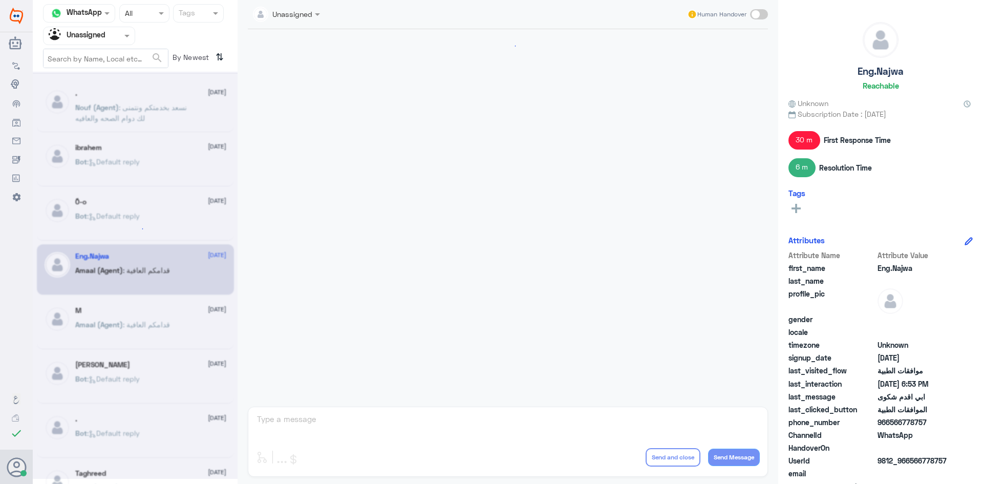
scroll to position [574, 0]
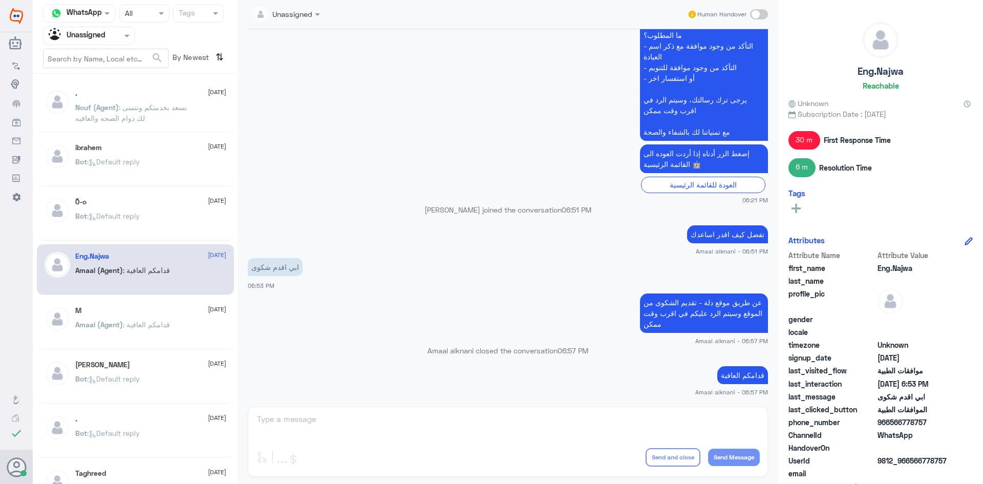
click at [135, 315] on div "M 20 August Amaal (Agent) : قدامكم العافية" at bounding box center [150, 325] width 151 height 38
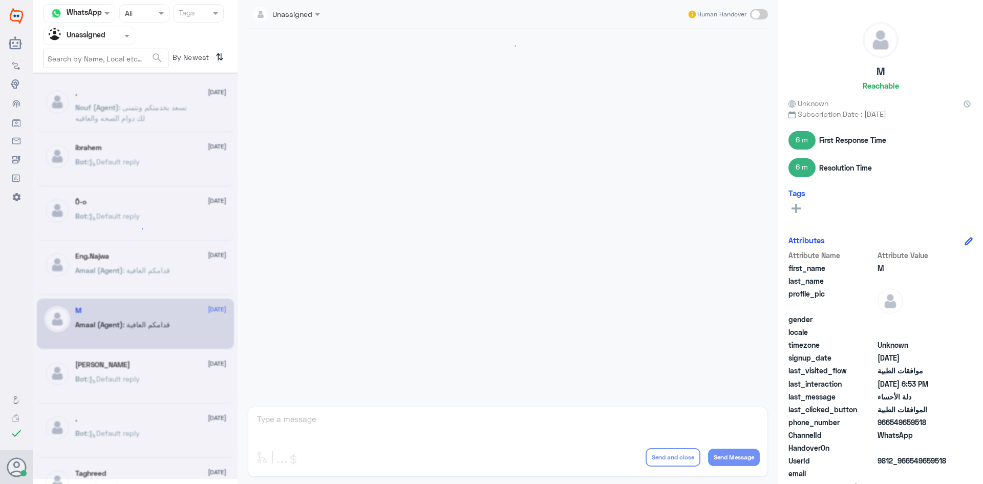
scroll to position [861, 0]
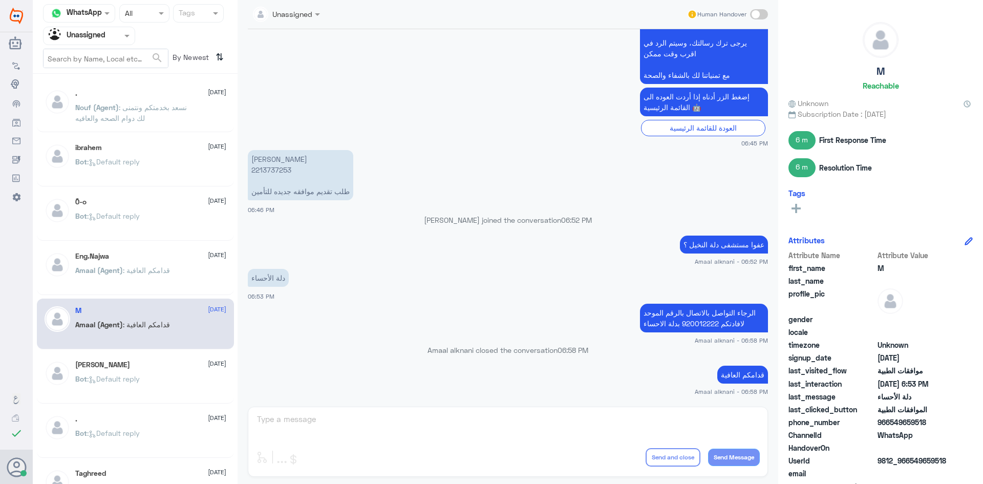
click at [173, 376] on div "Bot : Default reply" at bounding box center [150, 387] width 151 height 23
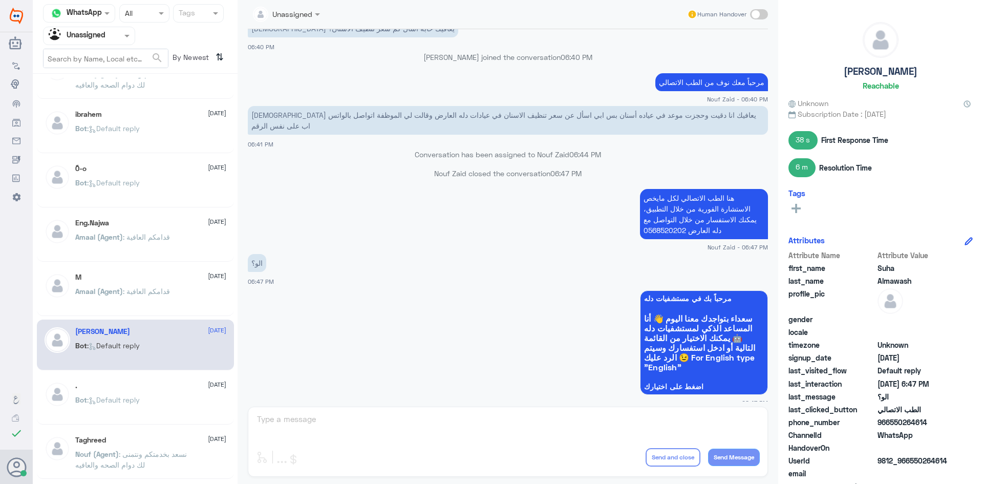
scroll to position [51, 0]
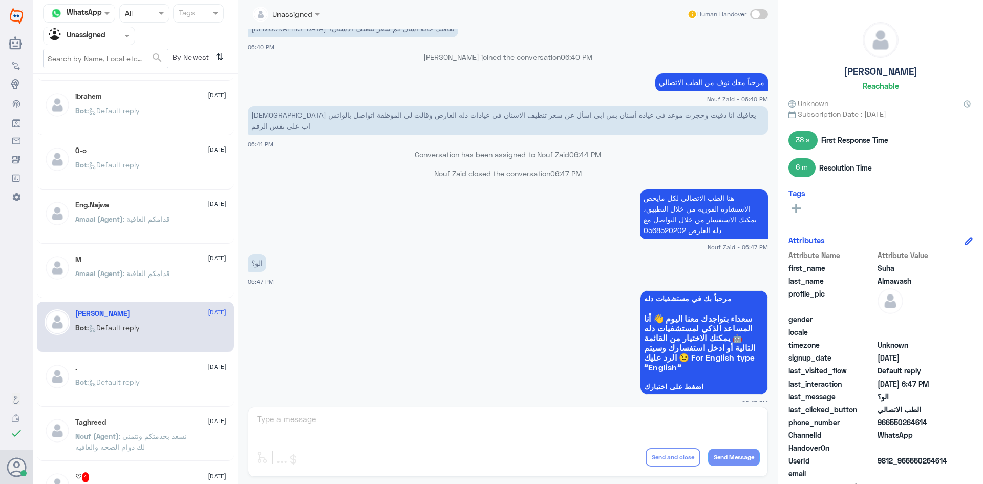
click at [156, 369] on div ". 20 August" at bounding box center [150, 367] width 151 height 9
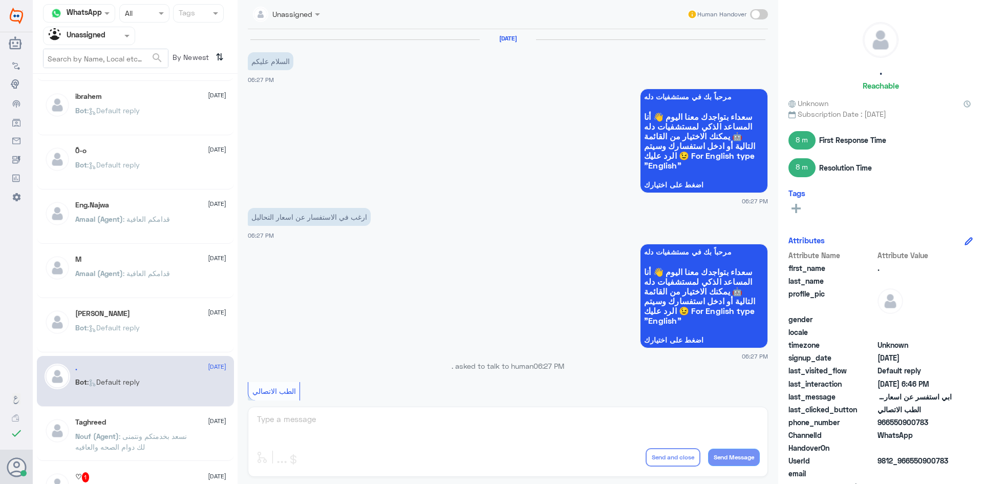
scroll to position [410, 0]
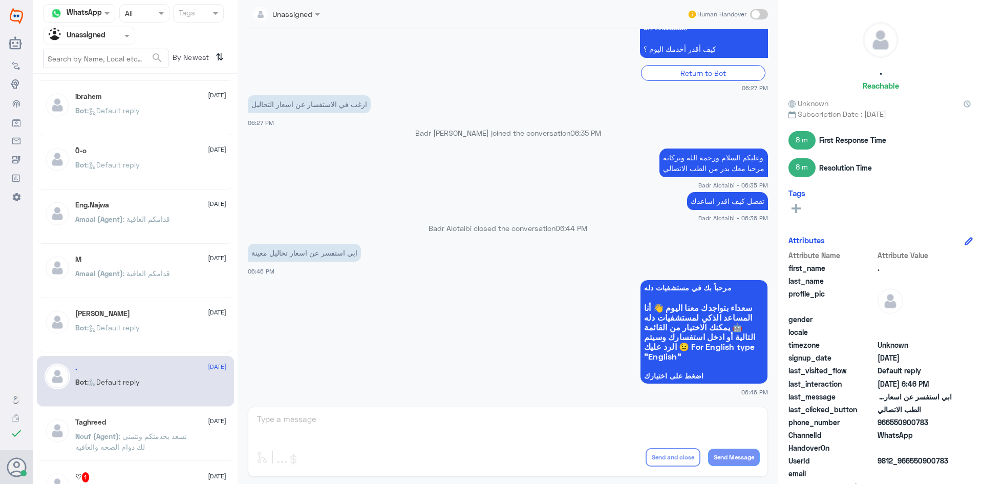
click at [538, 441] on div "Unassigned Human Handover 20 Aug 2025 السلام عليكم 06:27 PM مرحباً بك في مستشفي…" at bounding box center [508, 243] width 541 height 487
click at [755, 12] on span at bounding box center [759, 14] width 18 height 10
click at [0, 0] on input "checkbox" at bounding box center [0, 0] width 0 height 0
click at [458, 425] on textarea at bounding box center [508, 424] width 504 height 25
type textarea "تفضل زودنا بالتحاليل"
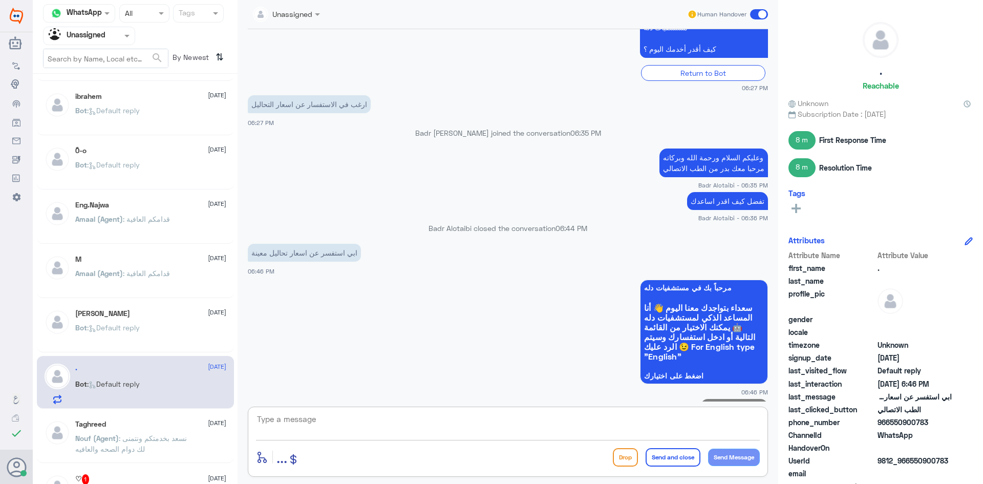
scroll to position [443, 0]
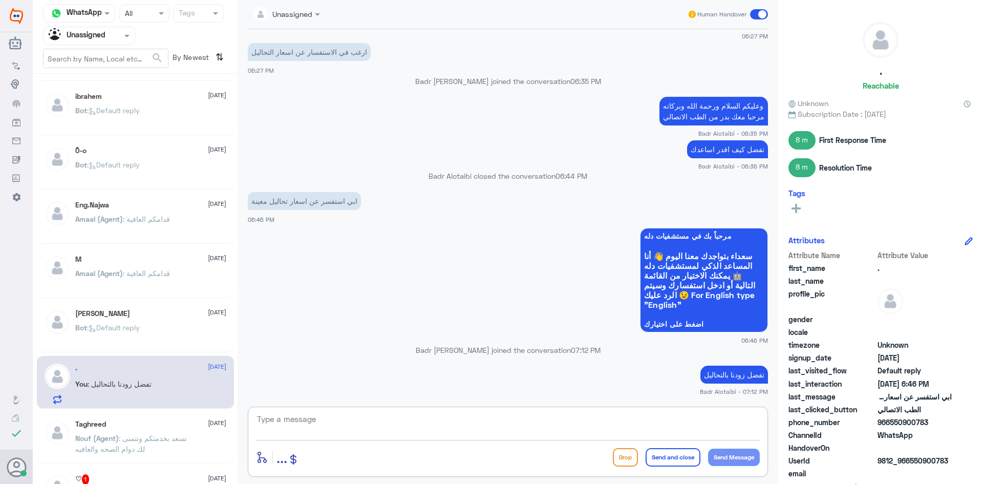
click at [113, 42] on div "Agent Filter Unassigned" at bounding box center [83, 35] width 78 height 15
click at [95, 57] on div "All" at bounding box center [89, 59] width 92 height 19
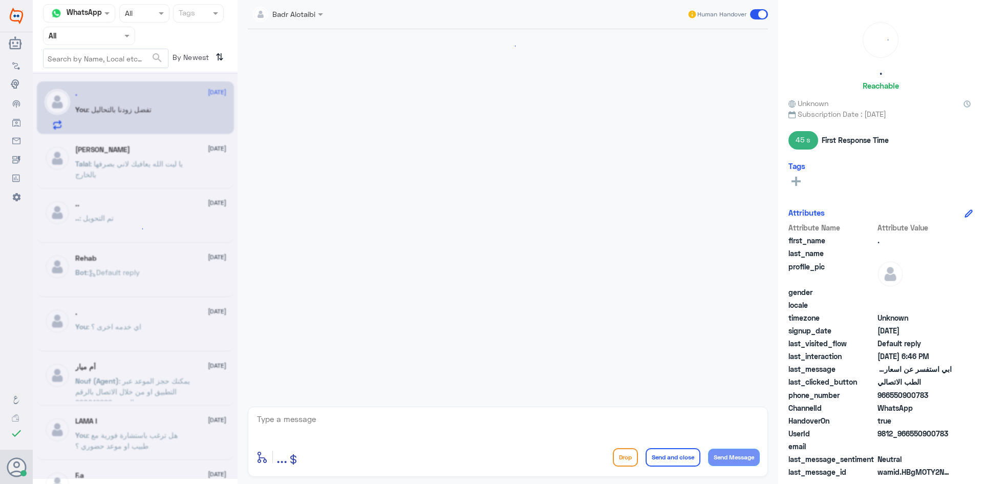
scroll to position [461, 0]
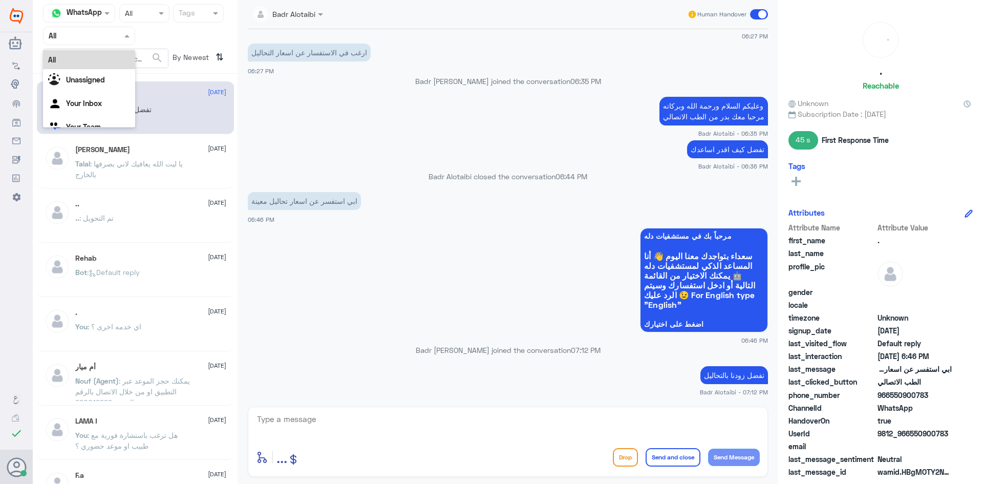
click at [116, 34] on div at bounding box center [89, 36] width 91 height 12
click at [114, 78] on div "Unassigned" at bounding box center [89, 81] width 92 height 24
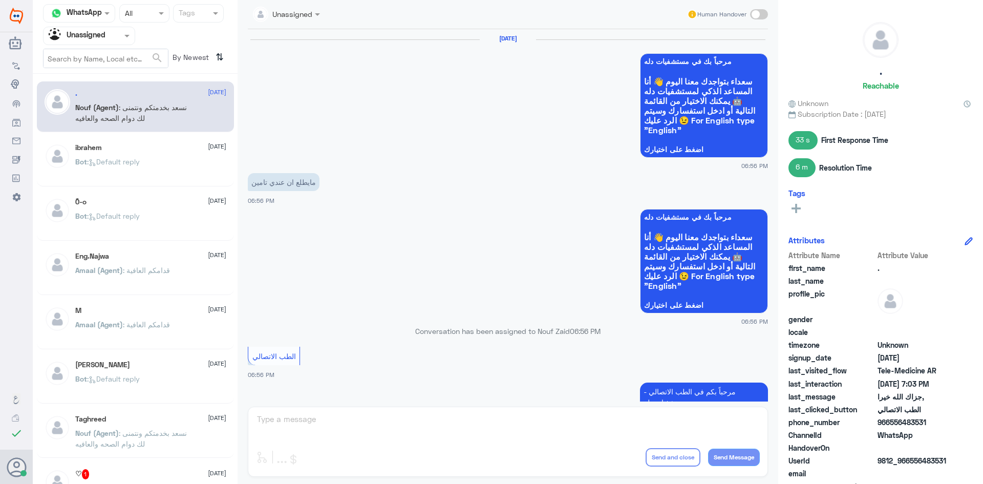
scroll to position [496, 0]
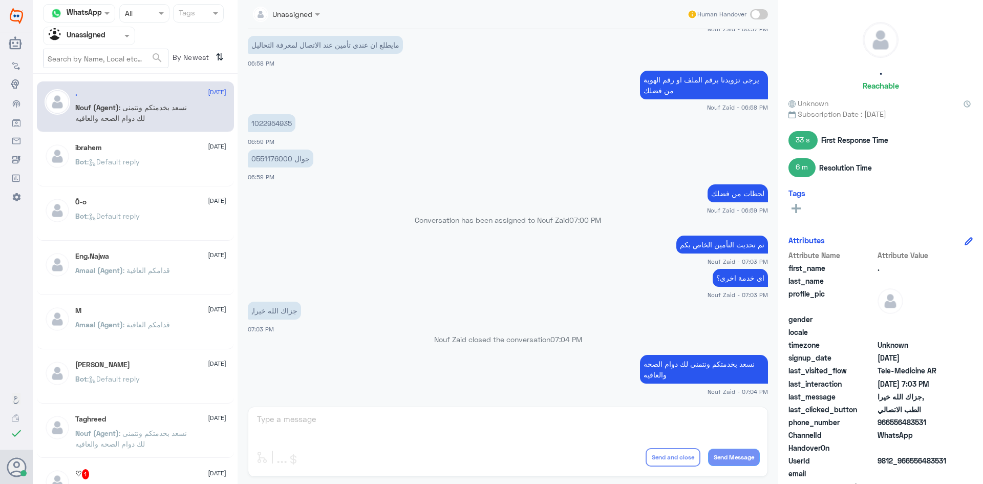
click at [188, 154] on div "ibrahem 20 August Bot : Default reply" at bounding box center [150, 162] width 151 height 38
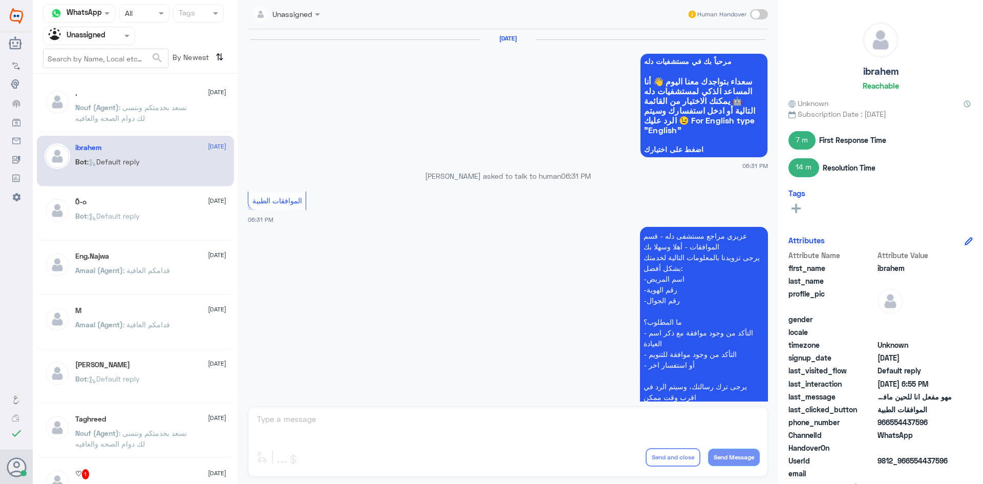
scroll to position [825, 0]
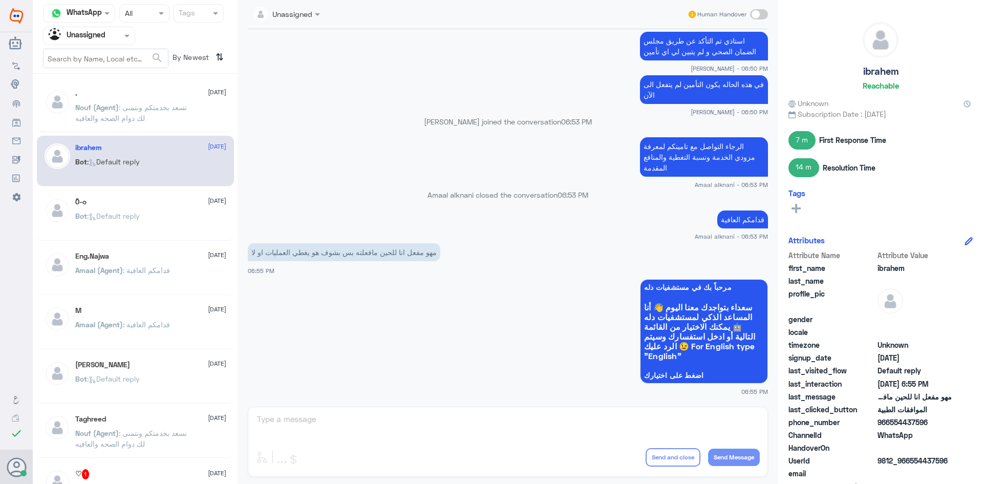
click at [169, 214] on div "Bot : Default reply" at bounding box center [150, 224] width 151 height 23
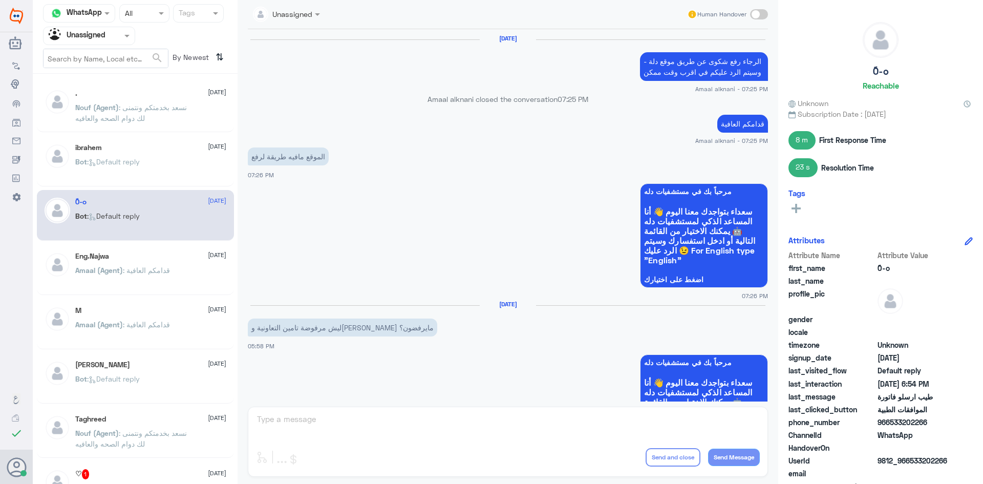
scroll to position [765, 0]
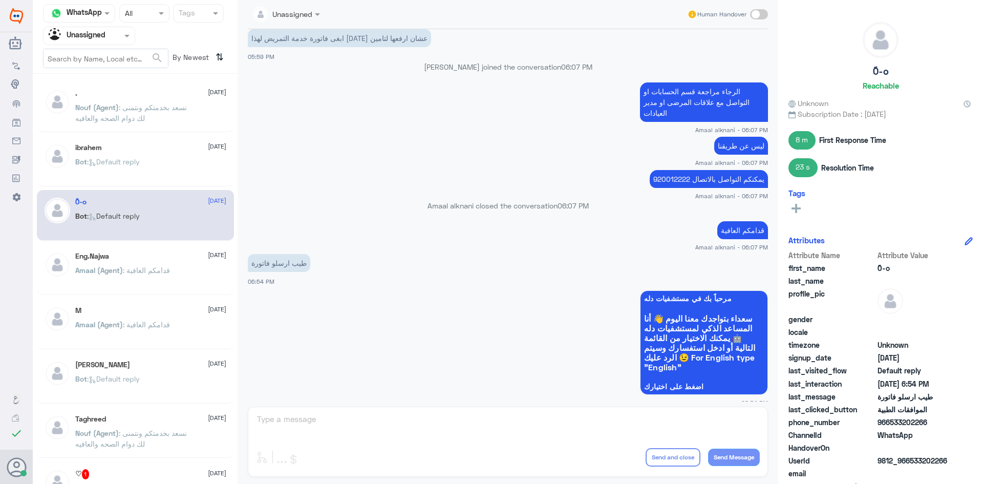
click at [171, 264] on div "Eng.Najwa 20 August Amaal (Agent) : قدامكم العافية" at bounding box center [150, 271] width 151 height 38
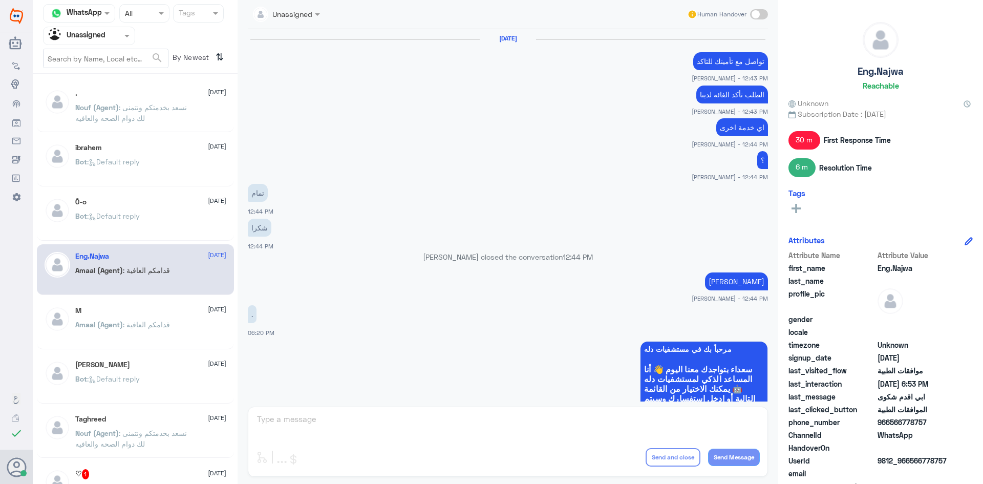
scroll to position [574, 0]
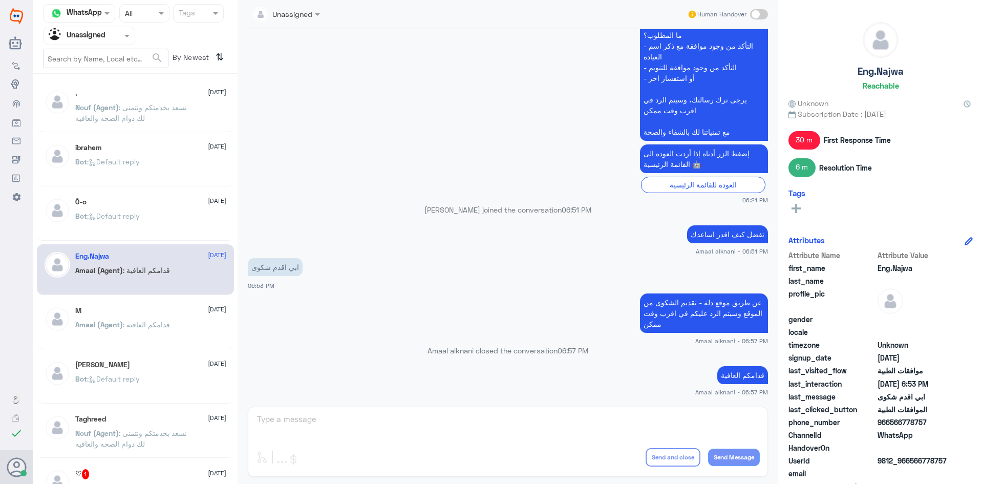
drag, startPoint x: 147, startPoint y: 346, endPoint x: 160, endPoint y: 322, distance: 27.0
click at [147, 345] on div "M 20 August Amaal (Agent) : قدامكم العافية" at bounding box center [135, 323] width 197 height 51
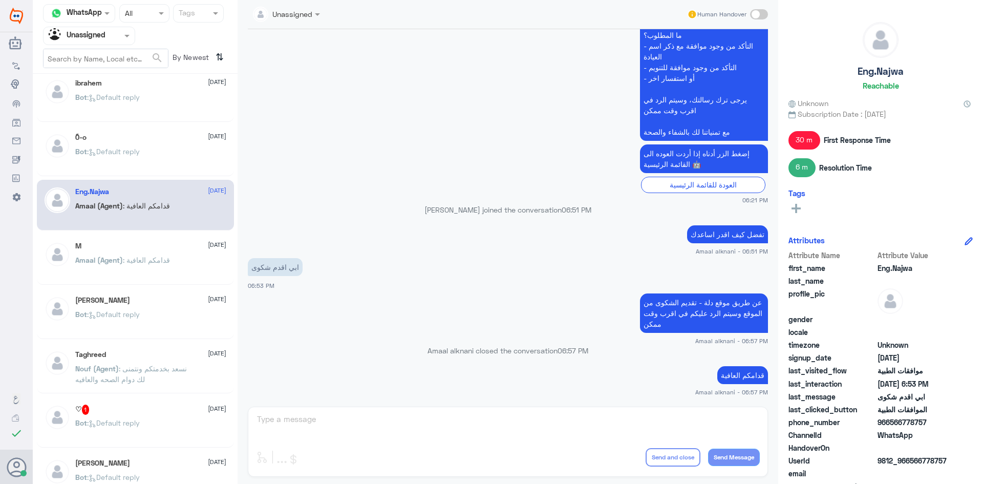
scroll to position [102, 0]
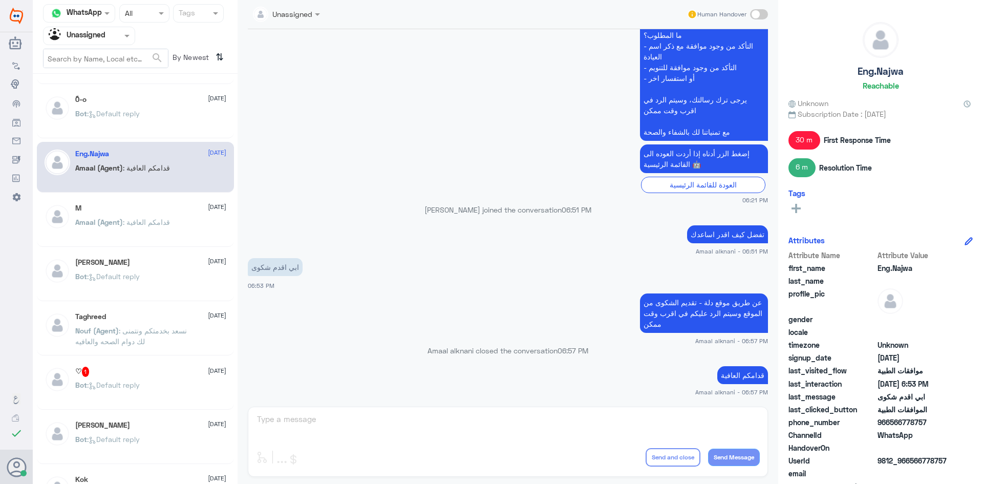
click at [147, 378] on div "♡ 1 20 August Bot : Default reply" at bounding box center [150, 386] width 151 height 38
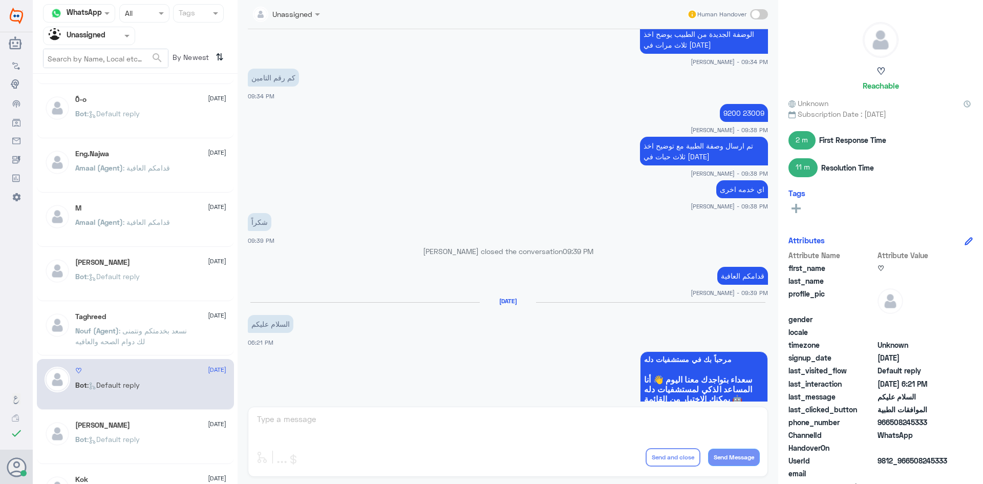
scroll to position [493, 0]
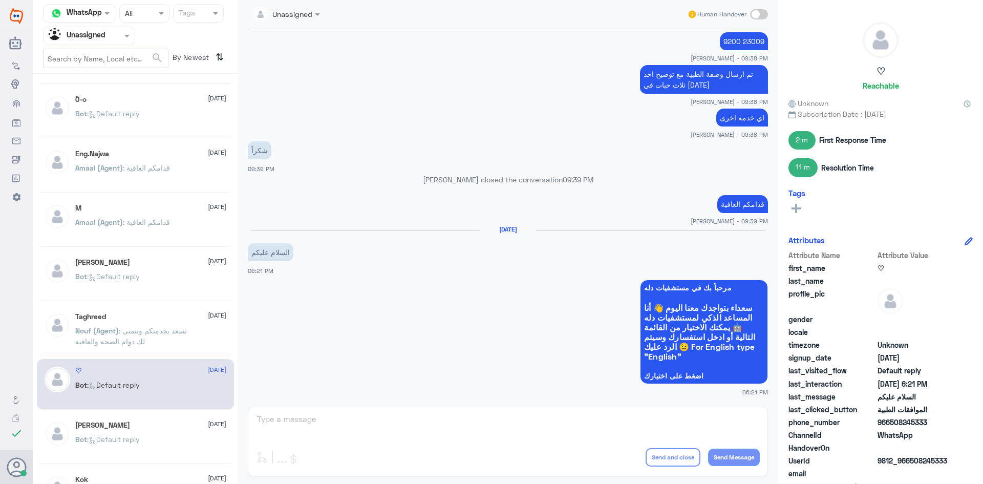
click at [141, 430] on div "حصه الحقباني 20 August Bot : Default reply" at bounding box center [150, 440] width 151 height 38
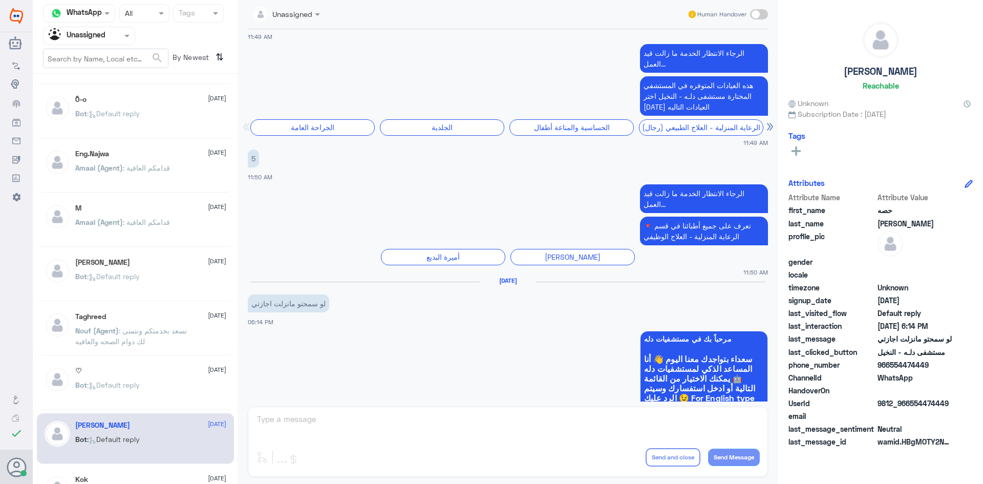
scroll to position [1135, 0]
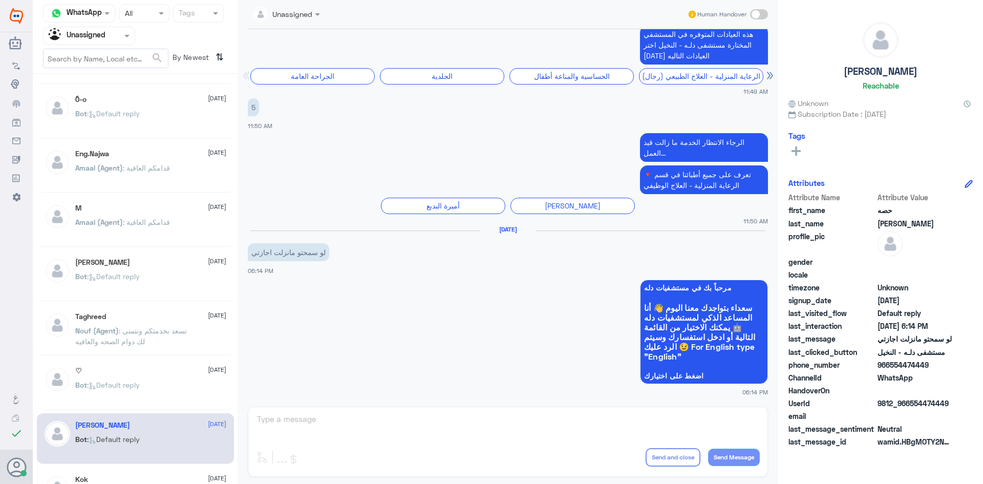
click at [757, 13] on span at bounding box center [759, 14] width 18 height 10
click at [0, 0] on input "checkbox" at bounding box center [0, 0] width 0 height 0
click at [578, 427] on textarea at bounding box center [508, 424] width 504 height 25
type textarea "مرحبا معك بدر من الطب الاتصالي"
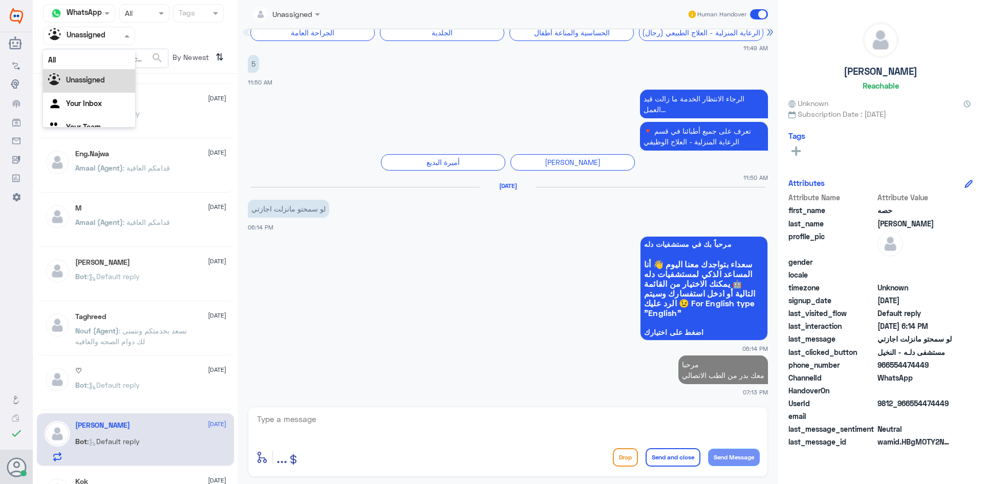
click at [120, 39] on div at bounding box center [89, 36] width 91 height 12
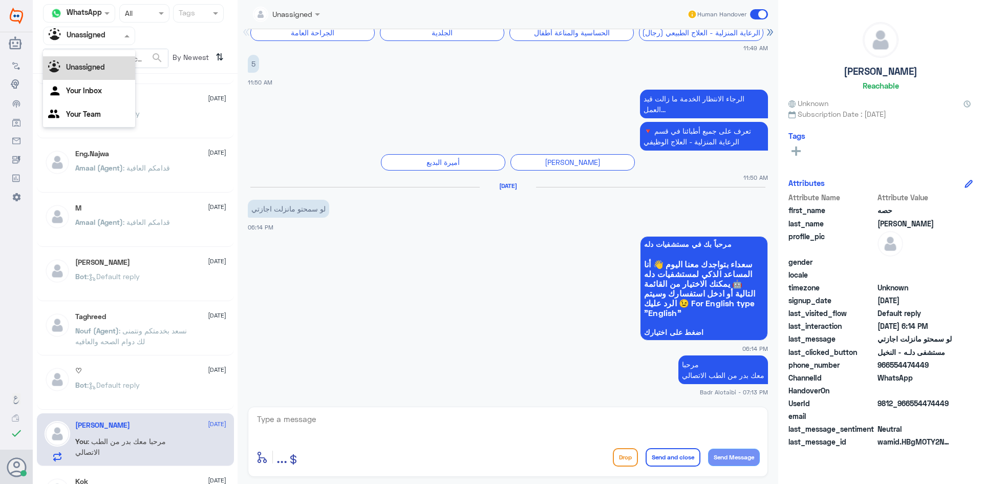
scroll to position [0, 0]
click at [105, 61] on div "All" at bounding box center [89, 59] width 92 height 19
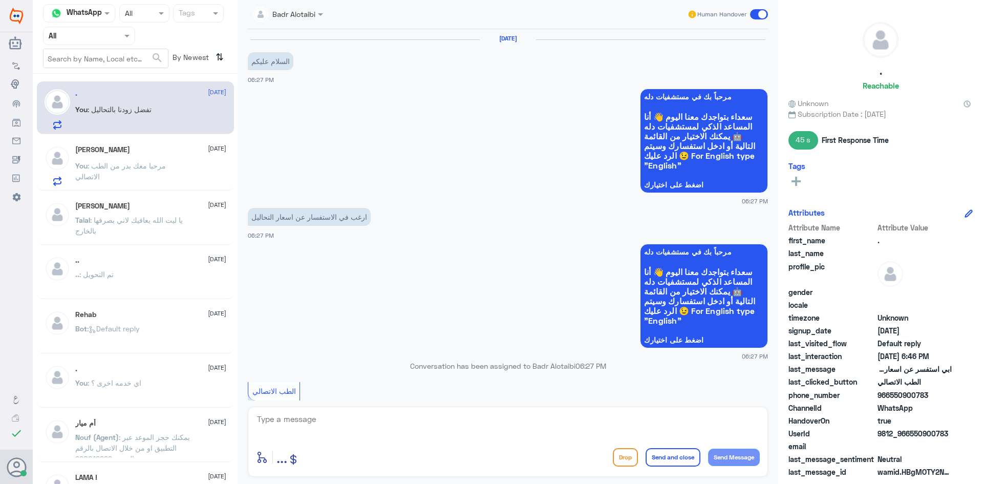
scroll to position [461, 0]
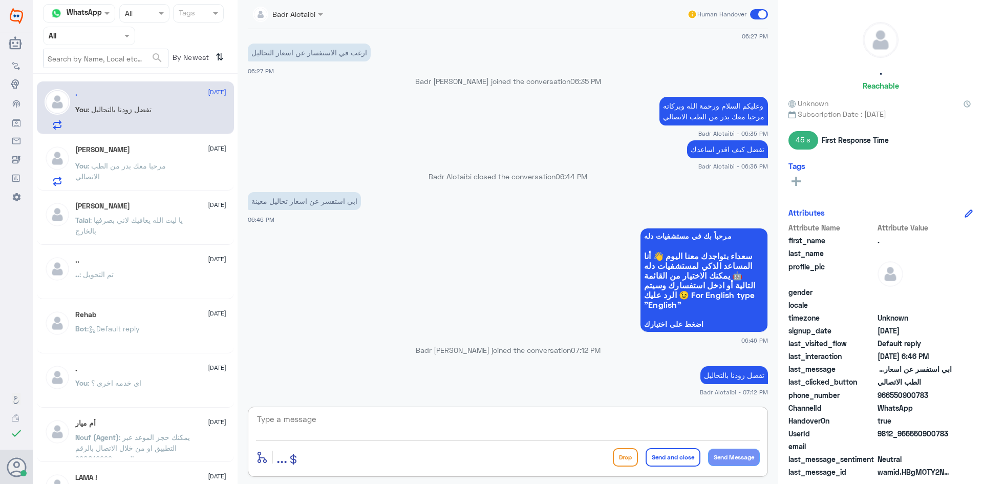
click at [572, 416] on textarea at bounding box center [508, 424] width 504 height 25
click at [174, 173] on p "You : مرحبا معك بدر من الطب الاتصالي" at bounding box center [132, 173] width 115 height 26
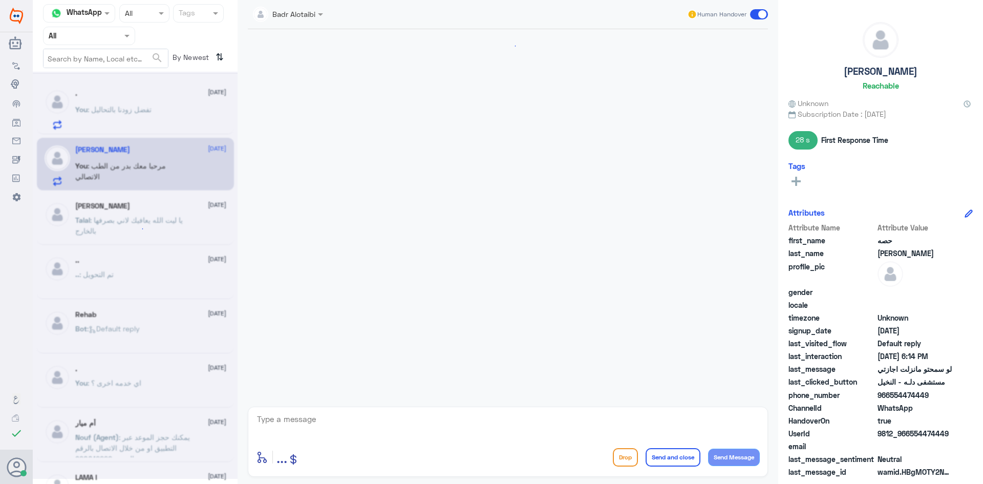
scroll to position [1057, 0]
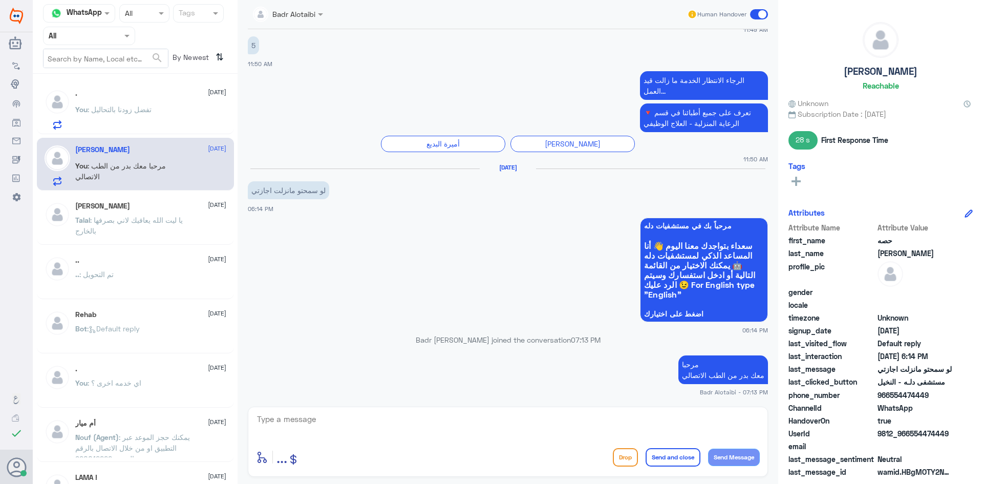
click at [493, 420] on textarea at bounding box center [508, 424] width 504 height 25
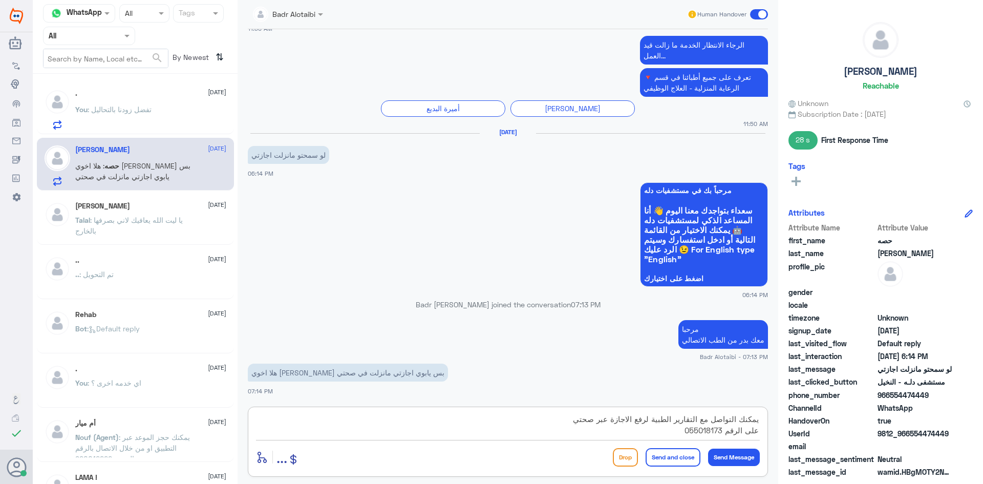
type textarea "يمكنك التواصل مع التقارير الطبية لرفع الاجازة عبر صحتي على الرقم 0550181732"
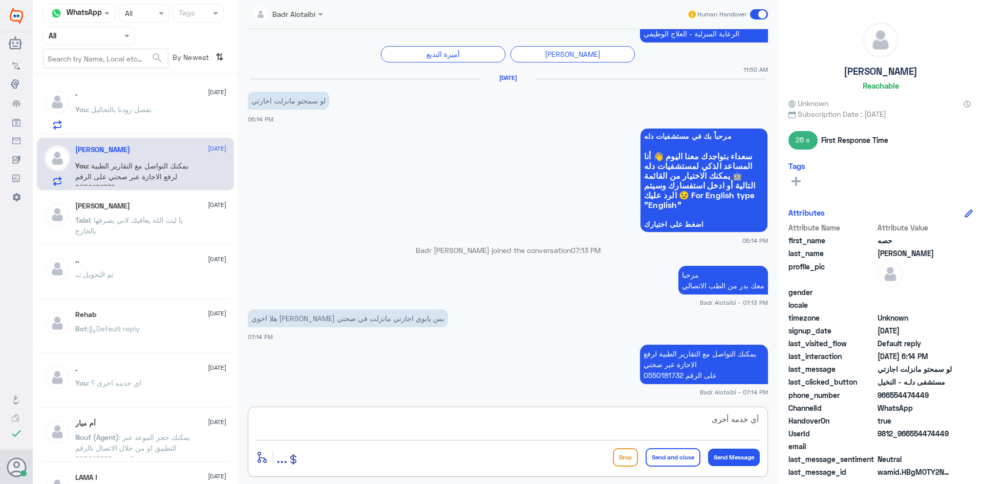
type textarea "أي خدمه أخرى"
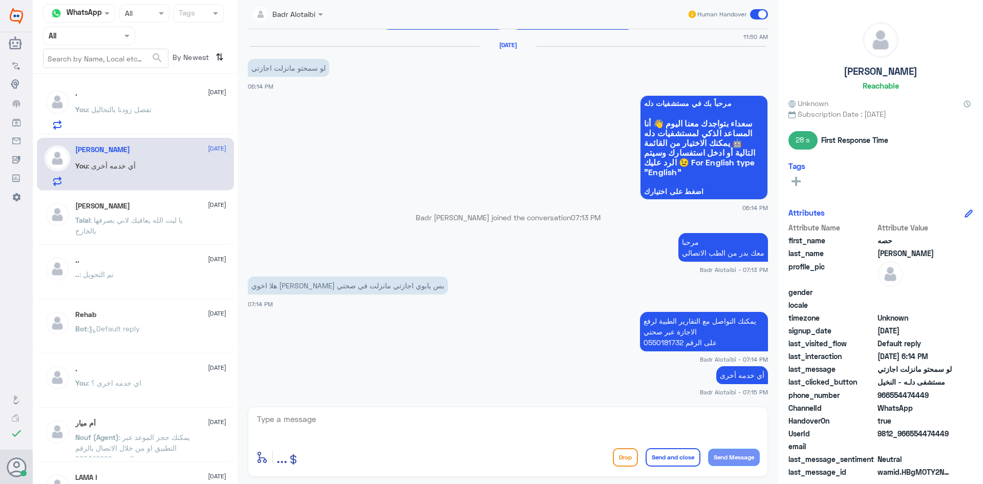
drag, startPoint x: 952, startPoint y: 429, endPoint x: 909, endPoint y: 432, distance: 43.1
click at [909, 432] on div "UserId 9812_966554474449" at bounding box center [880, 434] width 184 height 13
copy span "554474449"
click at [175, 117] on div "You : تفضل زودنا بالتحاليل" at bounding box center [150, 117] width 151 height 23
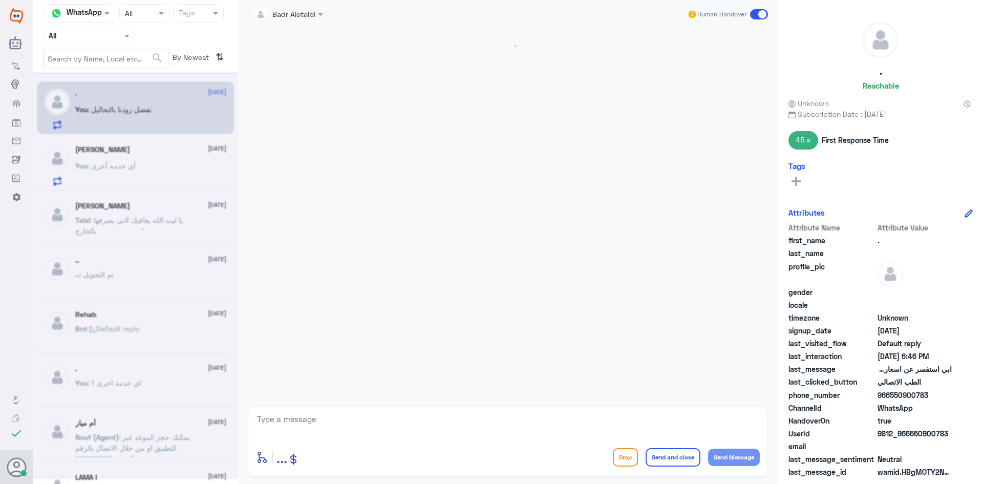
scroll to position [461, 0]
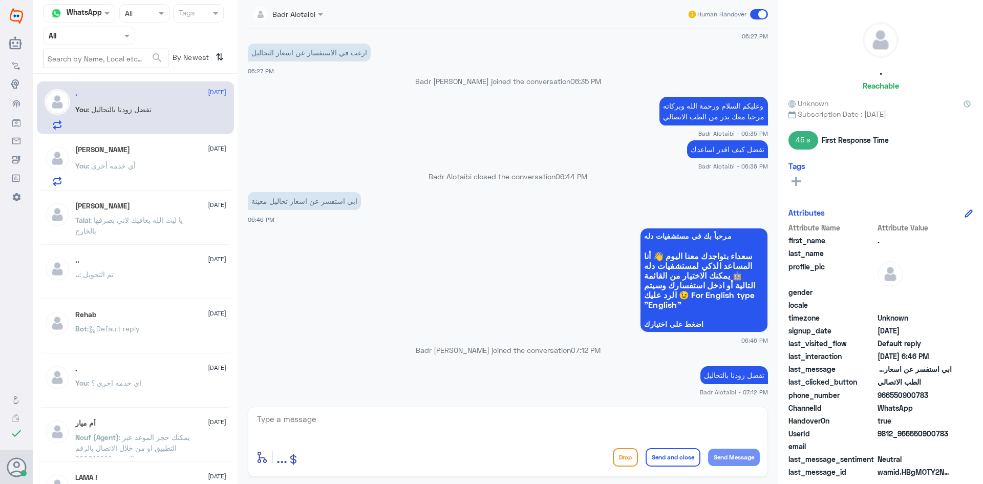
click at [184, 161] on div "حصه الحقباني 20 August You : أي خدمه أخرى" at bounding box center [150, 165] width 151 height 40
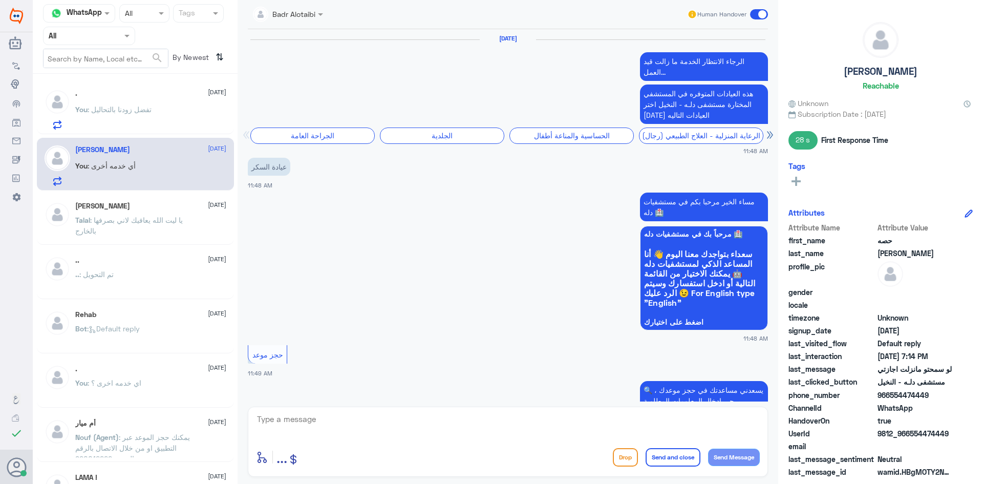
scroll to position [1004, 0]
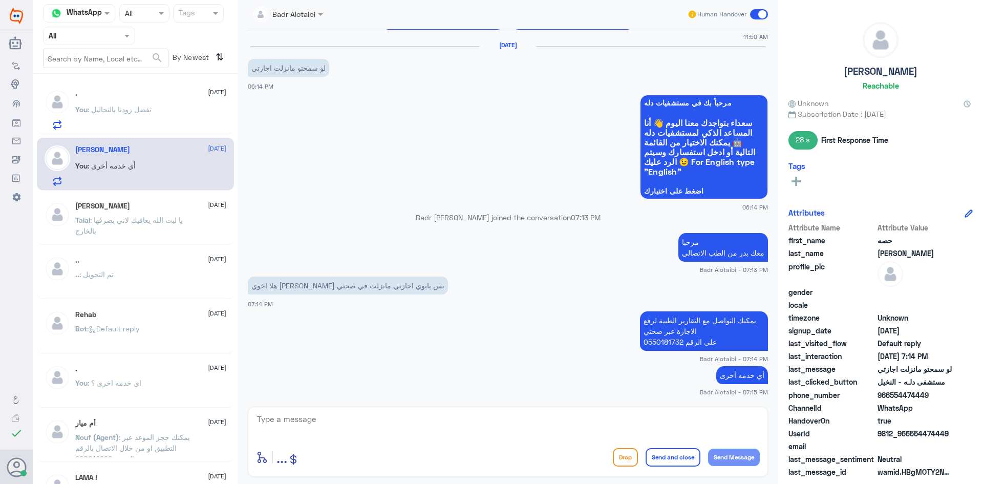
click at [141, 120] on p "You : تفضل زودنا بالتحاليل" at bounding box center [113, 117] width 76 height 26
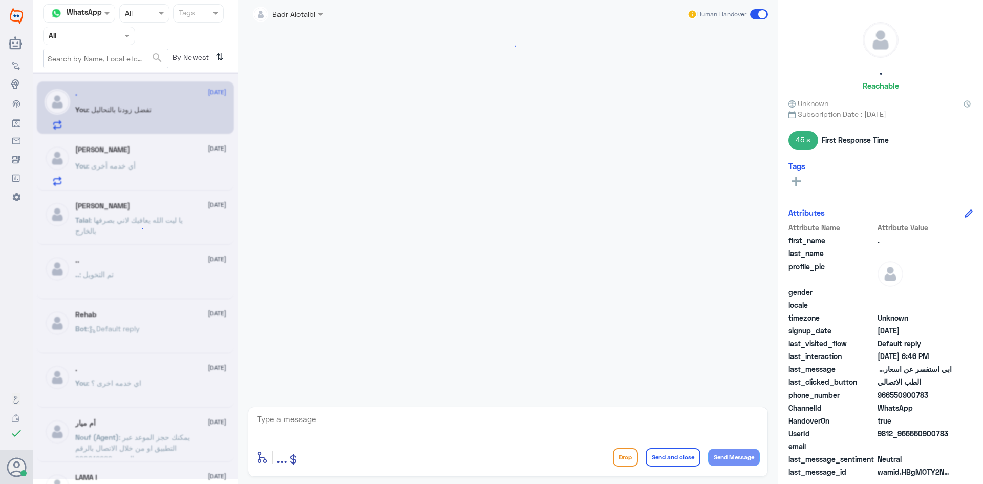
scroll to position [461, 0]
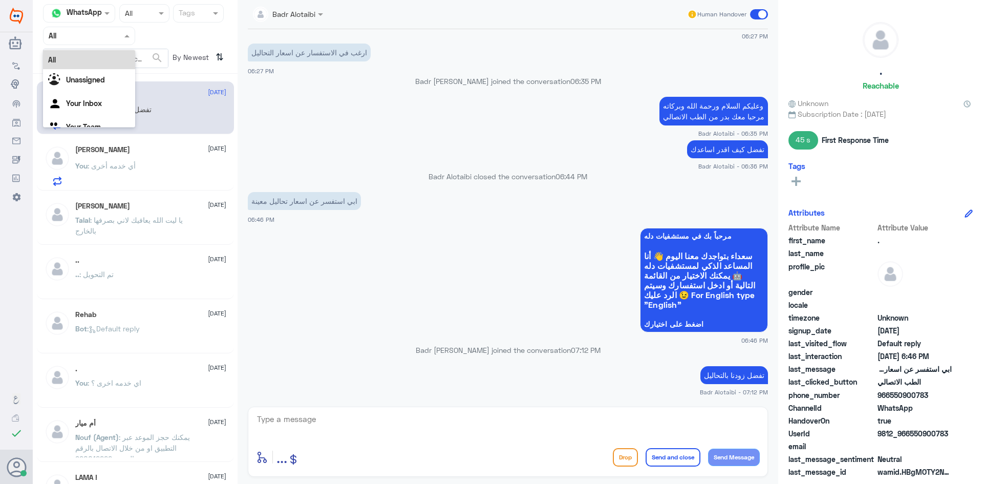
click at [115, 33] on div at bounding box center [89, 36] width 91 height 12
click at [113, 76] on div "Unassigned" at bounding box center [89, 81] width 92 height 24
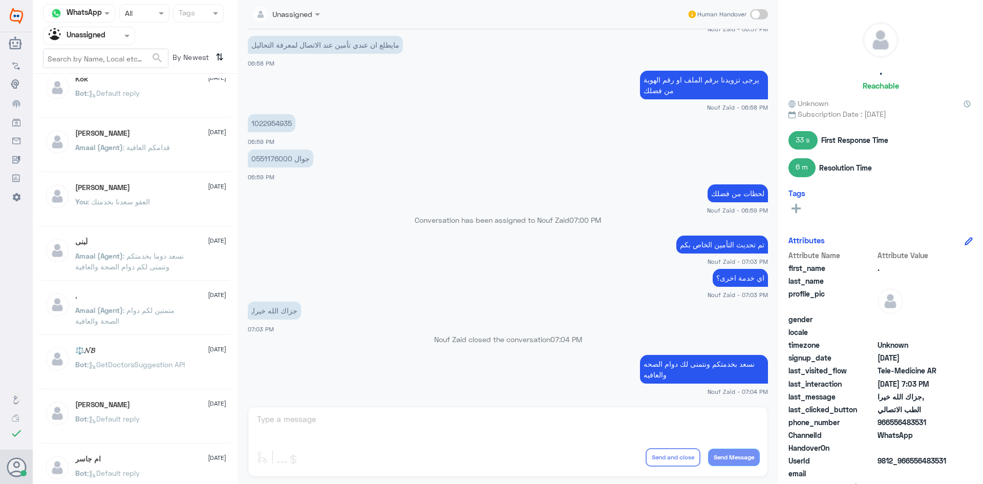
scroll to position [512, 0]
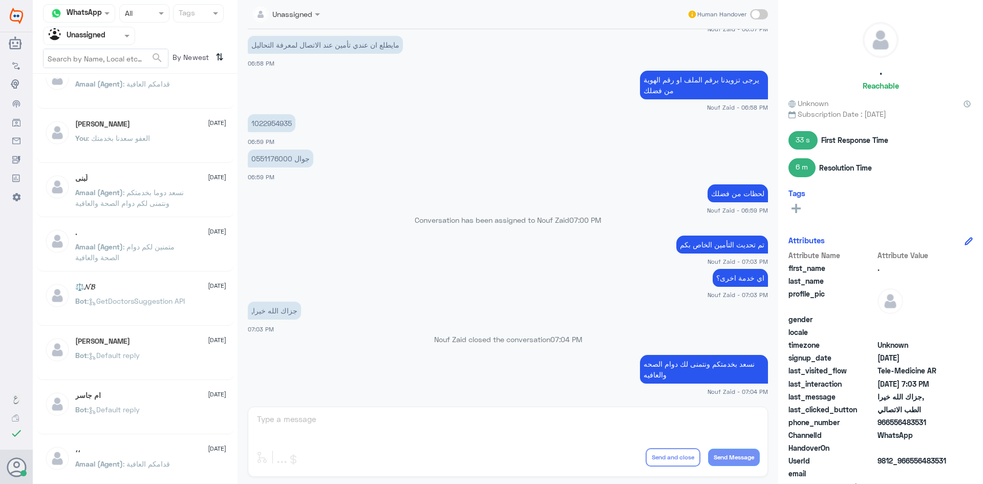
click at [157, 265] on p "Amaal (Agent) : متمنين لكم دوام الصحة والعافية" at bounding box center [132, 254] width 115 height 26
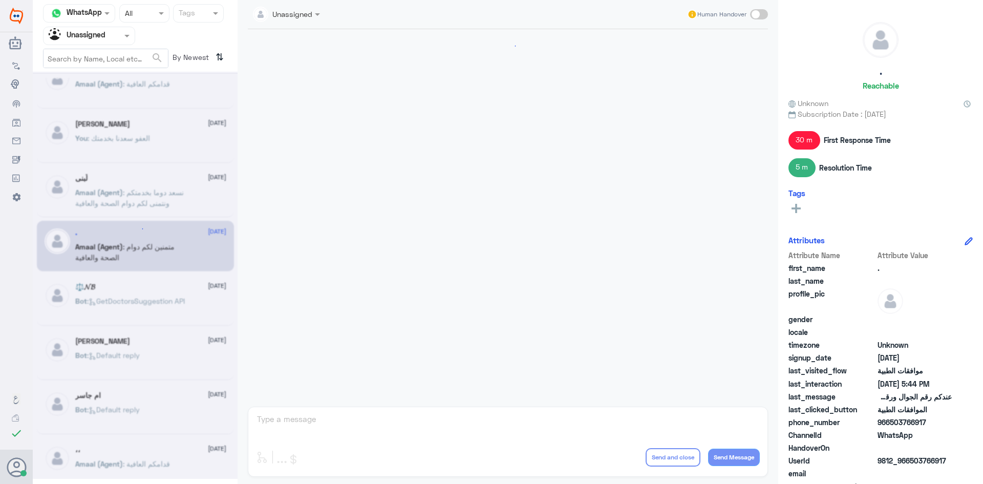
scroll to position [640, 0]
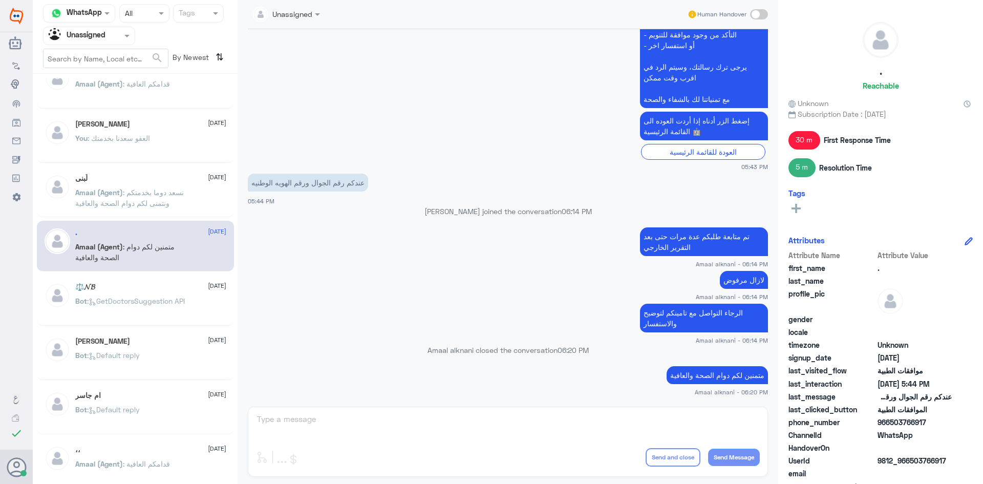
click at [162, 299] on span ": GetDoctorsSuggestion API" at bounding box center [136, 300] width 98 height 9
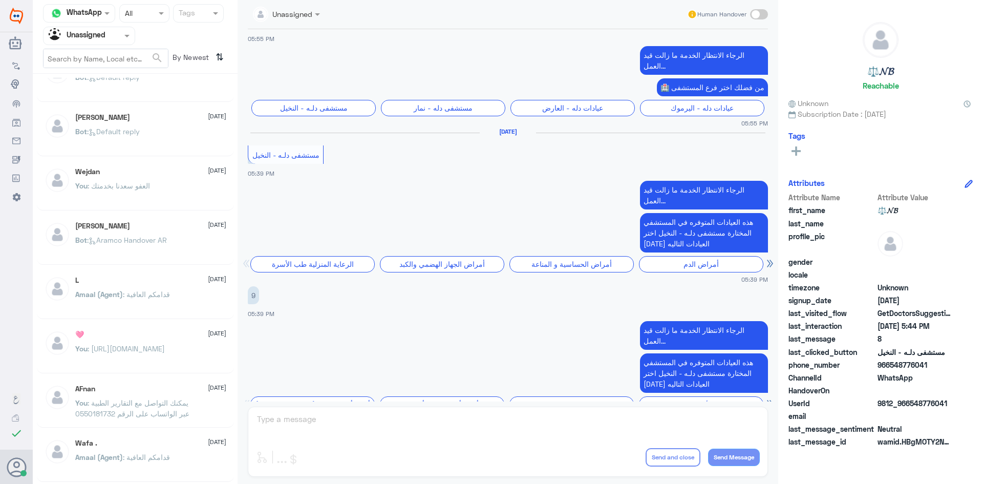
scroll to position [210, 0]
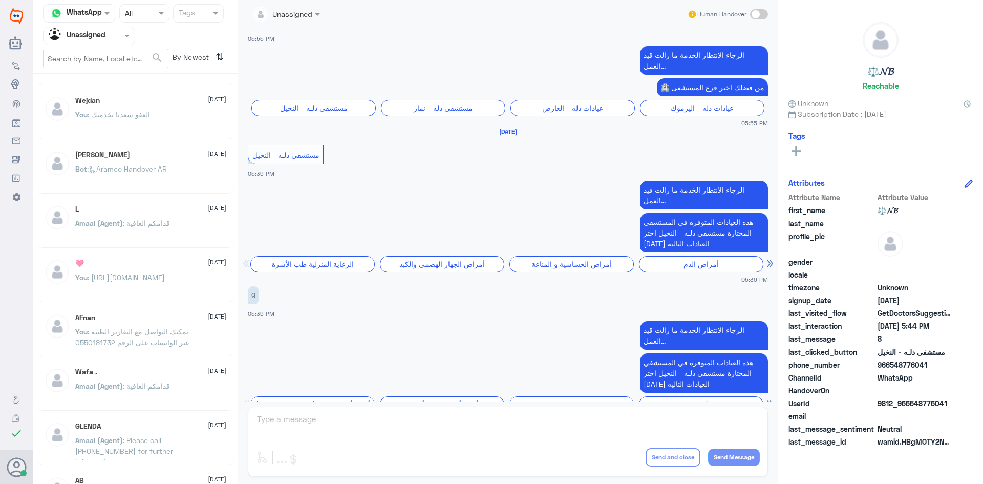
click at [159, 283] on p "You : https://apps.apple.com/kw/developer/dallah-hospital/id1287449373?l=ar" at bounding box center [120, 285] width 90 height 26
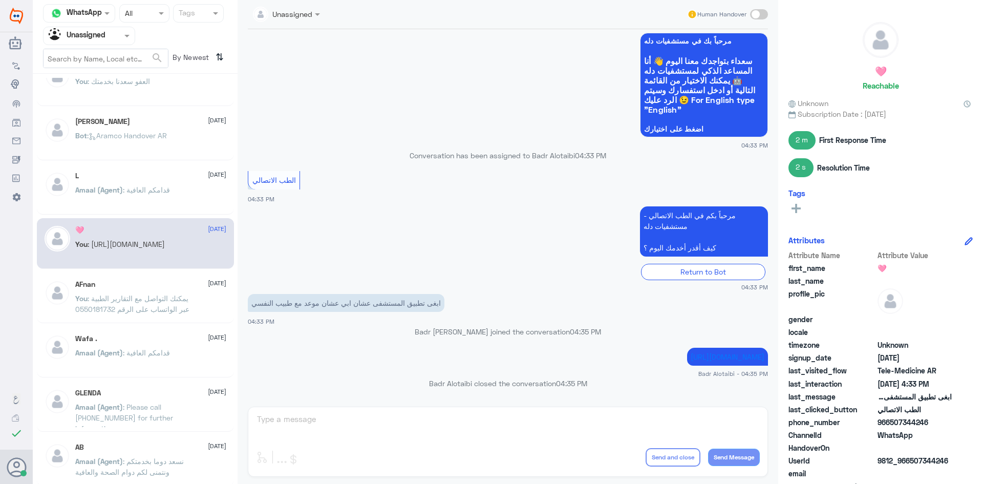
scroll to position [261, 0]
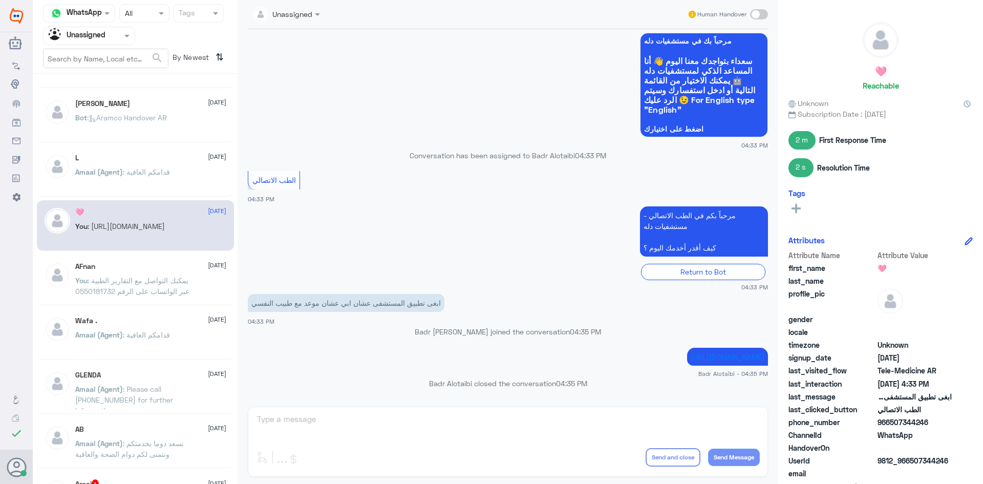
click at [166, 288] on span ": يمكنك التواصل مع التقارير الطبية عبر الواتساب على الرقم 0550181732" at bounding box center [132, 285] width 114 height 19
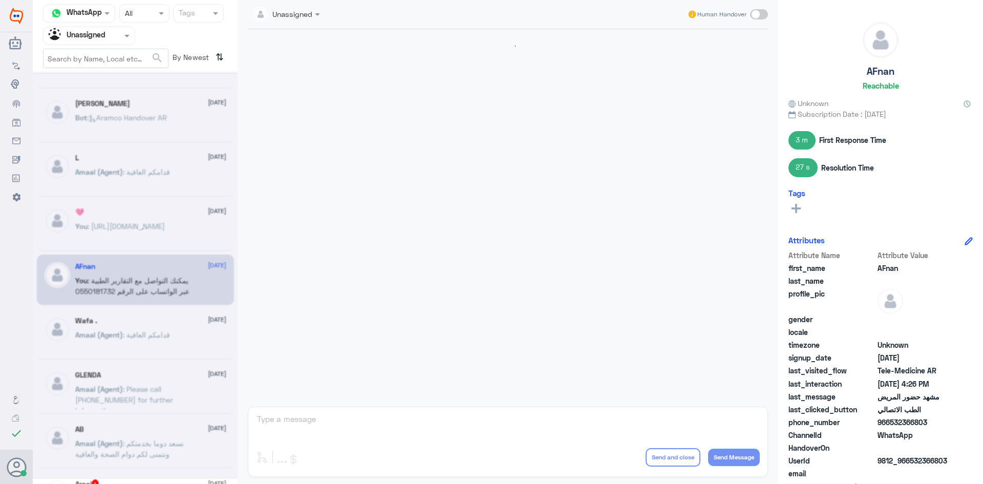
scroll to position [120, 0]
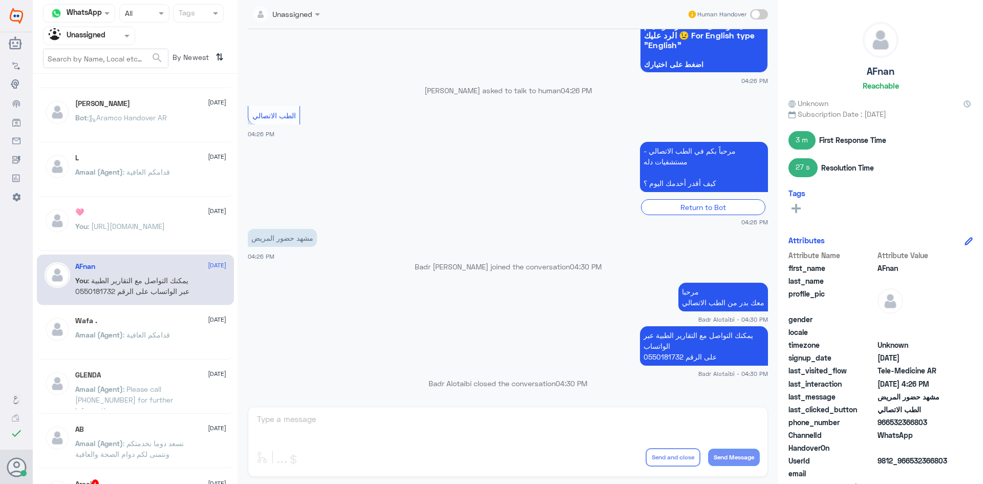
click at [177, 316] on div "Wafa . 20 August Amaal (Agent) : قدامكم العافية" at bounding box center [135, 334] width 197 height 51
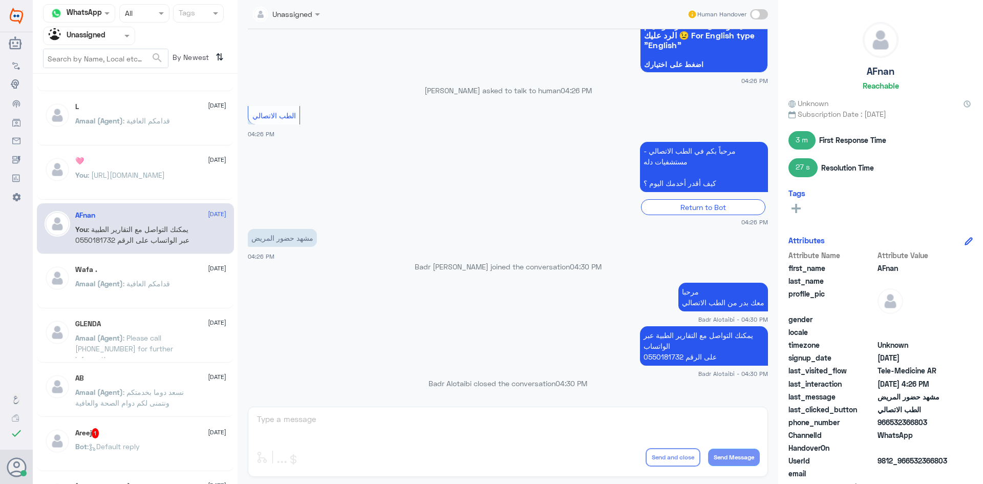
click at [162, 306] on div "Wafa . 20 August Amaal (Agent) : قدامكم العافية" at bounding box center [135, 282] width 197 height 51
click at [164, 281] on span ": قدامكم العافية" at bounding box center [146, 283] width 47 height 9
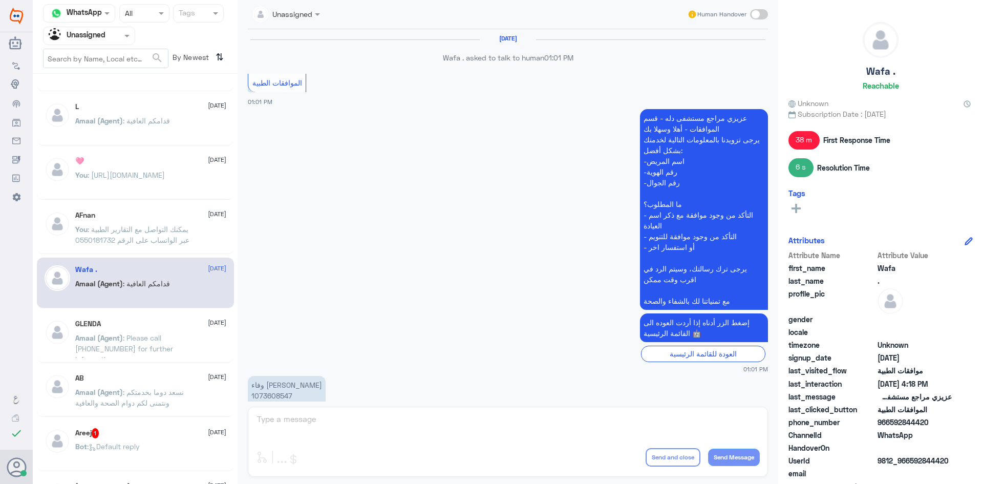
scroll to position [1048, 0]
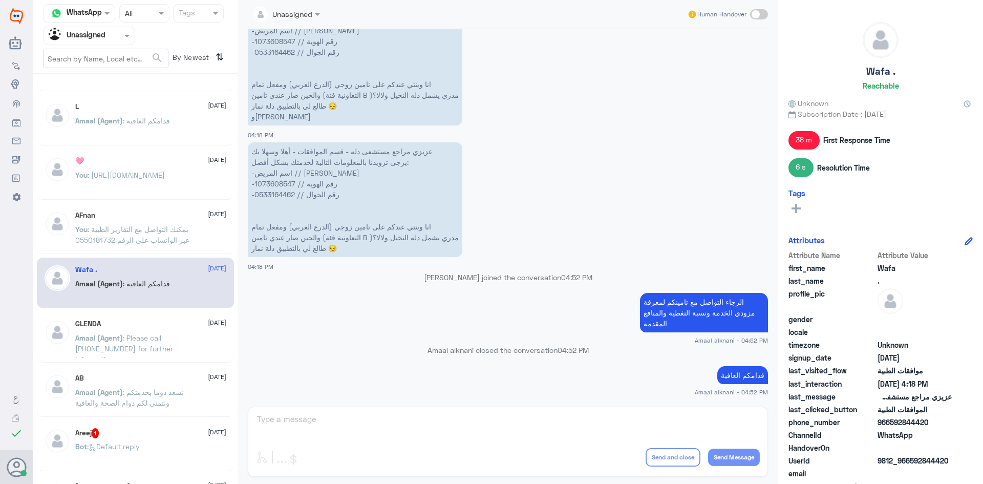
click at [153, 329] on div "GLENDA 20 August Amaal (Agent) : Please call 920012222 for further information." at bounding box center [150, 338] width 151 height 38
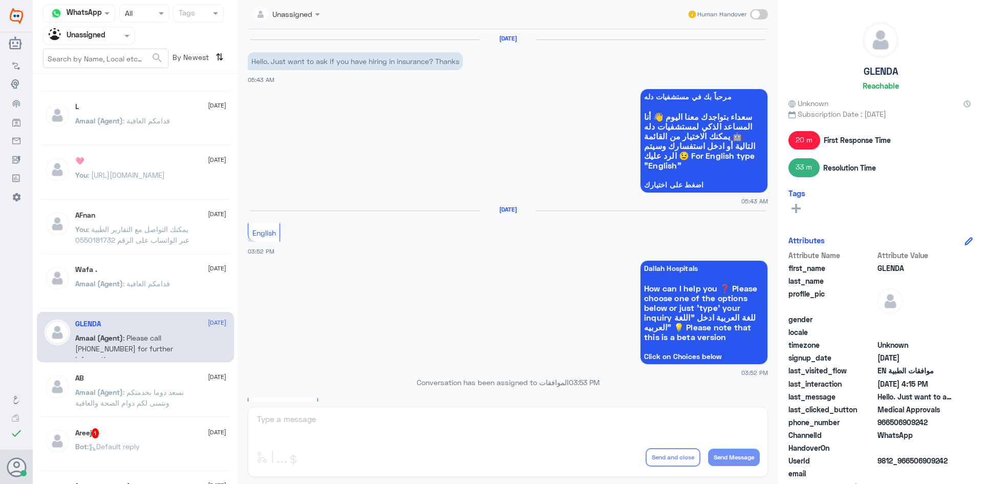
scroll to position [406, 0]
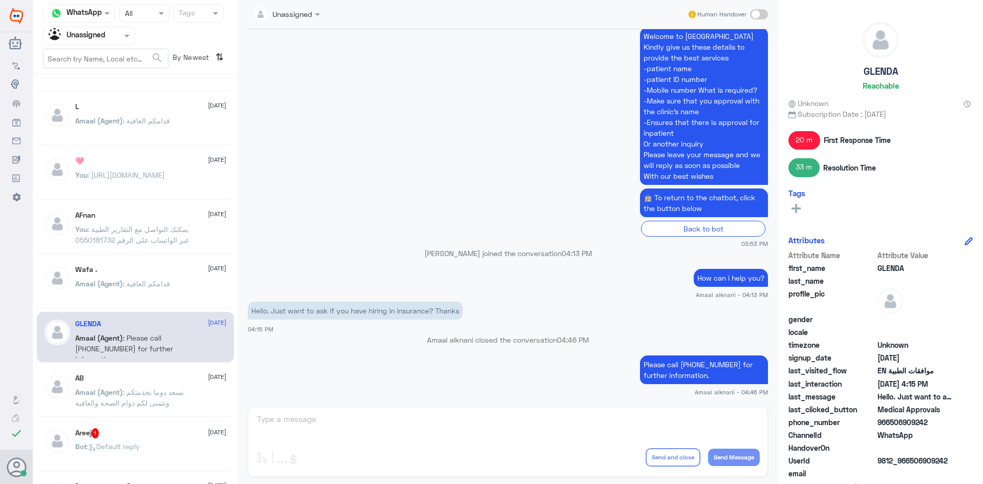
click at [152, 383] on div "AB 20 August Amaal (Agent) : نسعد دوما بخدمتكم ونتمنى لكم دوام الصحة والعافية" at bounding box center [150, 393] width 151 height 38
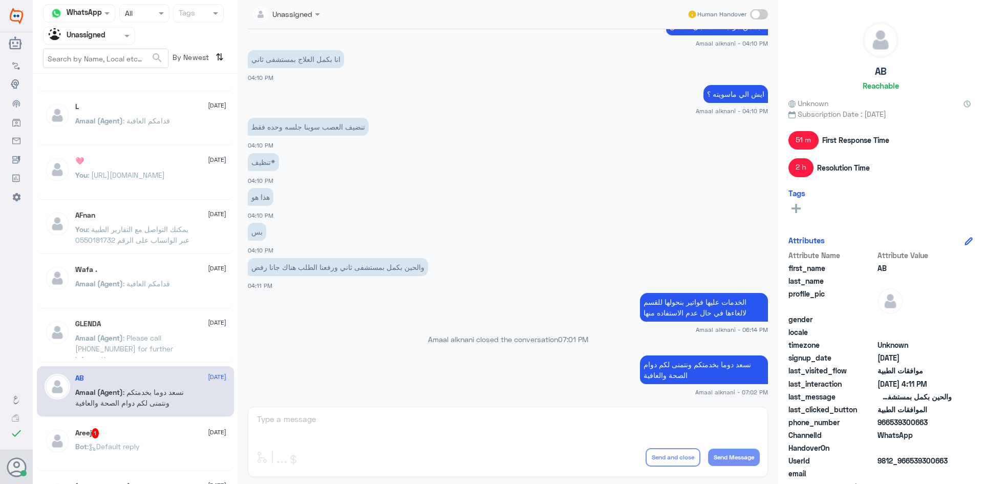
click at [142, 352] on span ": Please call 920012222 for further information." at bounding box center [124, 348] width 98 height 30
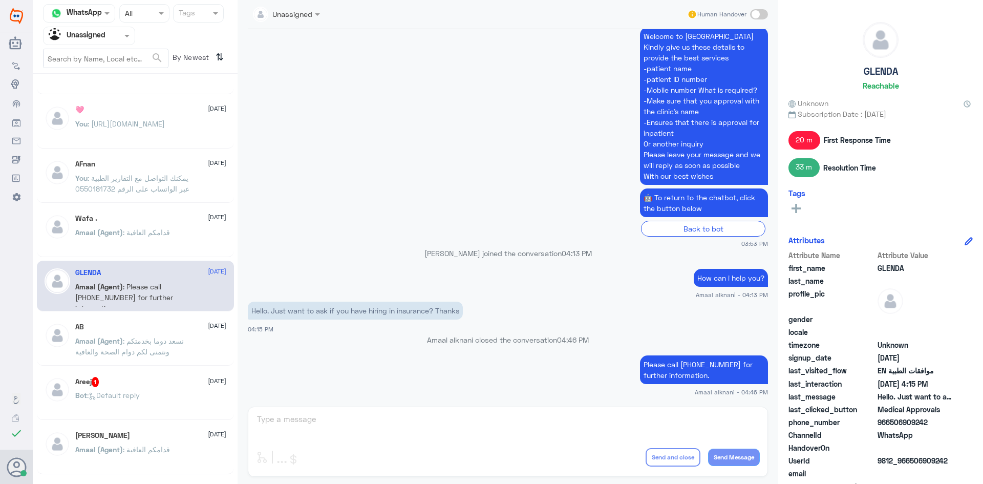
click at [146, 359] on p "Amaal (Agent) : نسعد دوما بخدمتكم ونتمنى لكم دوام الصحة والعافية" at bounding box center [132, 348] width 115 height 26
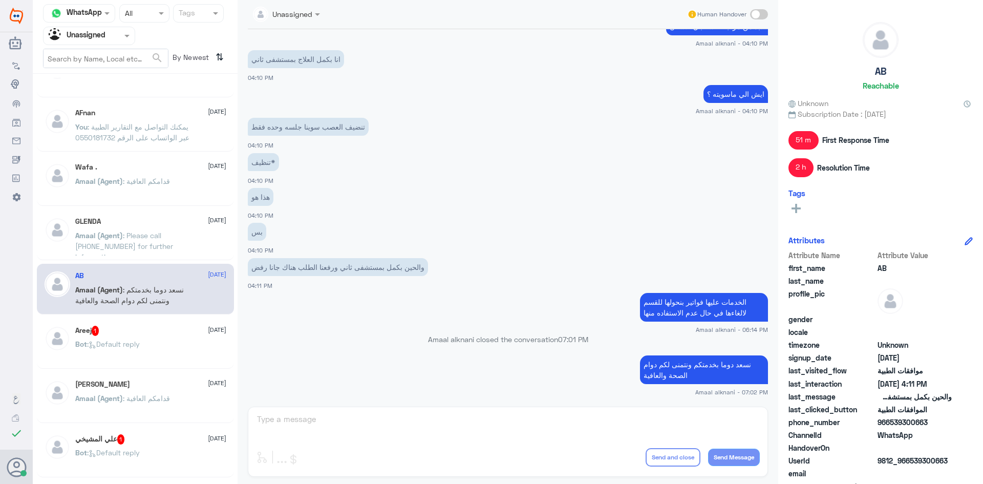
click at [153, 363] on div "Bot : Default reply" at bounding box center [150, 352] width 151 height 23
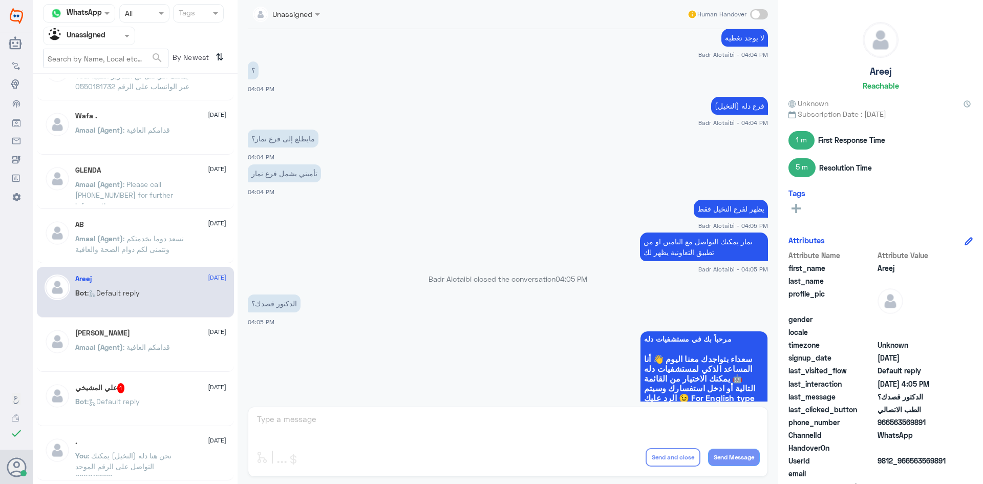
click at [110, 358] on p "Amaal (Agent) : قدامكم العافية" at bounding box center [122, 354] width 95 height 26
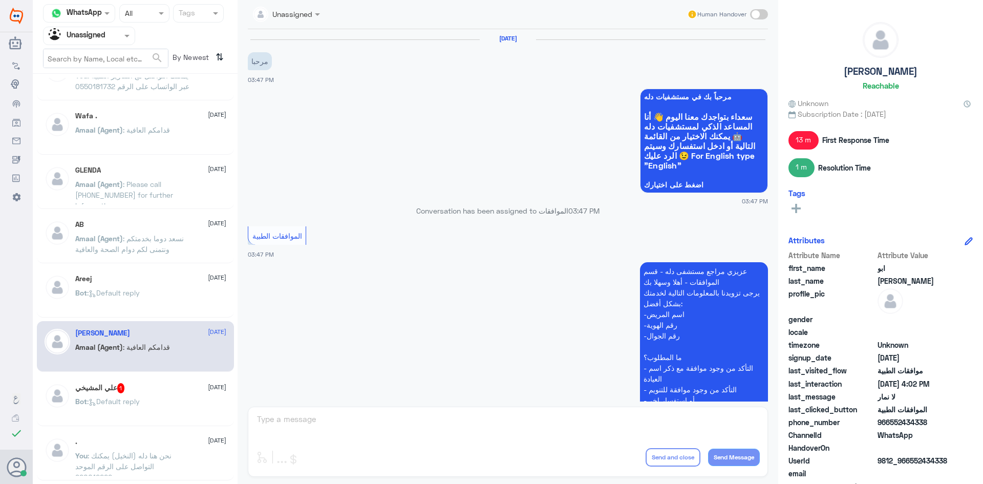
scroll to position [479, 0]
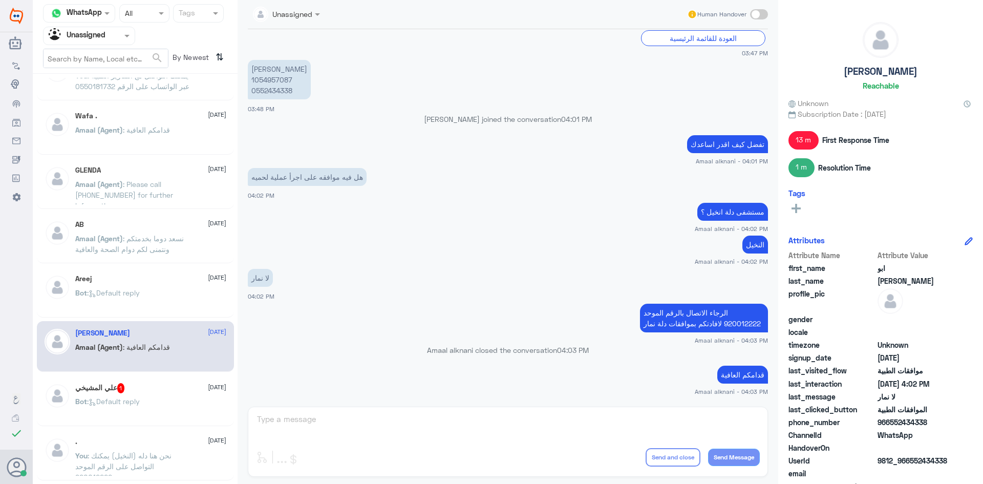
click at [121, 379] on div "علي المشيخي 1 20 August Bot : Default reply" at bounding box center [135, 400] width 197 height 51
click at [124, 386] on span "1" at bounding box center [121, 388] width 8 height 10
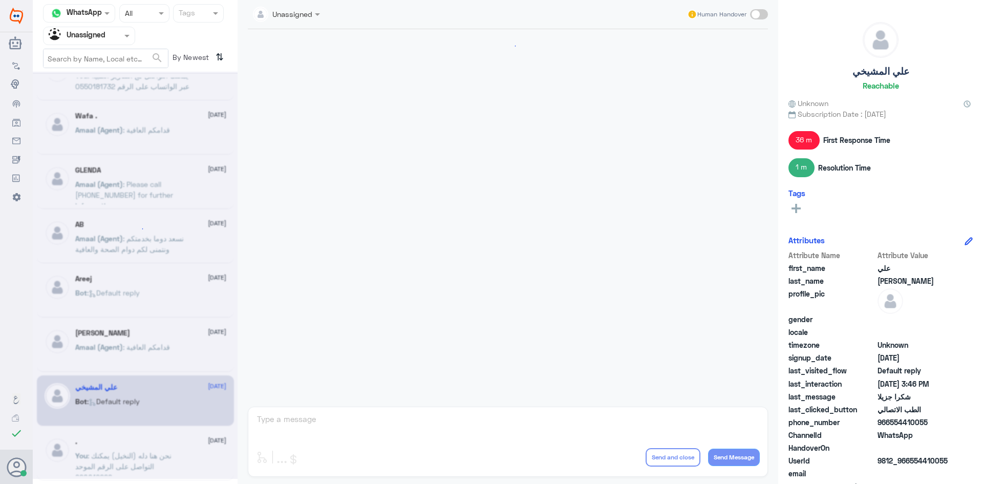
scroll to position [354, 0]
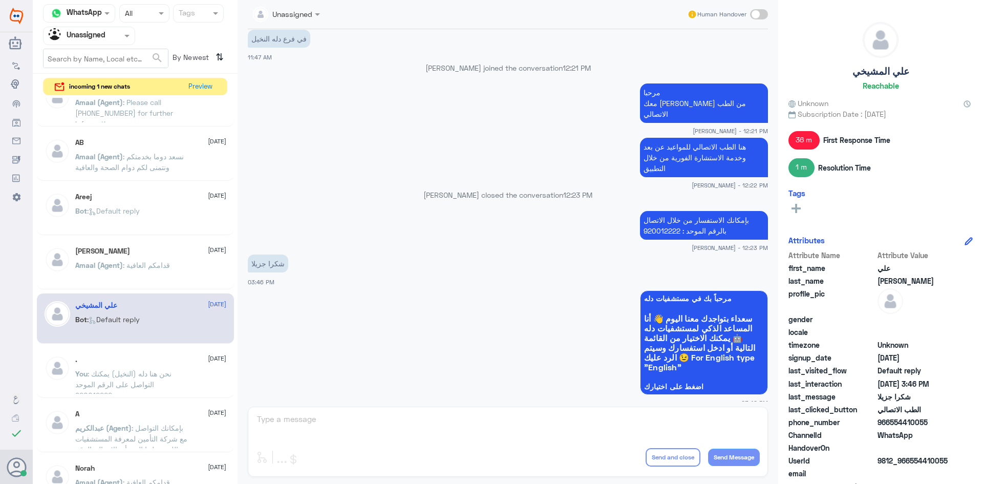
click at [157, 371] on span ": نحن هنا دله (النخيل) يمكنك التواصل على الرقم الموحد 920012222" at bounding box center [123, 384] width 96 height 30
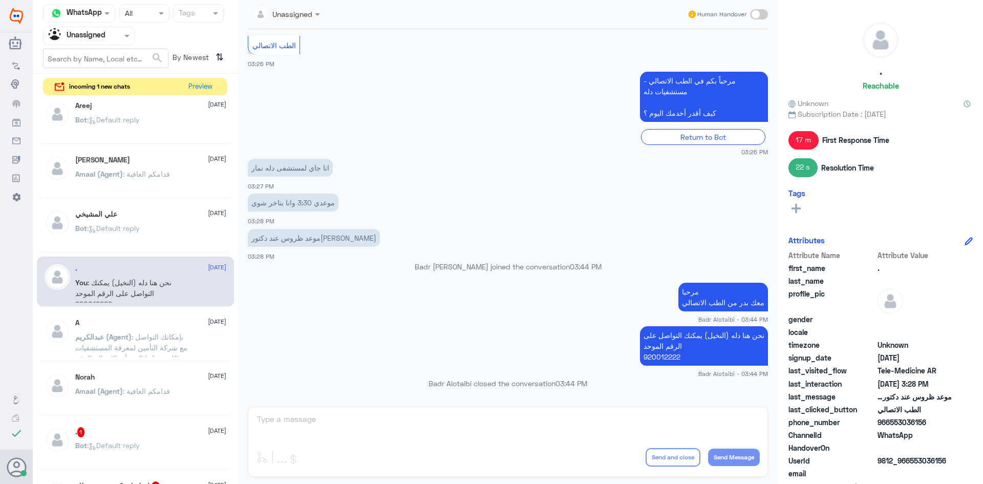
scroll to position [671, 0]
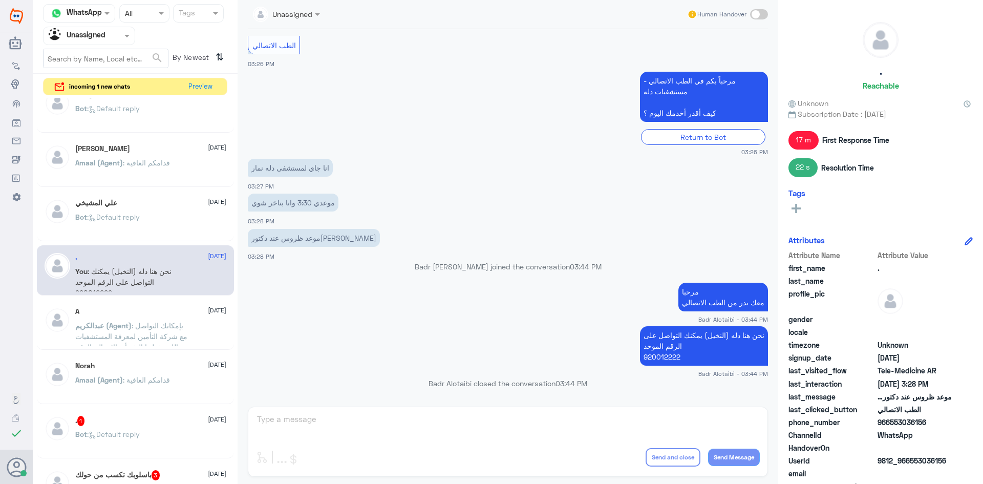
click at [155, 355] on div "Norah 20 August Amaal (Agent) : قدامكم العافية" at bounding box center [135, 379] width 197 height 51
click at [132, 324] on span "عبدالكريم (Agent)" at bounding box center [103, 325] width 56 height 9
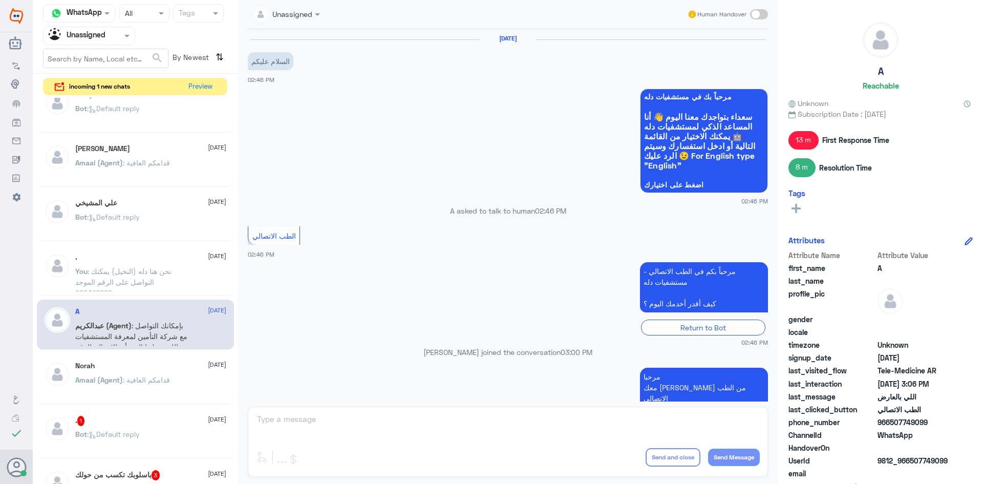
scroll to position [302, 0]
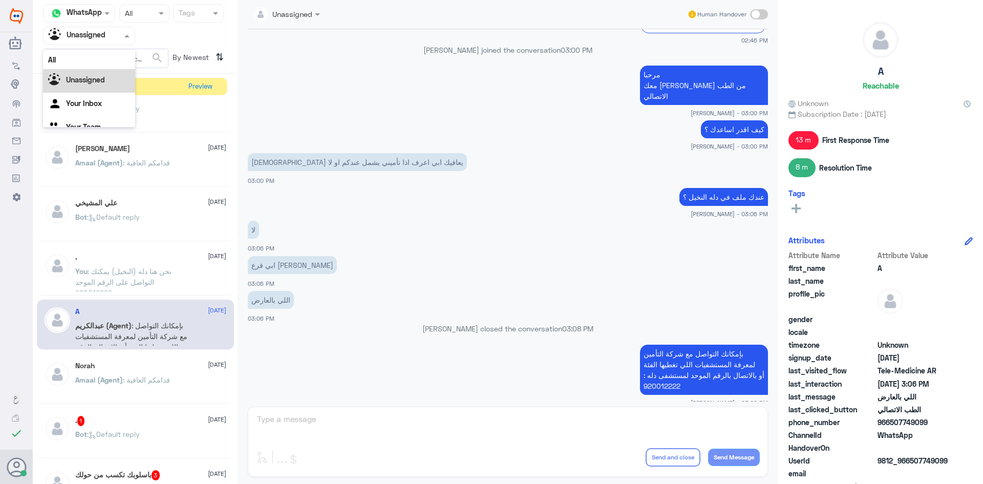
click at [108, 41] on div "Agent Filter Unassigned" at bounding box center [83, 35] width 78 height 15
click at [98, 57] on div "All" at bounding box center [89, 59] width 92 height 19
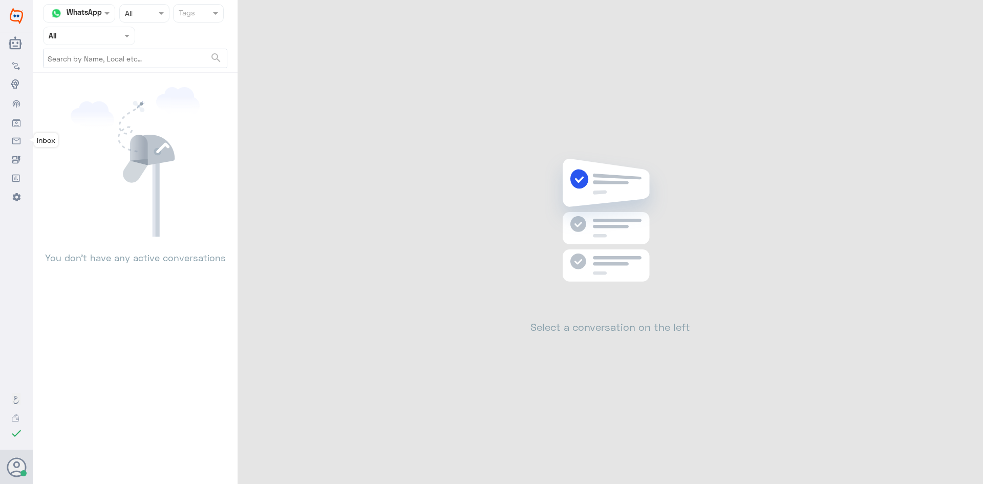
click at [16, 131] on link "Inbox" at bounding box center [16, 140] width 33 height 18
click at [16, 114] on link "Audience" at bounding box center [16, 121] width 33 height 18
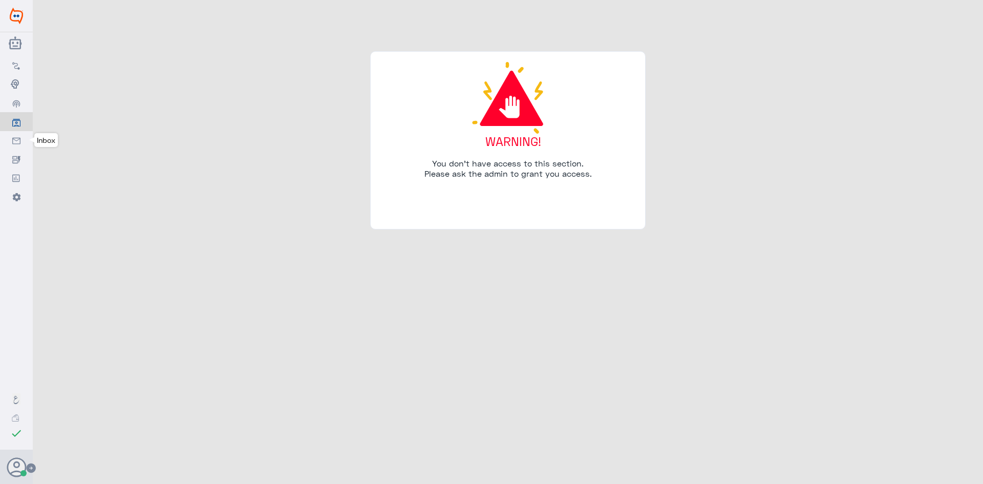
click at [17, 136] on nav-icon at bounding box center [16, 140] width 8 height 9
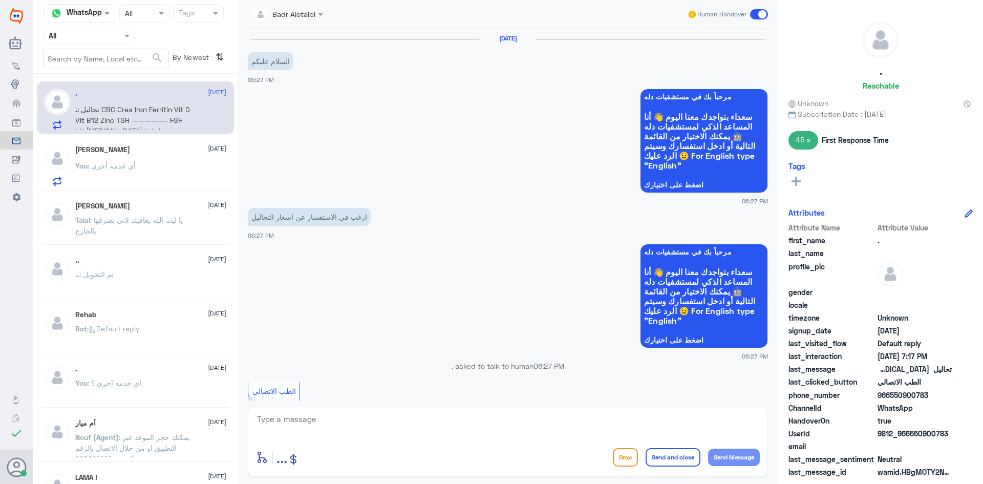
scroll to position [657, 0]
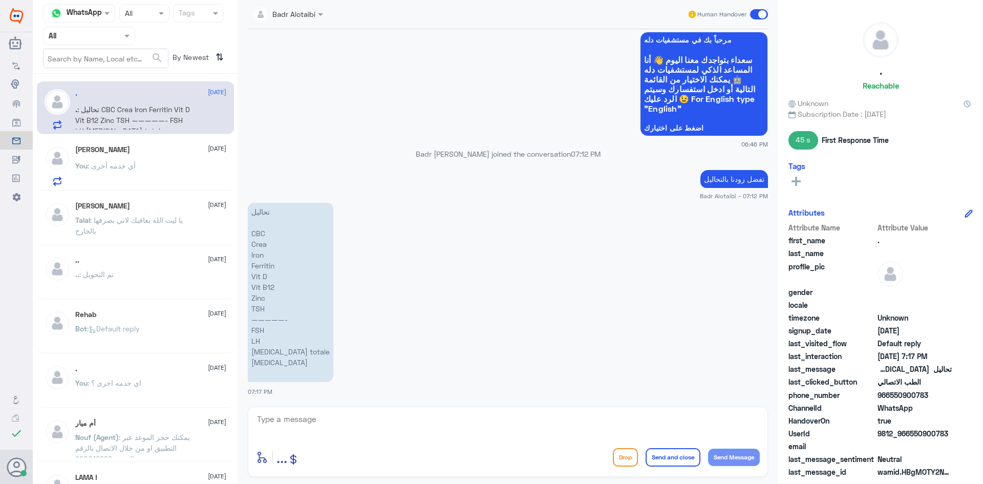
click at [165, 168] on div "You : أي خدمه أخرى" at bounding box center [150, 174] width 151 height 23
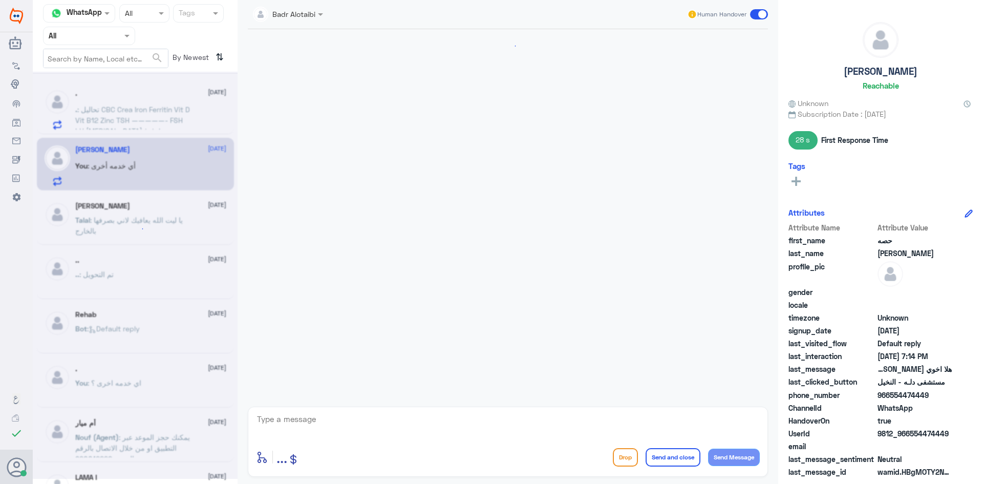
scroll to position [1004, 0]
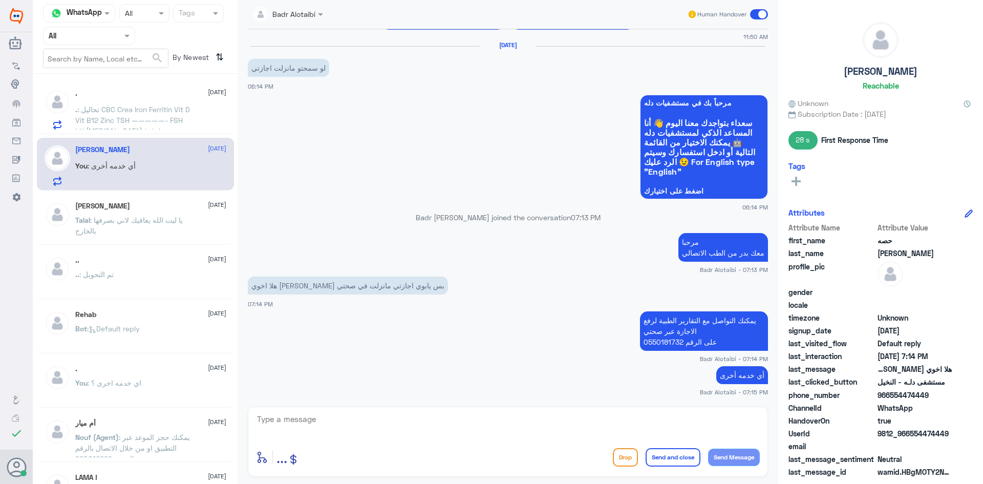
click at [748, 15] on div "Human Handover" at bounding box center [727, 14] width 81 height 18
click at [755, 14] on span at bounding box center [759, 14] width 18 height 10
click at [0, 0] on input "checkbox" at bounding box center [0, 0] width 0 height 0
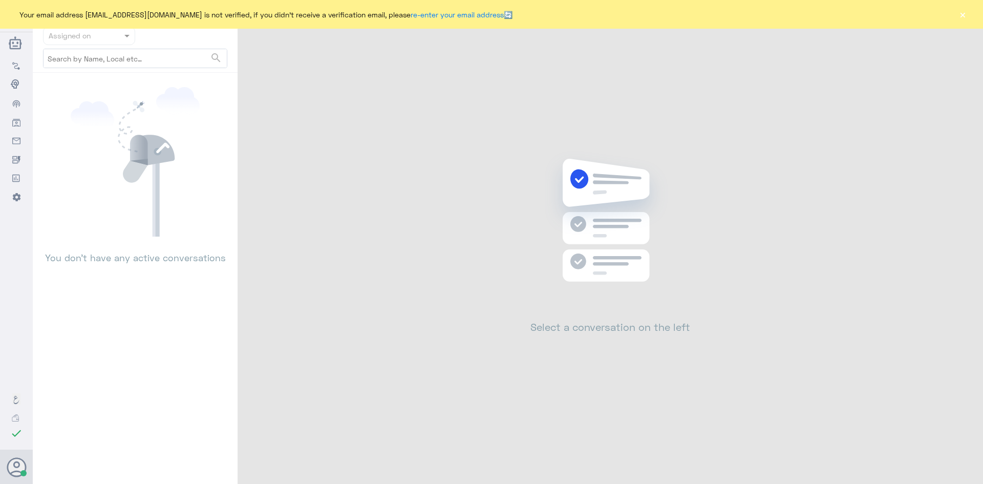
click at [961, 11] on button "×" at bounding box center [962, 14] width 10 height 10
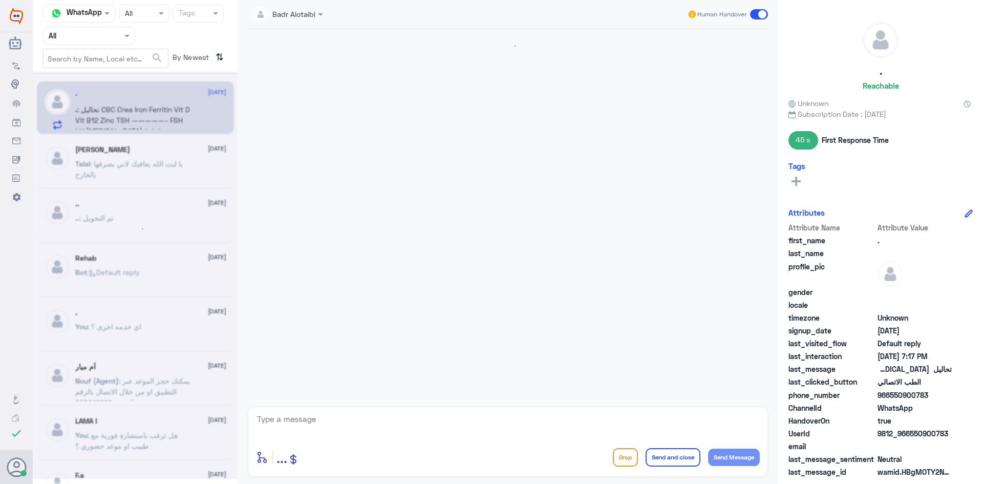
scroll to position [657, 0]
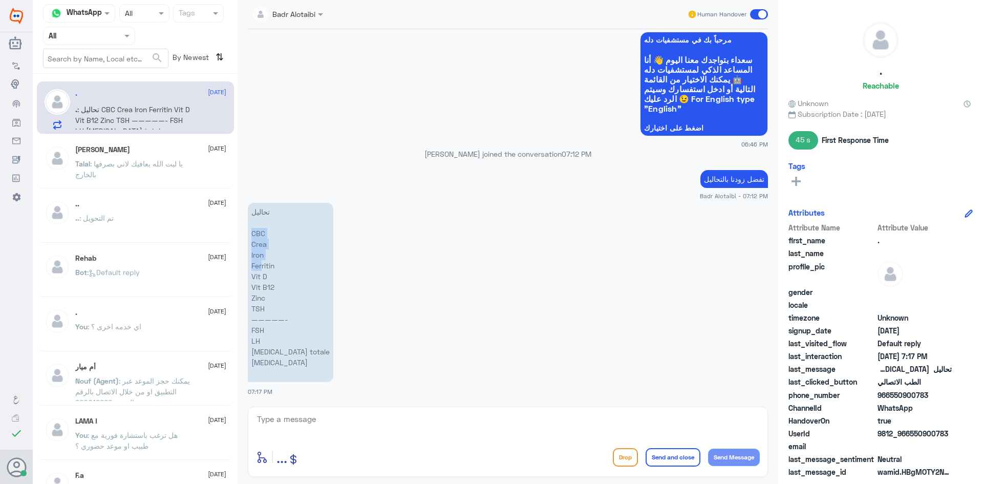
drag, startPoint x: 270, startPoint y: 234, endPoint x: 261, endPoint y: 261, distance: 28.7
click at [261, 261] on p "تحاليل CBC Crea Iron Ferritin Vit D Vit B12 Zinc TSH —————- FSH LH Testosterone…" at bounding box center [290, 292] width 85 height 179
click at [257, 231] on p "تحاليل CBC Crea Iron Ferritin Vit D Vit B12 Zinc TSH —————- FSH LH Testosterone…" at bounding box center [290, 292] width 85 height 179
drag, startPoint x: 251, startPoint y: 231, endPoint x: 266, endPoint y: 306, distance: 76.6
click at [266, 306] on p "تحاليل CBC Crea Iron Ferritin Vit D Vit B12 Zinc TSH —————- FSH LH Testosterone…" at bounding box center [290, 292] width 85 height 179
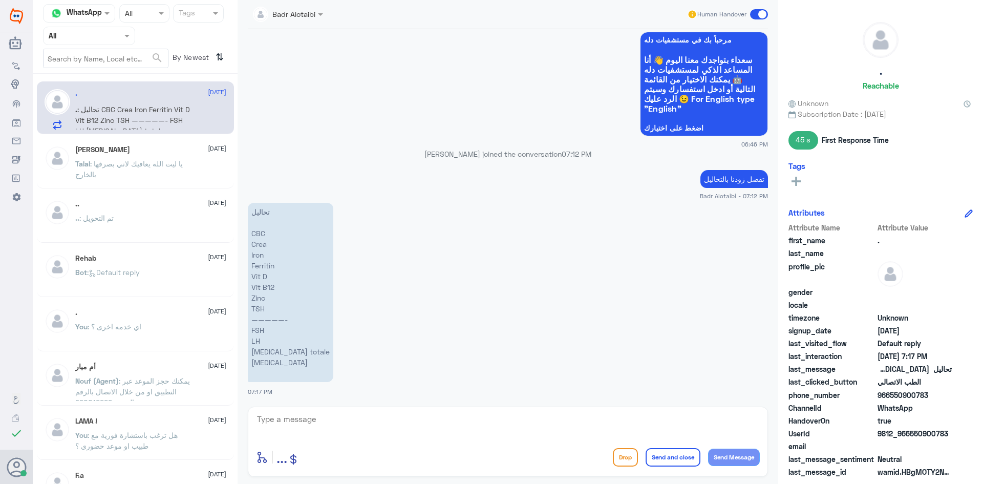
click at [300, 329] on p "تحاليل CBC Crea Iron Ferritin Vit D Vit B12 Zinc TSH —————- FSH LH Testosterone…" at bounding box center [290, 292] width 85 height 179
drag, startPoint x: 264, startPoint y: 314, endPoint x: 252, endPoint y: 228, distance: 86.3
click at [252, 228] on p "تحاليل CBC Crea Iron Ferritin Vit D Vit B12 Zinc TSH —————- FSH LH Testosterone…" at bounding box center [290, 292] width 85 height 179
copy p "CBC Crea Iron Ferritin Vit D Vit B12 Zinc TSH ——"
click at [287, 300] on p "تحاليل CBC Crea Iron Ferritin Vit D Vit B12 Zinc TSH —————- FSH LH Testosterone…" at bounding box center [290, 292] width 85 height 179
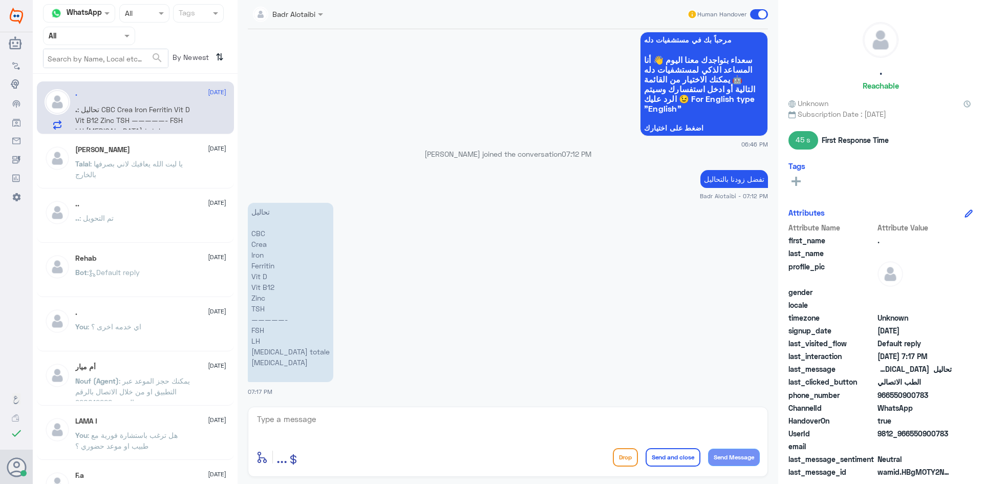
click at [469, 429] on textarea at bounding box center [508, 424] width 504 height 25
type textarea "3194ريال"
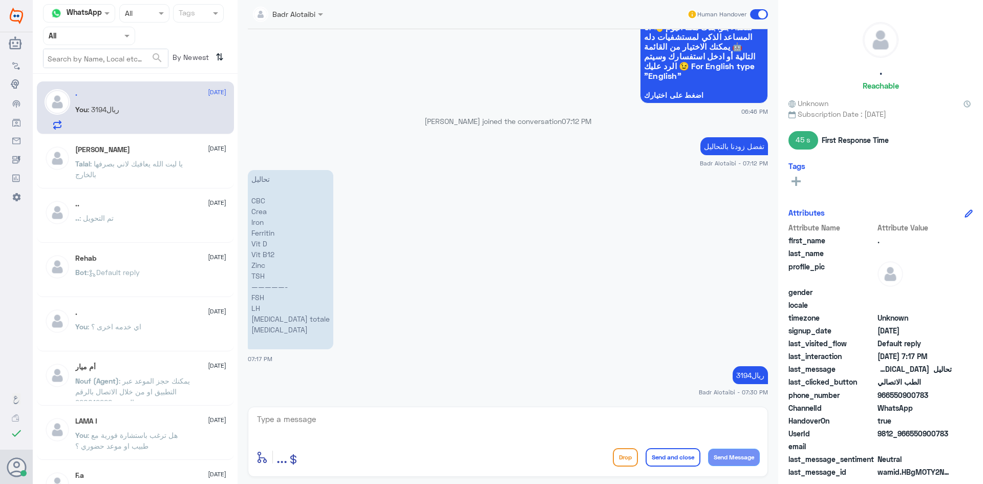
click at [758, 12] on span at bounding box center [759, 14] width 18 height 10
click at [0, 0] on input "checkbox" at bounding box center [0, 0] width 0 height 0
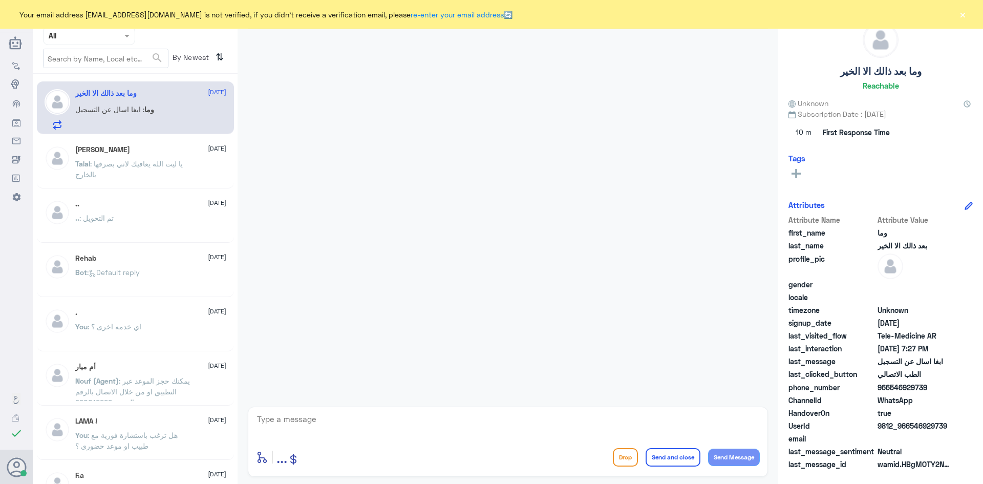
click at [962, 17] on button "×" at bounding box center [962, 14] width 10 height 10
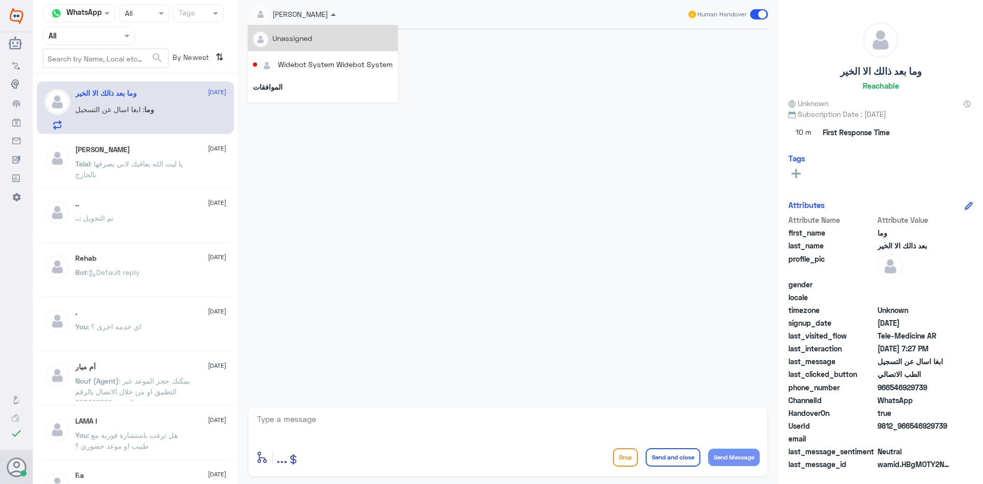
click at [334, 17] on span at bounding box center [334, 14] width 13 height 11
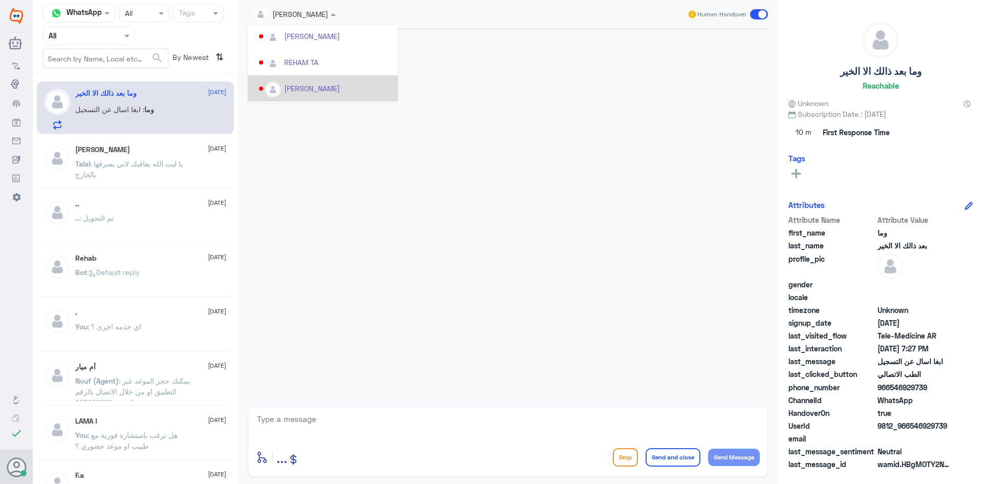
scroll to position [528, 0]
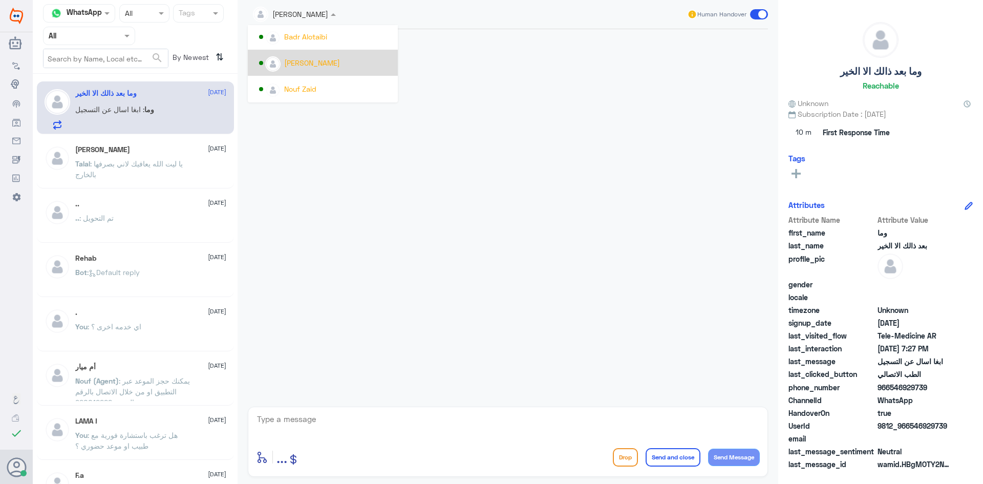
click at [313, 70] on div "[PERSON_NAME]" at bounding box center [326, 63] width 134 height 18
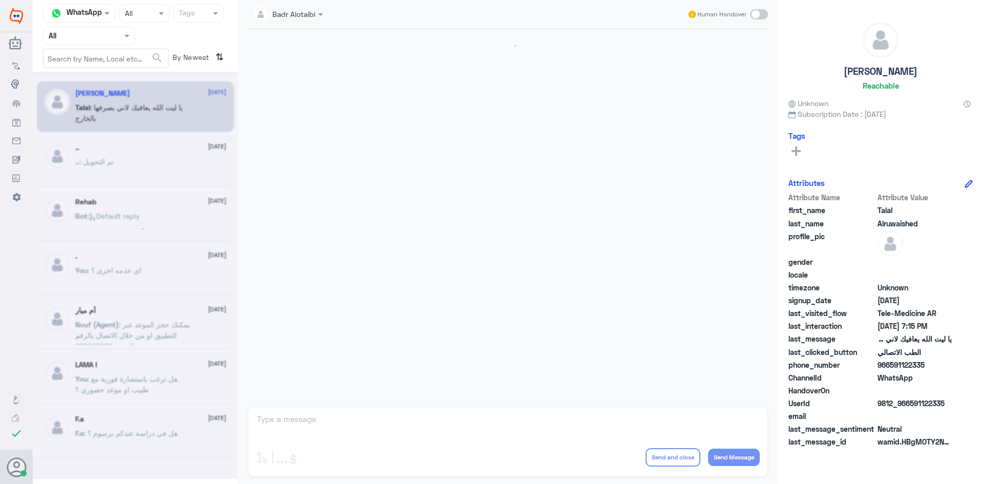
scroll to position [233, 0]
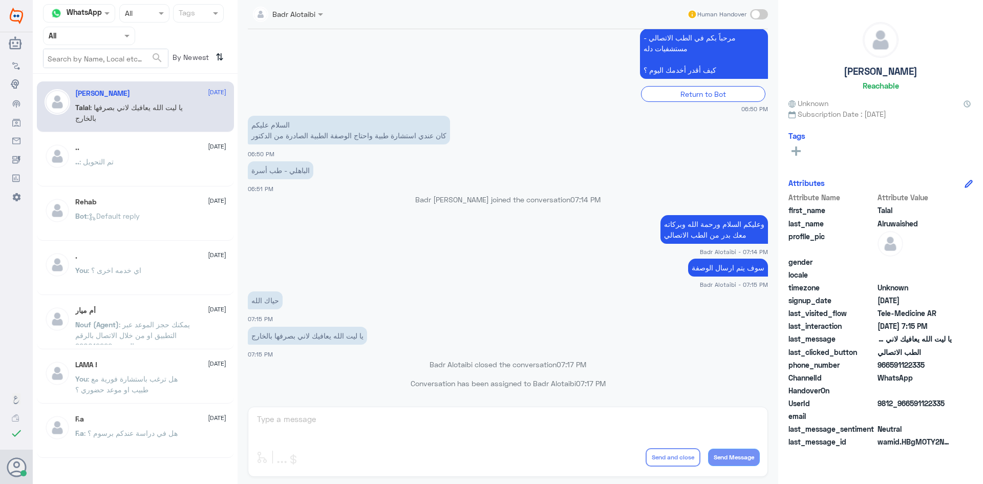
drag, startPoint x: 120, startPoint y: 40, endPoint x: 116, endPoint y: 46, distance: 6.7
click at [118, 41] on div at bounding box center [89, 36] width 91 height 12
click at [100, 73] on div "Unassigned" at bounding box center [89, 81] width 92 height 24
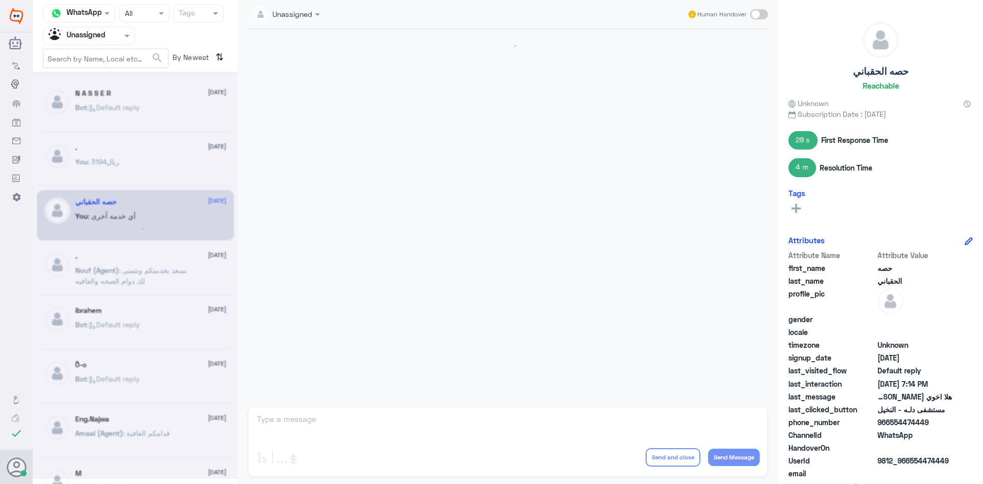
scroll to position [917, 0]
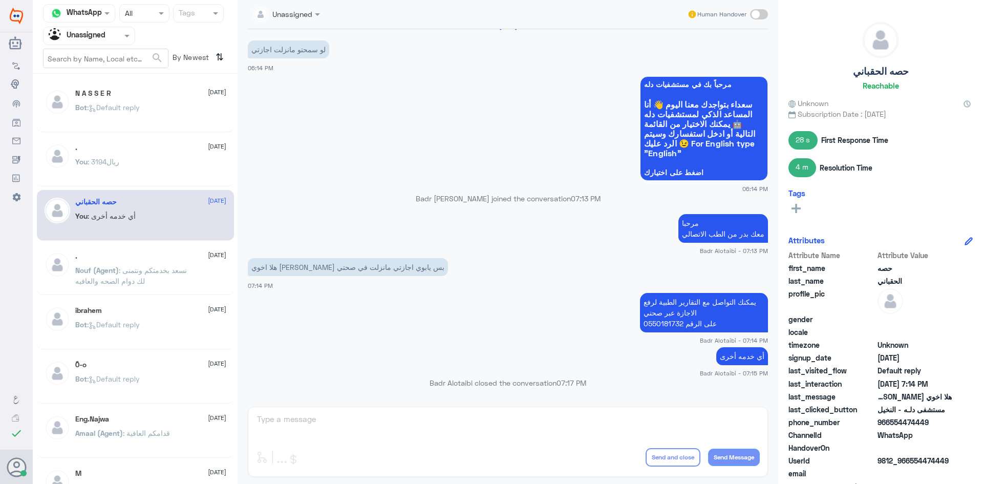
click at [128, 38] on span at bounding box center [128, 35] width 13 height 11
click at [101, 58] on div "All" at bounding box center [89, 59] width 92 height 19
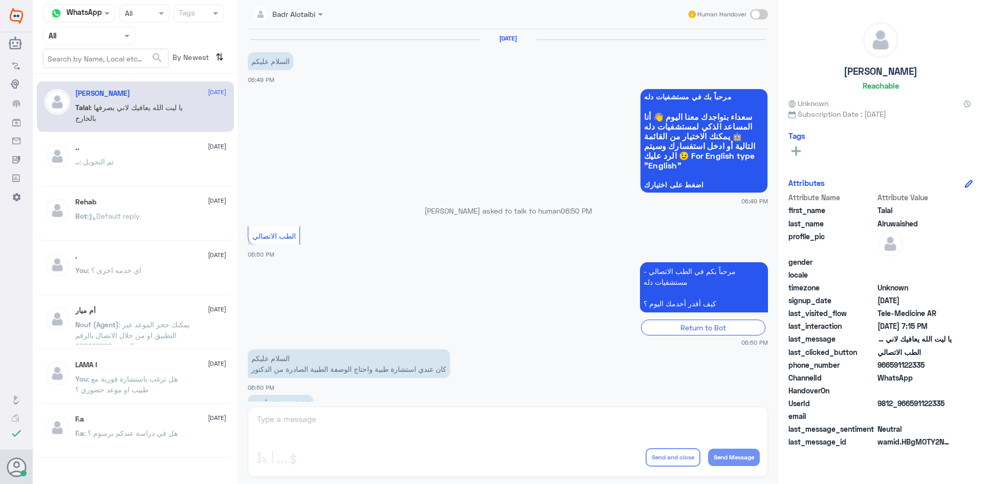
scroll to position [233, 0]
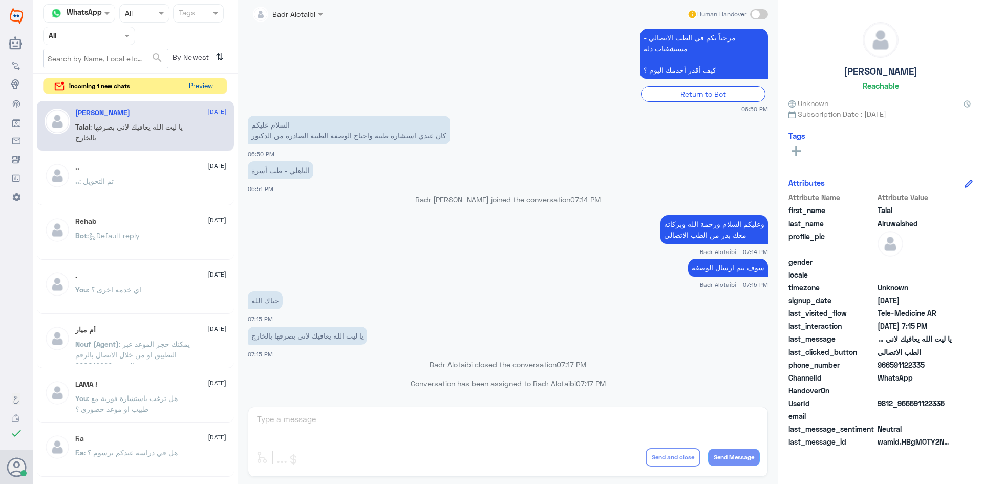
click at [198, 79] on button "Preview" at bounding box center [201, 86] width 32 height 16
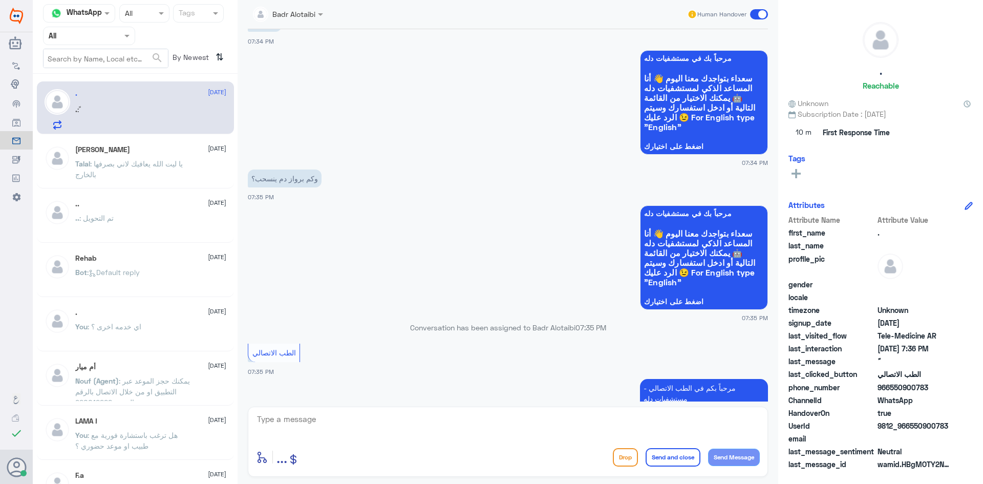
scroll to position [802, 0]
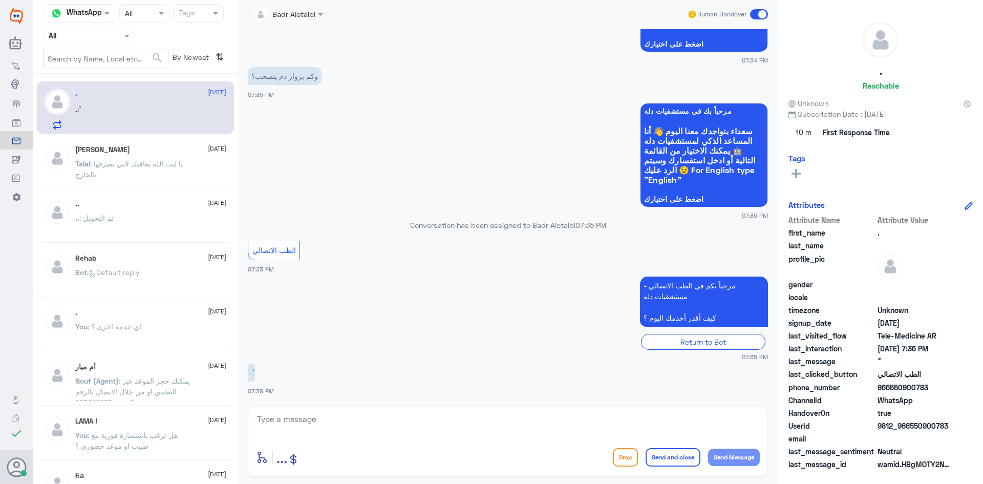
click at [381, 405] on div "[PERSON_NAME] Human Handover [DATE] تفضل كيف اقدر اساعدك [PERSON_NAME] - 06:36 …" at bounding box center [508, 243] width 541 height 487
click at [368, 420] on textarea at bounding box center [508, 424] width 504 height 25
click at [370, 428] on textarea at bounding box center [508, 424] width 504 height 25
paste textarea "2,235.80"
type textarea "بعد الخصم 30 % 2,235.80"
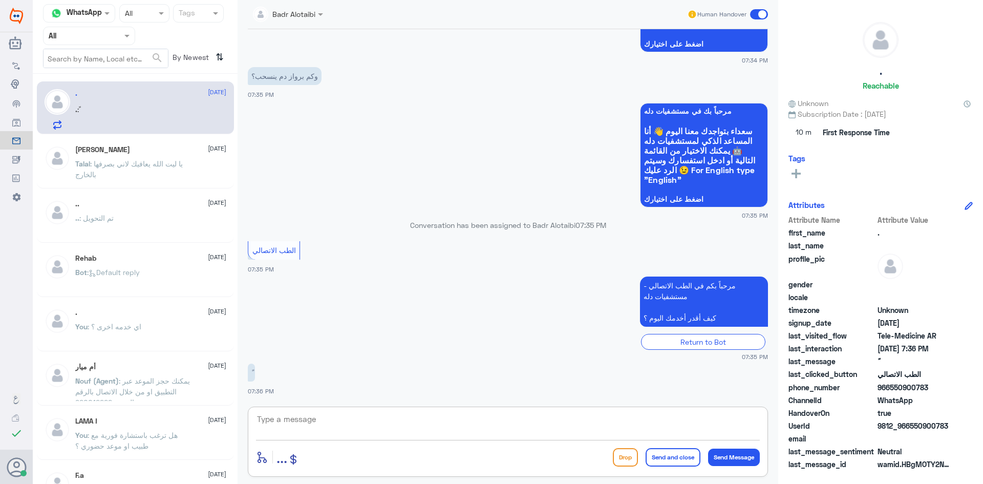
scroll to position [846, 0]
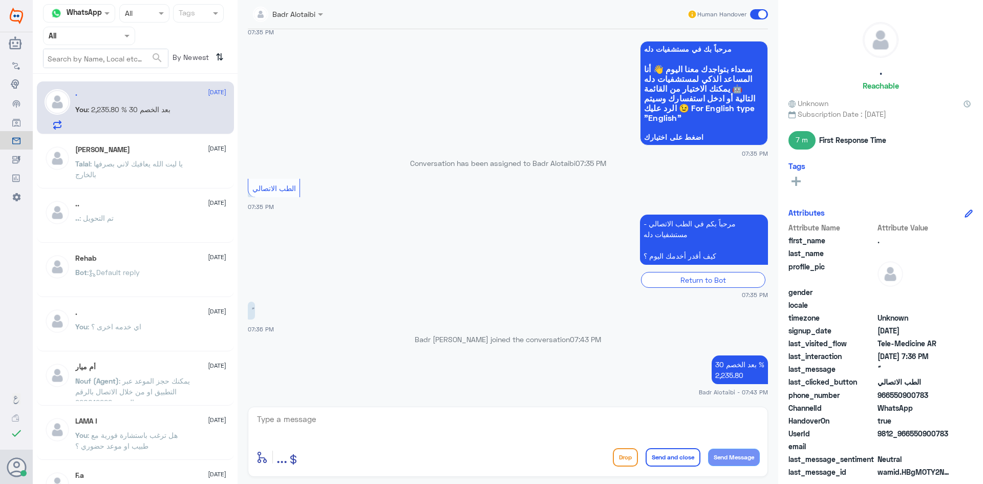
click at [754, 14] on span at bounding box center [759, 14] width 18 height 10
click at [0, 0] on input "checkbox" at bounding box center [0, 0] width 0 height 0
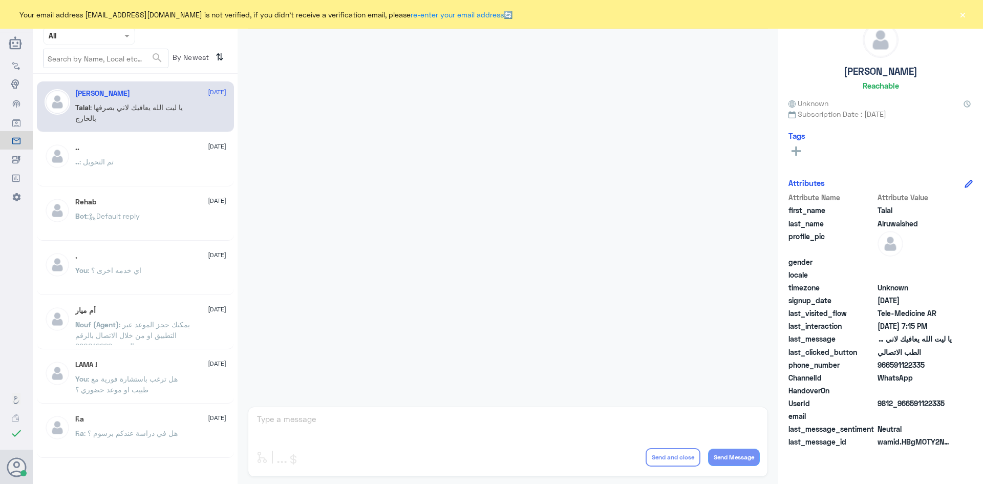
click at [961, 10] on button "×" at bounding box center [962, 14] width 10 height 10
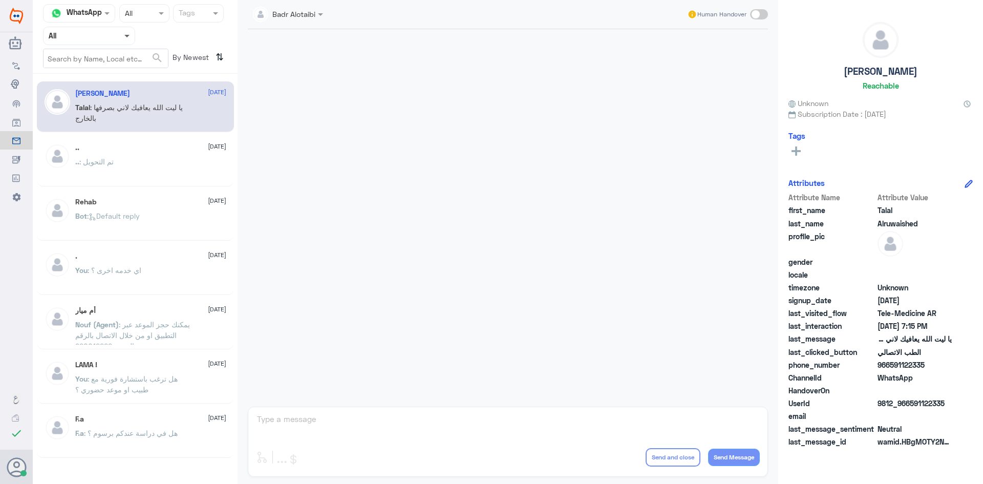
click at [127, 35] on span at bounding box center [126, 37] width 5 height 4
click at [123, 75] on div "Unassigned" at bounding box center [89, 81] width 92 height 24
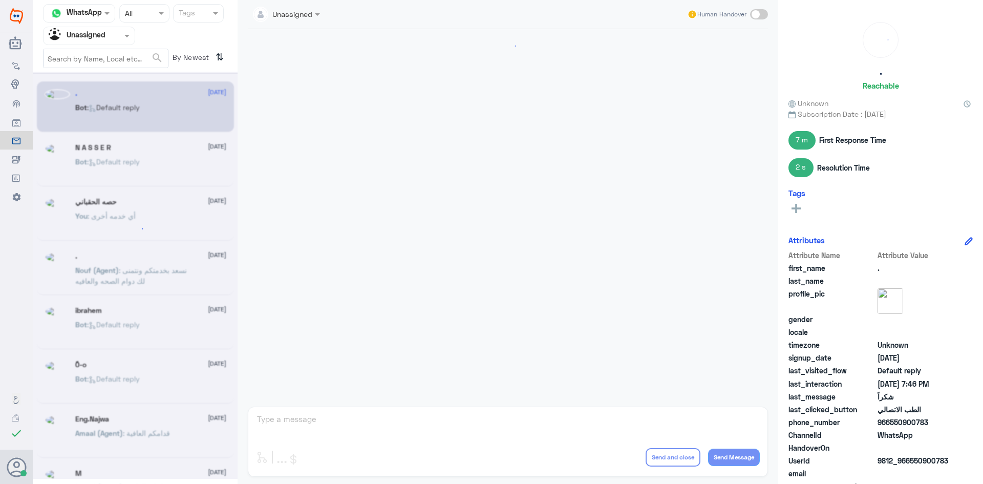
scroll to position [813, 0]
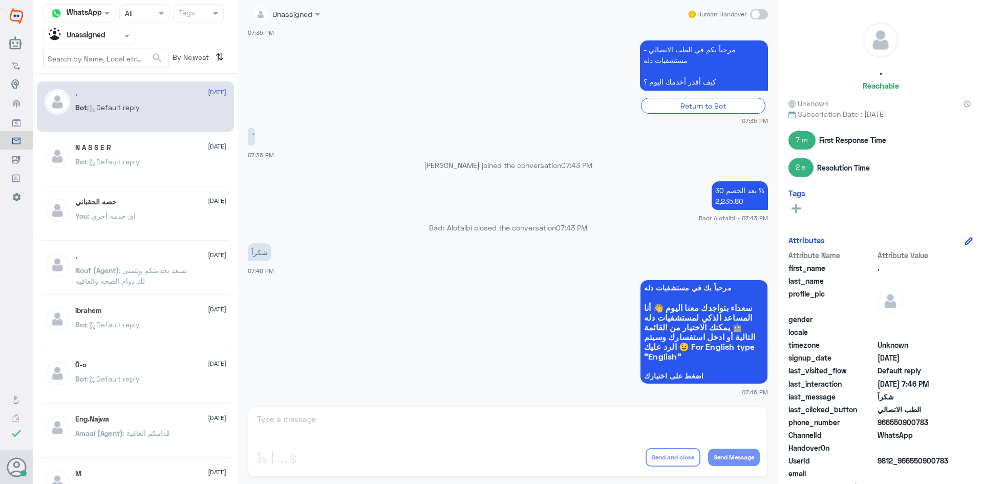
click at [753, 11] on span at bounding box center [759, 14] width 18 height 10
click at [0, 0] on input "checkbox" at bounding box center [0, 0] width 0 height 0
click at [620, 414] on textarea at bounding box center [508, 424] width 504 height 25
type textarea "العفو سعدنا بخدمتك"
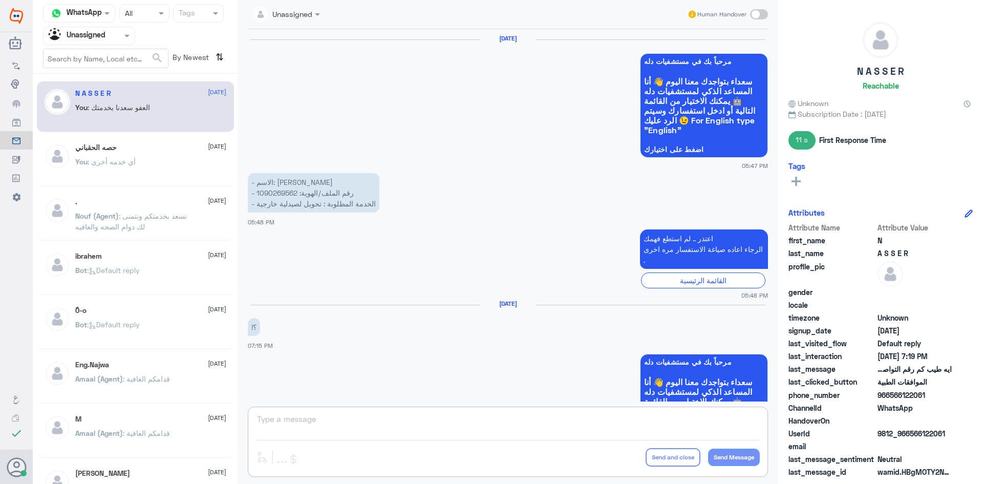
scroll to position [850, 0]
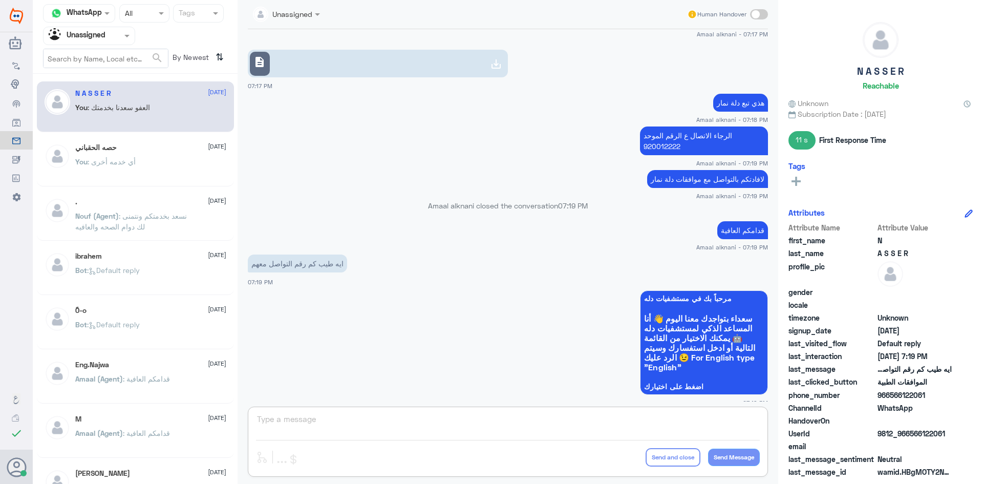
click at [114, 36] on div at bounding box center [89, 36] width 91 height 12
click at [103, 58] on div "All" at bounding box center [89, 59] width 92 height 19
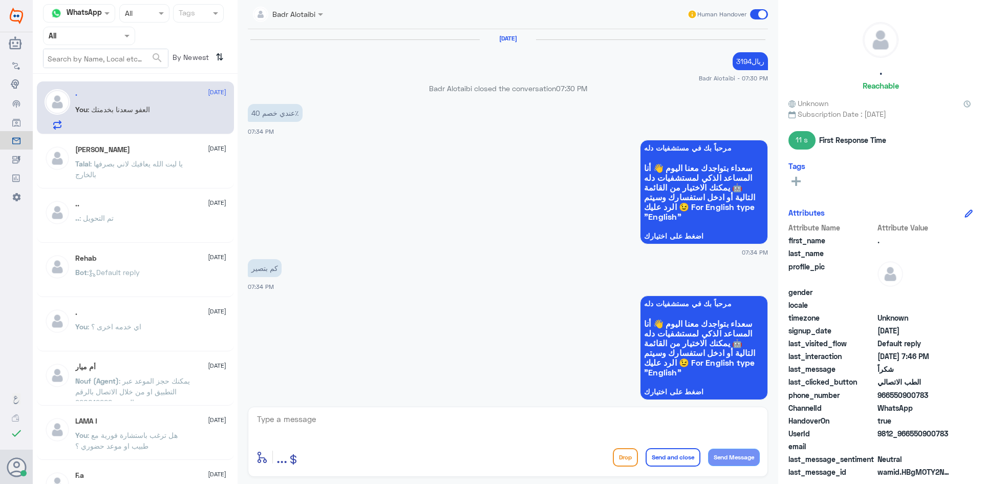
scroll to position [635, 0]
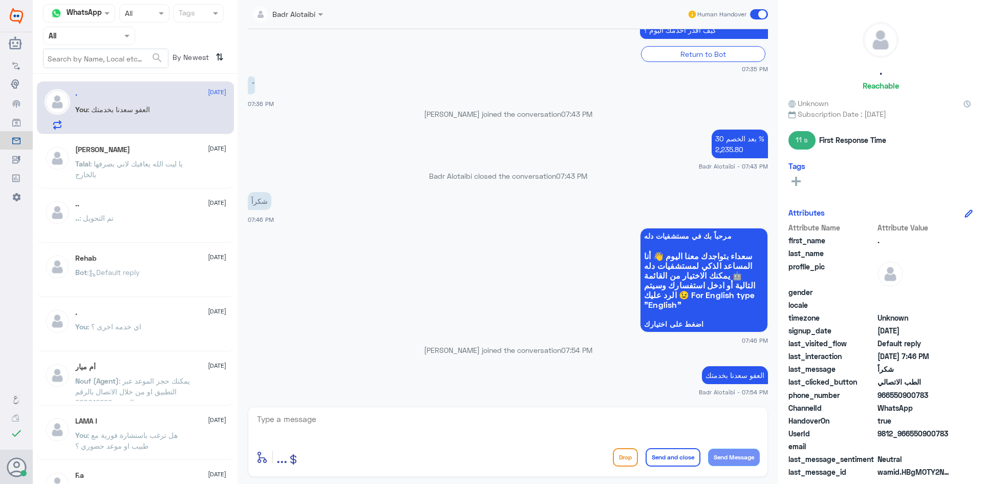
click at [755, 11] on span at bounding box center [759, 14] width 18 height 10
click at [0, 0] on input "checkbox" at bounding box center [0, 0] width 0 height 0
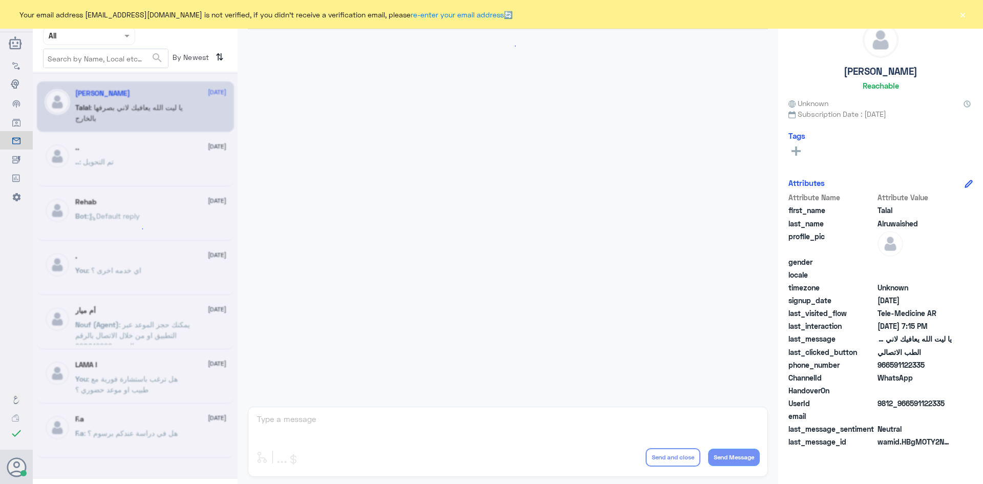
scroll to position [233, 0]
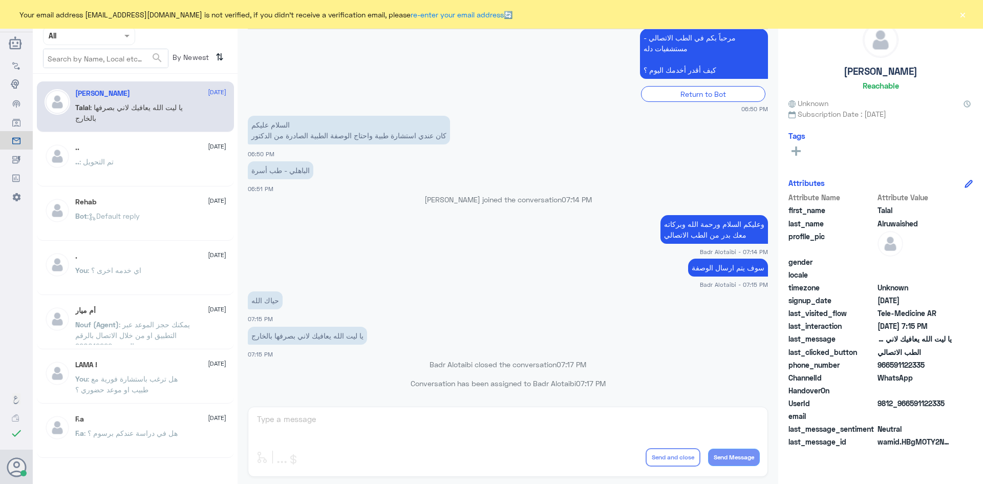
click at [963, 12] on button "×" at bounding box center [962, 14] width 10 height 10
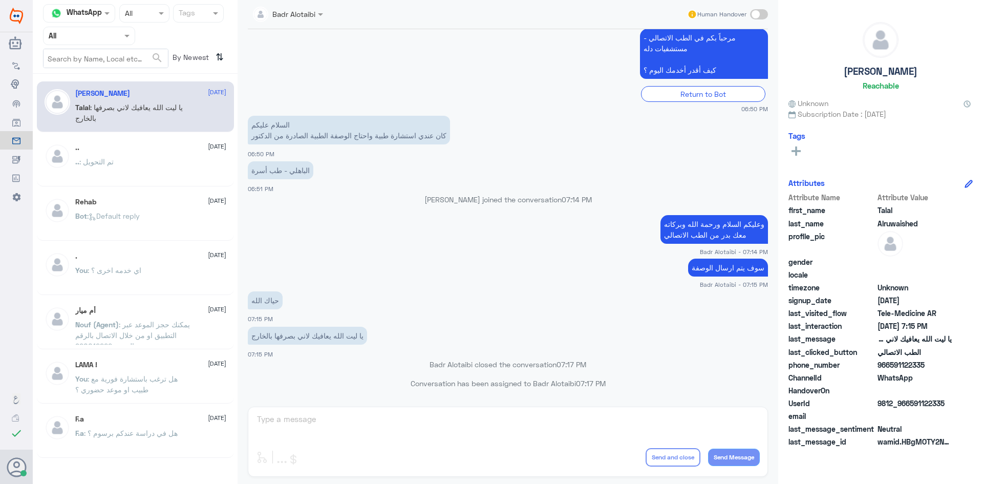
click at [110, 36] on div at bounding box center [89, 36] width 91 height 12
click at [269, 35] on app-msgs-text "مرحباً بكم في الطب الاتصالي - مستشفيات دله كيف أقدر أخدمك [DATE] ؟" at bounding box center [508, 54] width 520 height 51
click at [311, 12] on div at bounding box center [288, 14] width 80 height 12
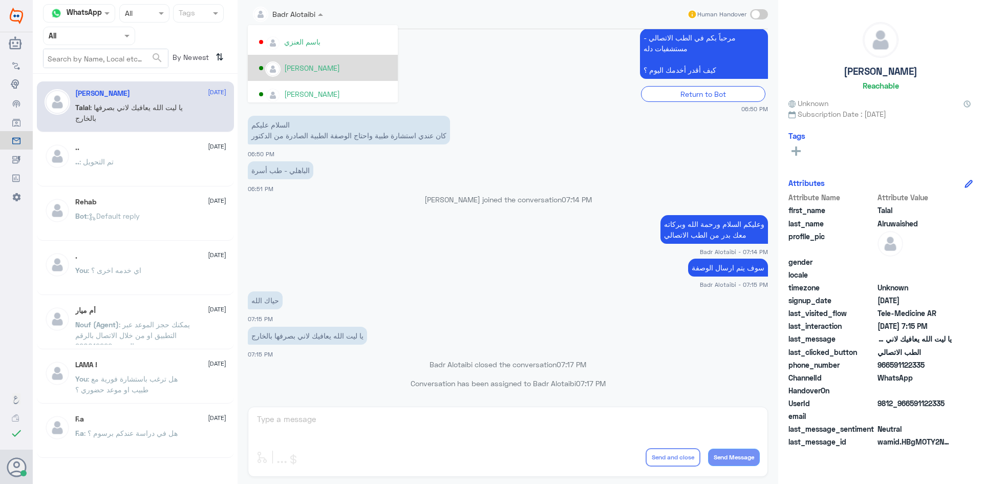
click at [422, 68] on app-msgs-text "مرحباً بكم في الطب الاتصالي - مستشفيات دله كيف أقدر أخدمك [DATE] ؟" at bounding box center [508, 54] width 520 height 51
click at [73, 316] on div "أم ميار [DATE] Nouf (Agent) : يمكنك حجز الموعد عبر التطبيق او من خلال الاتصال ب…" at bounding box center [136, 325] width 182 height 38
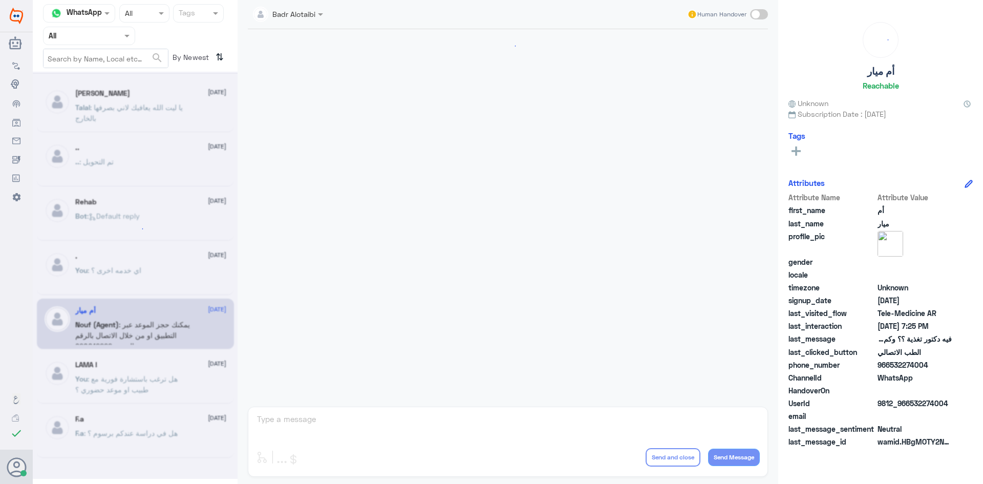
scroll to position [338, 0]
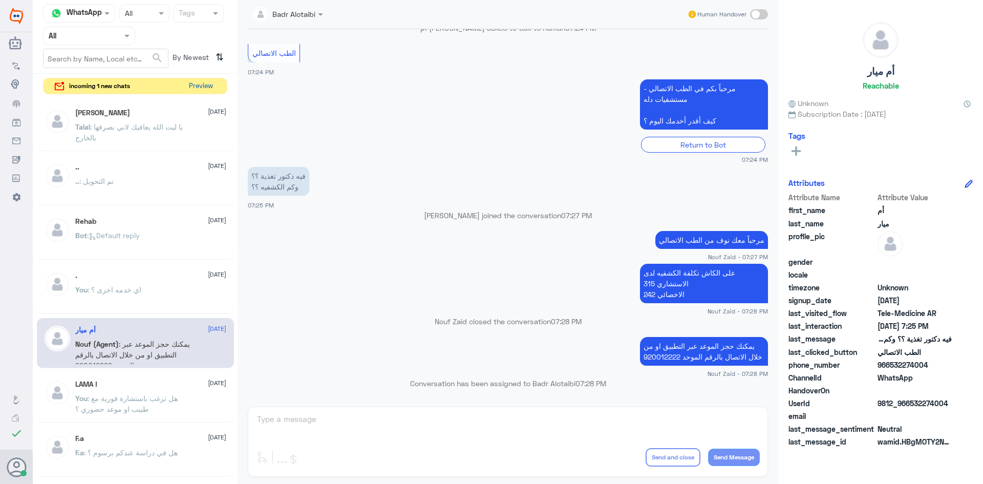
click at [198, 83] on button "Preview" at bounding box center [201, 86] width 32 height 16
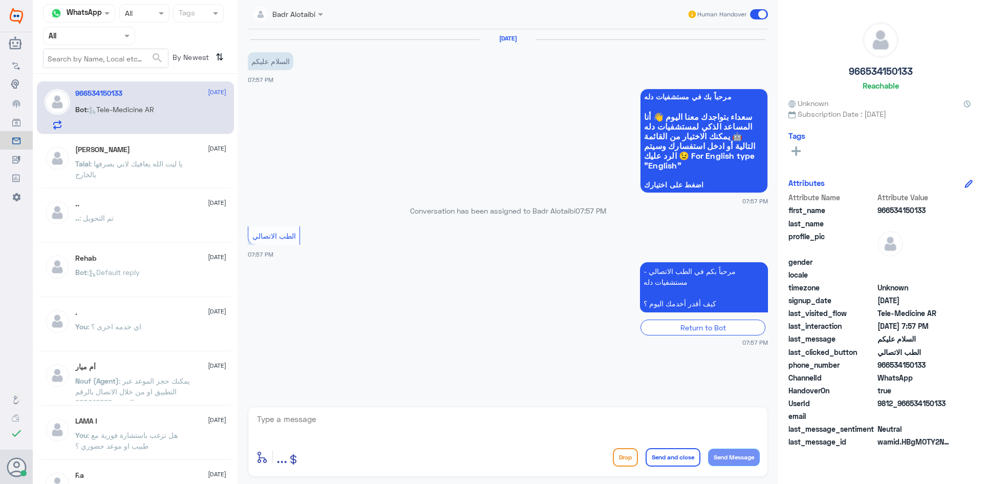
click at [336, 431] on textarea at bounding box center [508, 424] width 504 height 25
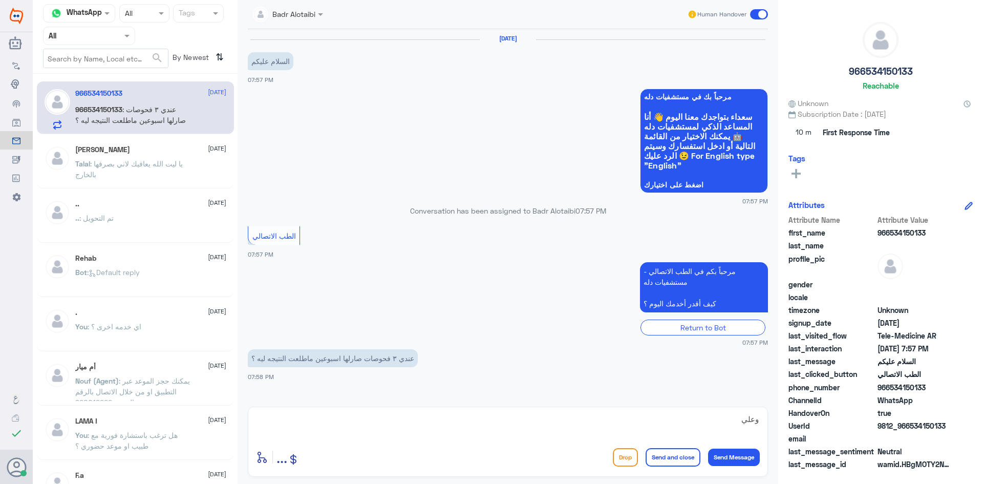
drag, startPoint x: 949, startPoint y: 424, endPoint x: 910, endPoint y: 427, distance: 39.0
click at [910, 427] on span "9812_966534150133" at bounding box center [914, 425] width 74 height 11
copy span "534150133"
click at [668, 426] on textarea "وعلي" at bounding box center [508, 424] width 504 height 25
type textarea "وعليكم السلام ورحمة الله وبركاته مرحبا معك بدر من الطب الاتصالي"
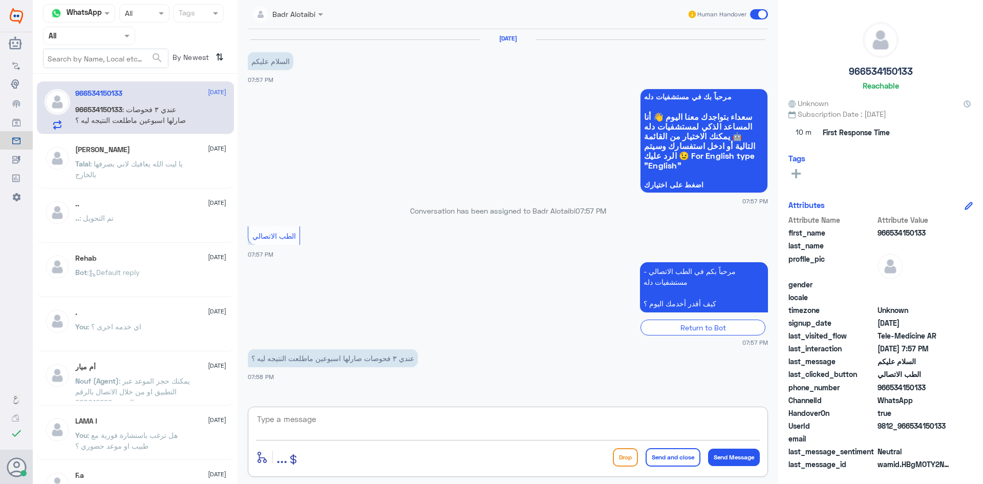
scroll to position [29, 0]
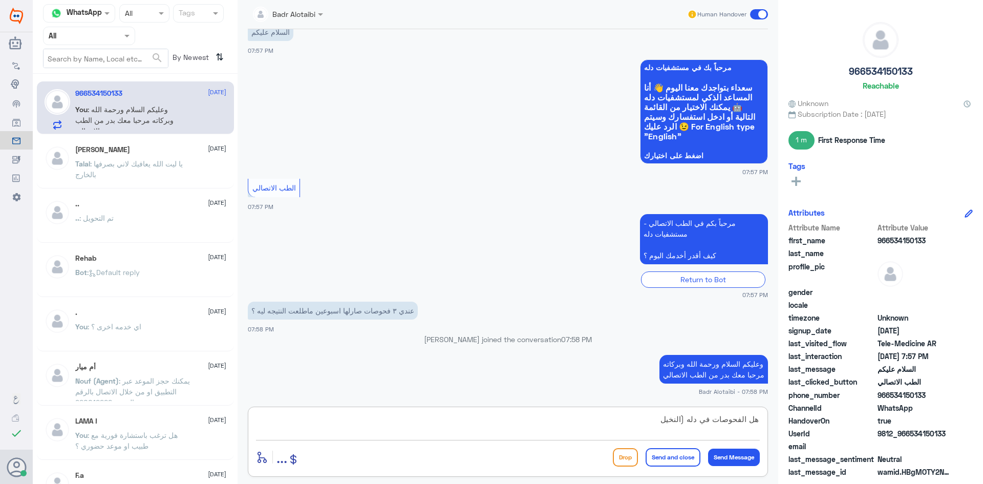
type textarea "هل الفحوصات في دله (النخيل)"
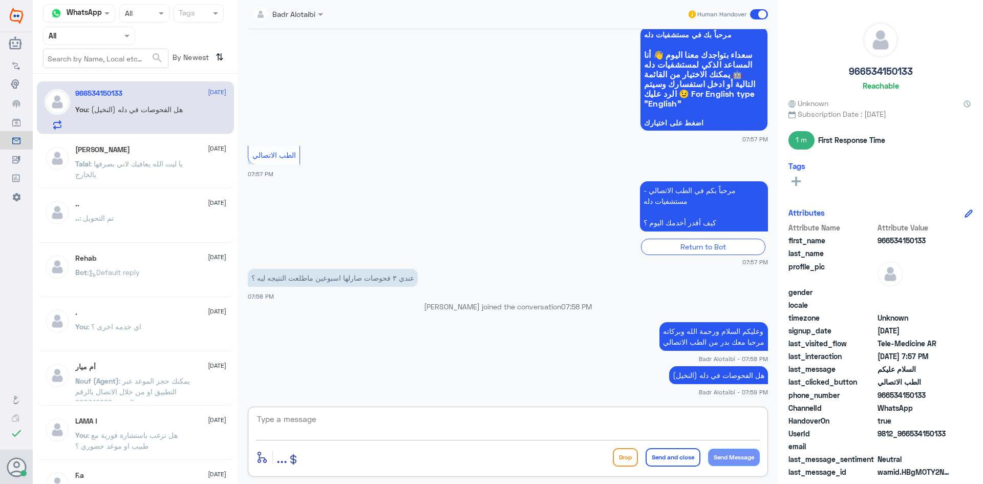
click at [639, 425] on textarea at bounding box center [508, 424] width 504 height 25
click at [759, 10] on span at bounding box center [759, 14] width 18 height 10
click at [0, 0] on input "checkbox" at bounding box center [0, 0] width 0 height 0
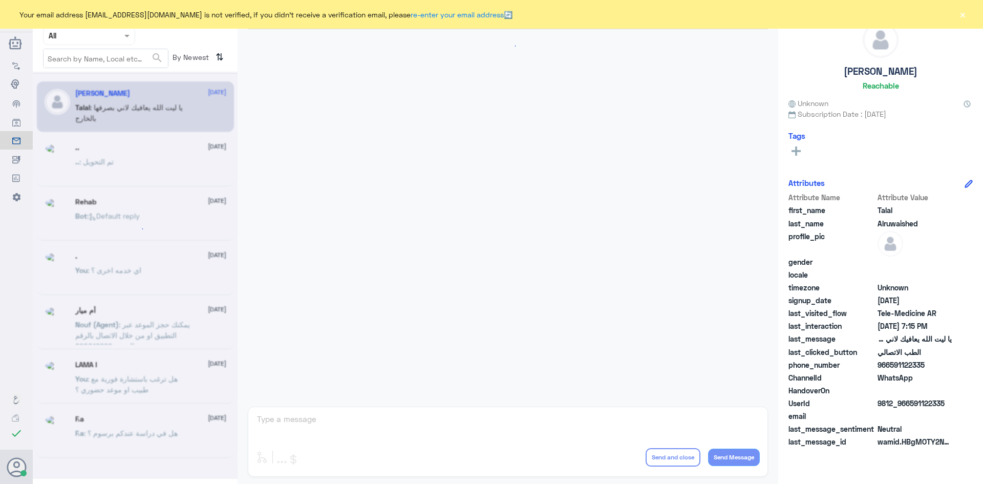
scroll to position [233, 0]
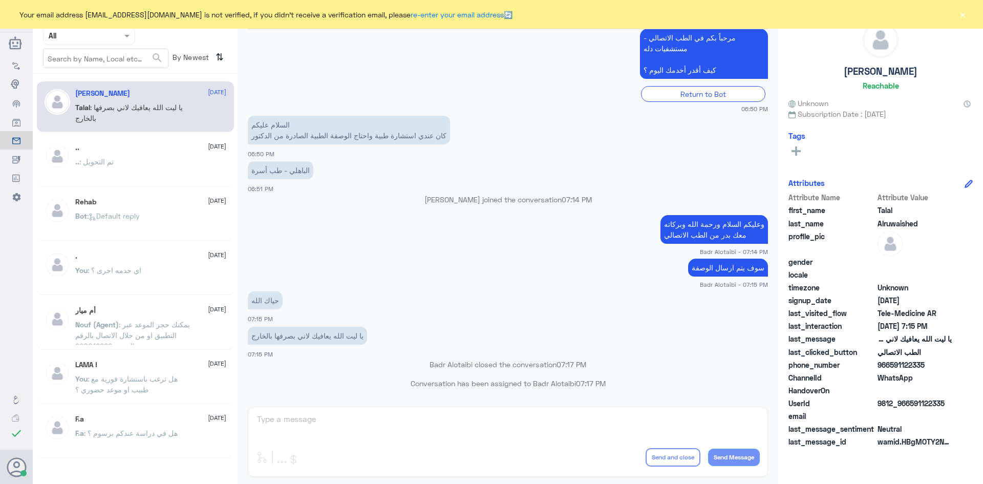
click at [965, 17] on button "×" at bounding box center [962, 14] width 10 height 10
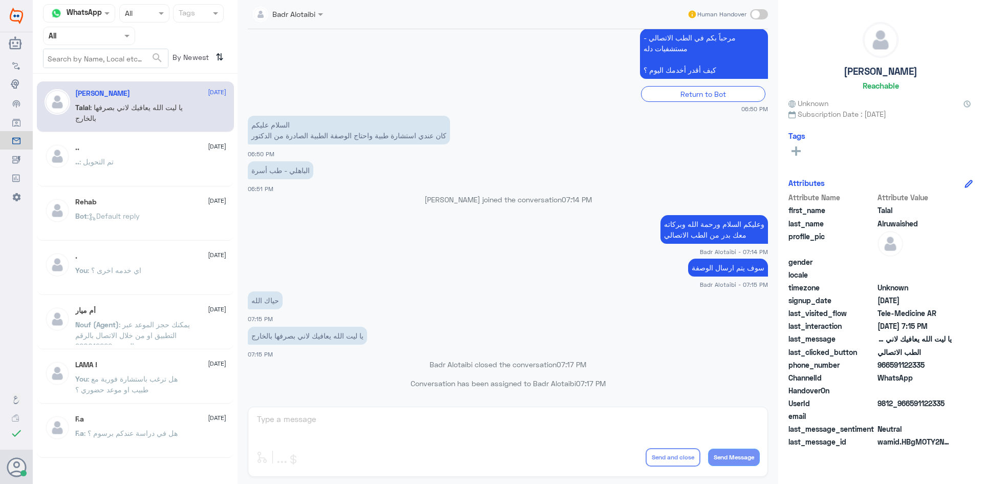
click at [86, 44] on div "Agent Filter All" at bounding box center [89, 36] width 92 height 18
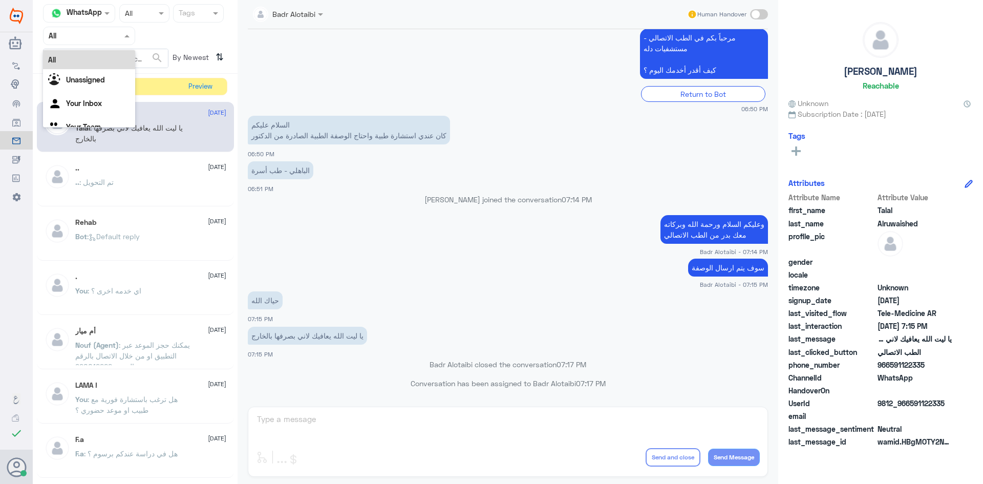
click at [398, 77] on app-msgs-text "مرحباً بكم في الطب الاتصالي - مستشفيات دله كيف أقدر أخدمك [DATE] ؟" at bounding box center [508, 54] width 520 height 51
click at [193, 91] on button "Preview" at bounding box center [201, 86] width 32 height 16
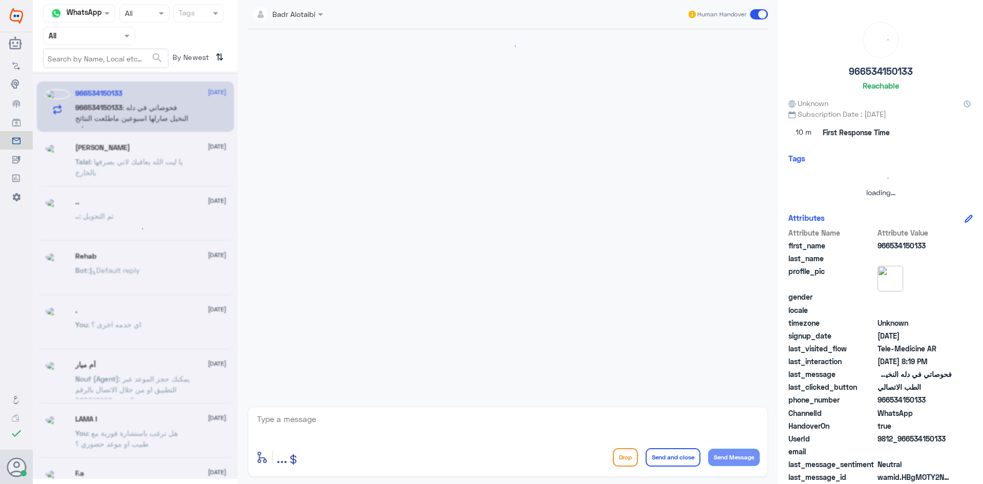
scroll to position [431, 0]
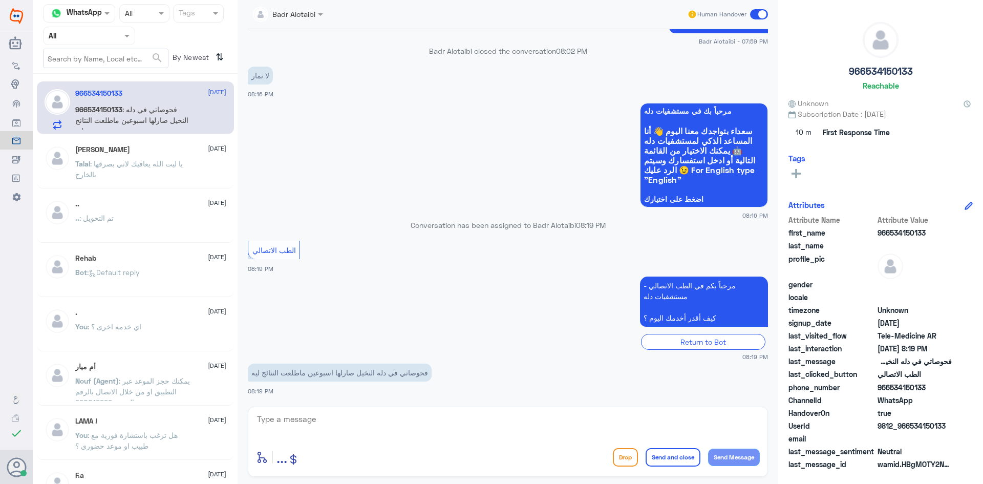
click at [382, 428] on textarea at bounding box center [508, 424] width 504 height 25
type textarea "ز"
type textarea "يرجى تزودينا برقم الهوية او الملف"
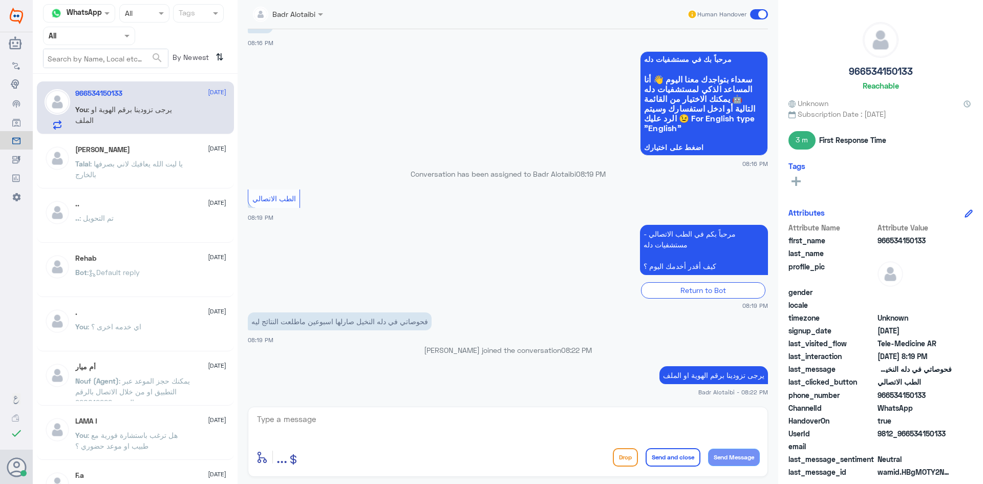
click at [125, 166] on span ": يا ليت الله يعافيك لاني بصرفها بالخارج" at bounding box center [129, 168] width 108 height 19
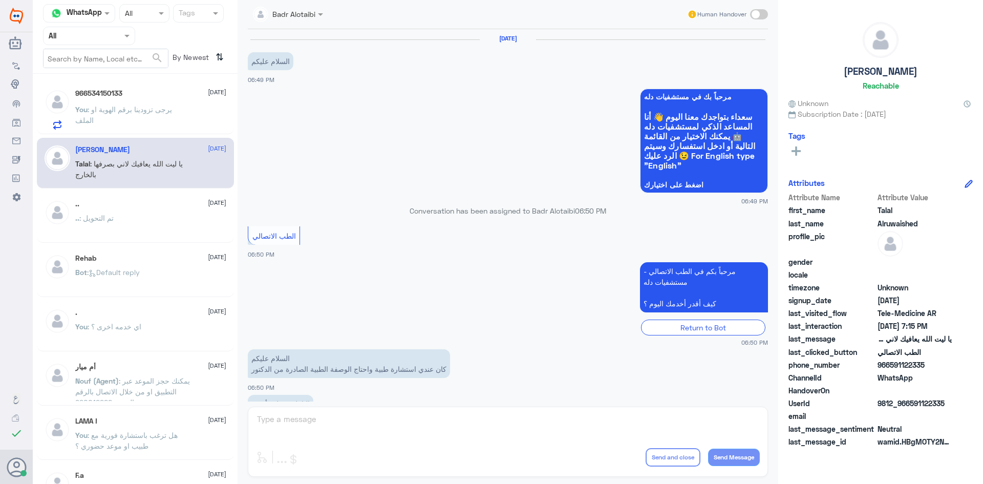
scroll to position [233, 0]
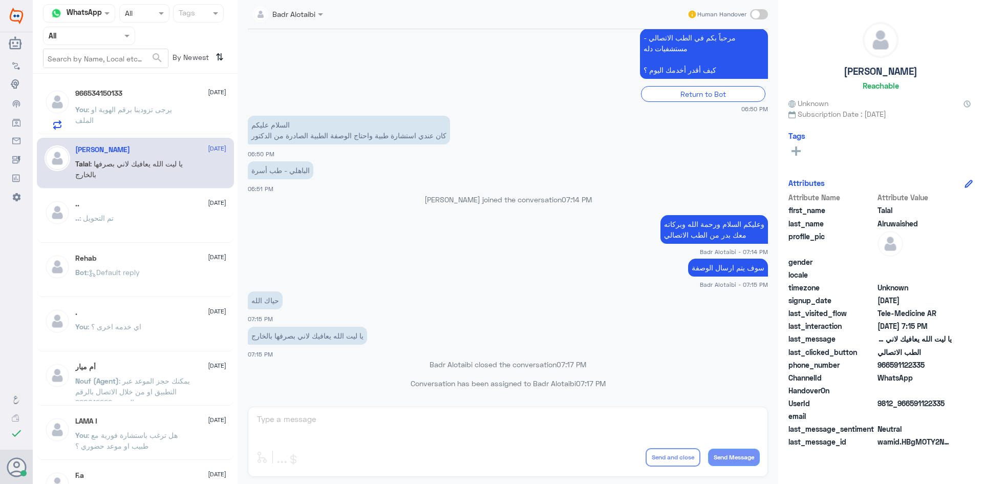
click at [141, 111] on span ": يرجى تزودينا برقم الهوية او الملف" at bounding box center [123, 114] width 97 height 19
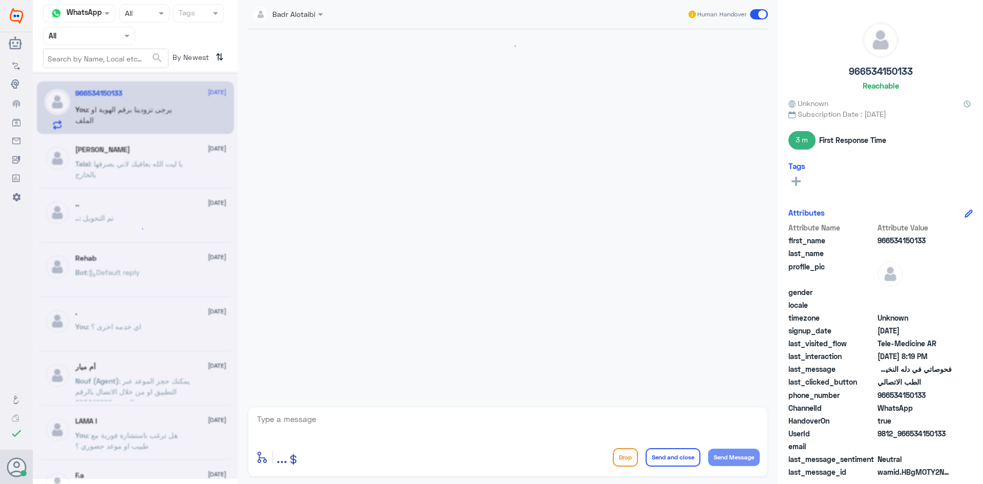
scroll to position [482, 0]
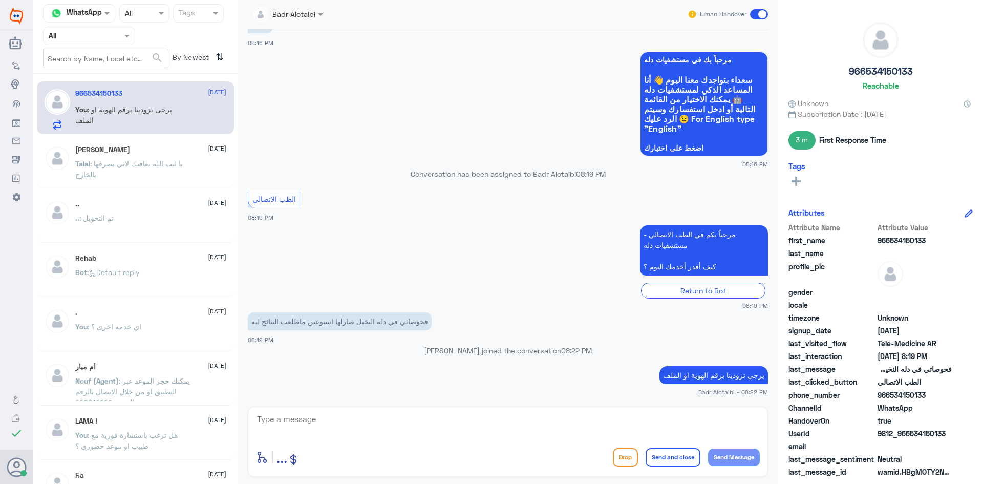
click at [551, 428] on textarea at bounding box center [508, 424] width 504 height 25
drag, startPoint x: 113, startPoint y: 41, endPoint x: 99, endPoint y: 80, distance: 41.6
click at [113, 45] on ng-select "Agent Filter All All Unassigned Your Inbox Your Team" at bounding box center [89, 36] width 92 height 18
click at [99, 81] on b "Unassigned" at bounding box center [85, 79] width 39 height 9
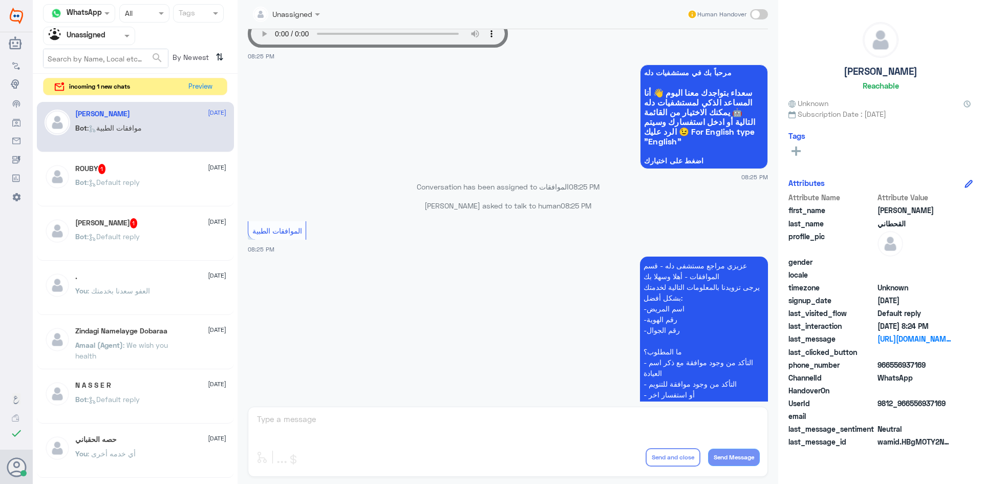
scroll to position [51, 0]
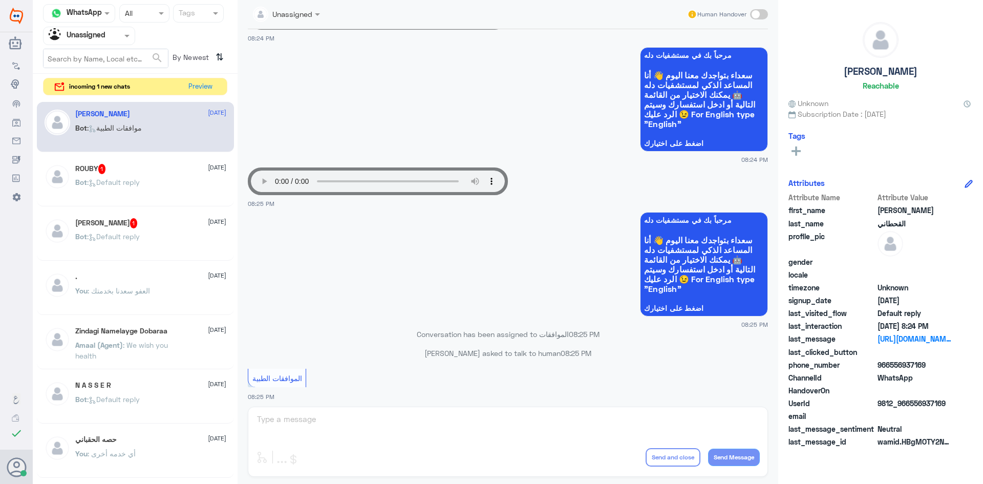
click at [172, 183] on div "Bot : Default reply" at bounding box center [150, 190] width 151 height 23
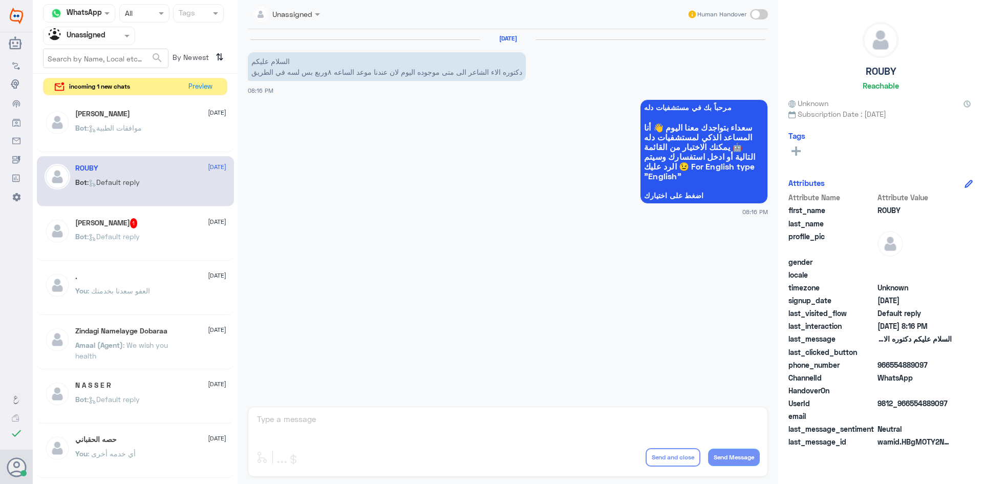
click at [753, 16] on span at bounding box center [759, 14] width 18 height 10
click at [0, 0] on input "checkbox" at bounding box center [0, 0] width 0 height 0
click at [618, 417] on textarea at bounding box center [508, 424] width 504 height 25
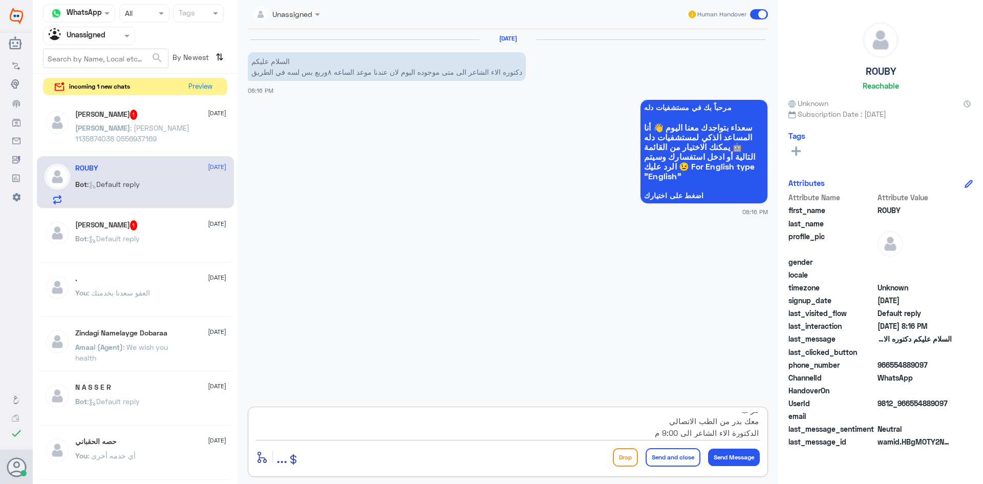
type textarea "مرحبا معك بدر من الطب الاتصالي الدكتورة الاء الشاعر الى 9:00 م"
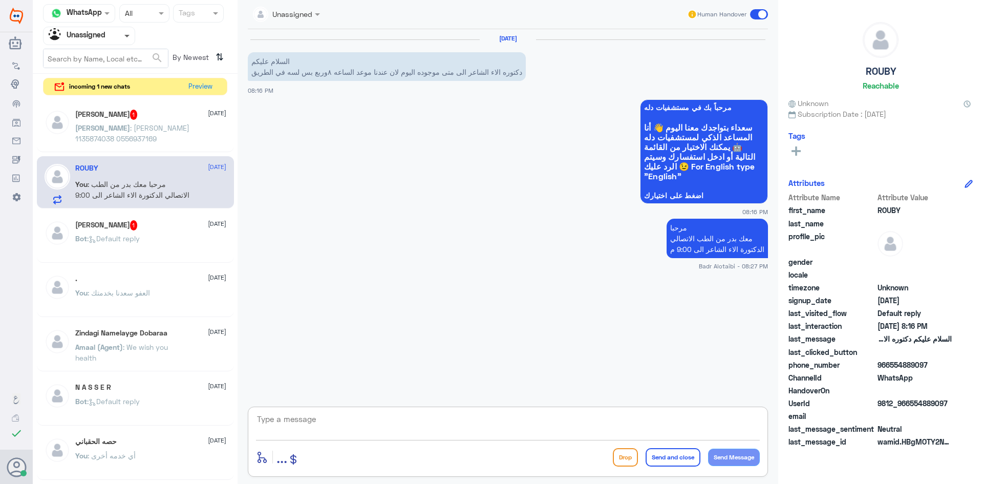
click at [128, 38] on span at bounding box center [128, 35] width 13 height 11
click at [115, 56] on div "All" at bounding box center [89, 59] width 92 height 19
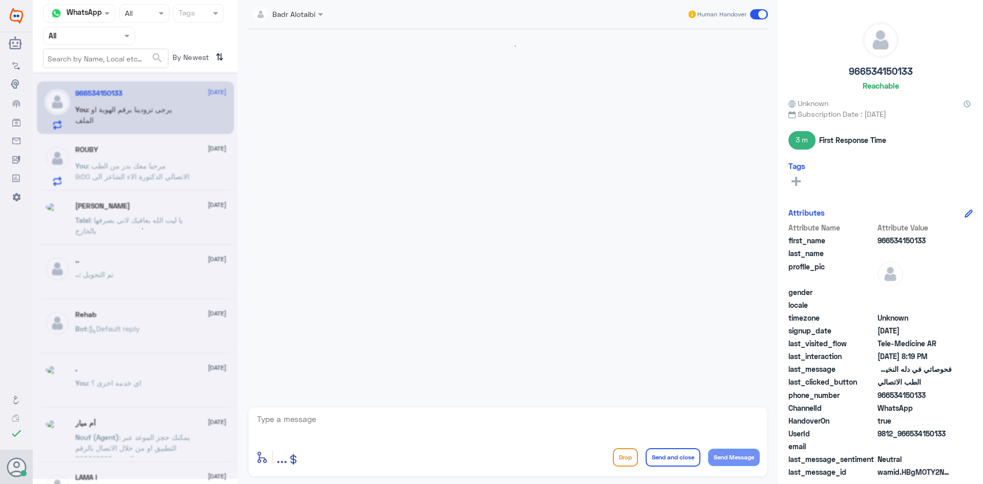
scroll to position [482, 0]
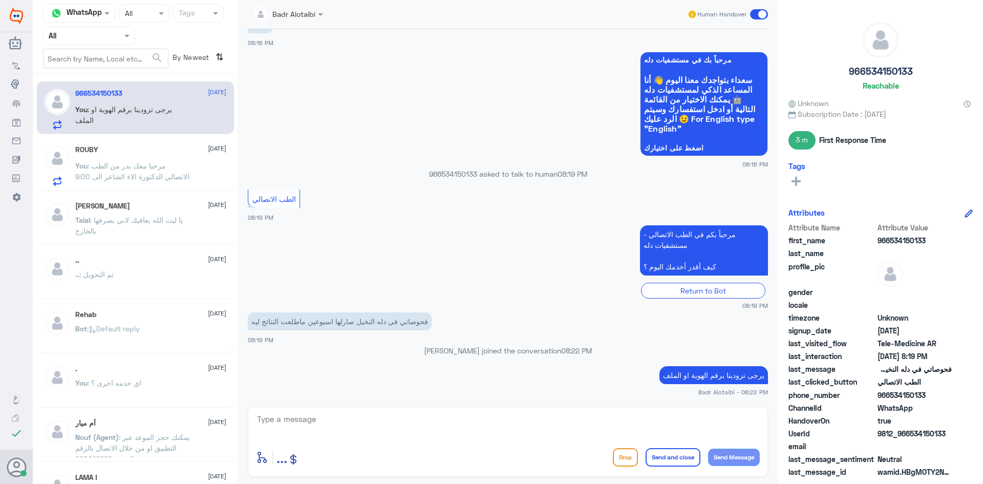
click at [116, 161] on p "You : مرحبا معك بدر من الطب الاتصالي الدكتورة الاء الشاعر الى 9:00 م" at bounding box center [132, 173] width 115 height 26
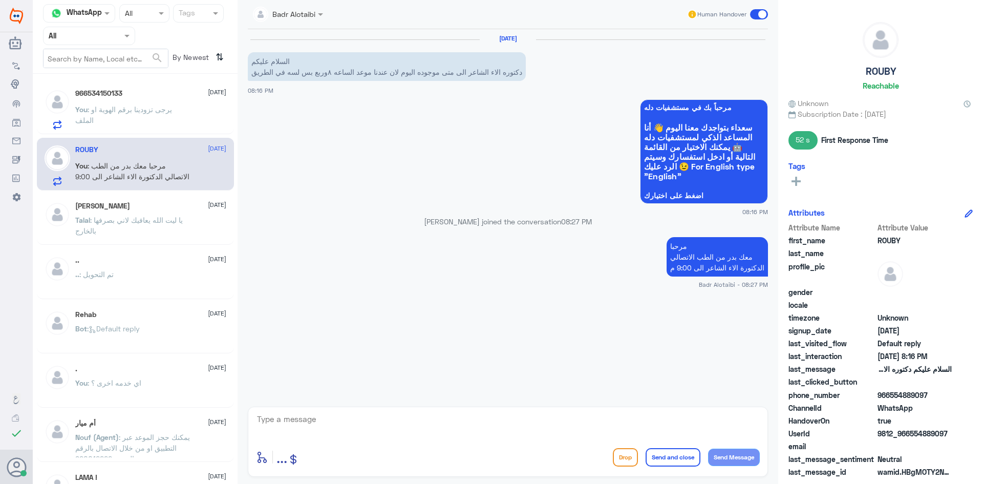
click at [762, 16] on span at bounding box center [759, 14] width 18 height 10
click at [0, 0] on input "checkbox" at bounding box center [0, 0] width 0 height 0
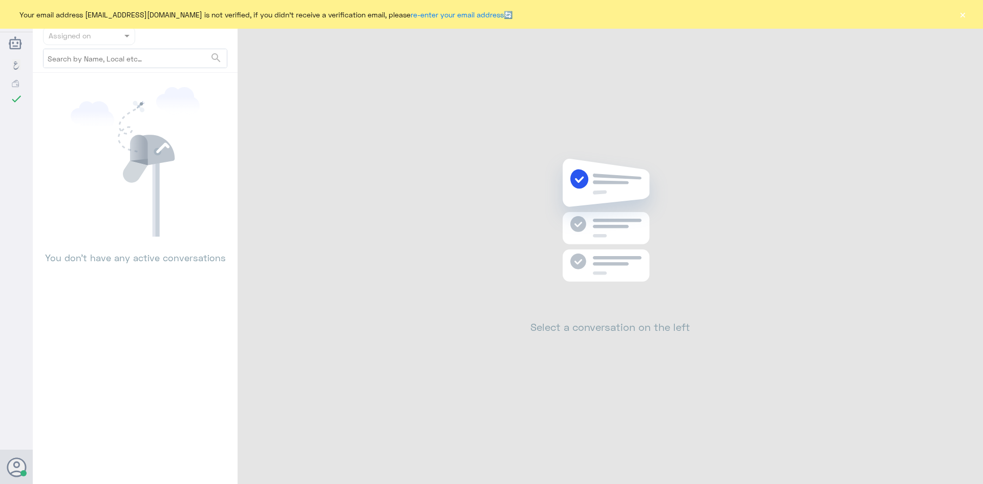
click at [959, 15] on button "×" at bounding box center [962, 14] width 10 height 10
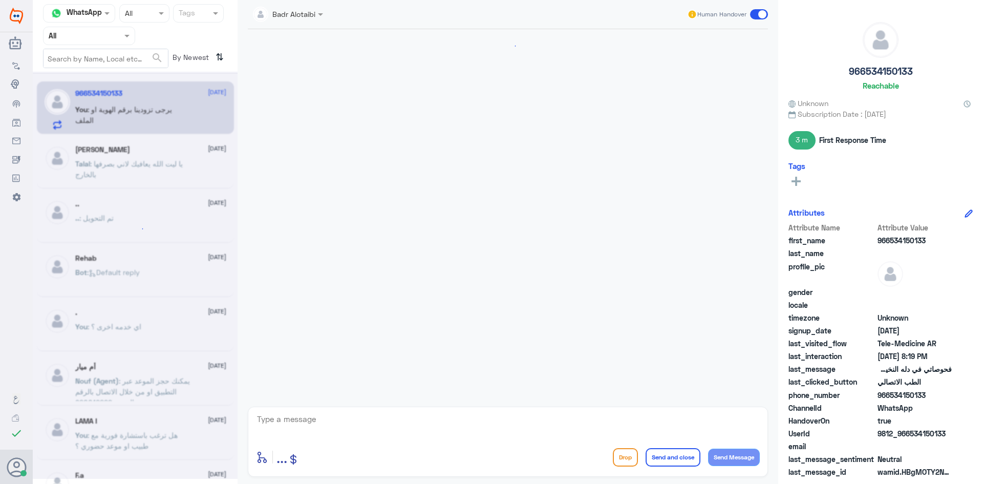
scroll to position [482, 0]
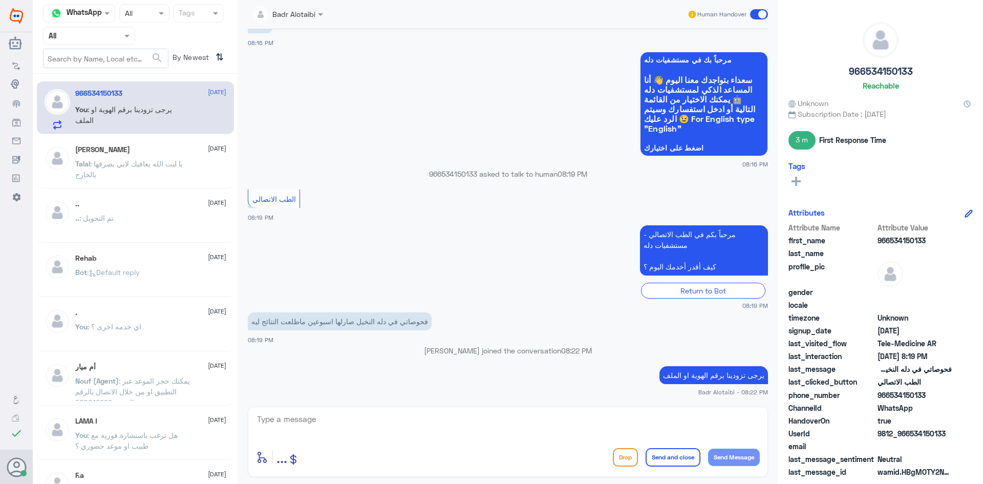
click at [762, 12] on span at bounding box center [759, 14] width 18 height 10
click at [0, 0] on input "checkbox" at bounding box center [0, 0] width 0 height 0
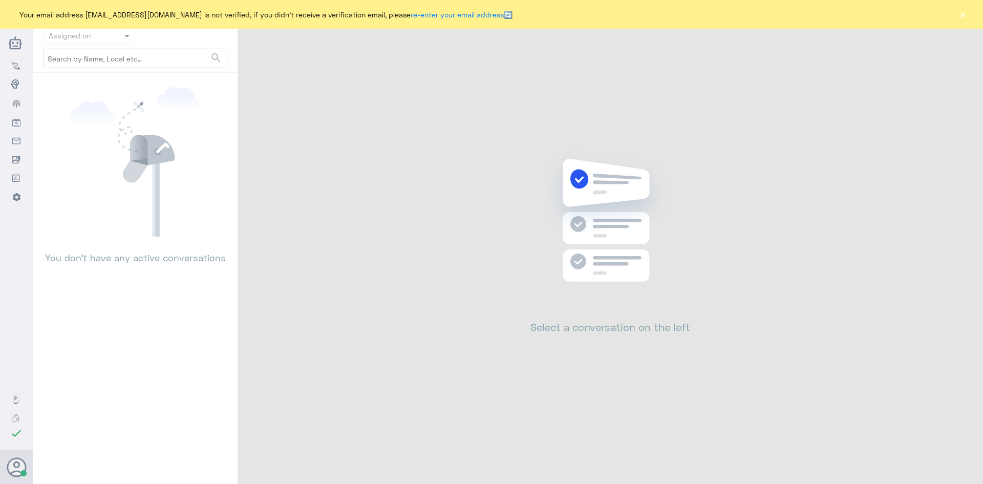
click at [965, 14] on button "×" at bounding box center [962, 14] width 10 height 10
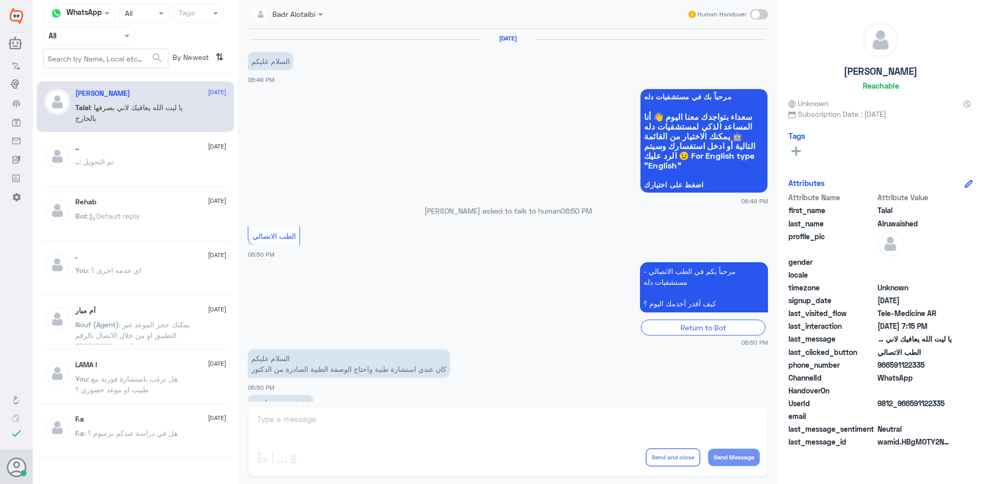
scroll to position [233, 0]
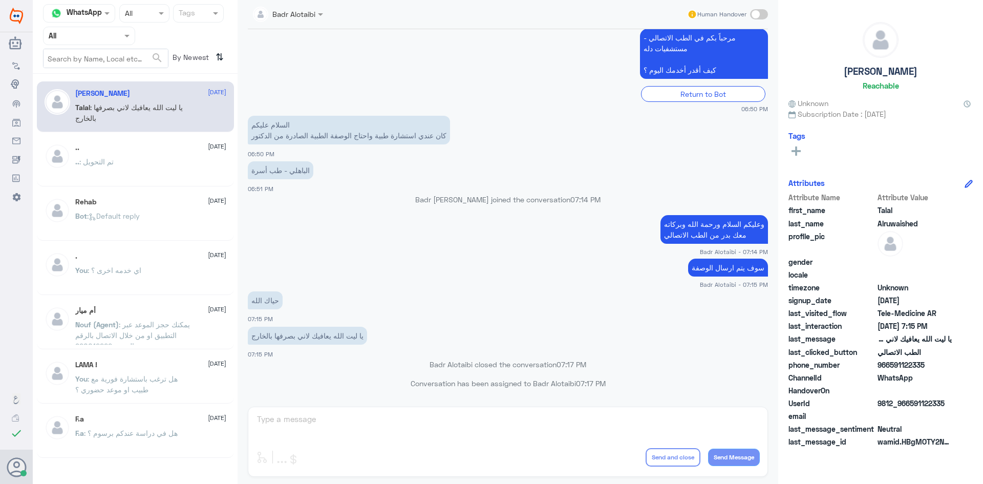
click at [131, 146] on div ".. 2 August" at bounding box center [150, 147] width 151 height 9
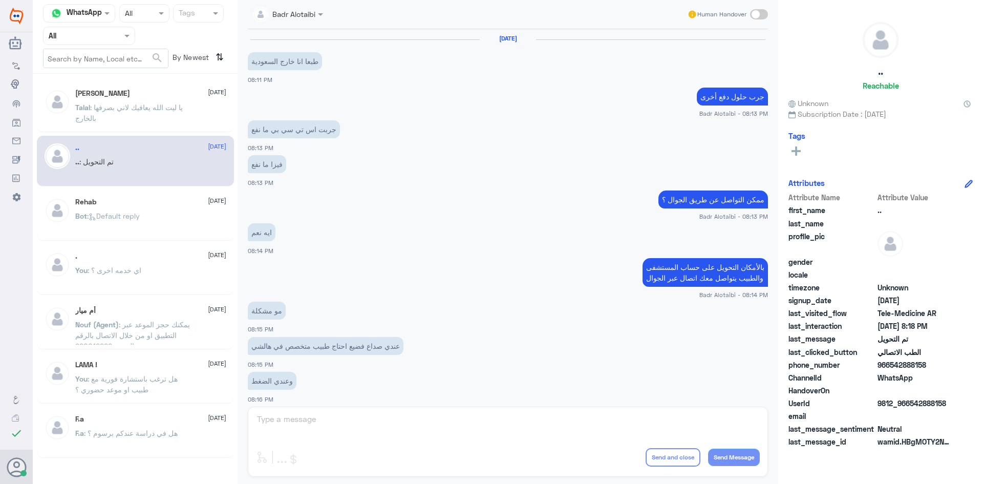
scroll to position [336, 0]
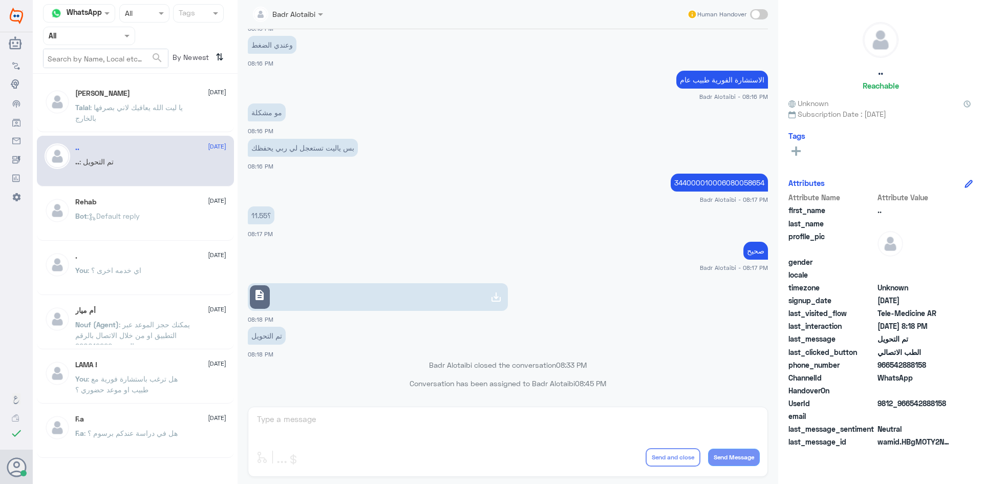
click at [132, 113] on p "Talal : يا ليت الله يعافيك لاني بصرفها بالخارج" at bounding box center [132, 115] width 115 height 26
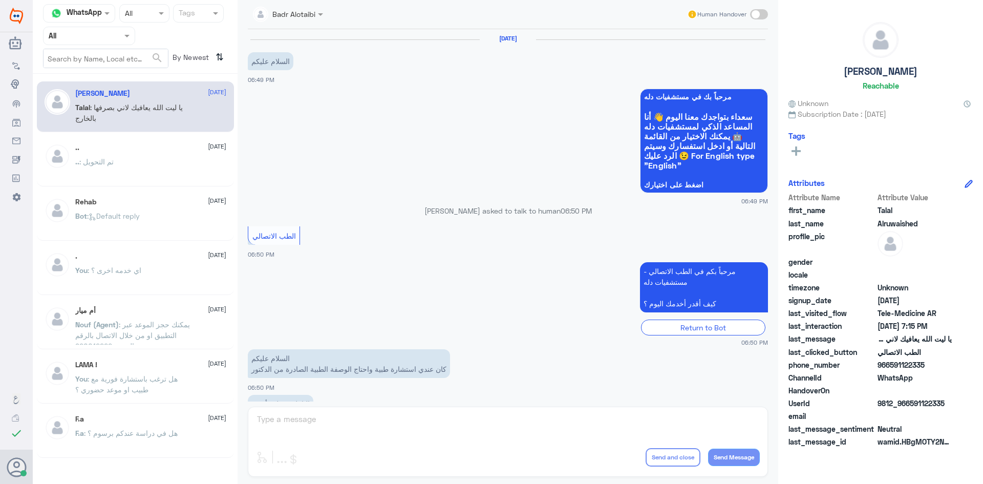
scroll to position [233, 0]
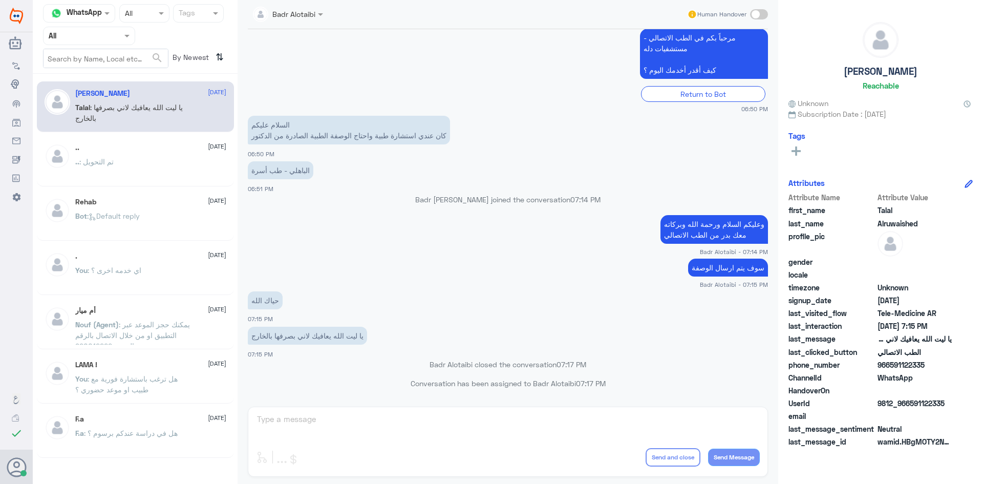
click at [115, 36] on div at bounding box center [89, 36] width 91 height 12
click at [103, 80] on b "Unassigned" at bounding box center [85, 79] width 39 height 9
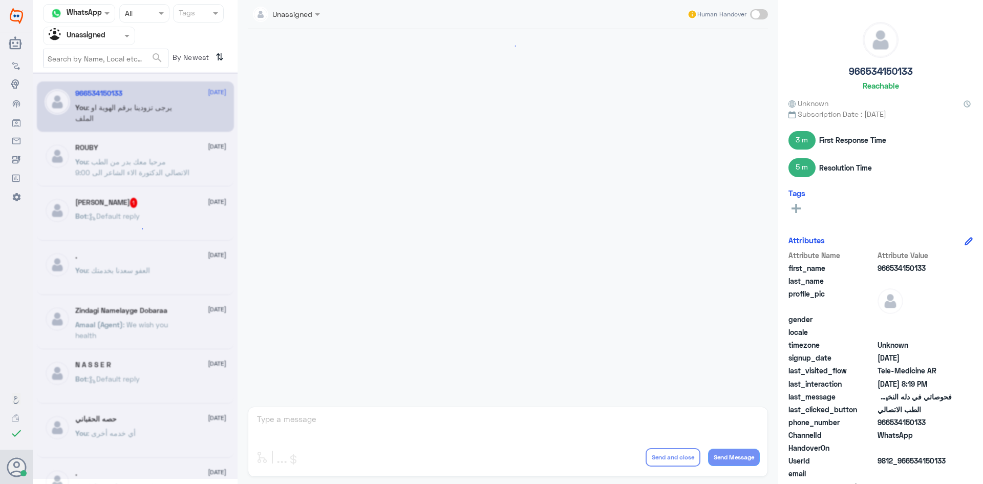
scroll to position [466, 0]
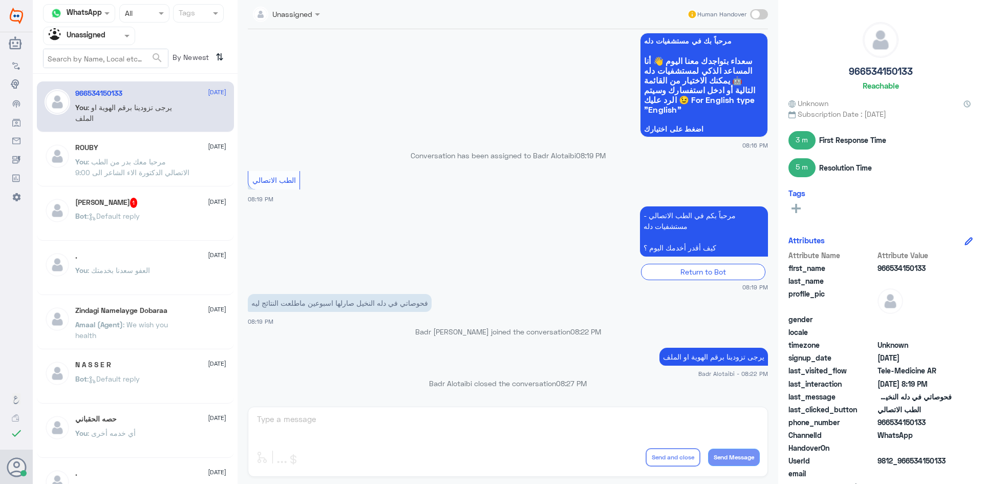
click at [171, 212] on div "Omar Bin Jahlan 1 20 August Bot : Default reply" at bounding box center [150, 217] width 151 height 38
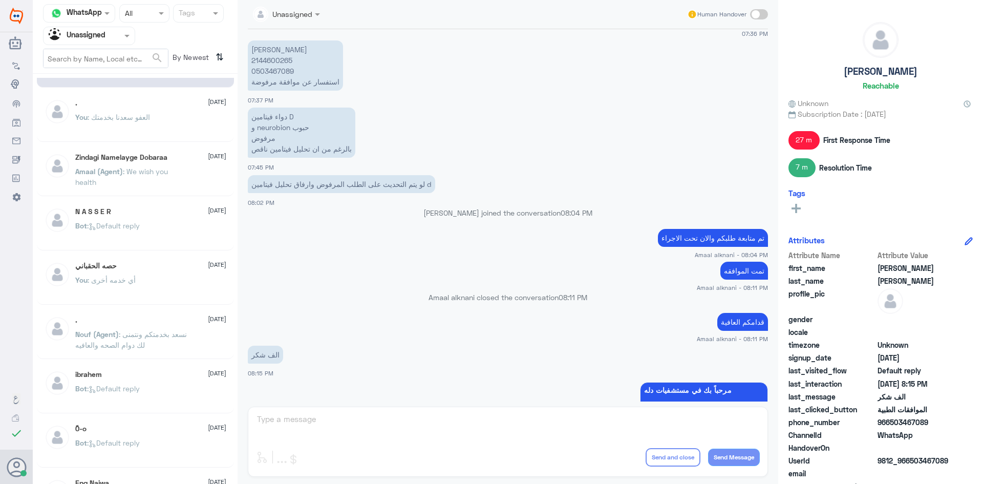
scroll to position [154, 0]
click at [131, 183] on p "Amaal (Agent) : We wish you health" at bounding box center [132, 178] width 115 height 26
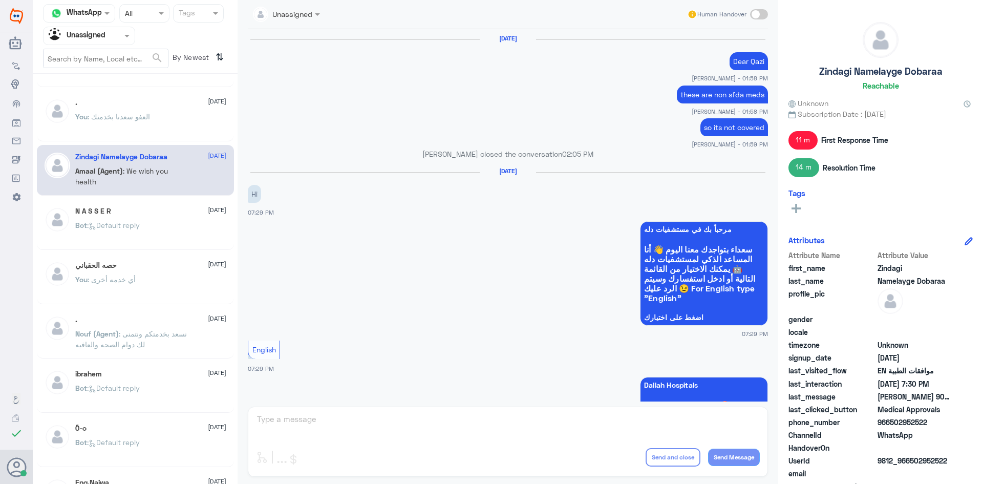
scroll to position [729, 0]
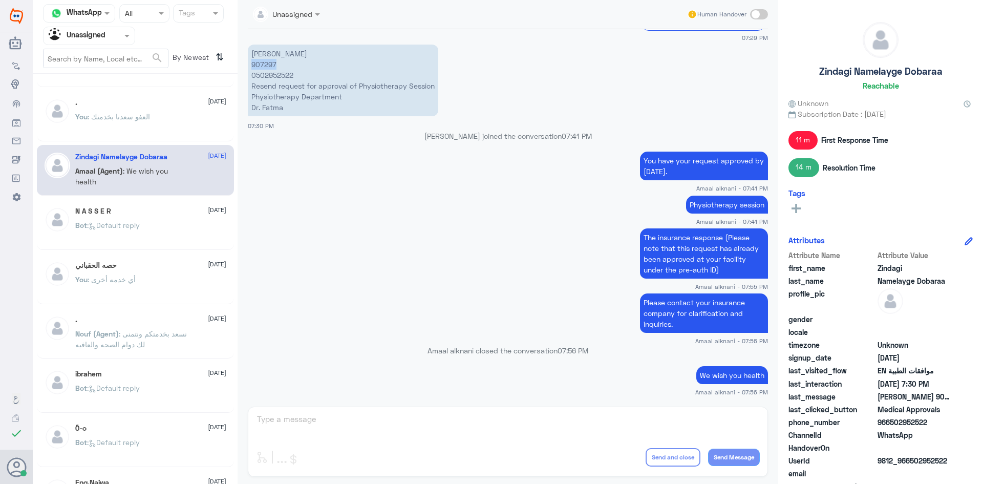
drag, startPoint x: 277, startPoint y: 59, endPoint x: 252, endPoint y: 60, distance: 25.1
click at [252, 60] on p "Siraj unnisa Arjumand 907297 0502952522 Resend request for approval of Physioth…" at bounding box center [343, 81] width 190 height 72
click at [147, 218] on div "N A S S E R 20 August Bot : Default reply" at bounding box center [150, 226] width 151 height 38
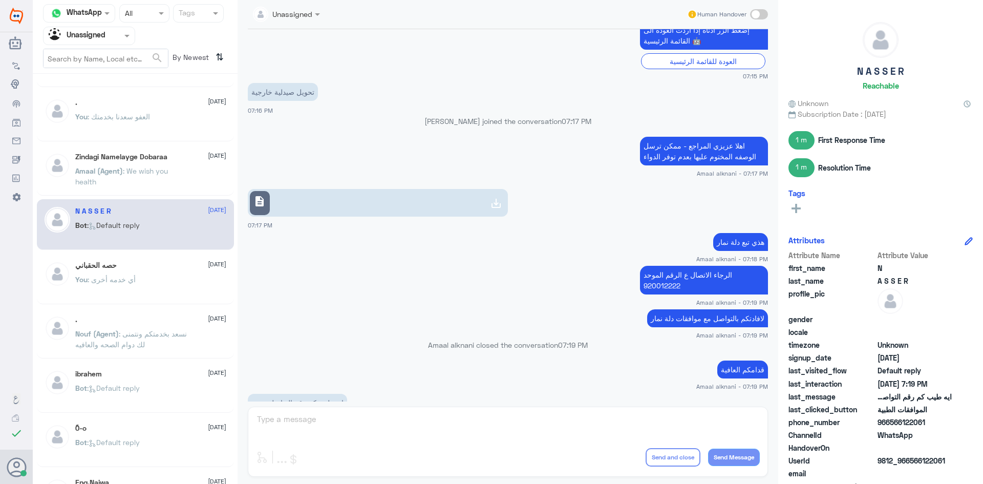
scroll to position [747, 0]
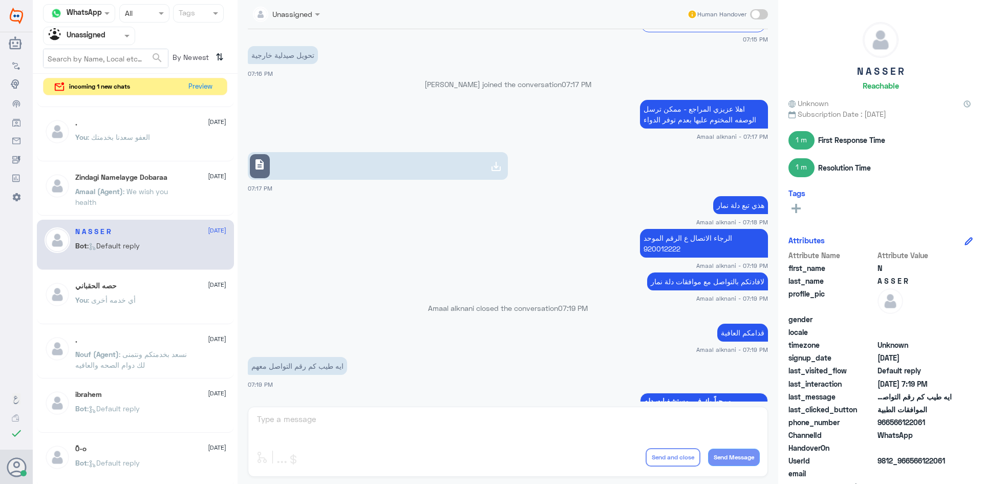
click at [414, 152] on link "description" at bounding box center [378, 166] width 260 height 28
click at [196, 82] on button "Preview" at bounding box center [201, 86] width 32 height 16
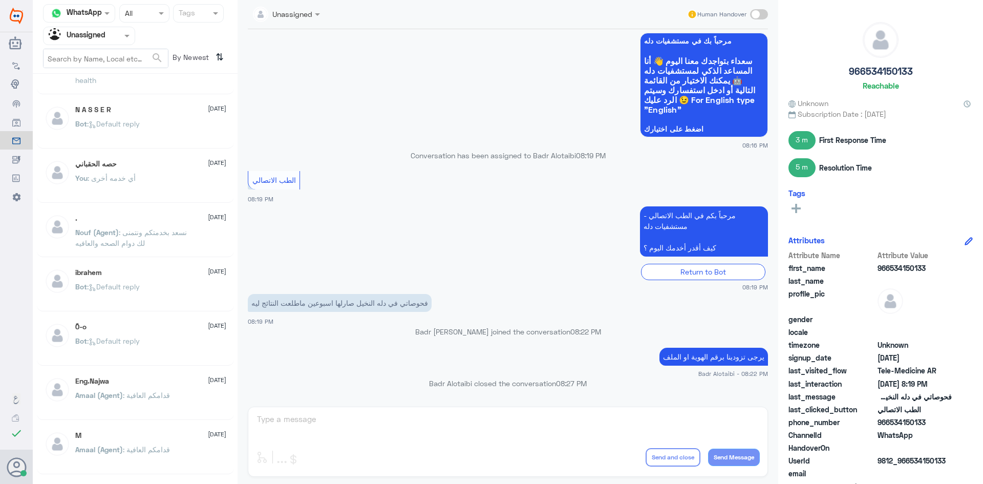
scroll to position [256, 0]
click at [163, 246] on p "Nouf (Agent) : نسعد بخدمتكم ونتمنى لك دوام الصحه والعافيه" at bounding box center [132, 239] width 115 height 26
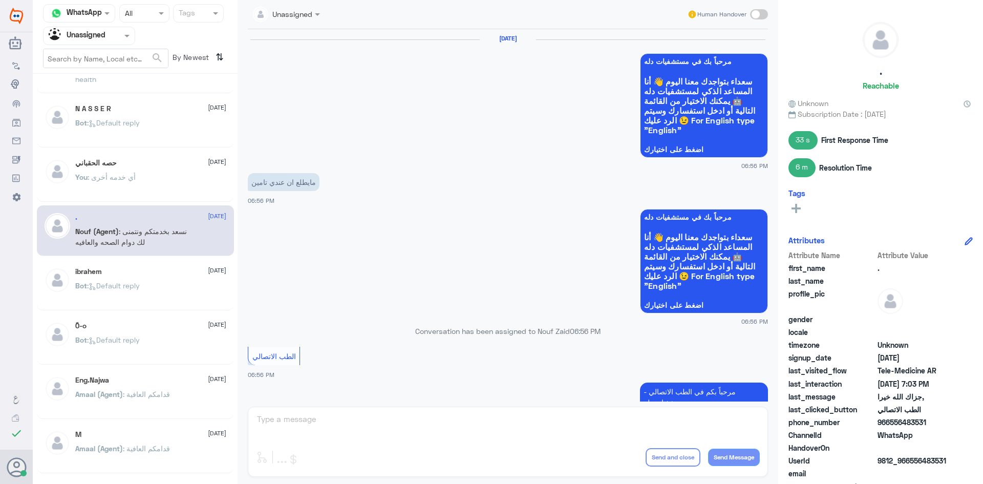
scroll to position [496, 0]
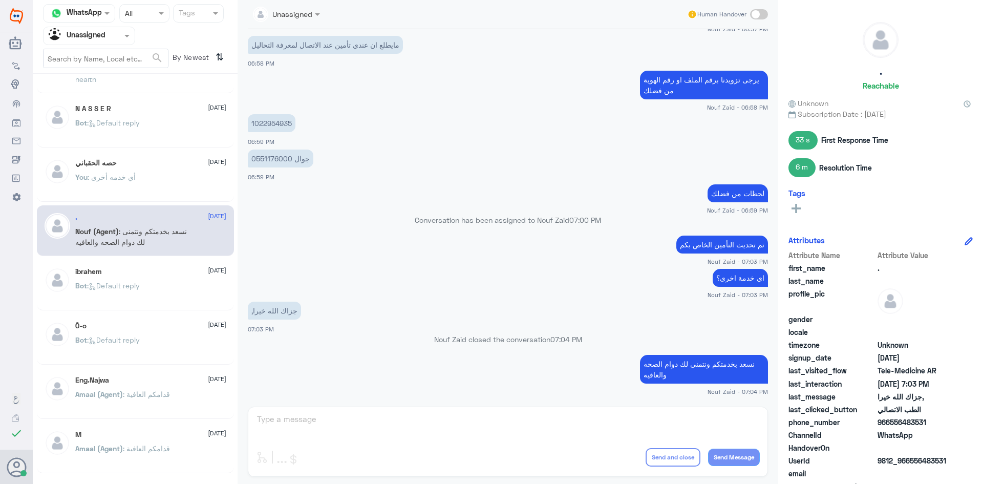
click at [148, 307] on div "ibrahem 20 August Bot : Default reply" at bounding box center [135, 285] width 197 height 51
click at [165, 253] on div ". 20 August Nouf (Agent) : نسعد بخدمتكم ونتمنى لك دوام الصحه والعافيه" at bounding box center [135, 230] width 197 height 51
click at [165, 262] on div "ibrahem 20 August Bot : Default reply" at bounding box center [135, 285] width 197 height 51
click at [166, 269] on div "ibrahem 20 August" at bounding box center [150, 271] width 151 height 9
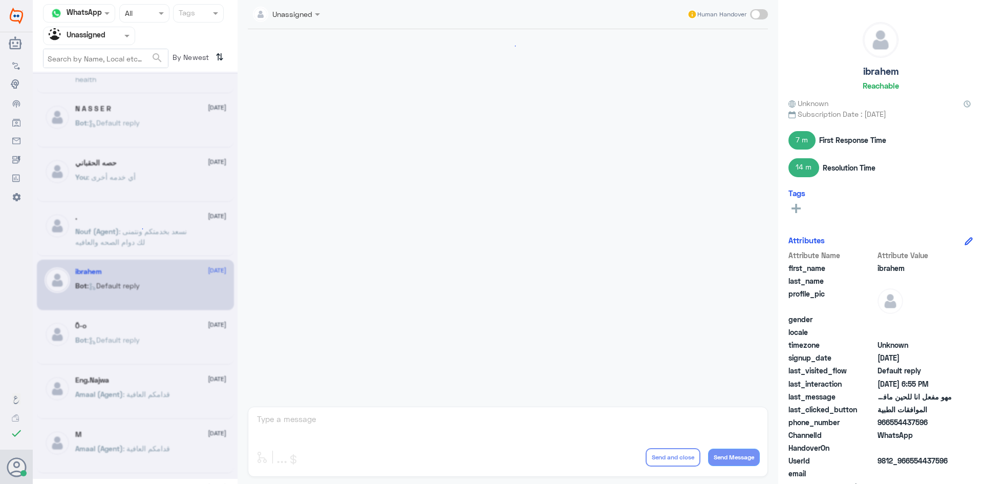
scroll to position [825, 0]
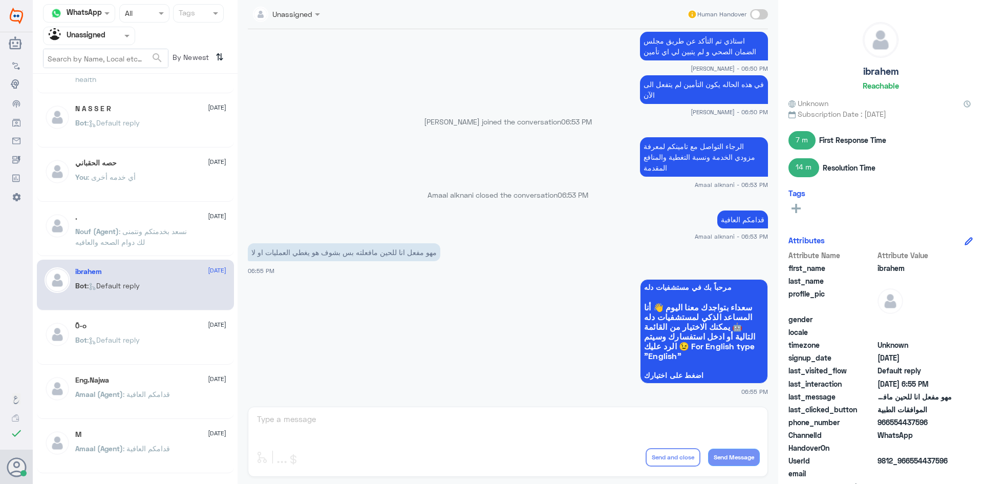
click at [220, 348] on div "Bot : Default reply" at bounding box center [150, 348] width 151 height 23
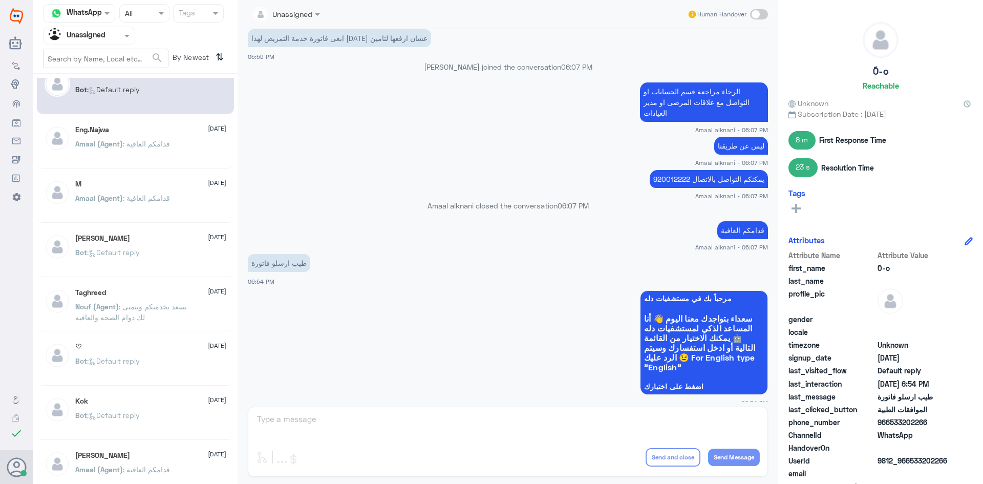
scroll to position [512, 0]
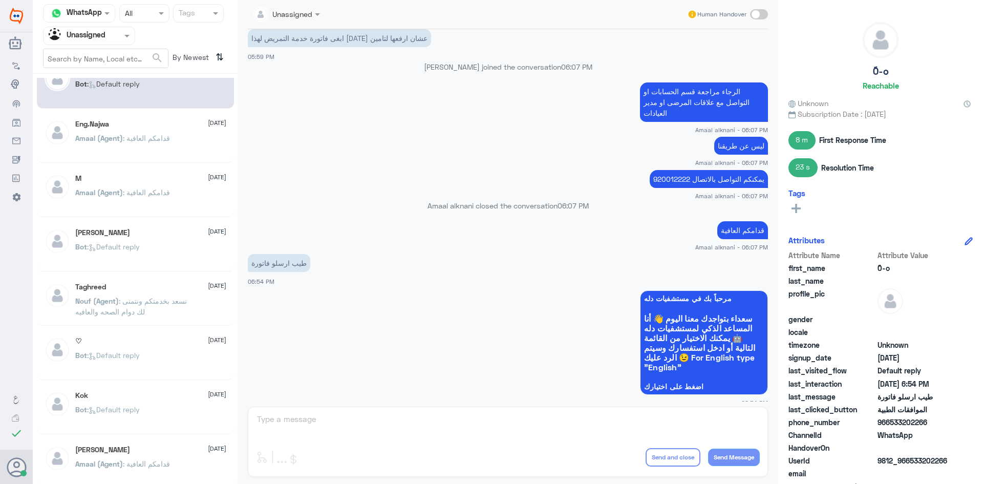
click at [174, 342] on div "♡ 20 August" at bounding box center [150, 341] width 151 height 9
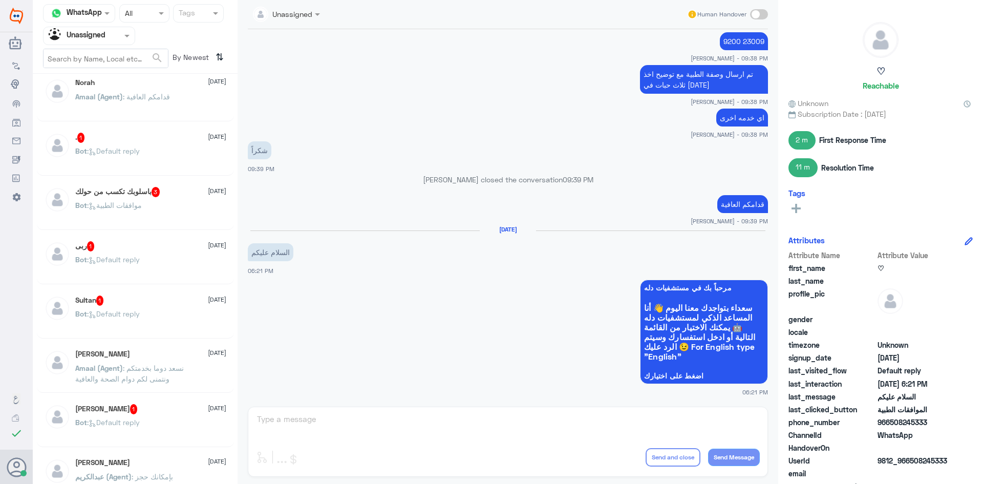
scroll to position [210, 0]
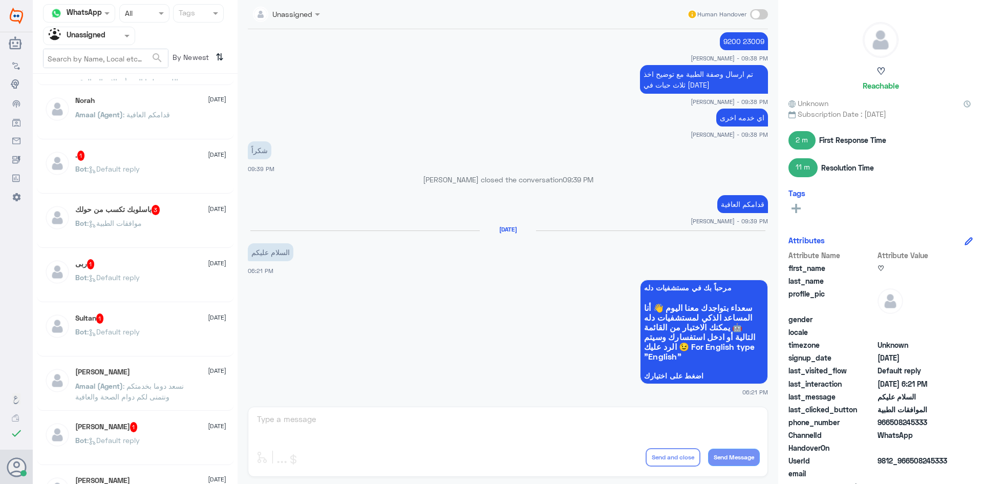
click at [134, 173] on span ": Default reply" at bounding box center [113, 168] width 53 height 9
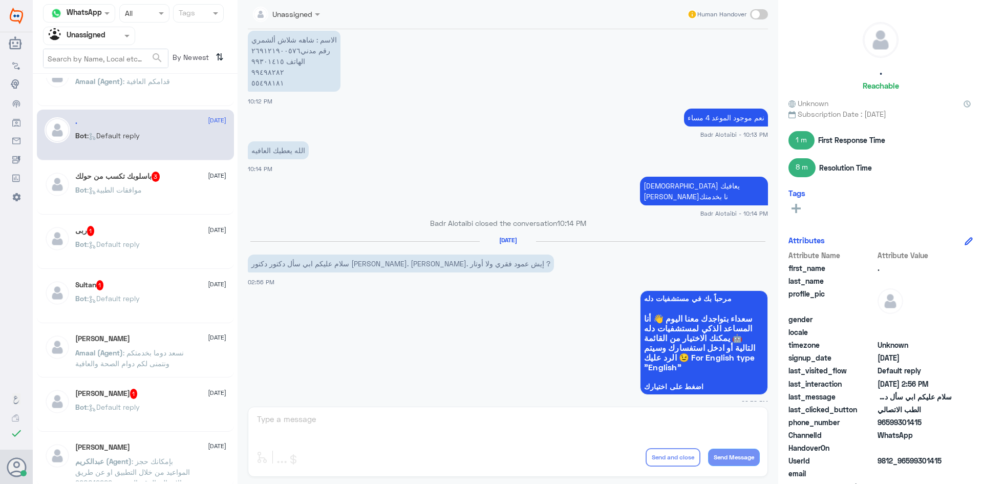
scroll to position [261, 0]
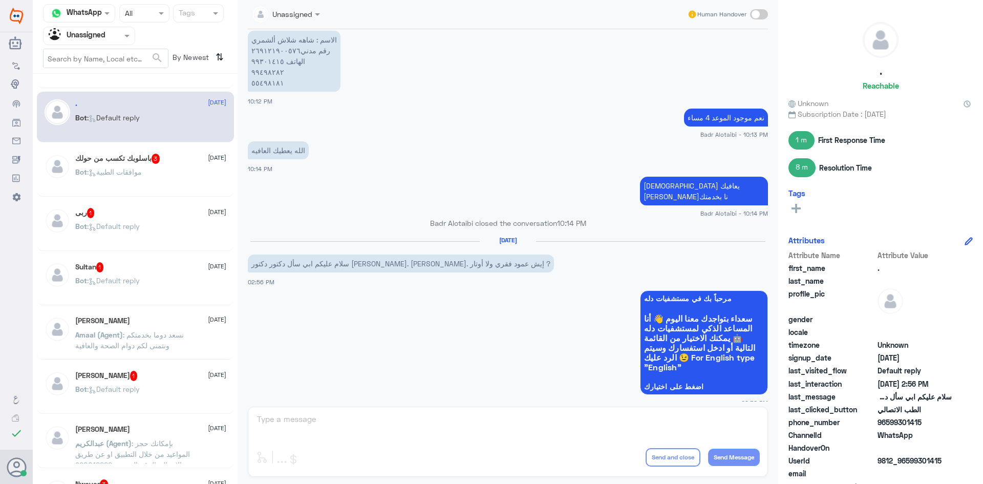
click at [132, 163] on h5 "باسلوبك تكسب من حولك 3" at bounding box center [117, 159] width 85 height 10
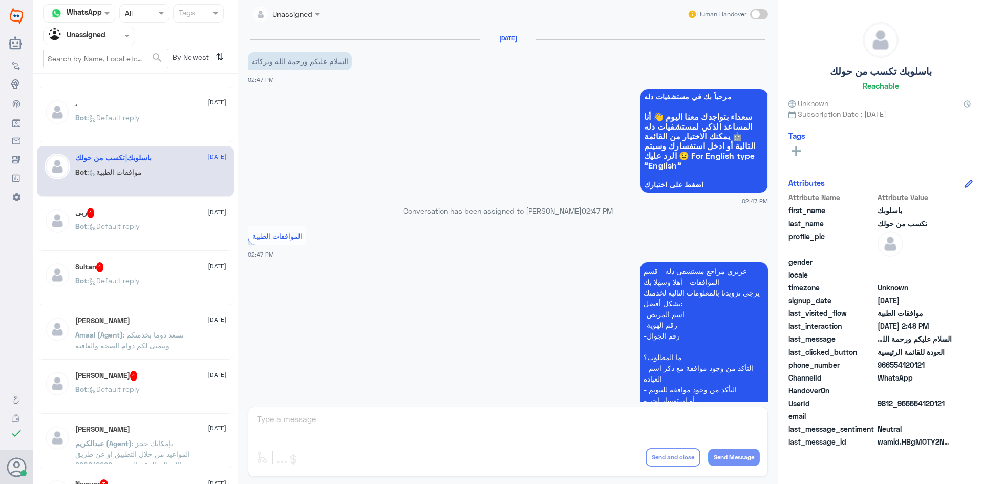
scroll to position [227, 0]
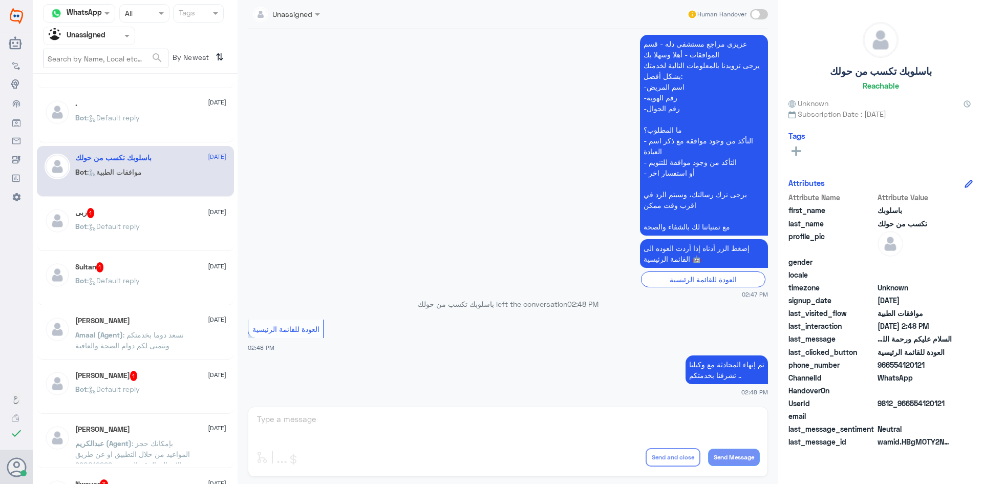
click at [150, 163] on div "باسلوبك تكسب من حولك 20 August Bot : موافقات الطبية" at bounding box center [150, 173] width 151 height 38
click at [154, 213] on div "ربى 1 20 August" at bounding box center [150, 213] width 151 height 10
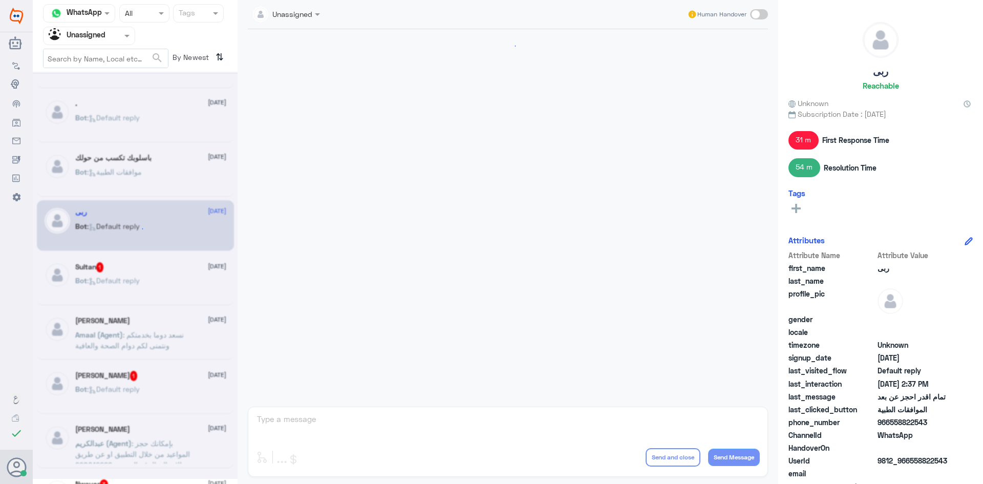
scroll to position [418, 0]
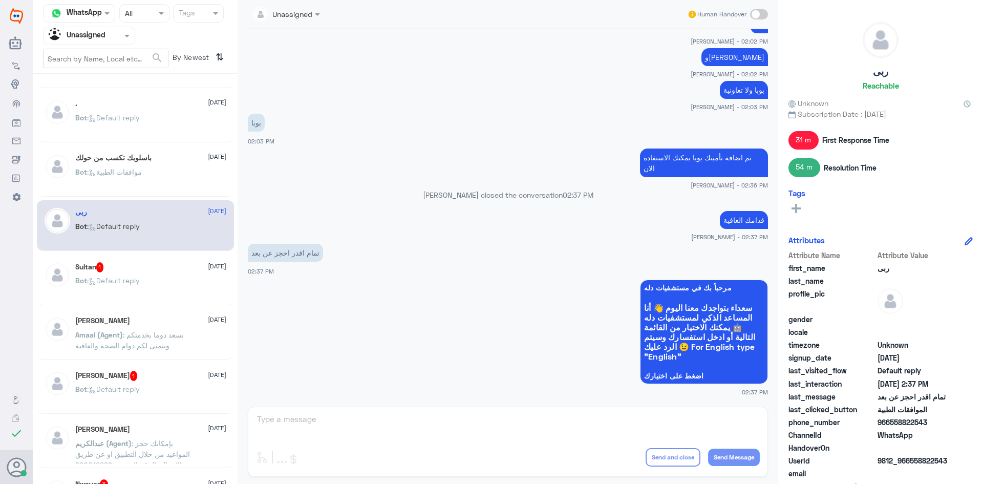
click at [155, 258] on div "Sultan 1 20 August Bot : Default reply" at bounding box center [135, 279] width 197 height 51
click at [118, 282] on span ": Default reply" at bounding box center [113, 280] width 53 height 9
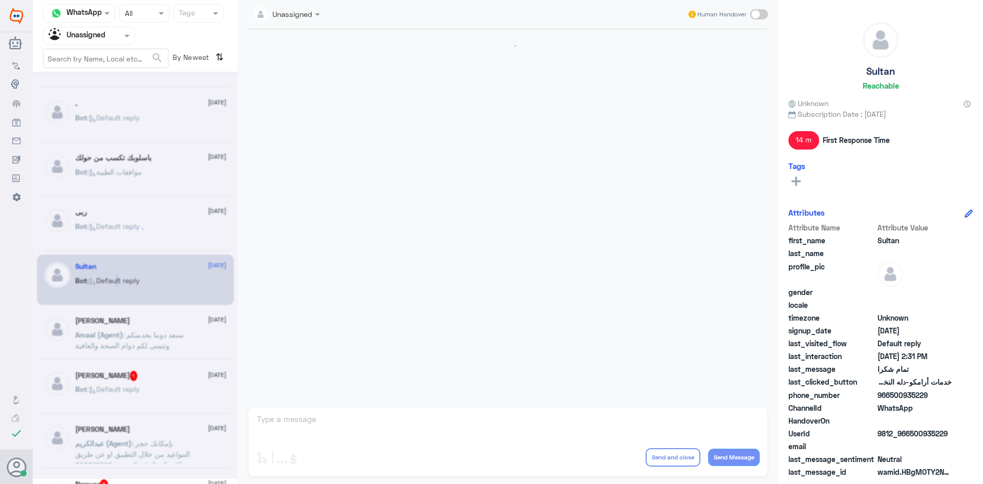
scroll to position [495, 0]
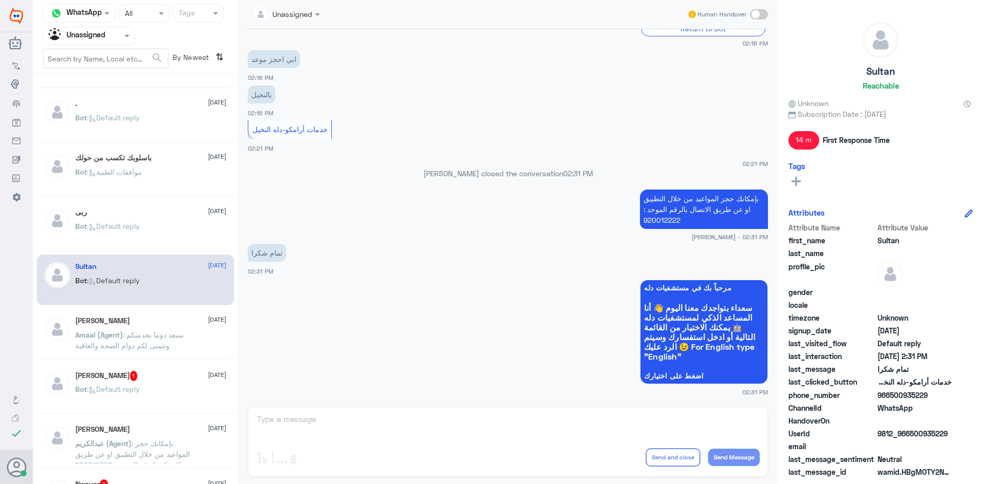
click at [140, 225] on span ": Default reply" at bounding box center [113, 226] width 53 height 9
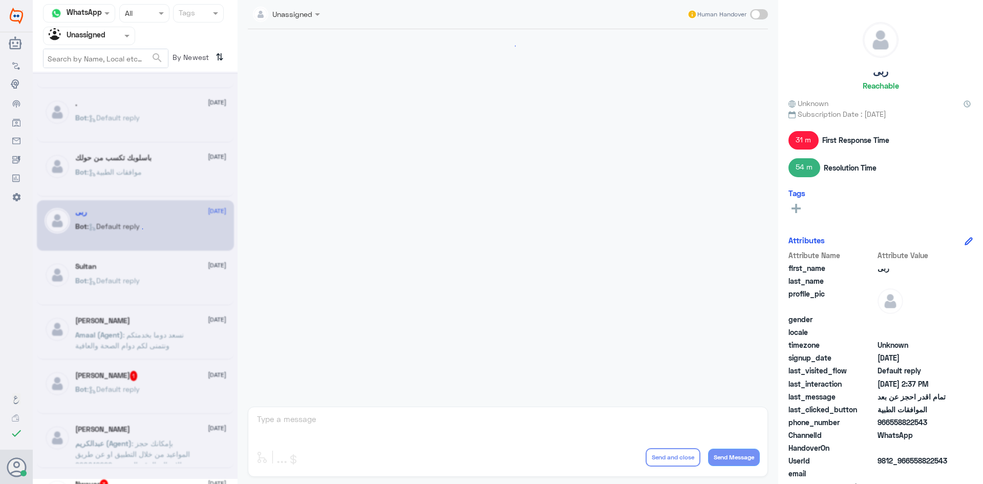
scroll to position [418, 0]
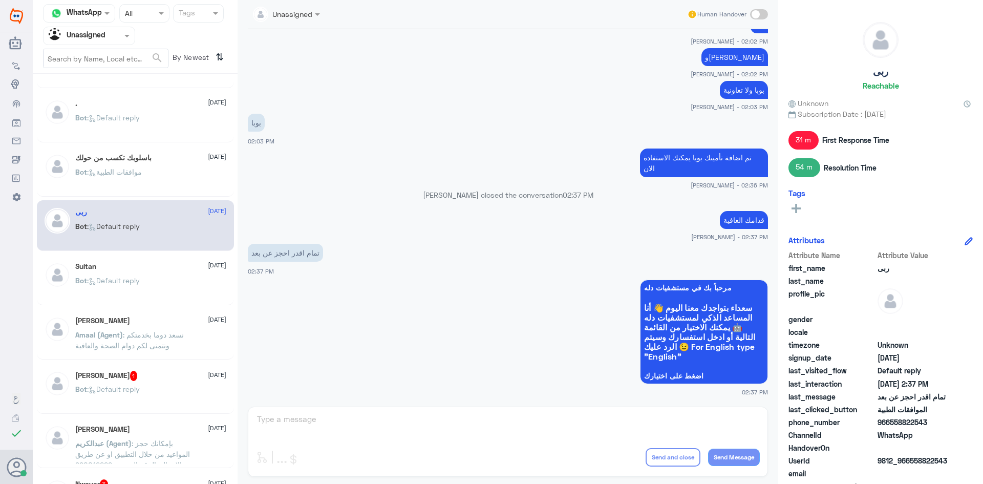
drag, startPoint x: 927, startPoint y: 421, endPoint x: 891, endPoint y: 424, distance: 36.0
click at [891, 424] on span "966558822543" at bounding box center [914, 422] width 74 height 11
copy span "558822543"
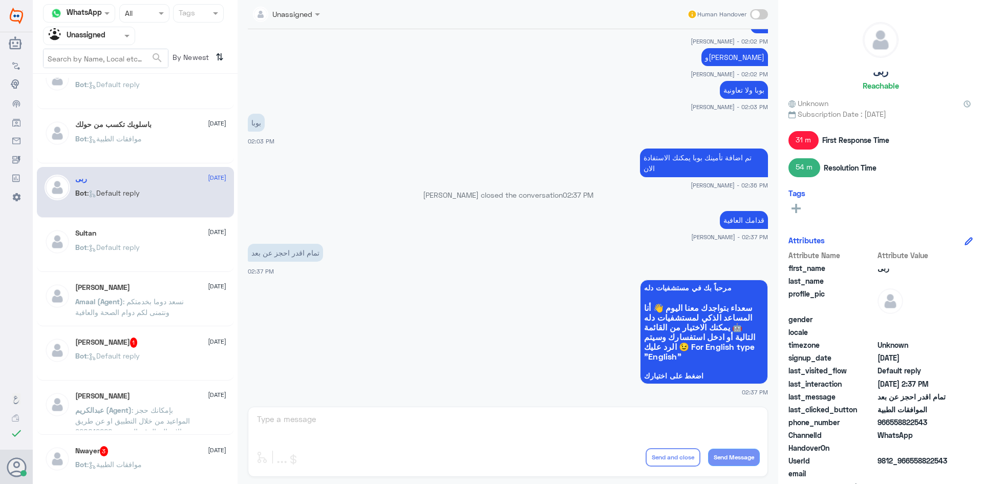
scroll to position [312, 0]
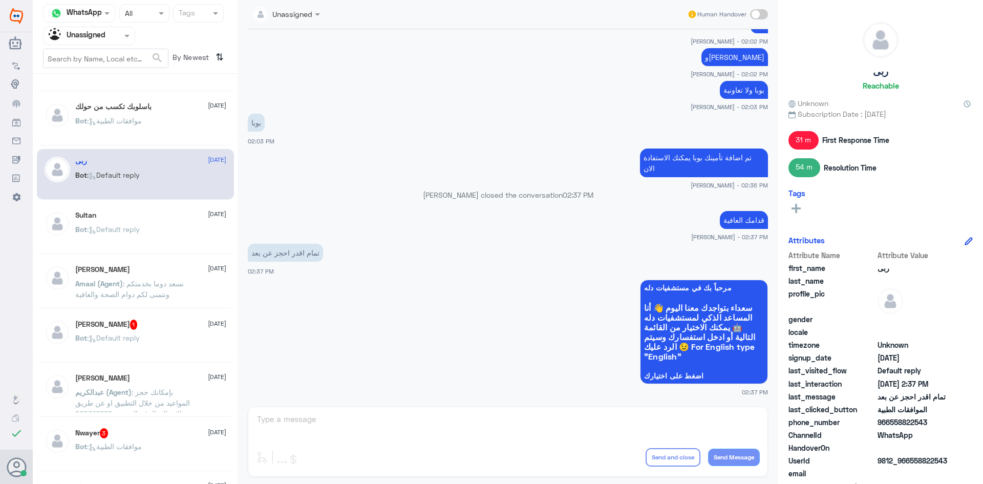
click at [173, 241] on div "Bot : Default reply" at bounding box center [150, 237] width 151 height 23
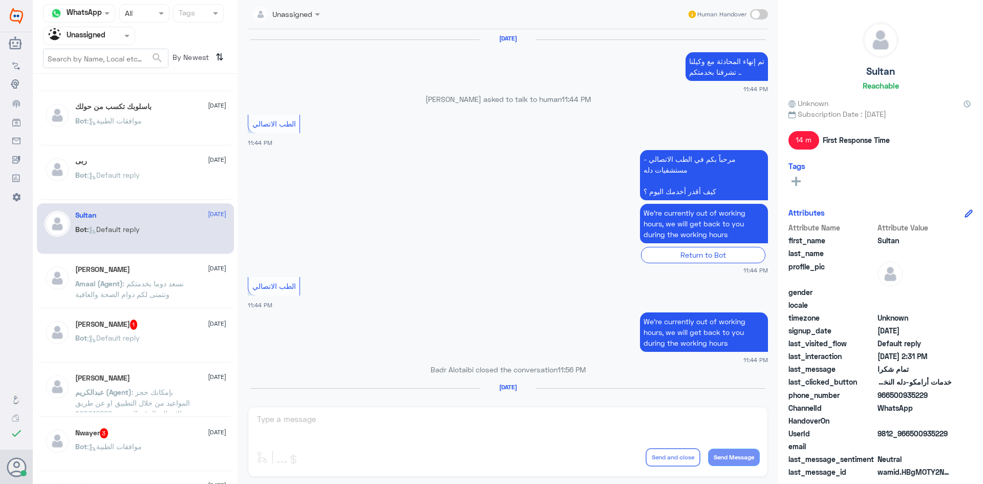
scroll to position [495, 0]
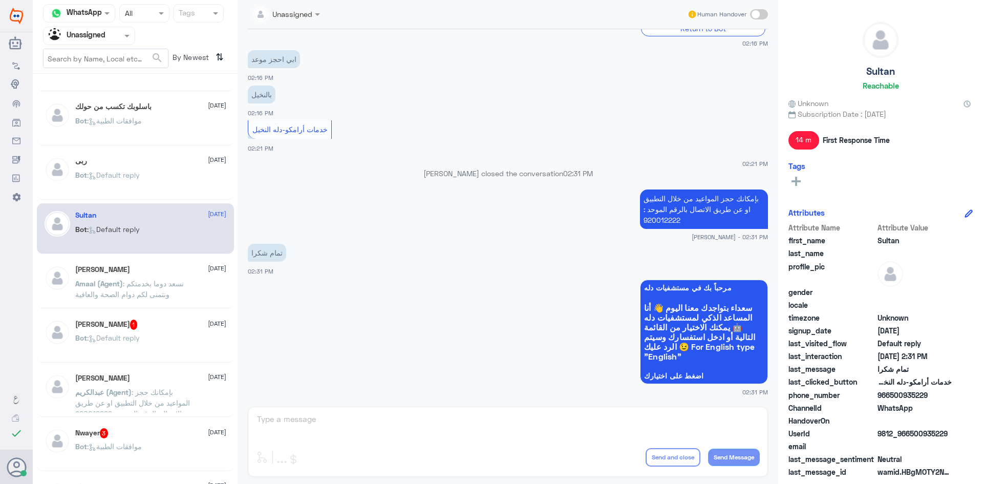
click at [170, 267] on div "Abu Nawaf 20 August" at bounding box center [150, 269] width 151 height 9
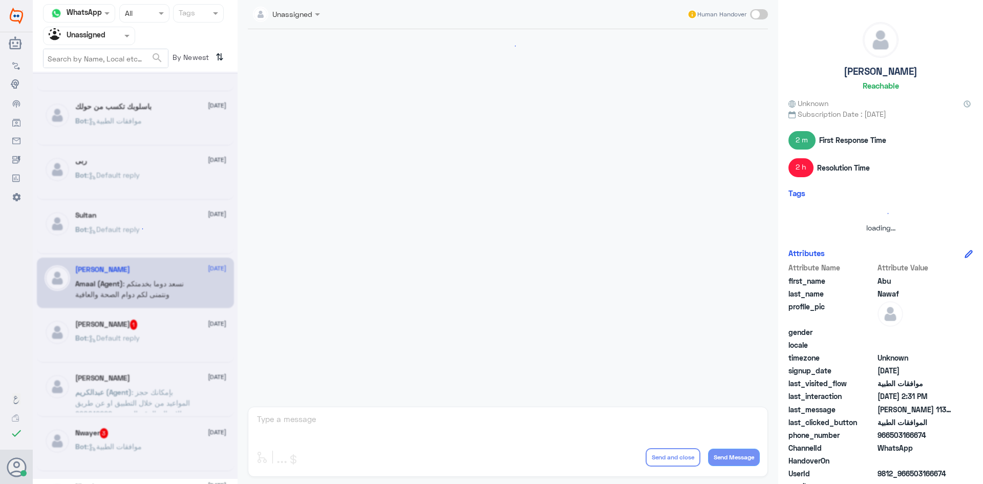
scroll to position [528, 0]
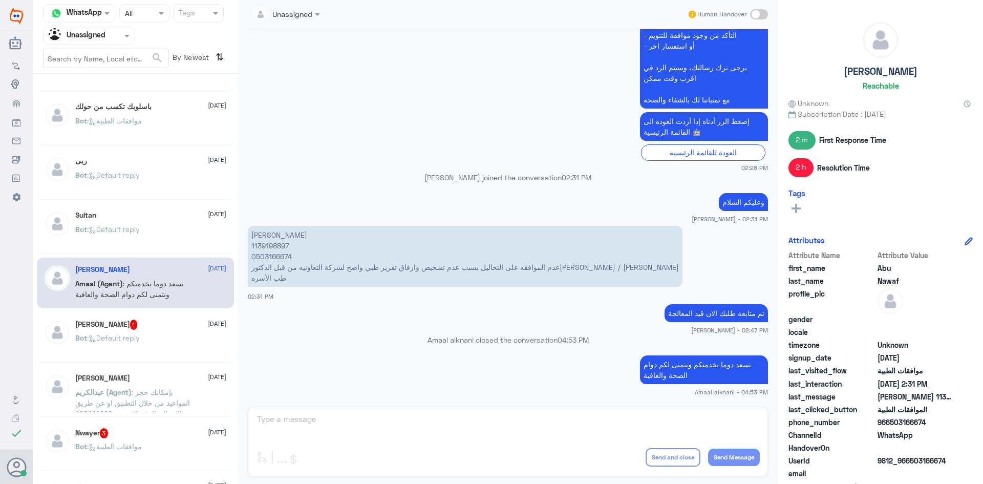
click at [140, 233] on p "Bot : Default reply" at bounding box center [107, 237] width 65 height 26
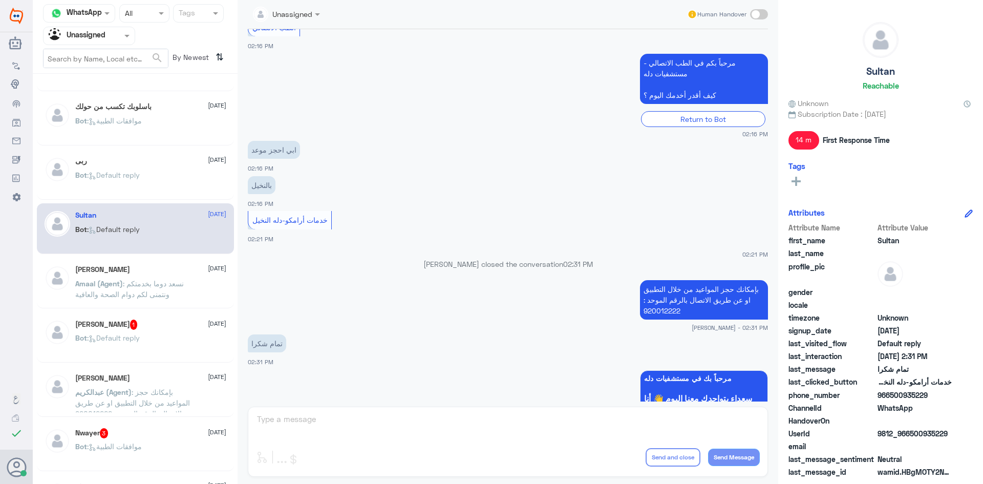
scroll to position [443, 0]
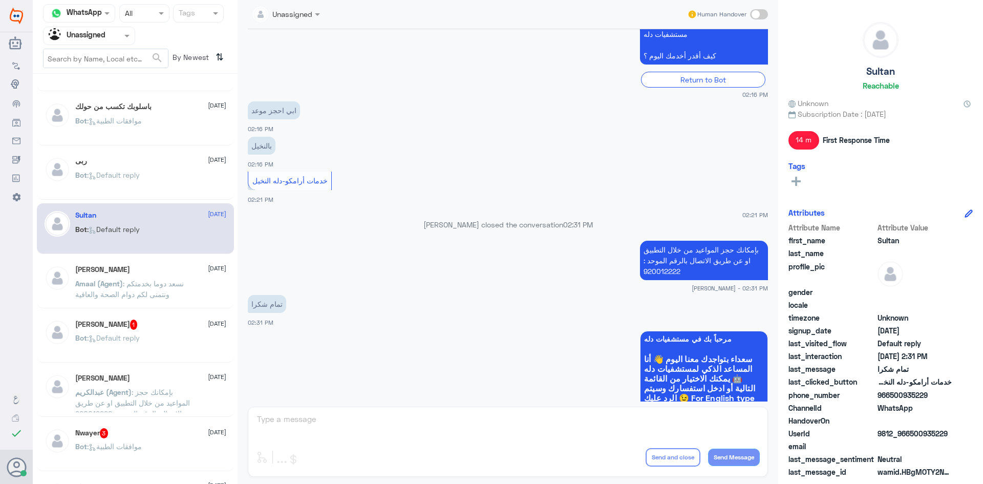
click at [934, 433] on span "9812_966500935229" at bounding box center [914, 433] width 74 height 11
click at [936, 434] on span "9812_966500935229" at bounding box center [914, 433] width 74 height 11
click at [958, 434] on div "UserId 9812_966500935229" at bounding box center [880, 434] width 184 height 13
drag, startPoint x: 956, startPoint y: 434, endPoint x: 910, endPoint y: 439, distance: 46.9
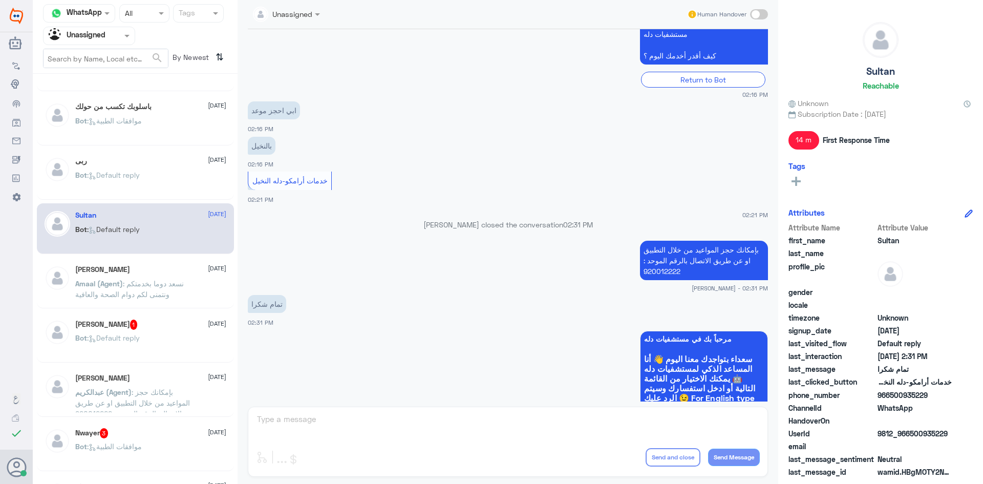
click at [910, 439] on div "UserId 9812_966500935229" at bounding box center [880, 434] width 184 height 13
copy span "500935229"
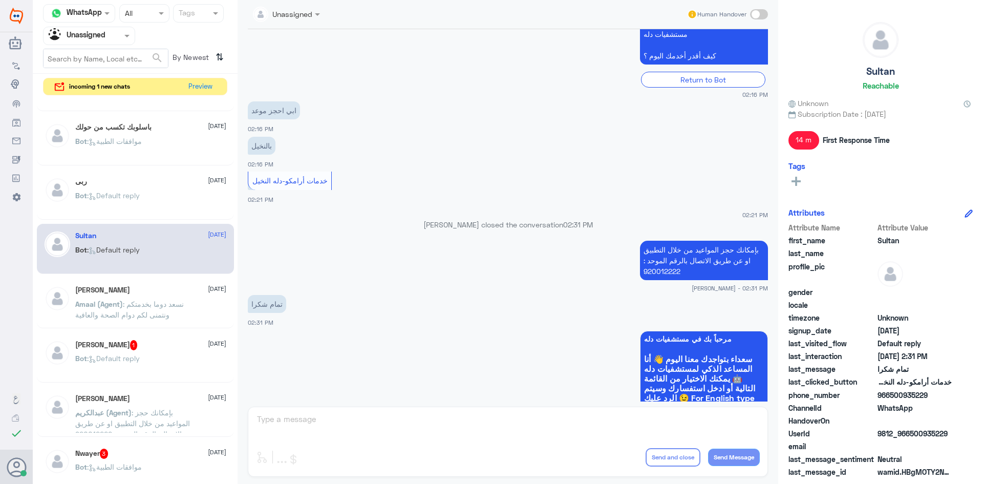
click at [165, 307] on span ": نسعد دوما بخدمتكم ونتمنى لكم دوام الصحة والعافية" at bounding box center [129, 308] width 109 height 19
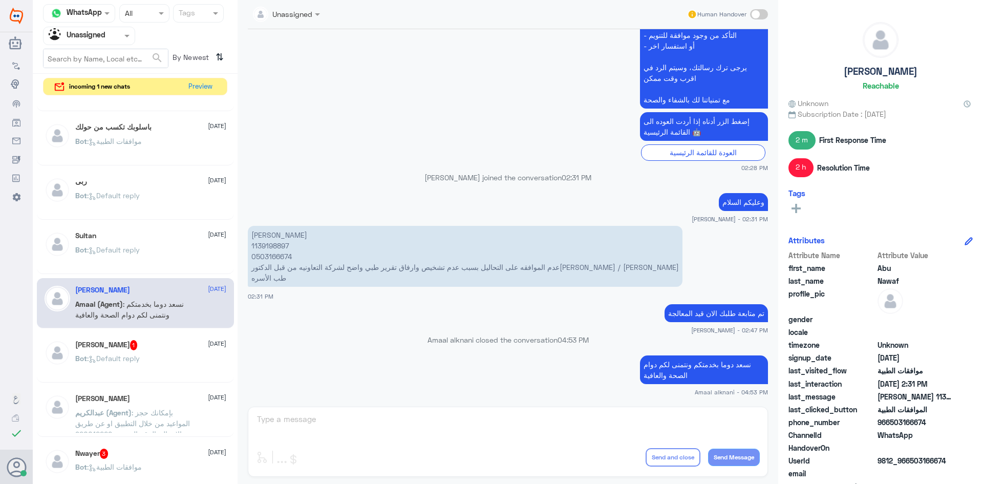
scroll to position [363, 0]
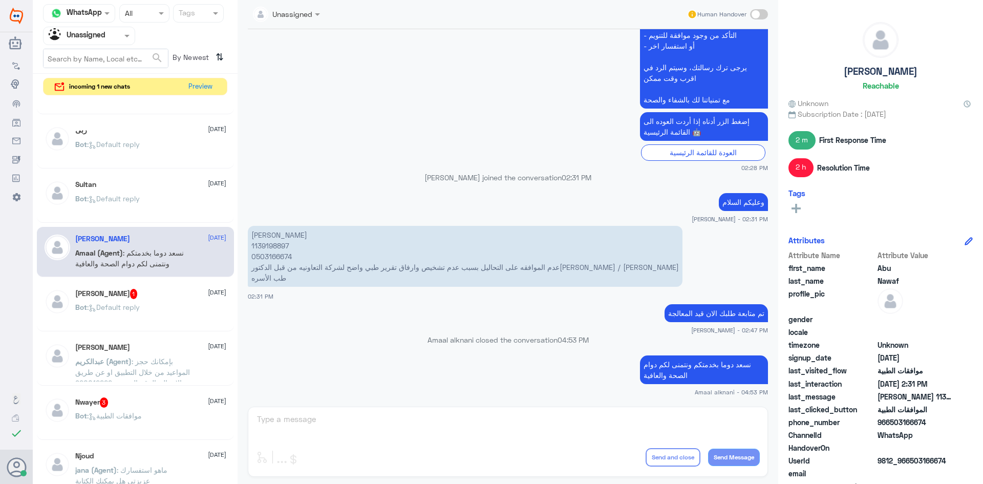
click at [171, 295] on div "عبدالعزيز بن سعد 1 20 August" at bounding box center [150, 294] width 151 height 10
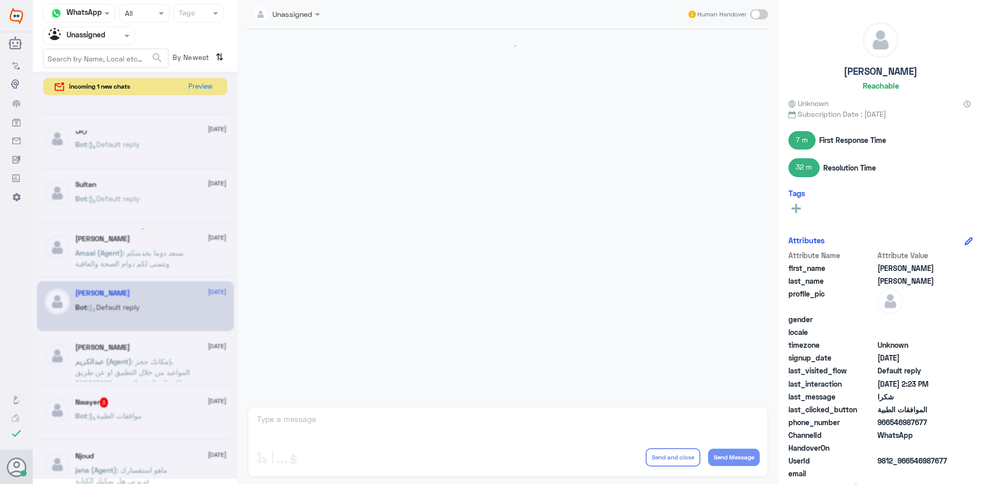
scroll to position [620, 0]
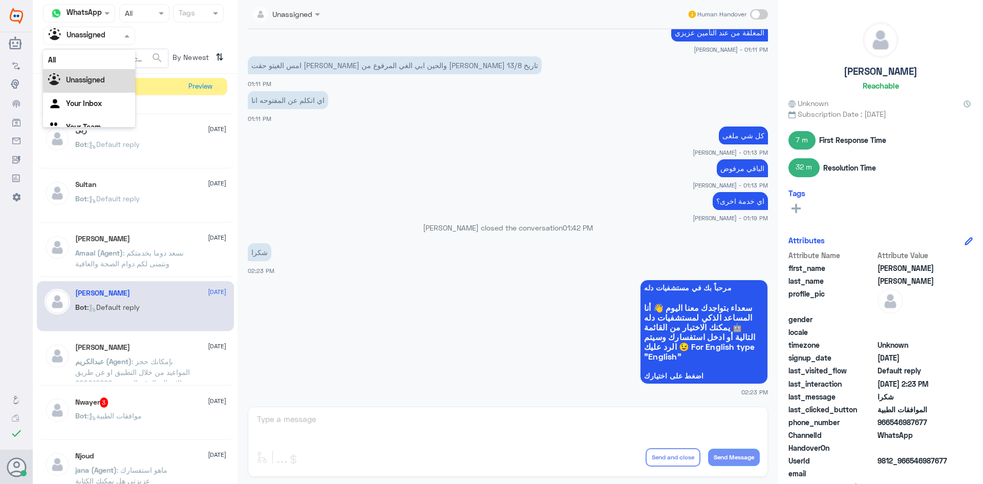
click at [116, 32] on div at bounding box center [89, 36] width 91 height 12
click at [91, 59] on div "All" at bounding box center [89, 59] width 92 height 19
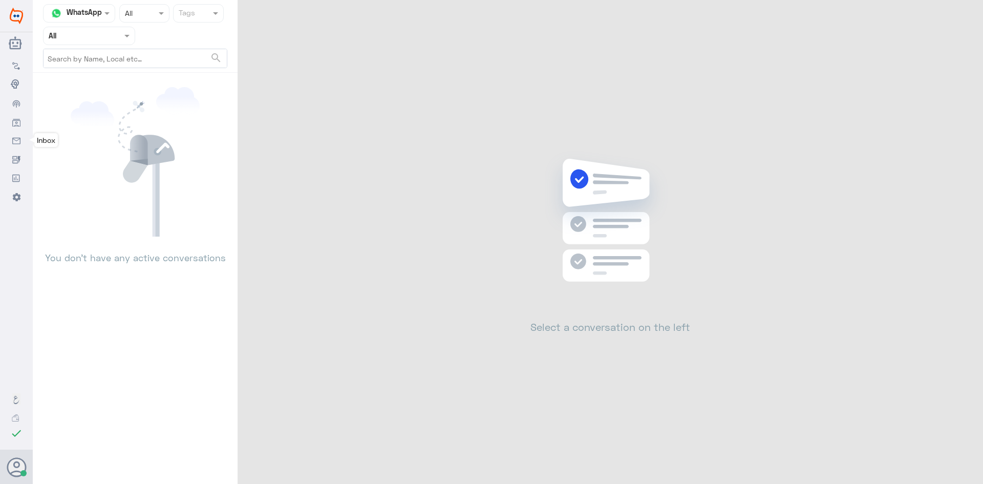
click at [22, 137] on link "Inbox" at bounding box center [16, 140] width 33 height 18
click at [19, 119] on use at bounding box center [16, 123] width 8 height 9
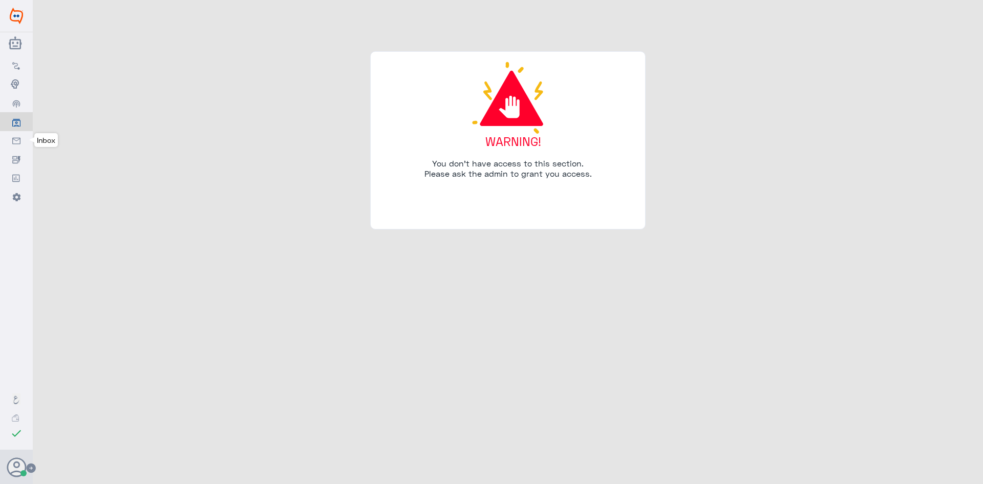
click at [19, 148] on link "Inbox" at bounding box center [16, 140] width 33 height 18
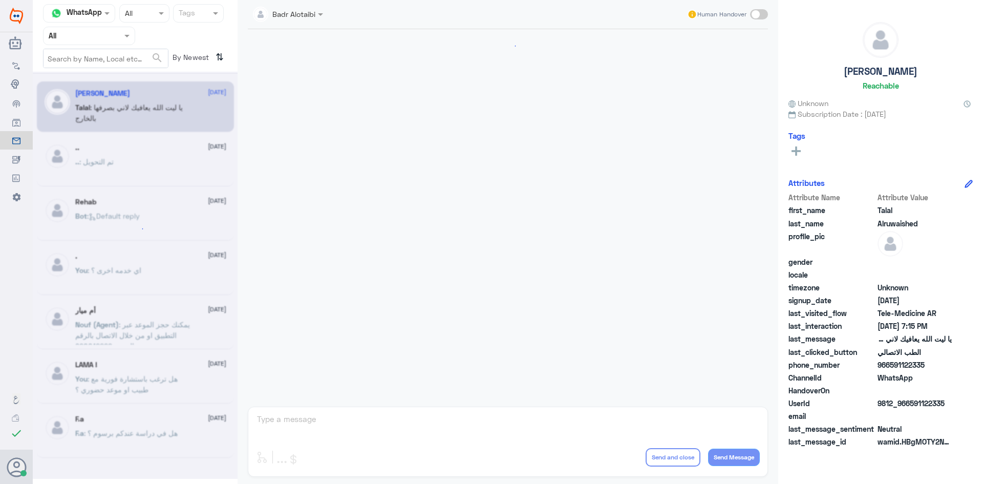
scroll to position [233, 0]
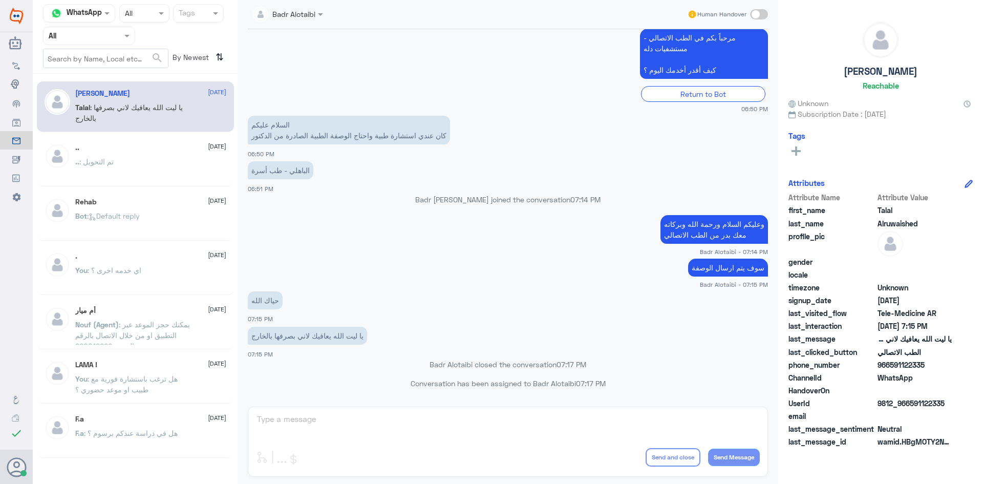
click at [122, 36] on span at bounding box center [128, 35] width 13 height 11
click at [118, 70] on div "Unassigned" at bounding box center [89, 81] width 92 height 24
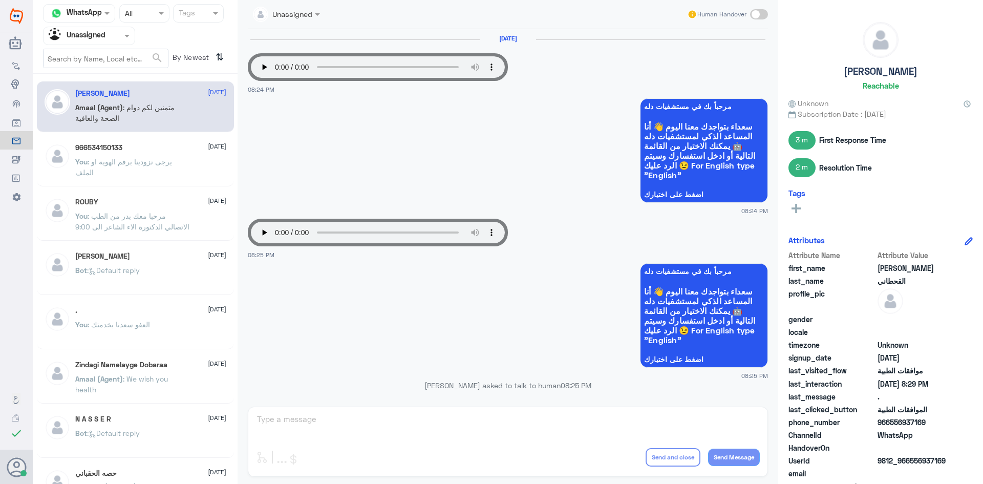
scroll to position [620, 0]
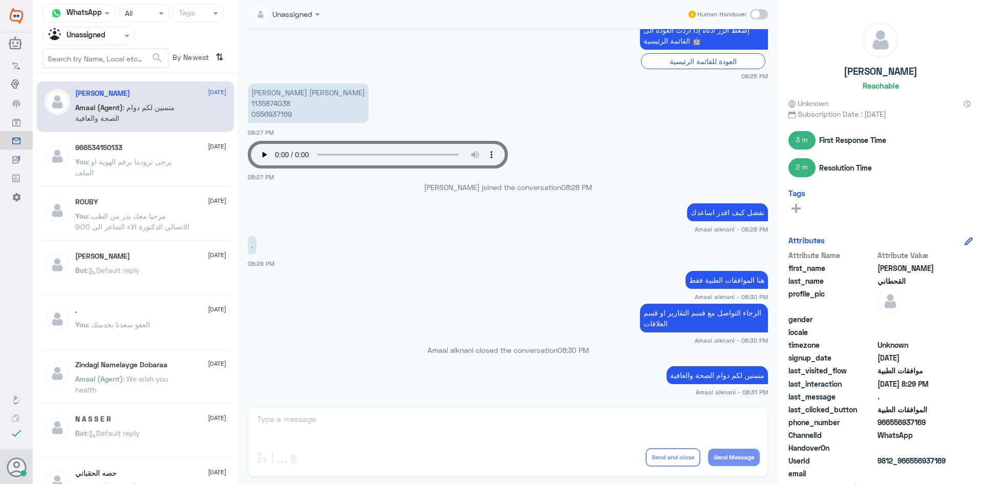
click at [161, 134] on div "سعيد القحطاني 20 August Amaal (Agent) : متمنين لكم دوام الصحة والعافية 96653415…" at bounding box center [135, 283] width 205 height 410
click at [164, 152] on div "966534150133 20 August You : يرجى تزودينا برقم الهوية او الملف" at bounding box center [150, 162] width 151 height 38
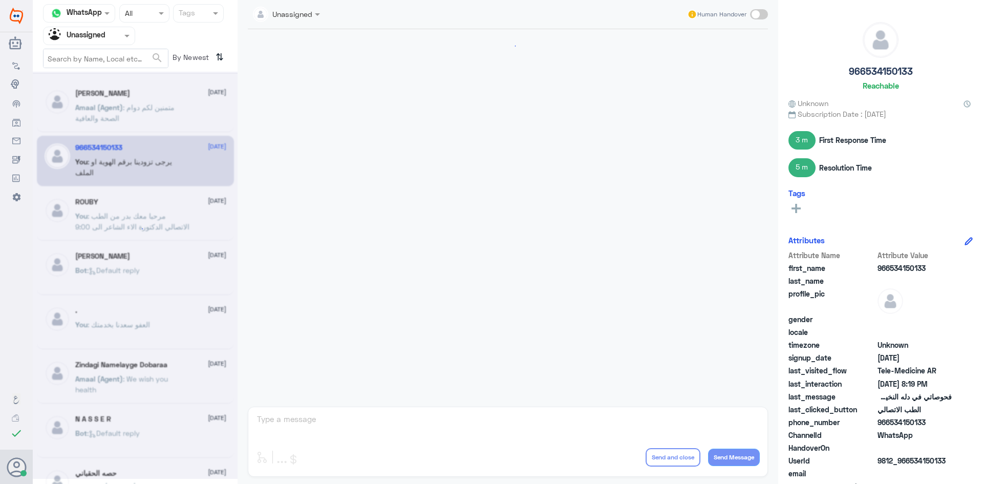
scroll to position [466, 0]
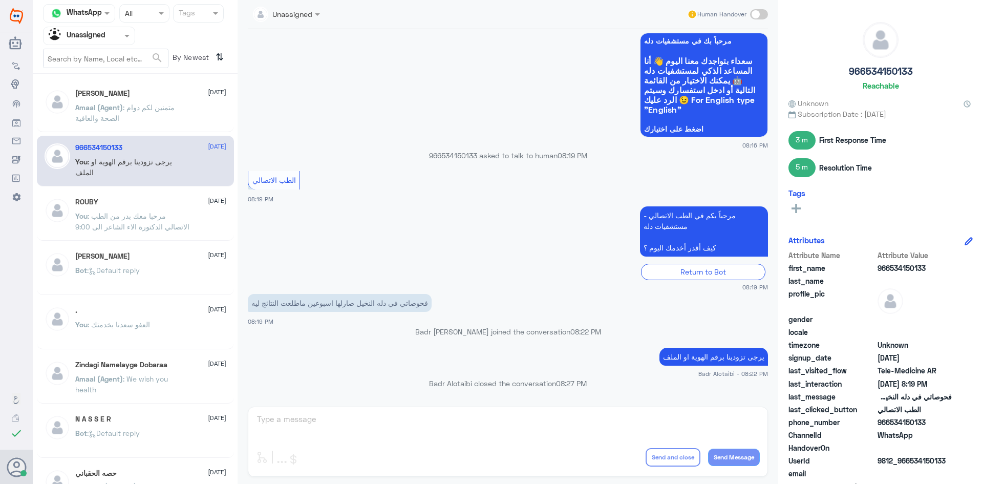
click at [180, 118] on p "Amaal (Agent) : متمنين لكم دوام الصحة والعافية" at bounding box center [132, 115] width 115 height 26
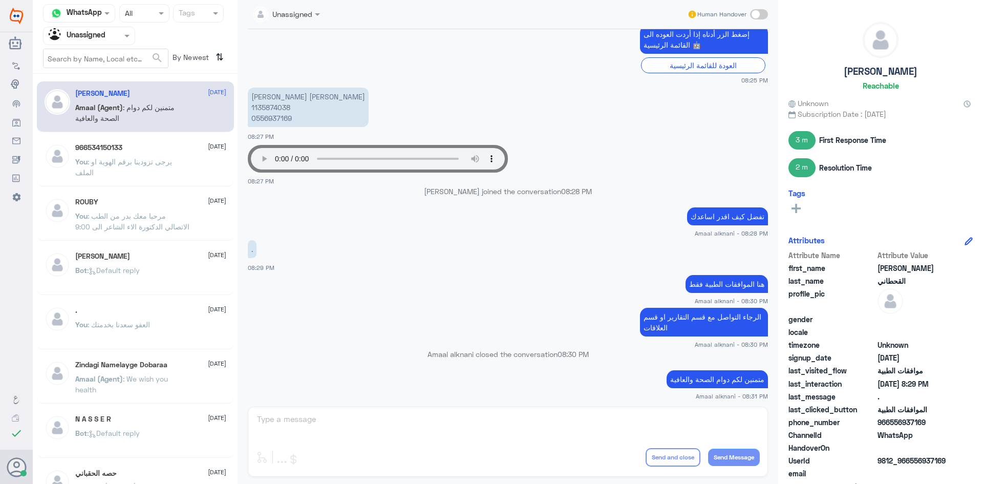
scroll to position [620, 0]
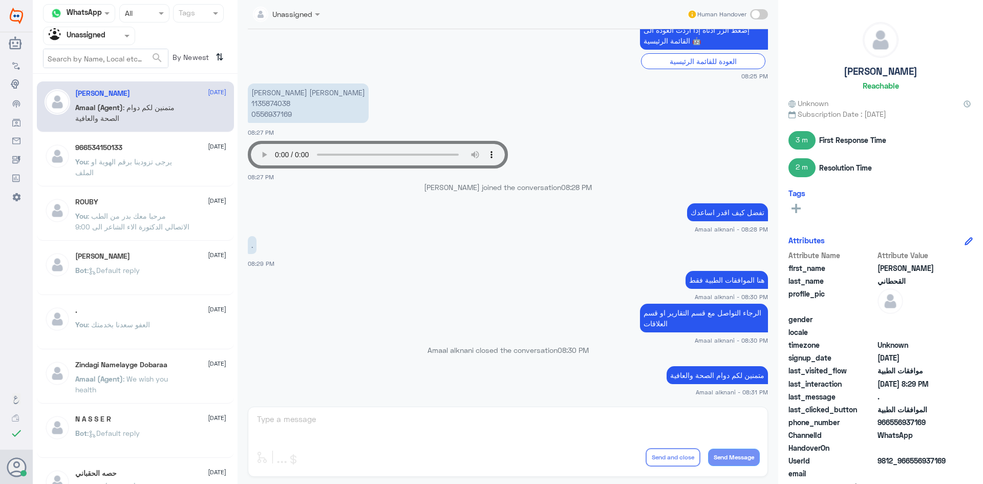
click at [81, 273] on span "Bot" at bounding box center [81, 270] width 12 height 9
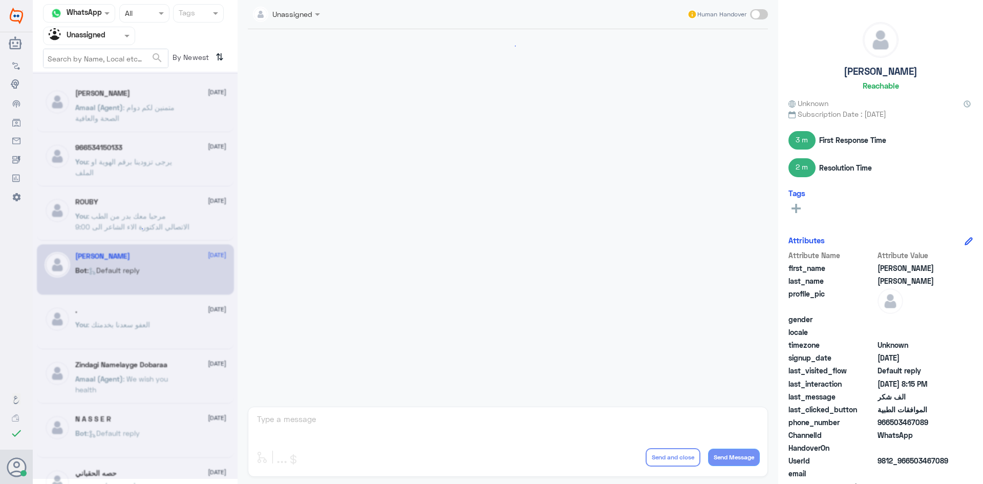
scroll to position [590, 0]
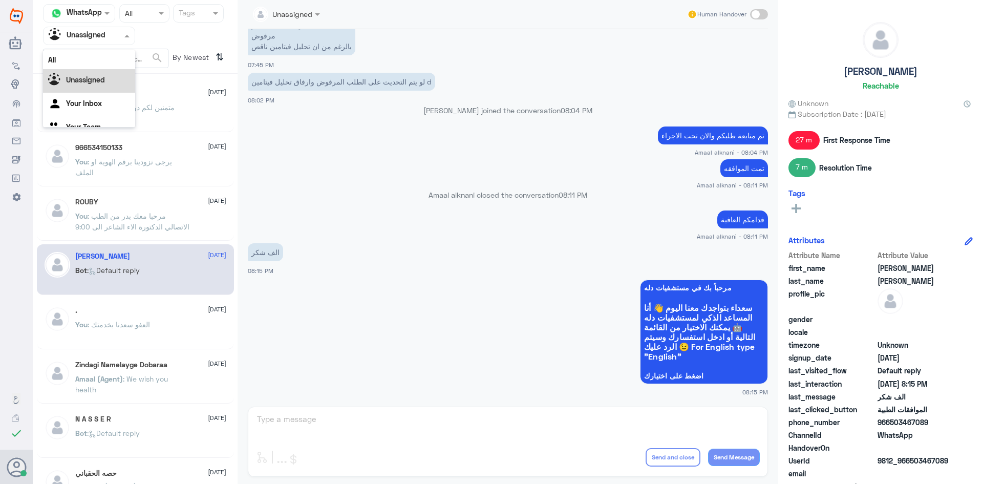
click at [118, 37] on div at bounding box center [89, 36] width 91 height 12
click at [106, 62] on div "All" at bounding box center [89, 59] width 92 height 19
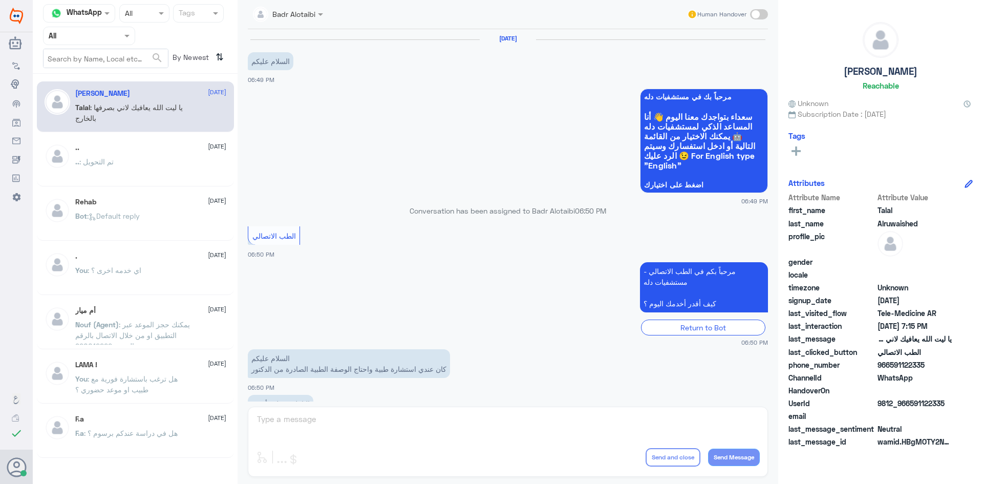
scroll to position [233, 0]
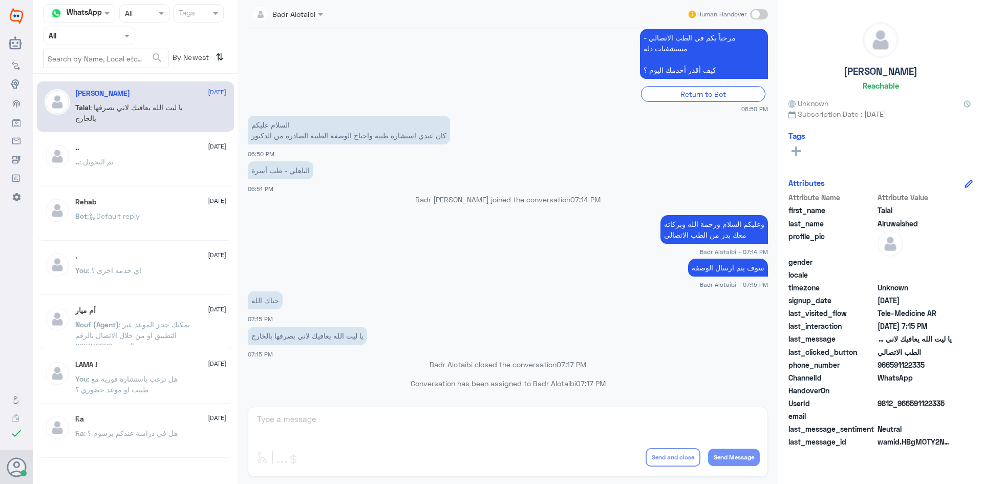
click at [122, 177] on div ".. : تم التحويل" at bounding box center [150, 170] width 151 height 23
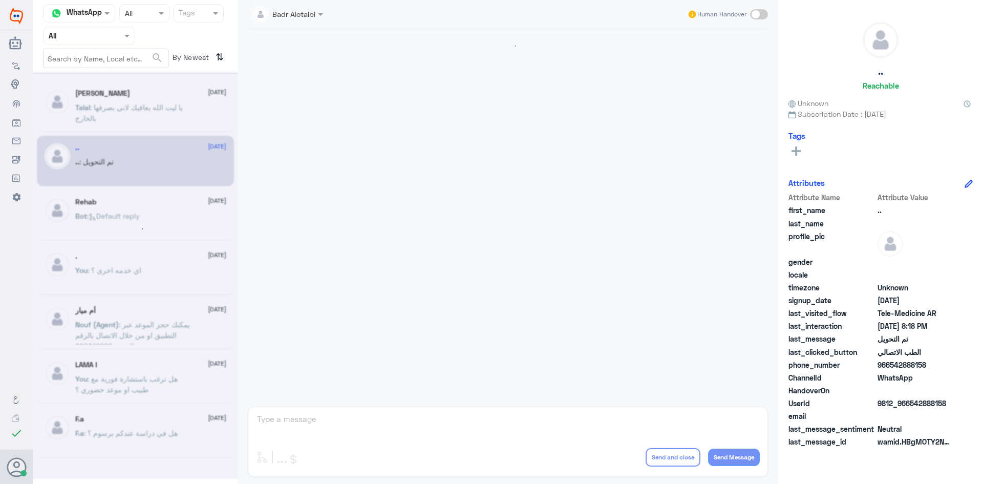
scroll to position [336, 0]
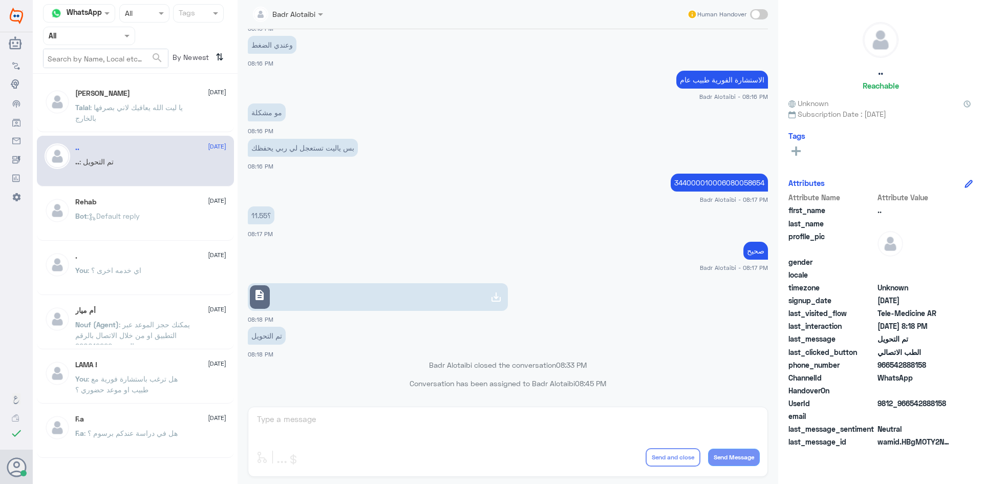
click at [128, 124] on p "Talal : يا ليت الله يعافيك لاني بصرفها بالخارج" at bounding box center [132, 115] width 115 height 26
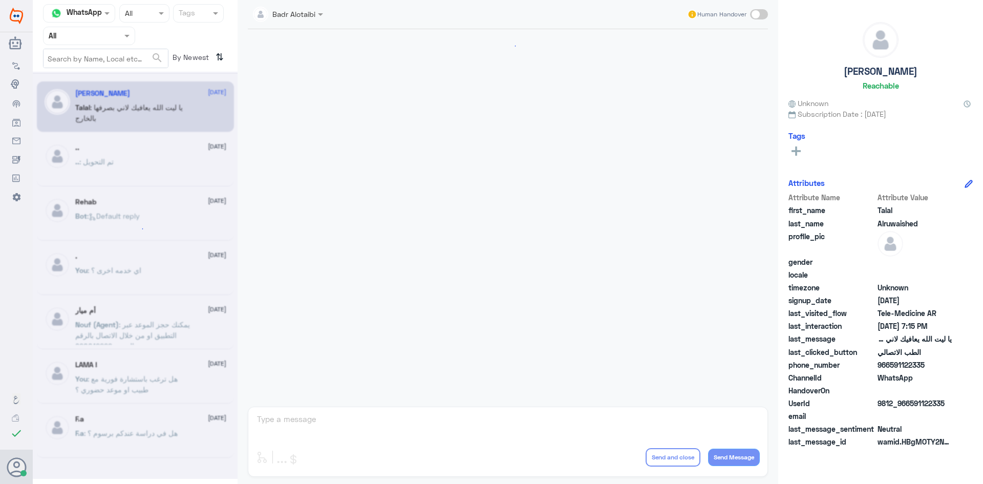
scroll to position [233, 0]
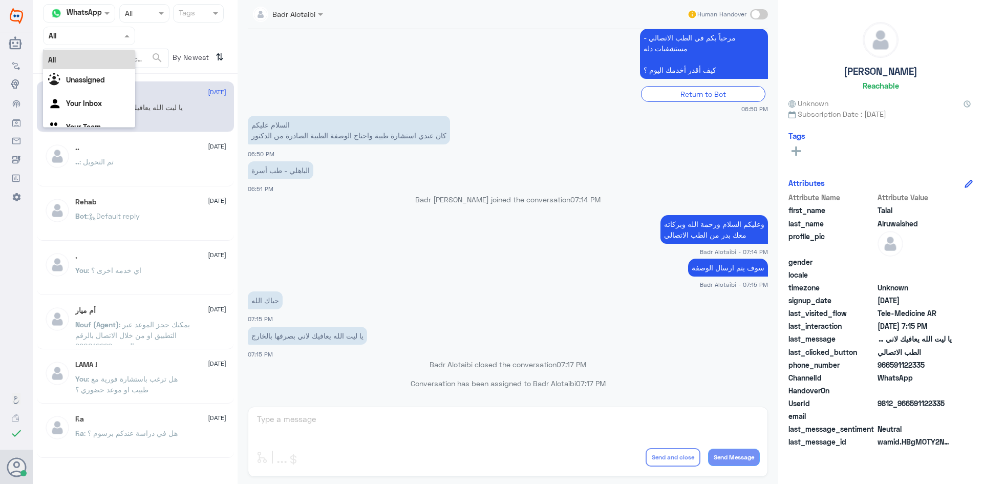
click at [96, 35] on input "text" at bounding box center [77, 36] width 56 height 12
click at [90, 79] on b "Unassigned" at bounding box center [85, 79] width 39 height 9
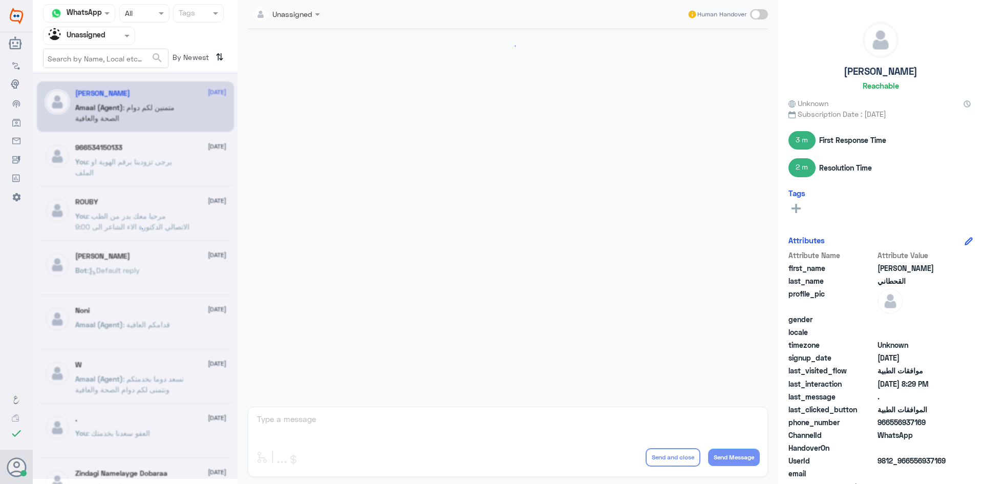
scroll to position [620, 0]
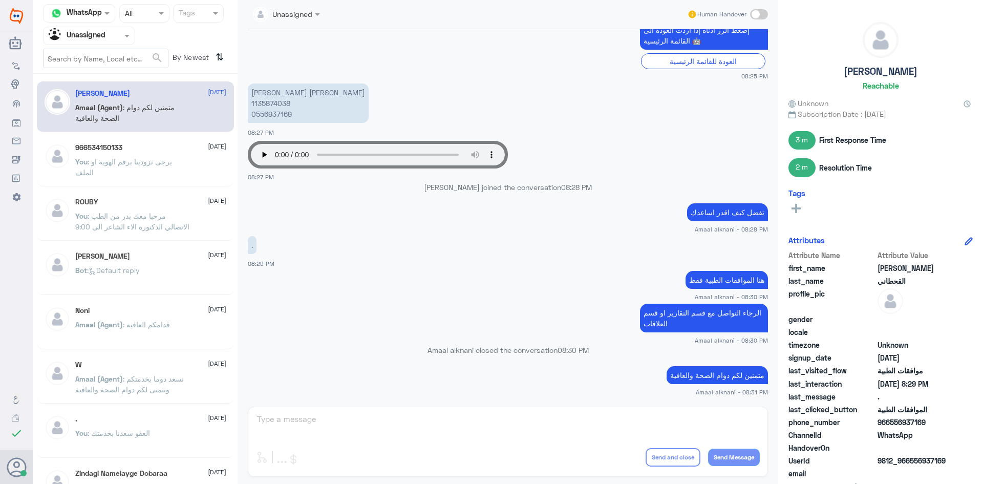
click at [123, 182] on div "966534150133 20 August You : يرجى تزودينا برقم الهوية او الملف" at bounding box center [135, 161] width 197 height 51
click at [123, 177] on p "You : يرجى تزودينا برقم الهوية او الملف" at bounding box center [132, 169] width 115 height 26
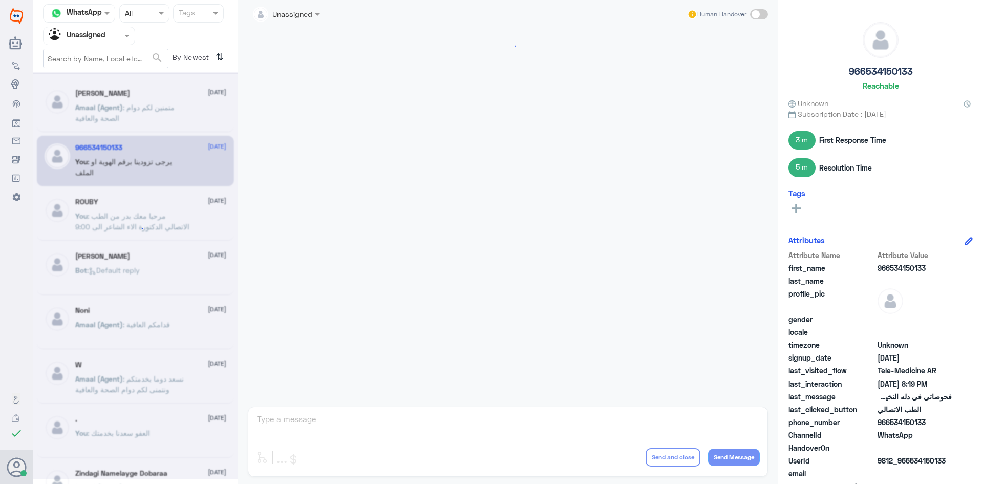
scroll to position [466, 0]
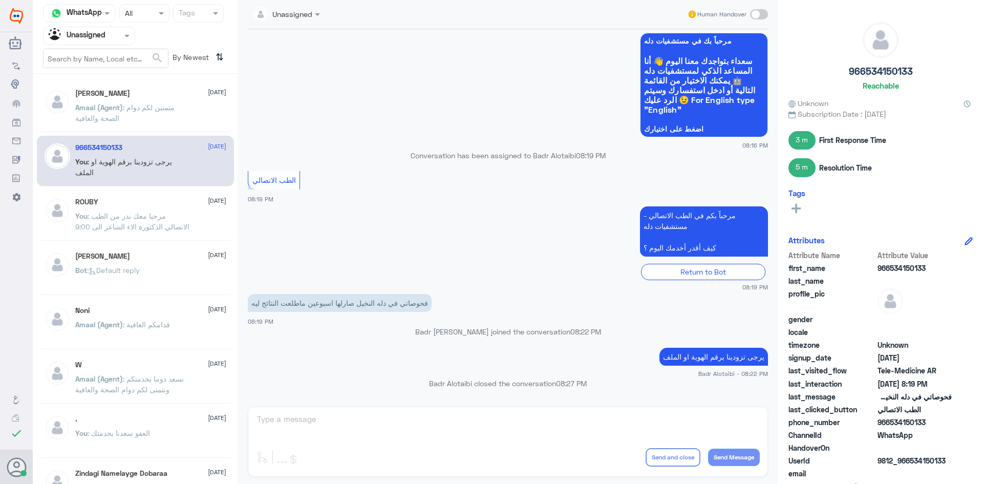
click at [143, 110] on span ": متمنين لكم دوام الصحة والعافية" at bounding box center [124, 112] width 99 height 19
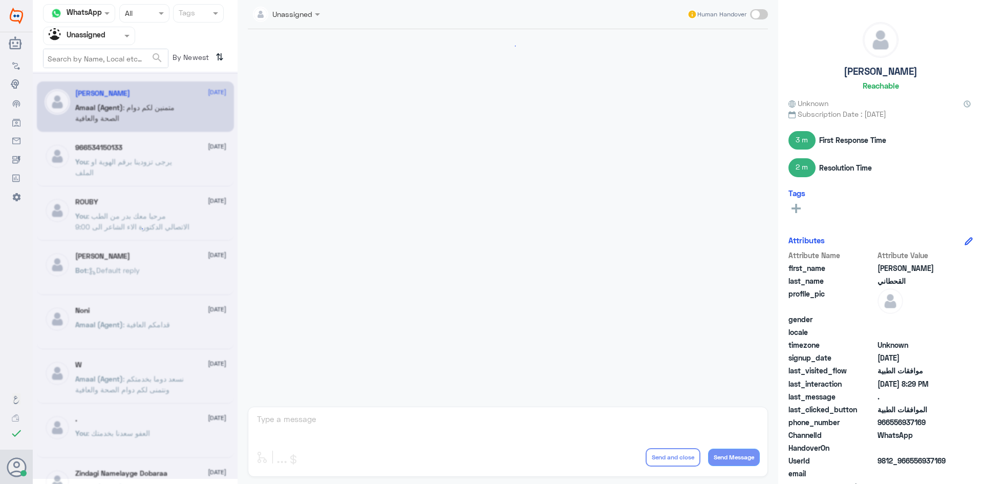
scroll to position [620, 0]
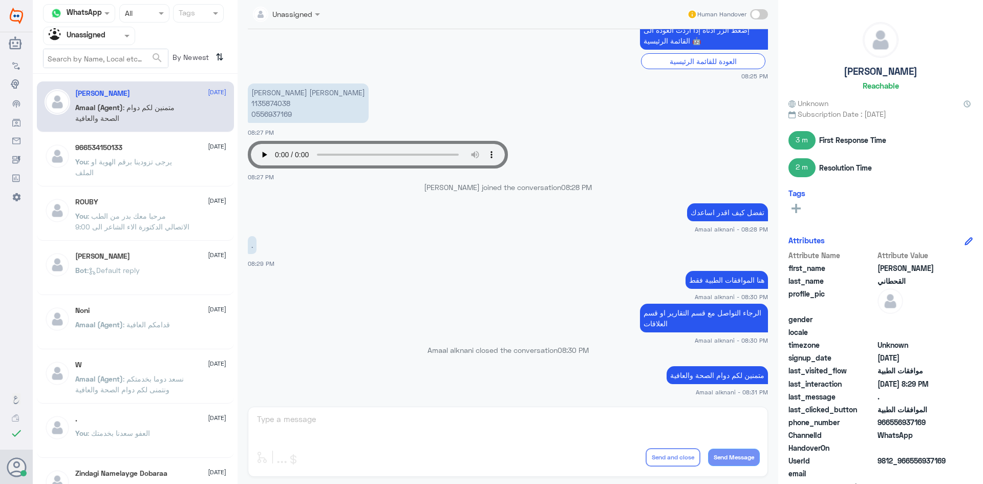
click at [152, 191] on div "ROUBY 20 August You : مرحبا معك بدر من الطب الاتصالي الدكتورة الاء الشاعر الى 9…" at bounding box center [135, 215] width 197 height 51
click at [114, 35] on div at bounding box center [89, 36] width 91 height 12
click at [108, 56] on div "All" at bounding box center [89, 59] width 92 height 19
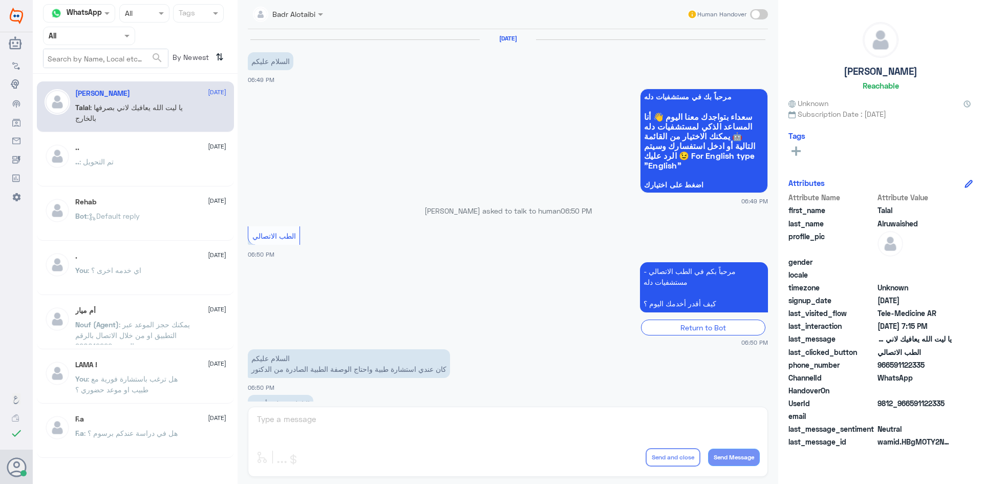
scroll to position [233, 0]
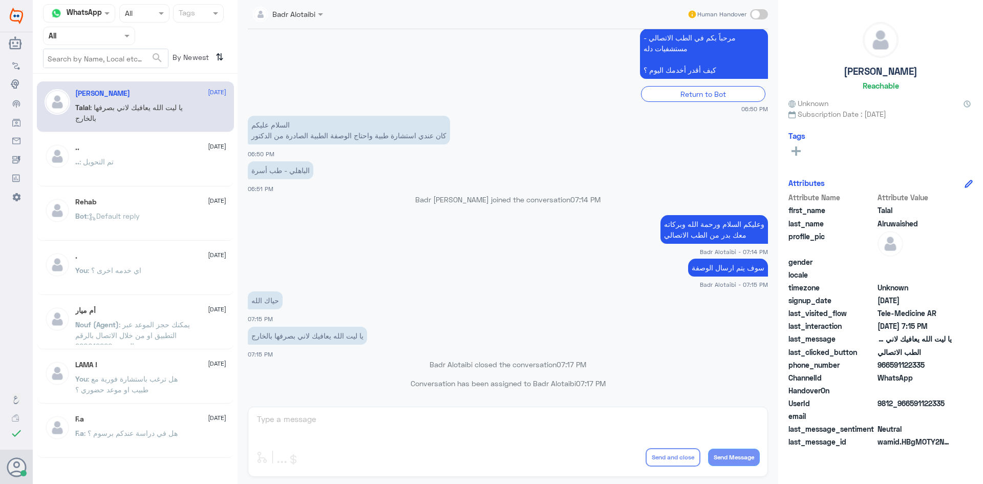
click at [92, 161] on span ": تم التحويل" at bounding box center [96, 161] width 34 height 9
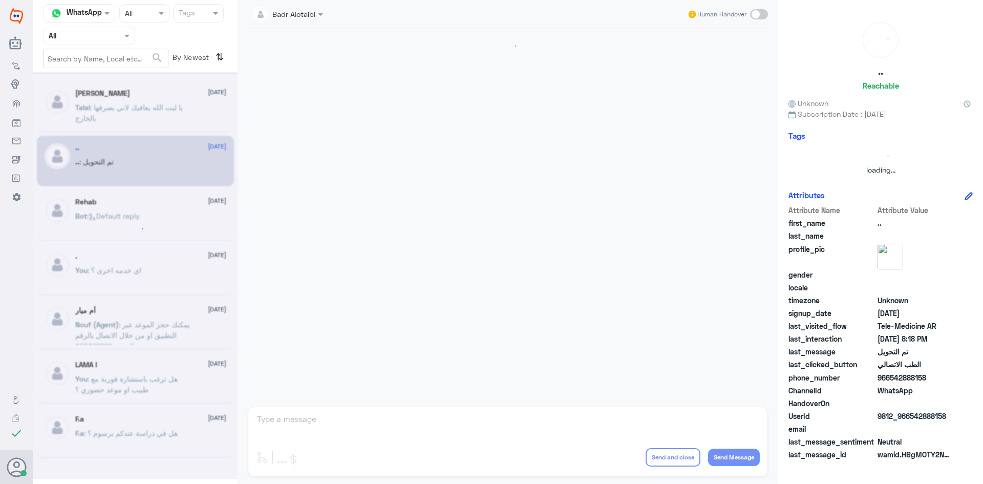
scroll to position [336, 0]
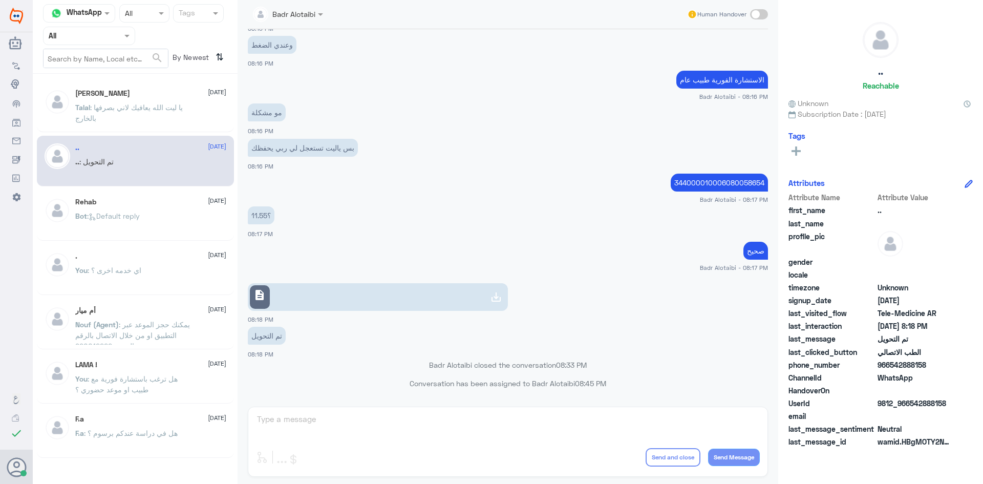
click at [100, 114] on p "Talal : يا ليت الله يعافيك لاني بصرفها بالخارج" at bounding box center [132, 115] width 115 height 26
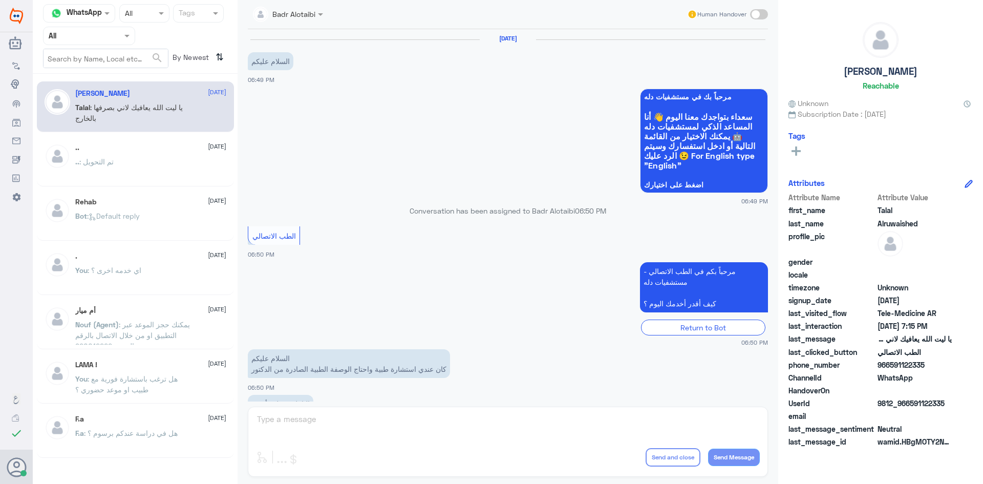
scroll to position [233, 0]
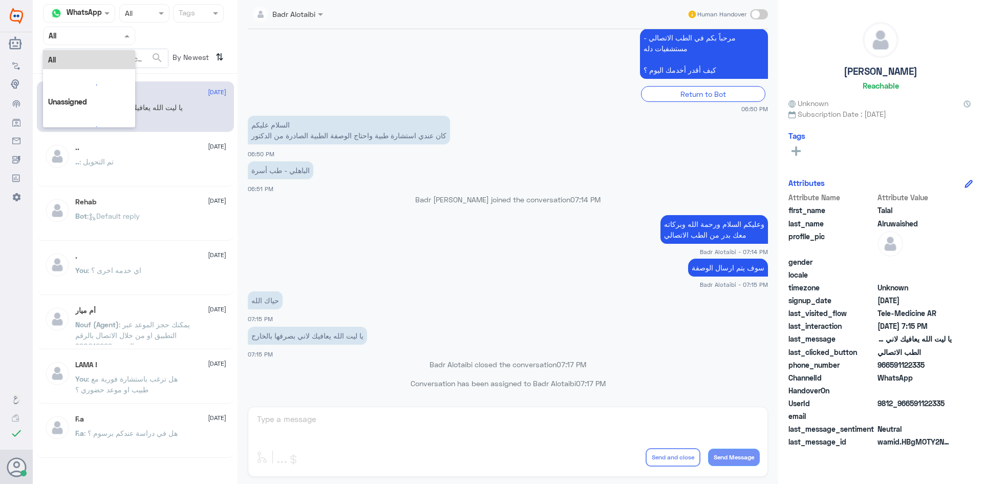
click at [116, 37] on div at bounding box center [89, 36] width 91 height 12
click at [104, 76] on b "Unassigned" at bounding box center [85, 79] width 39 height 9
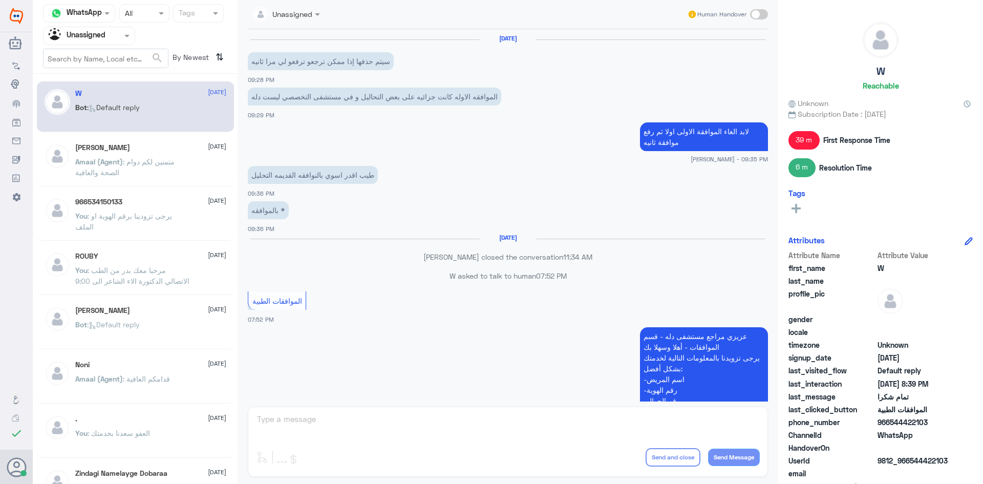
scroll to position [653, 0]
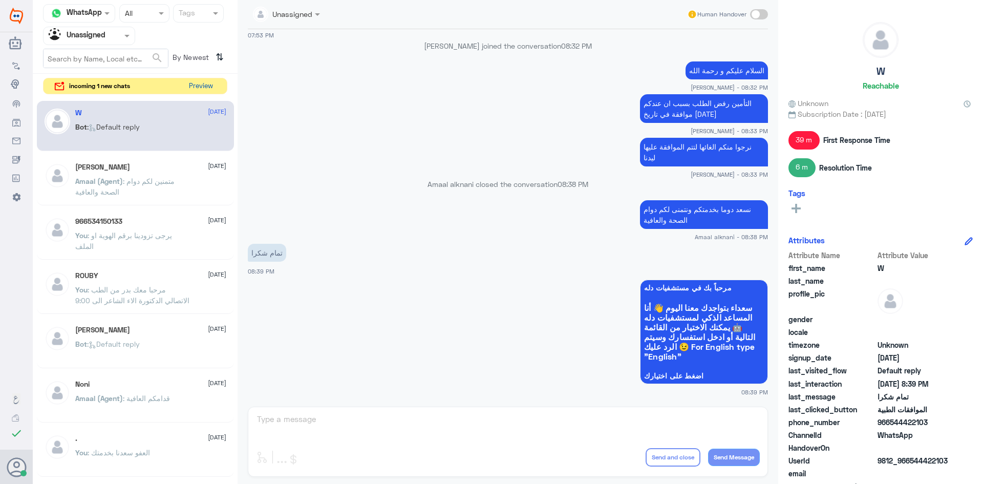
click at [195, 88] on button "Preview" at bounding box center [201, 86] width 32 height 16
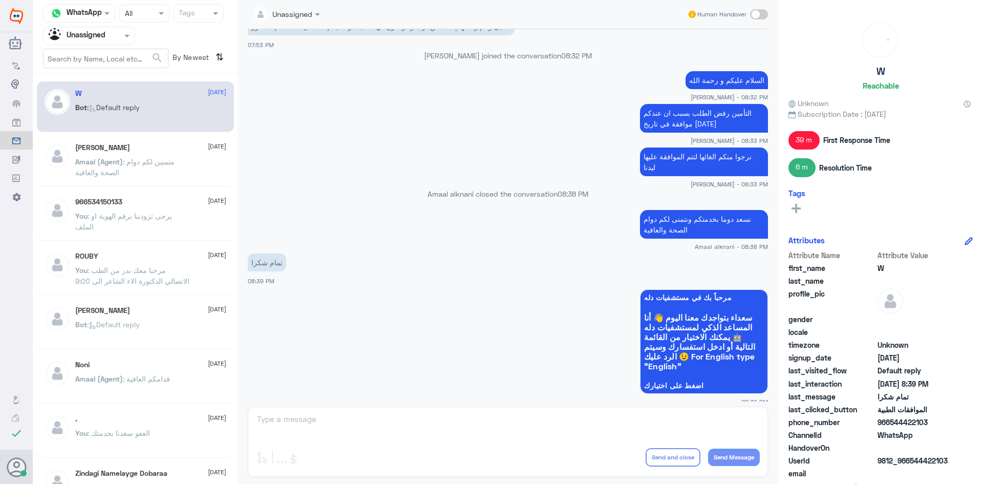
scroll to position [653, 0]
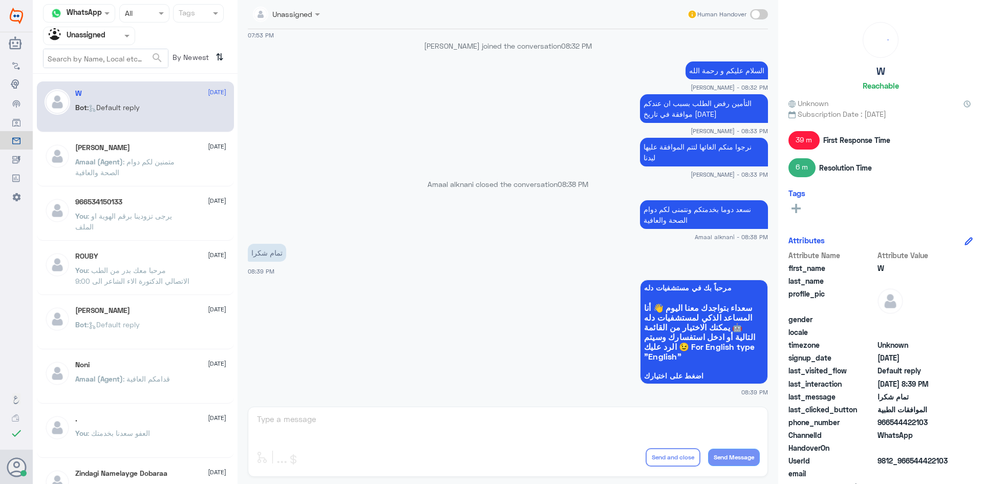
click at [185, 221] on p "You : يرجى تزودينا برقم الهوية او الملف" at bounding box center [132, 223] width 115 height 26
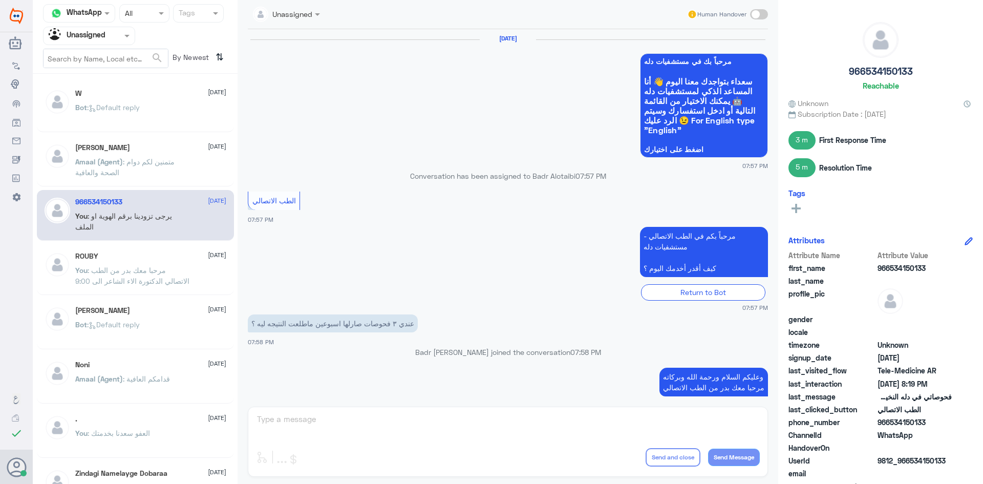
scroll to position [466, 0]
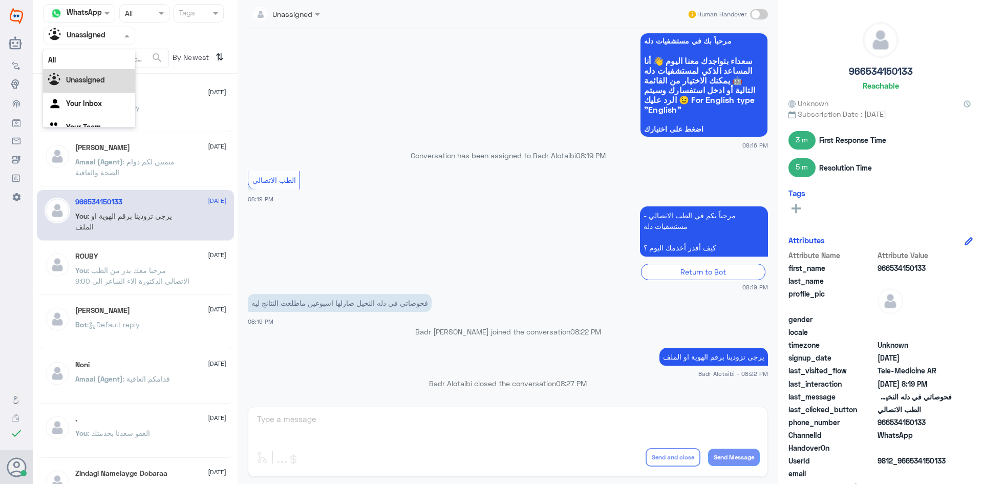
click at [134, 41] on div "Agent Filter Unassigned" at bounding box center [89, 36] width 92 height 18
click at [97, 61] on div "All" at bounding box center [89, 59] width 92 height 19
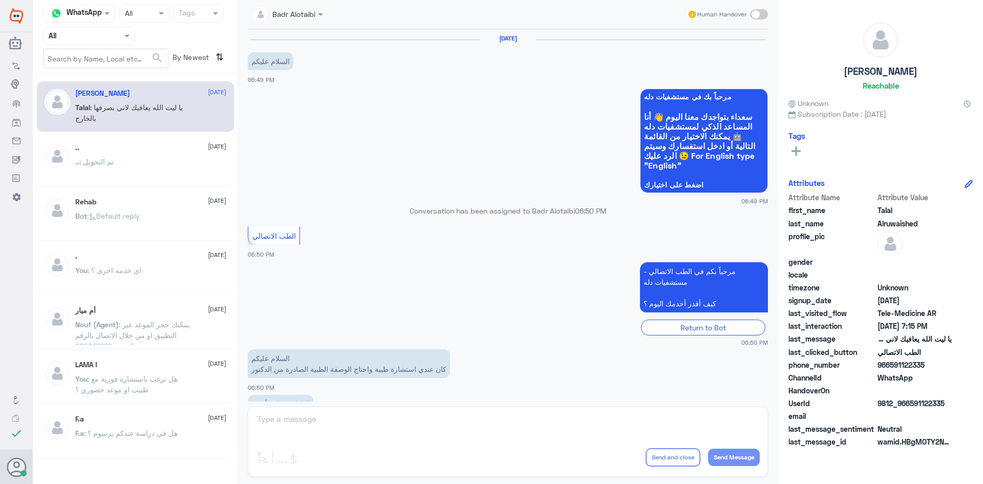
scroll to position [233, 0]
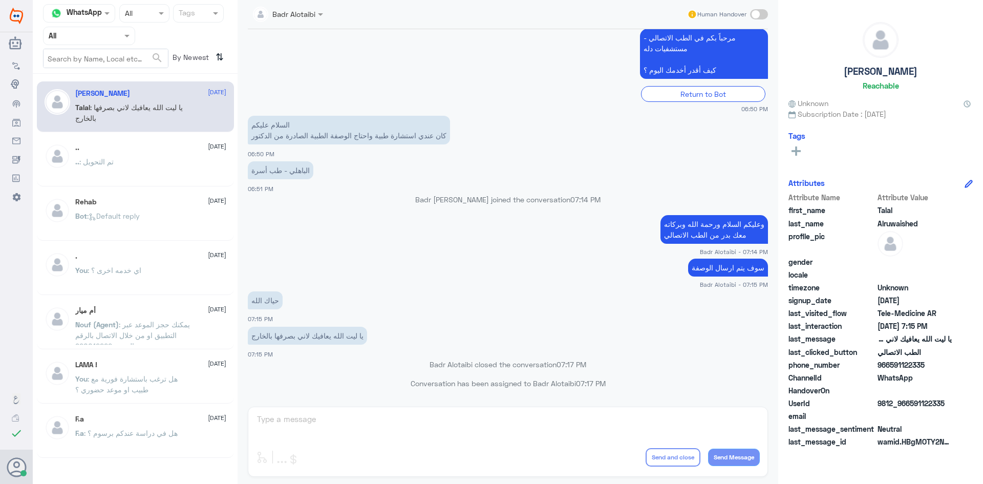
click at [264, 337] on p "يا ليت الله يعافيك لاني بصرفها بالخارج" at bounding box center [307, 336] width 119 height 18
click at [263, 339] on p "يا ليت الله يعافيك لاني بصرفها بالخارج" at bounding box center [307, 336] width 119 height 18
click at [260, 336] on p "يا ليت الله يعافيك لاني بصرفها بالخارج" at bounding box center [307, 336] width 119 height 18
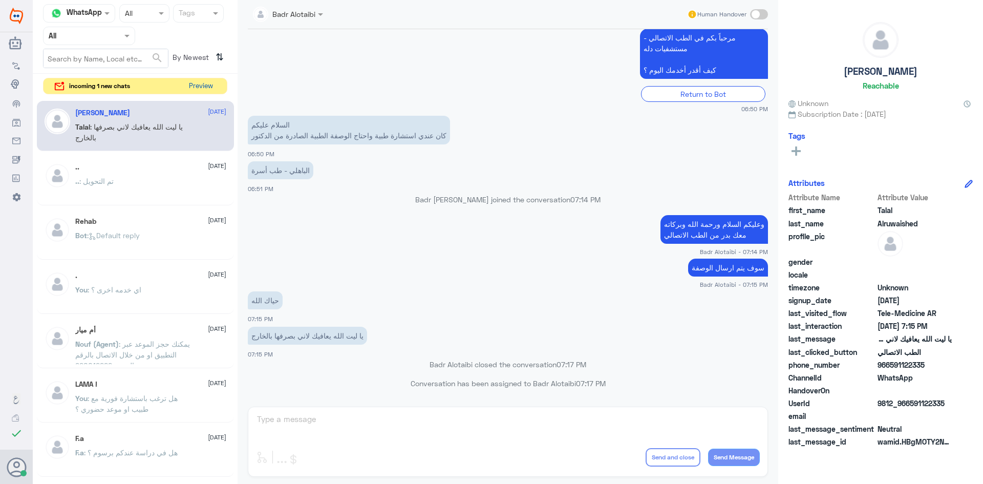
click at [199, 85] on button "Preview" at bounding box center [201, 86] width 32 height 16
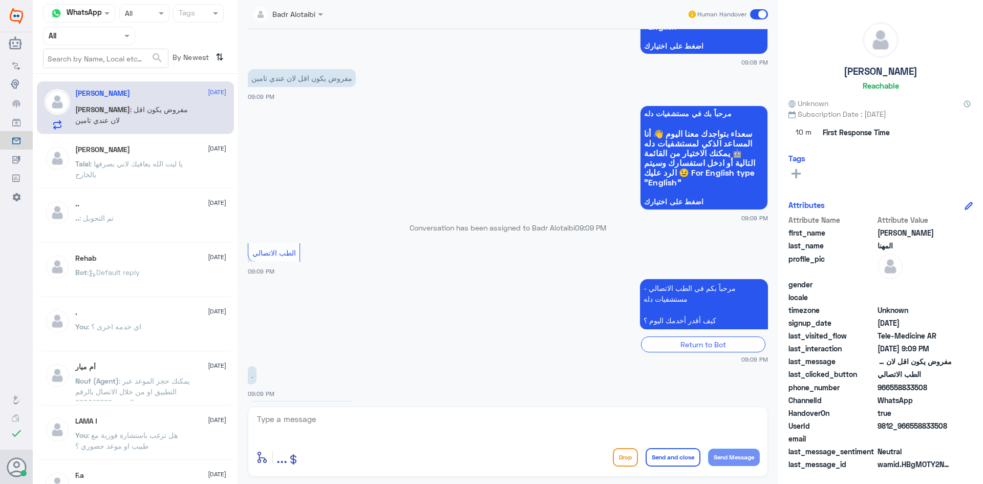
scroll to position [438, 0]
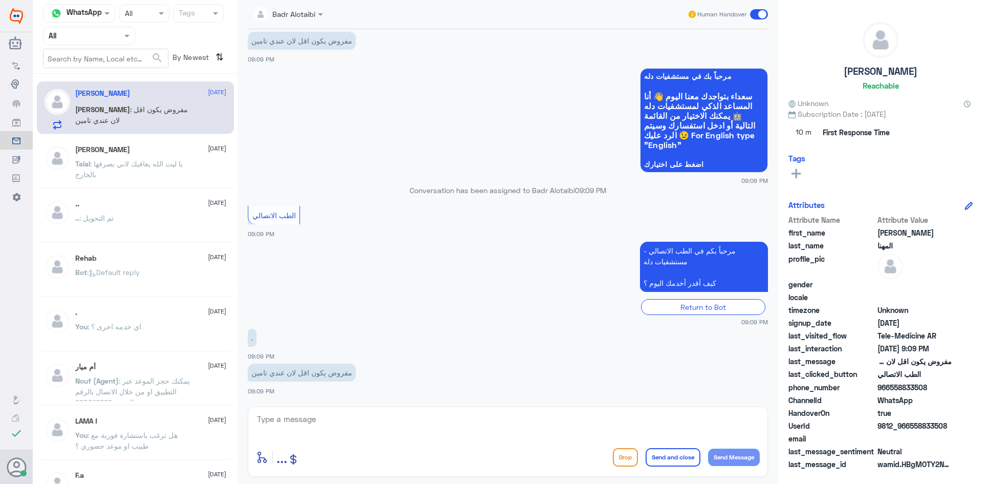
click at [446, 417] on textarea at bounding box center [508, 424] width 504 height 25
type textarea "l"
type textarea "مرحبا معك بدر من الطب الاتصالي"
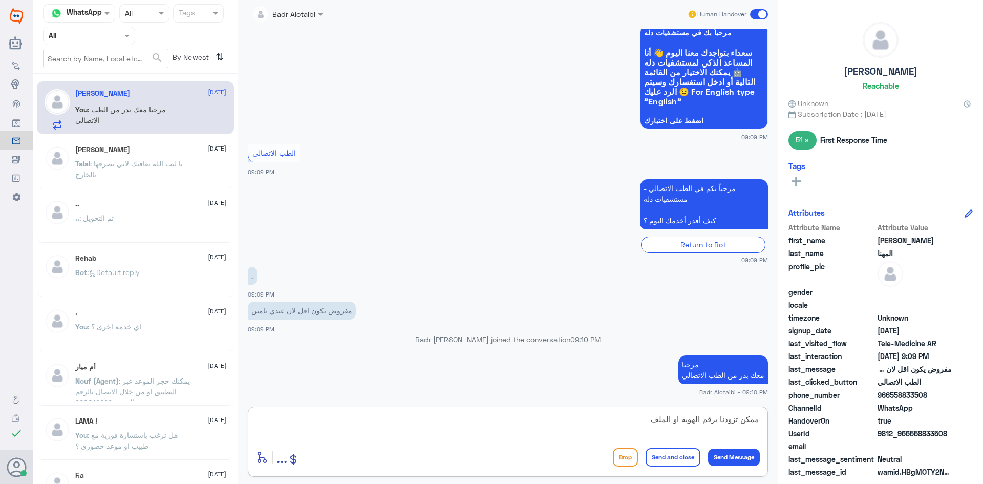
type textarea "ممكن تزودنا برقم الهوية او الملف"
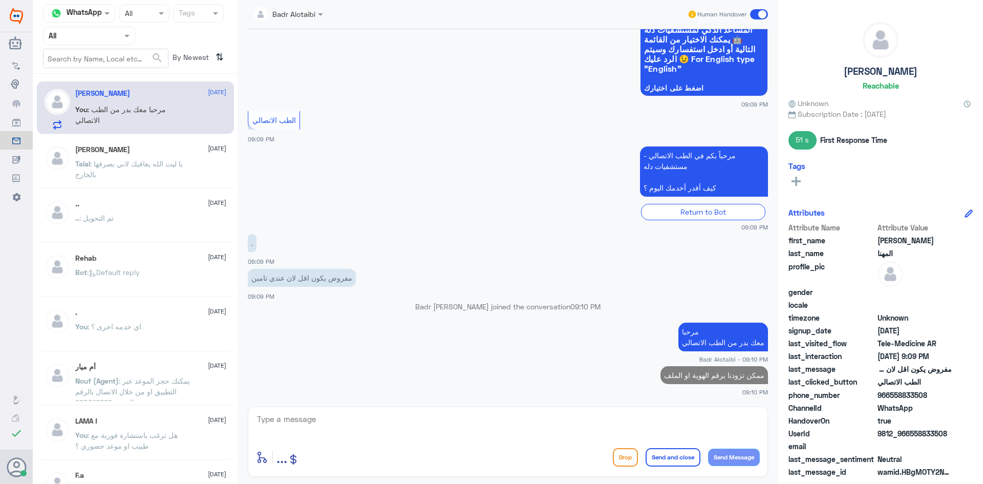
drag, startPoint x: 946, startPoint y: 432, endPoint x: 910, endPoint y: 434, distance: 35.4
click at [910, 434] on div "UserId 9812_966558833508" at bounding box center [880, 434] width 184 height 13
copy span "558833508"
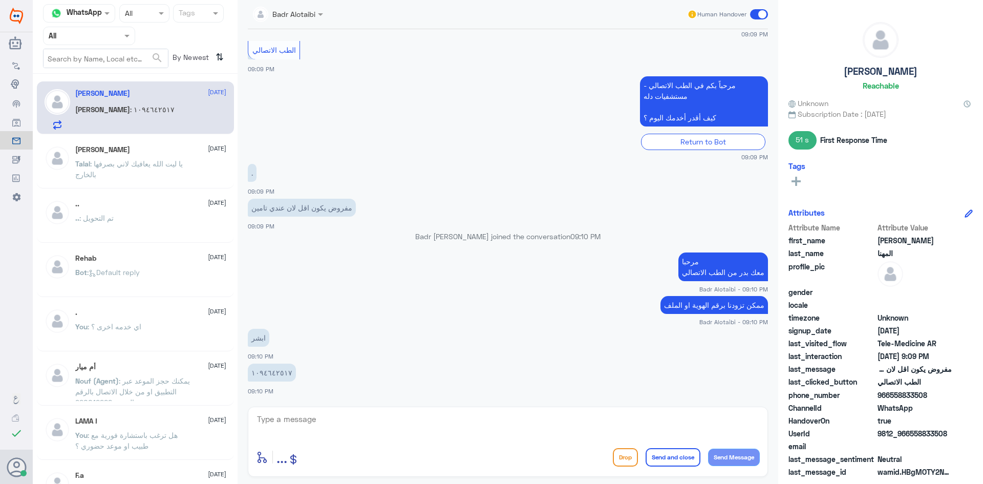
scroll to position [619, 0]
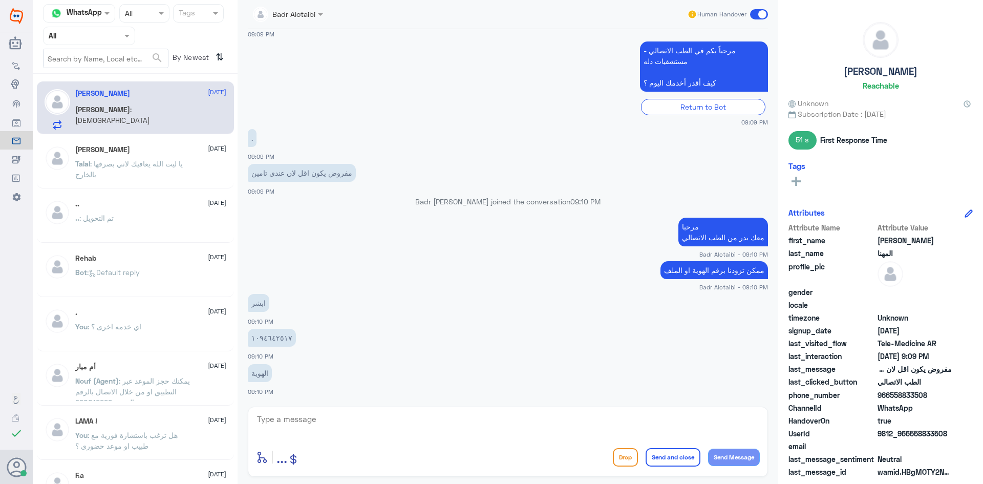
click at [311, 426] on textarea at bounding box center [508, 424] width 504 height 25
type textarea "1"
click at [306, 420] on textarea "1094642517" at bounding box center [508, 424] width 504 height 25
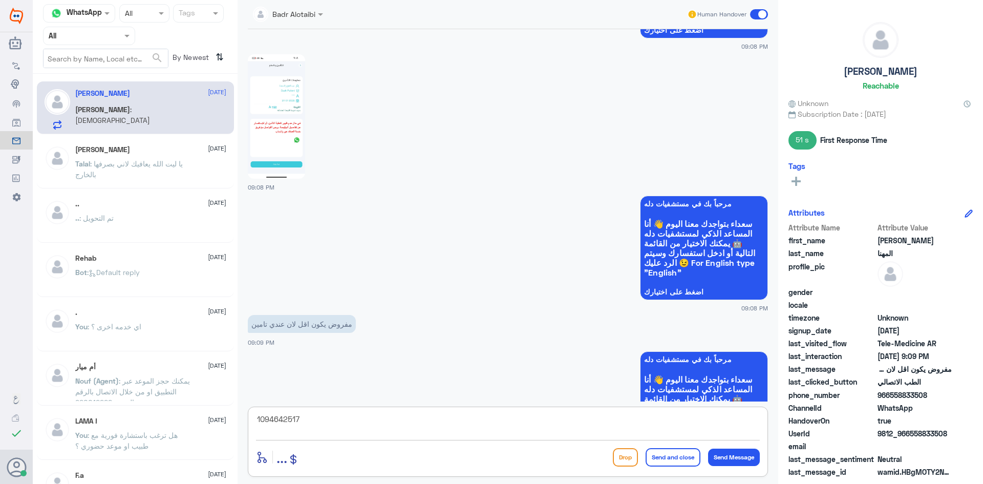
scroll to position [56, 0]
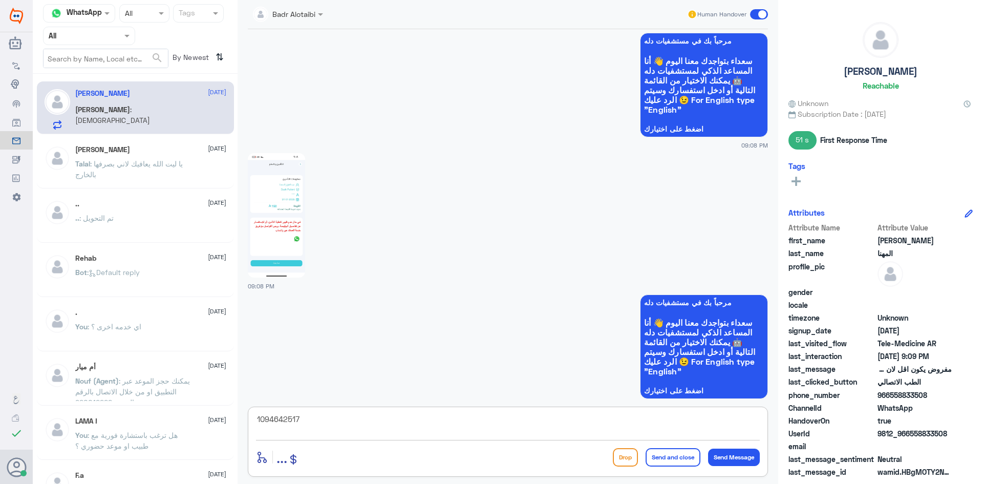
type textarea "1094642517"
click at [252, 197] on img at bounding box center [276, 215] width 57 height 124
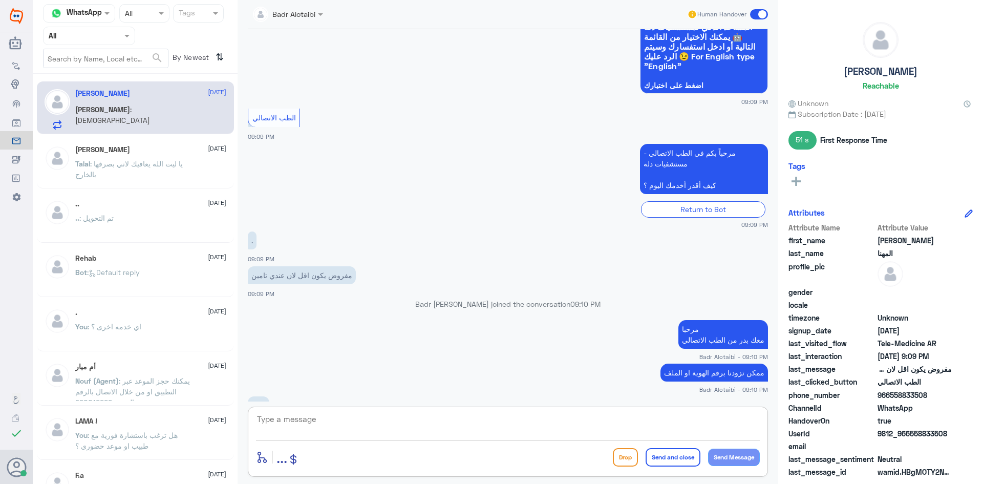
scroll to position [619, 0]
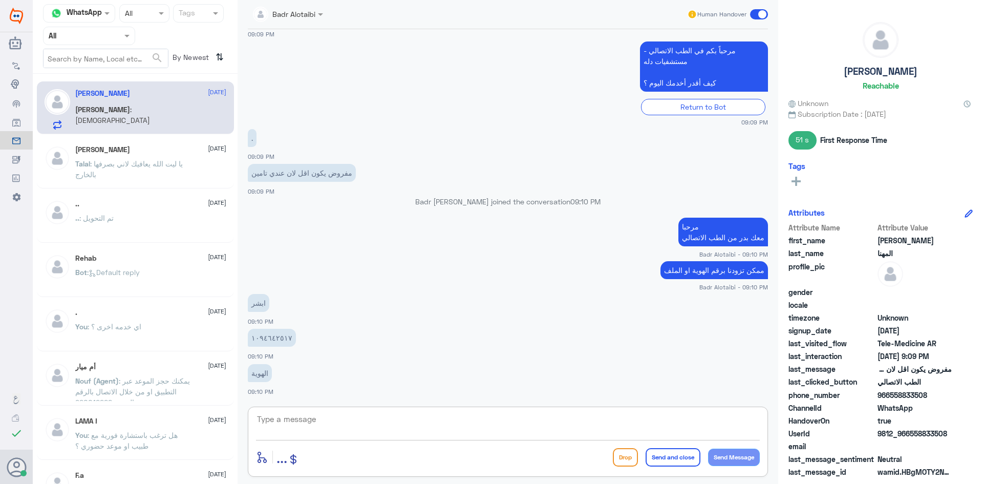
click at [534, 418] on textarea at bounding box center [508, 424] width 504 height 25
click at [493, 432] on textarea at bounding box center [508, 424] width 504 height 25
click at [466, 430] on textarea at bounding box center [508, 424] width 504 height 25
type textarea "ت"
type textarea "شكرا لانتظارك بعد تحديث التامين تكون نسبة الاستشارة 25 ريال"
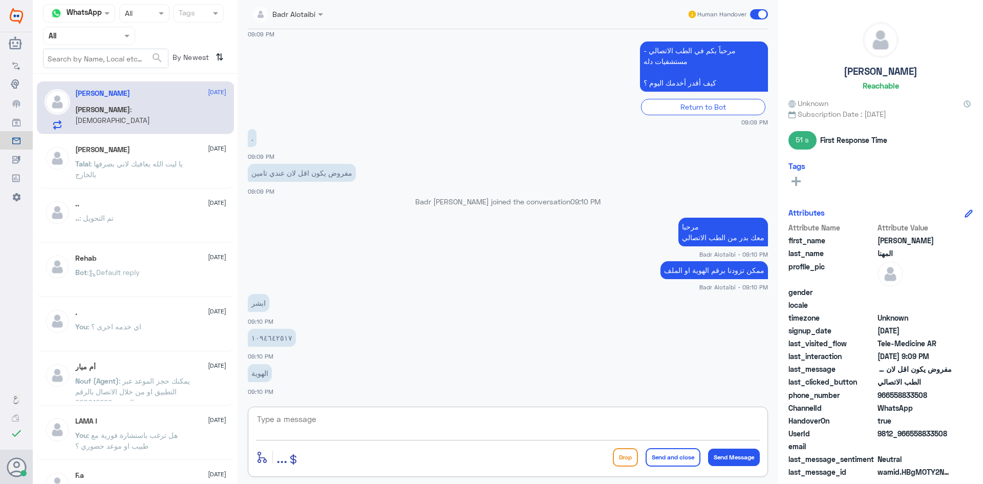
scroll to position [673, 0]
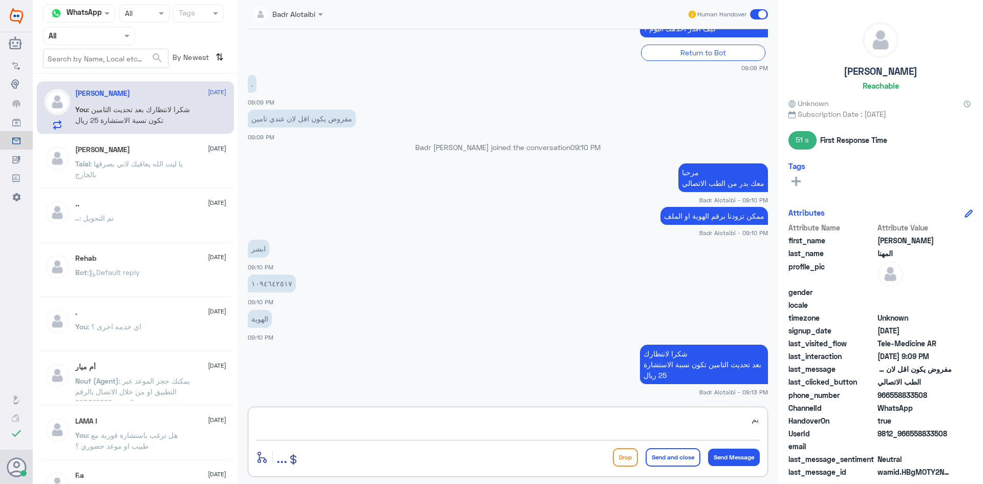
type textarea "ي"
click at [747, 411] on div "enter flow name ... Drop Send and close Send Message" at bounding box center [508, 441] width 520 height 70
drag, startPoint x: 747, startPoint y: 411, endPoint x: 735, endPoint y: 418, distance: 14.0
click at [735, 418] on textarea at bounding box center [508, 424] width 504 height 25
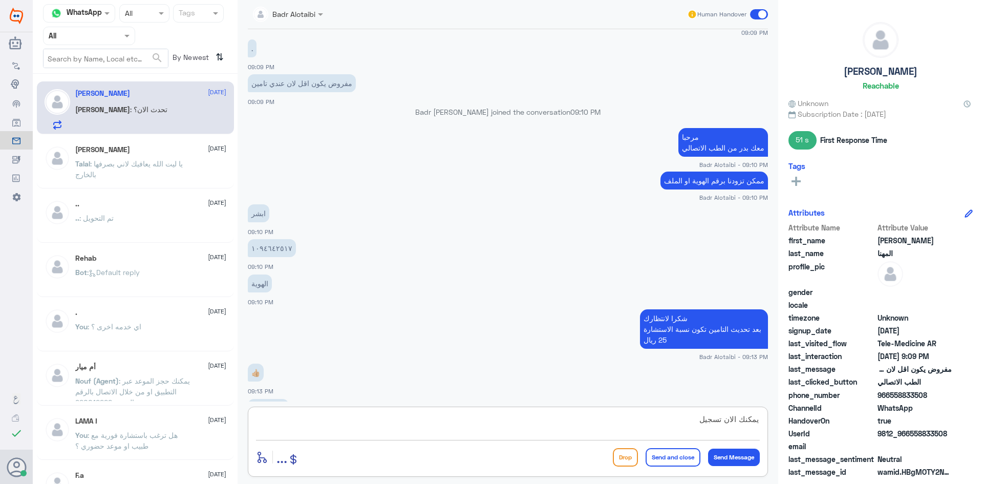
scroll to position [743, 0]
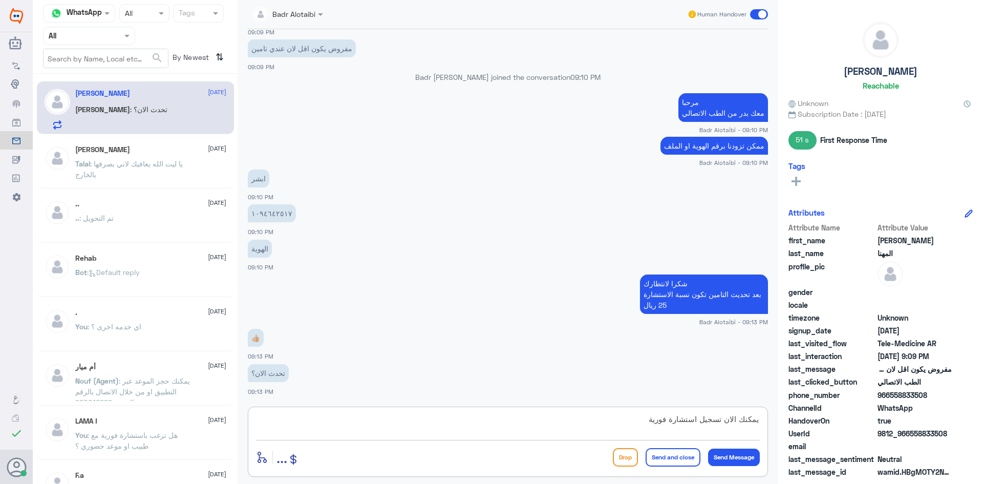
type textarea "يمكنك الان تسجيل استشارة فورية"
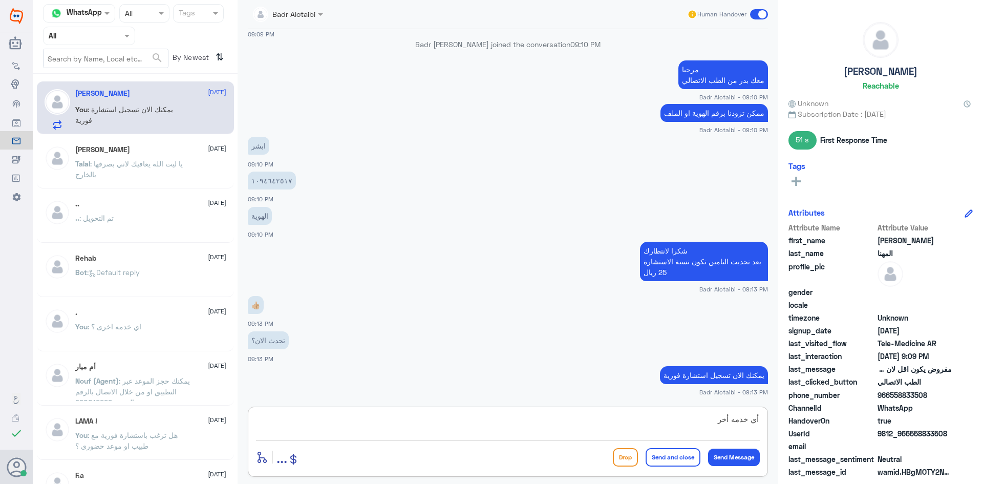
type textarea "أي خدمه أخرى"
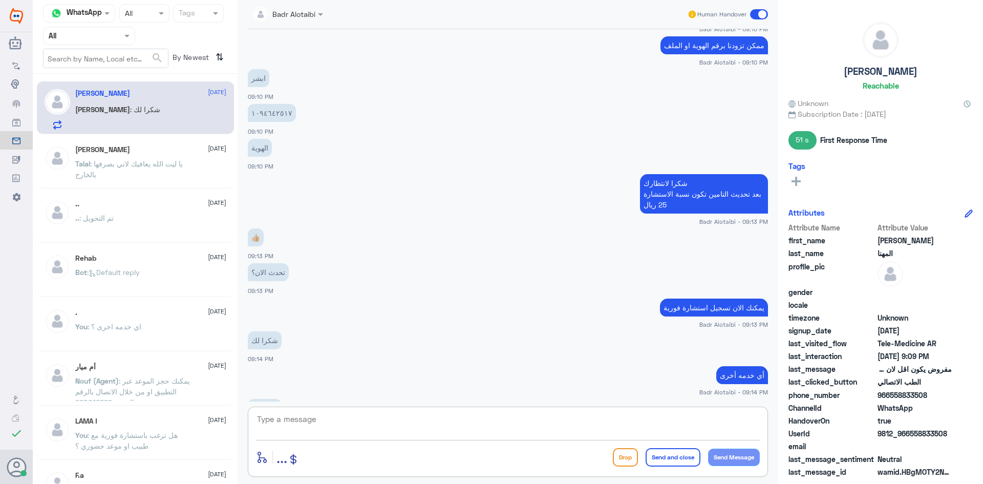
scroll to position [844, 0]
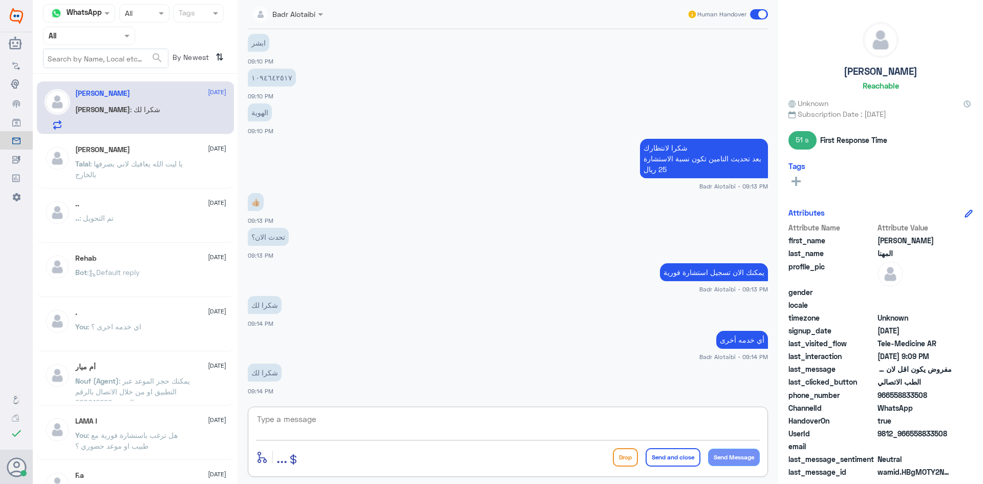
click at [507, 428] on textarea at bounding box center [508, 424] width 504 height 25
type textarea "العفو سعدنا بخدمتك"
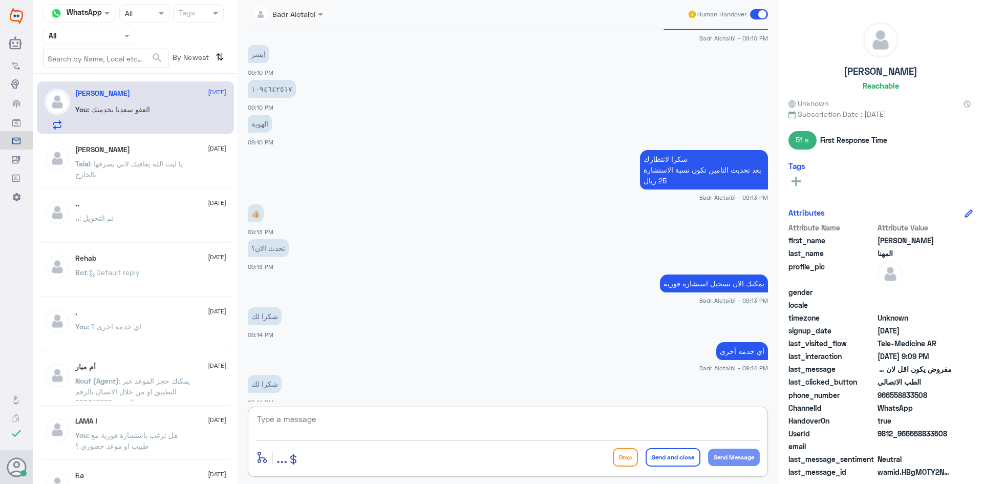
scroll to position [775, 0]
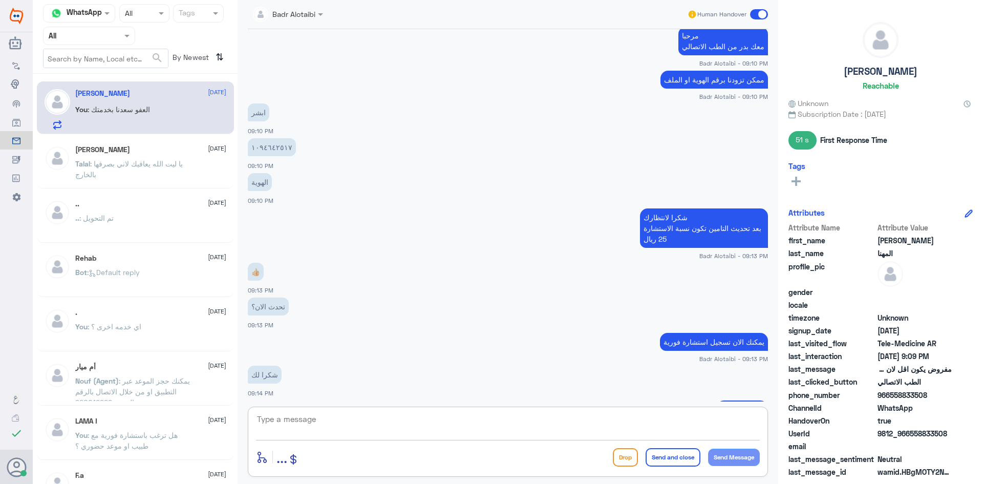
click at [408, 421] on textarea at bounding box center [508, 424] width 504 height 25
type textarea "1"
click at [408, 421] on textarea "1094642517" at bounding box center [508, 424] width 504 height 25
type textarea "1094642517"
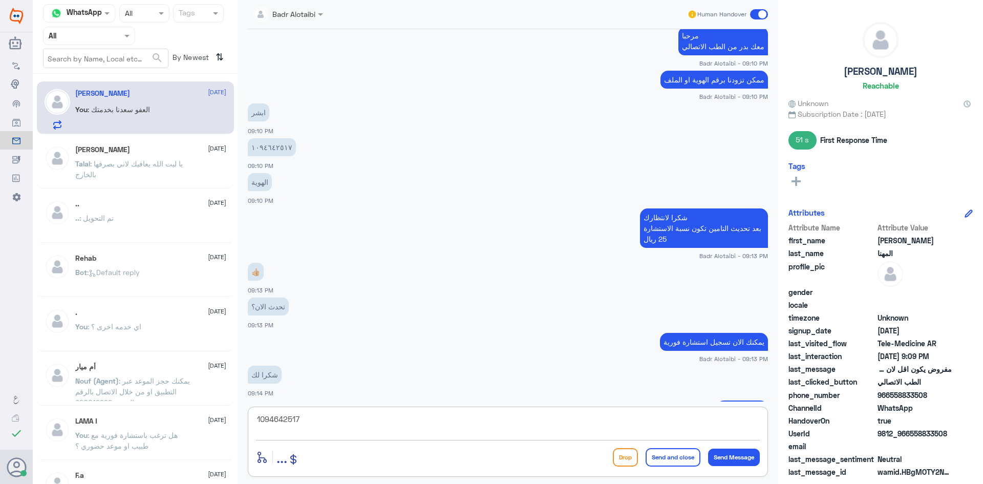
click at [355, 422] on textarea "1094642517" at bounding box center [508, 424] width 504 height 25
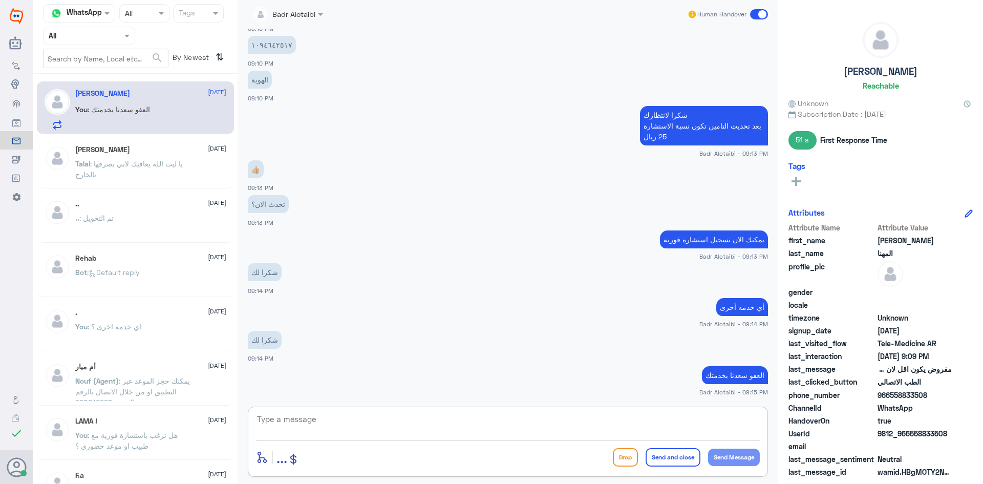
click at [762, 16] on span at bounding box center [759, 14] width 18 height 10
click at [0, 0] on input "checkbox" at bounding box center [0, 0] width 0 height 0
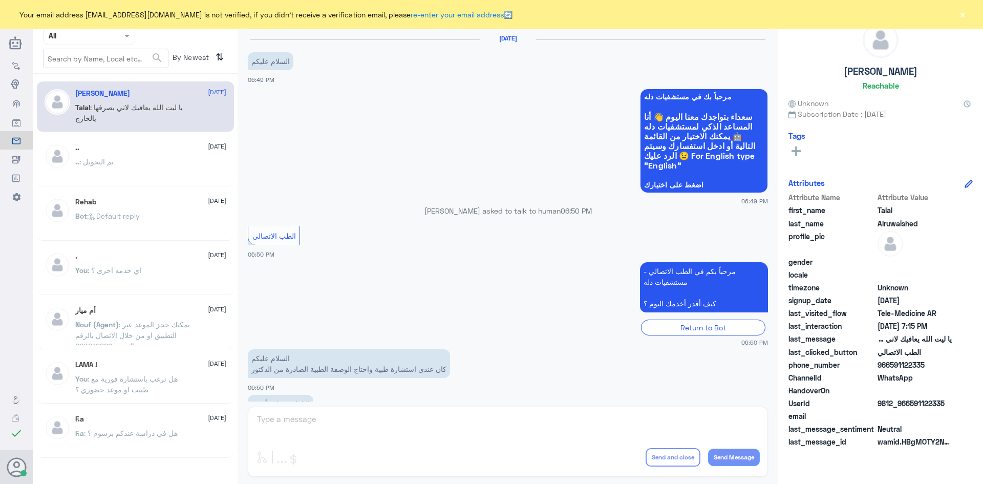
scroll to position [233, 0]
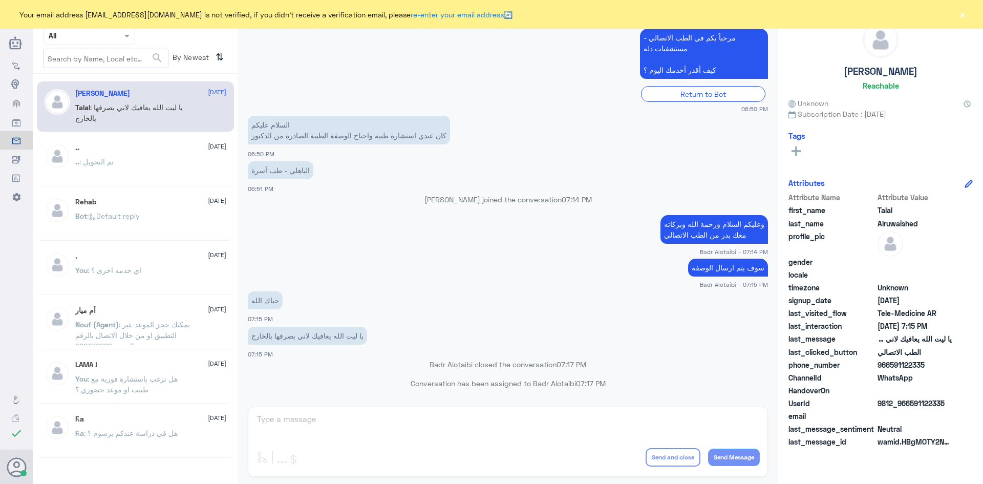
click at [957, 14] on button "×" at bounding box center [962, 14] width 10 height 10
